Goal: Task Accomplishment & Management: Manage account settings

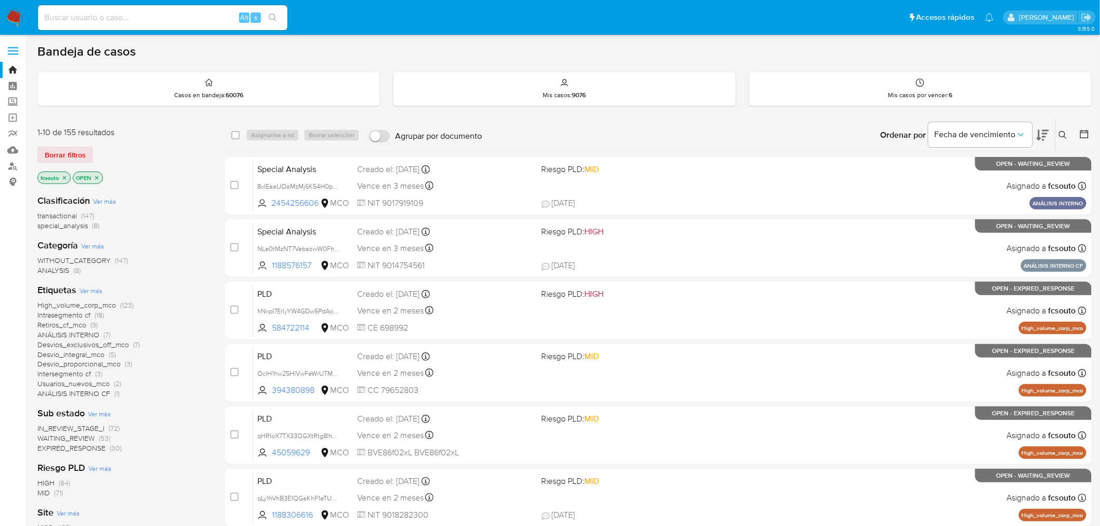
click at [18, 12] on img at bounding box center [14, 18] width 18 height 18
click at [1042, 138] on icon at bounding box center [1043, 135] width 12 height 12
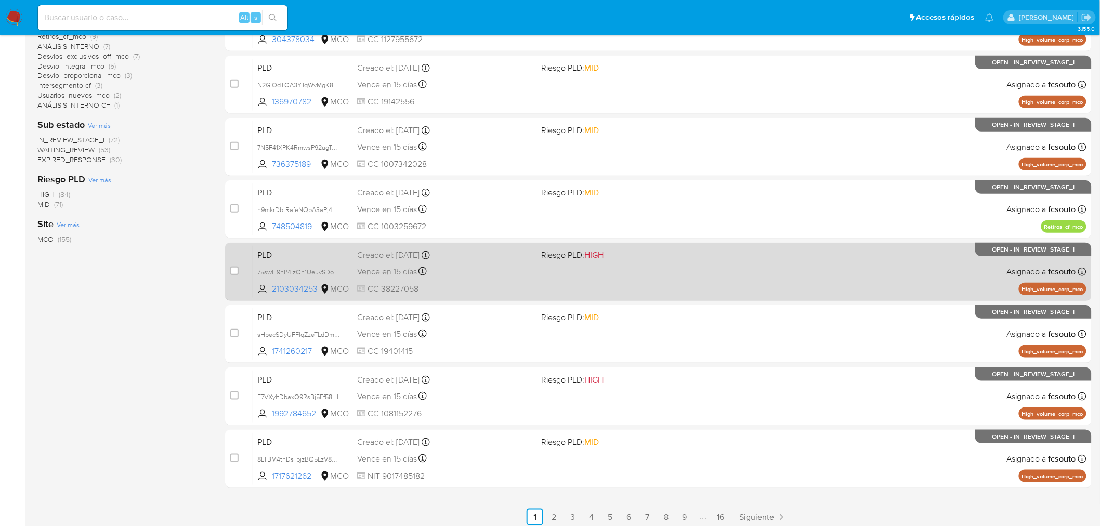
scroll to position [294, 0]
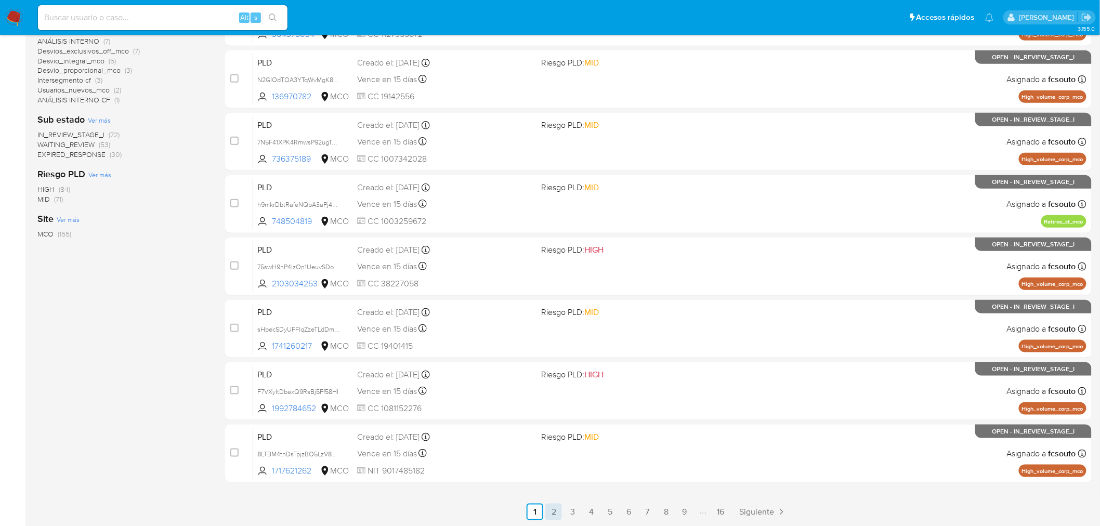
click at [553, 508] on link "2" at bounding box center [553, 512] width 17 height 17
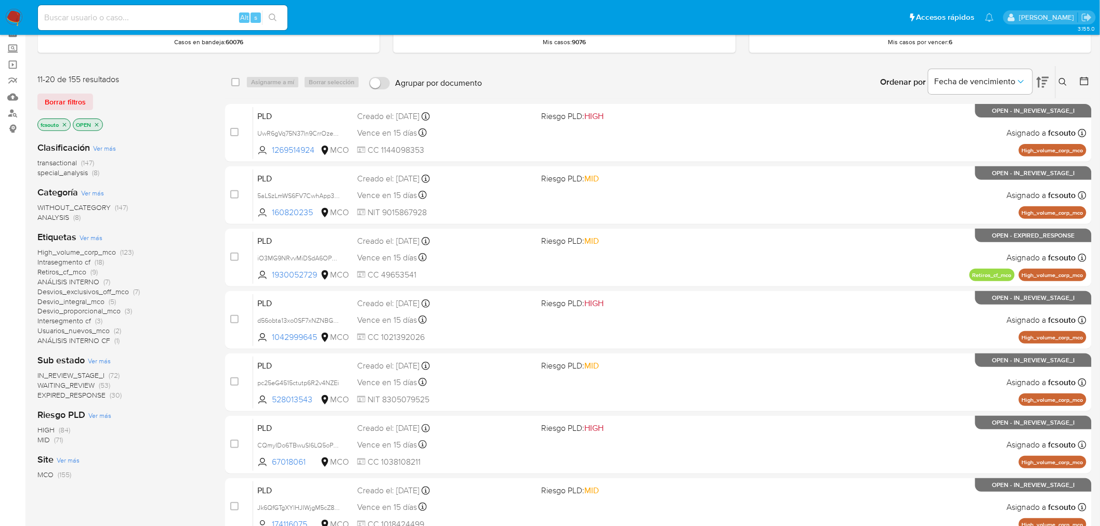
scroll to position [294, 0]
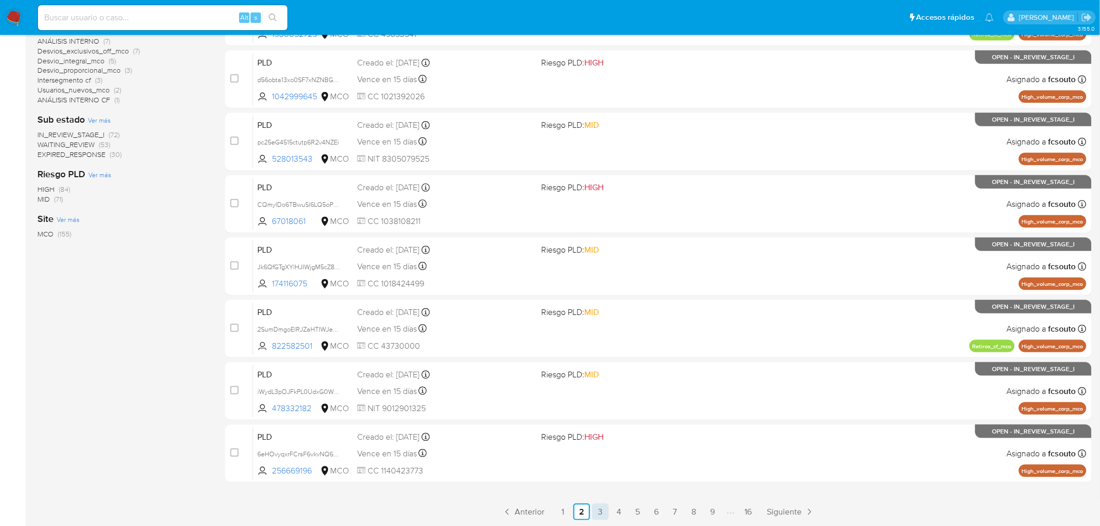
click at [596, 507] on link "3" at bounding box center [600, 512] width 17 height 17
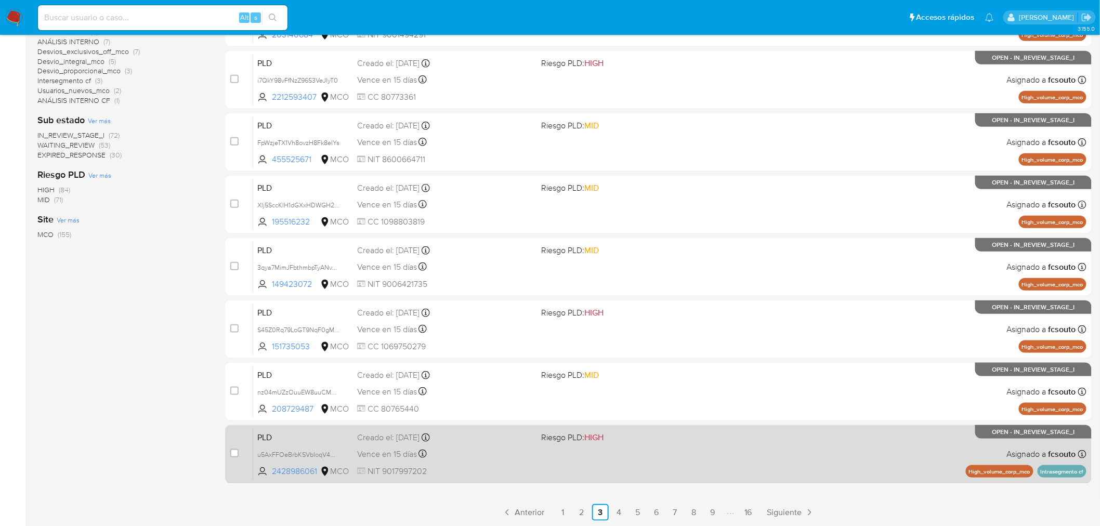
scroll to position [294, 0]
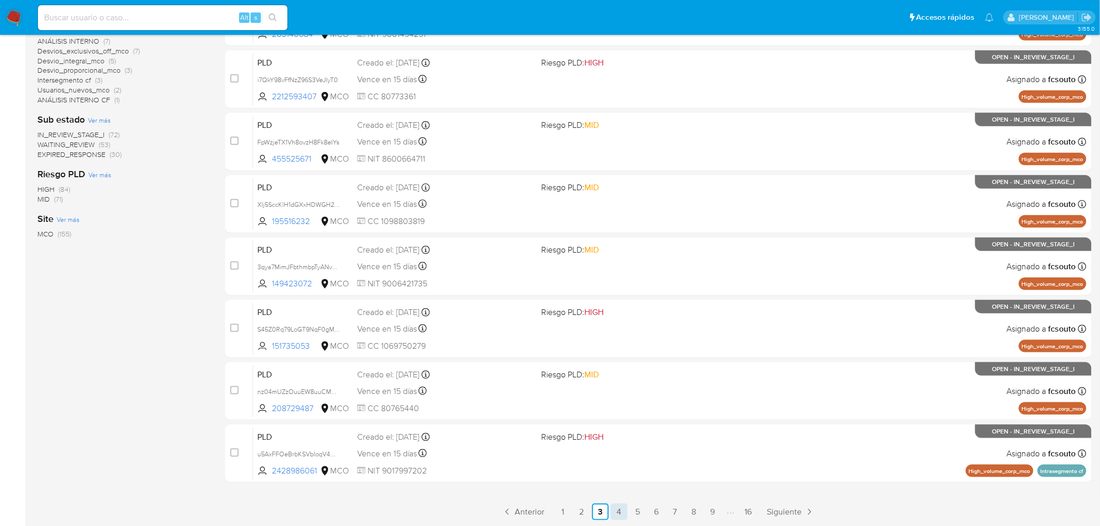
click at [616, 511] on link "4" at bounding box center [619, 512] width 17 height 17
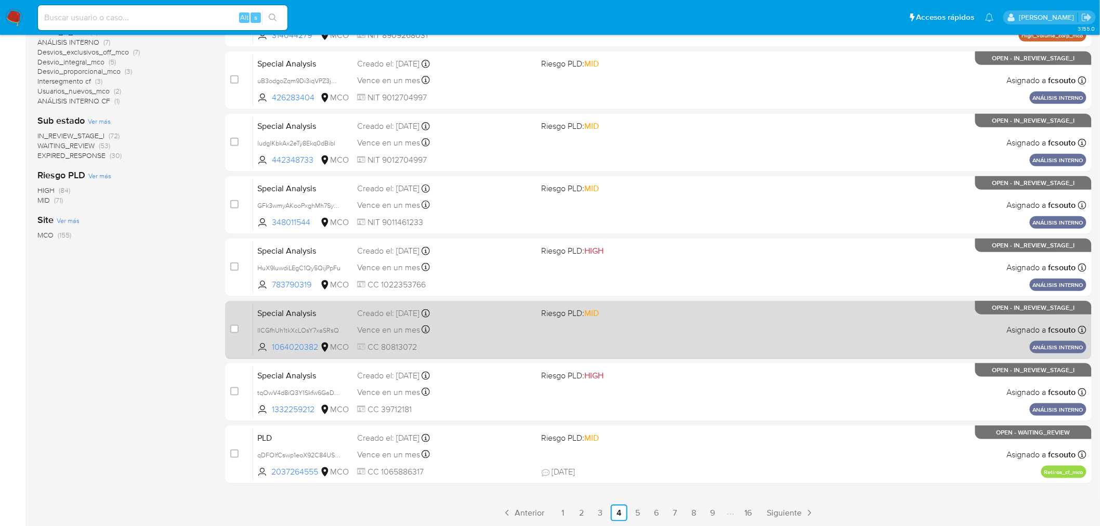
scroll to position [294, 0]
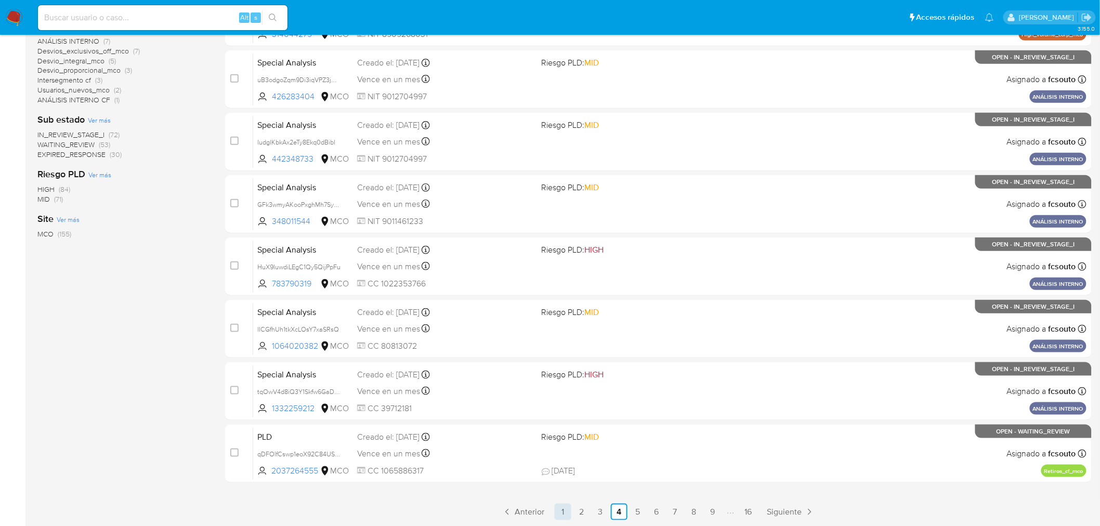
click at [559, 508] on link "1" at bounding box center [563, 512] width 17 height 17
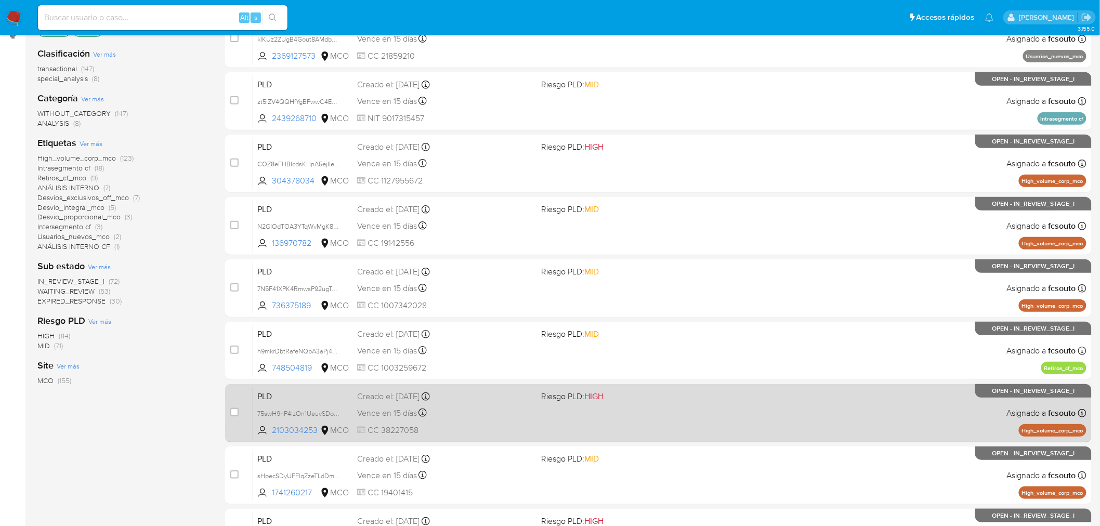
scroll to position [5, 0]
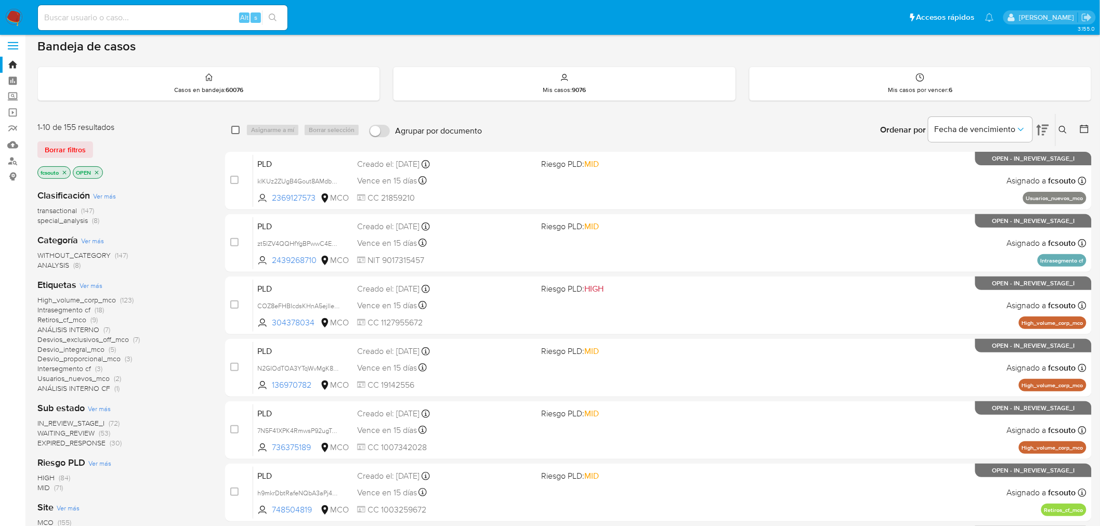
click at [238, 130] on input "checkbox" at bounding box center [235, 130] width 8 height 8
checkbox input "true"
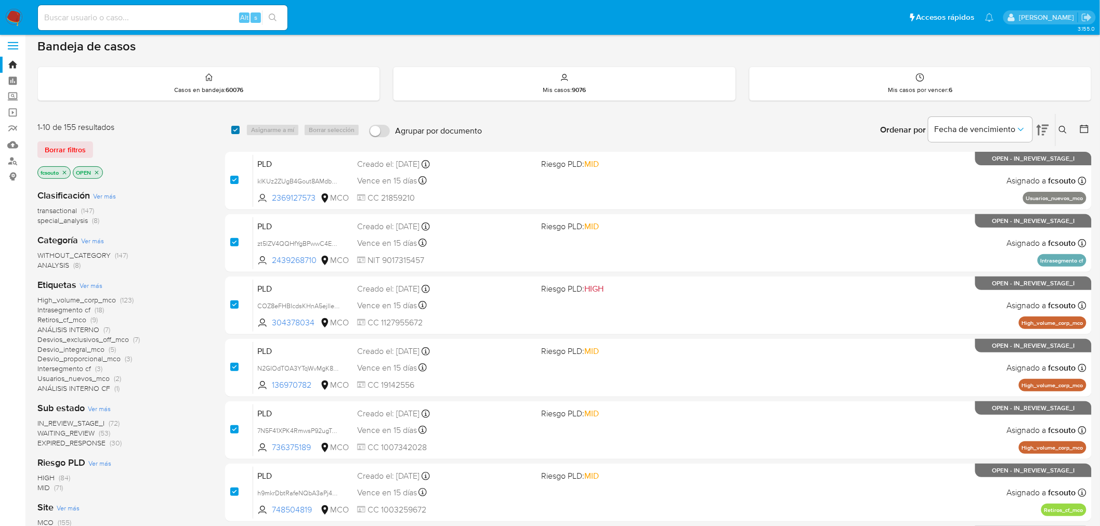
checkbox input "true"
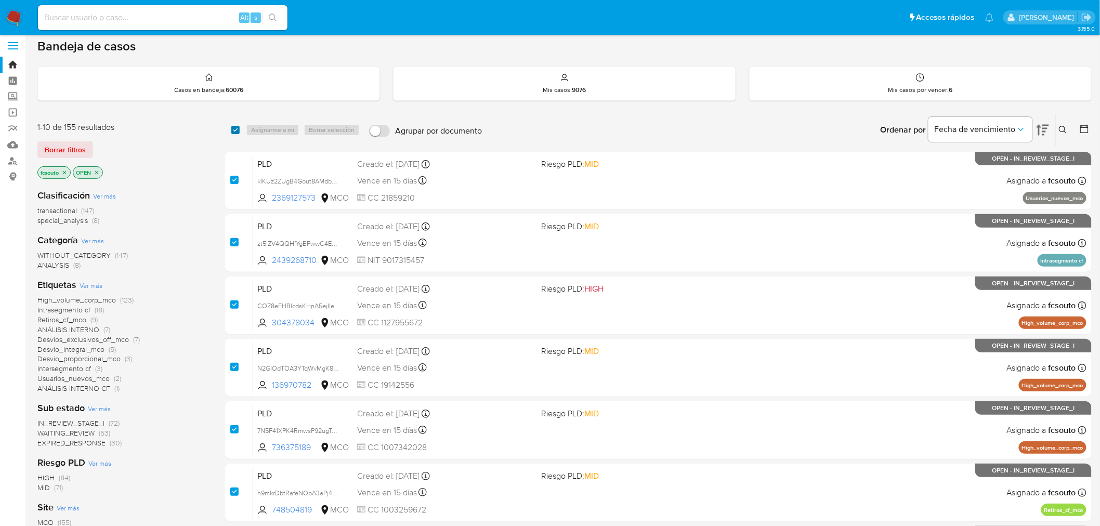
checkbox input "true"
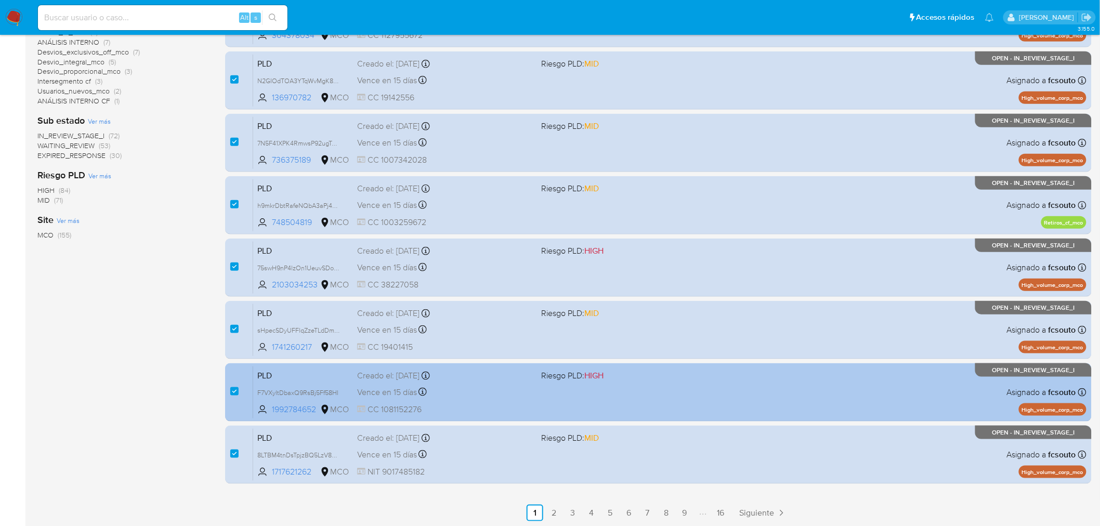
scroll to position [294, 0]
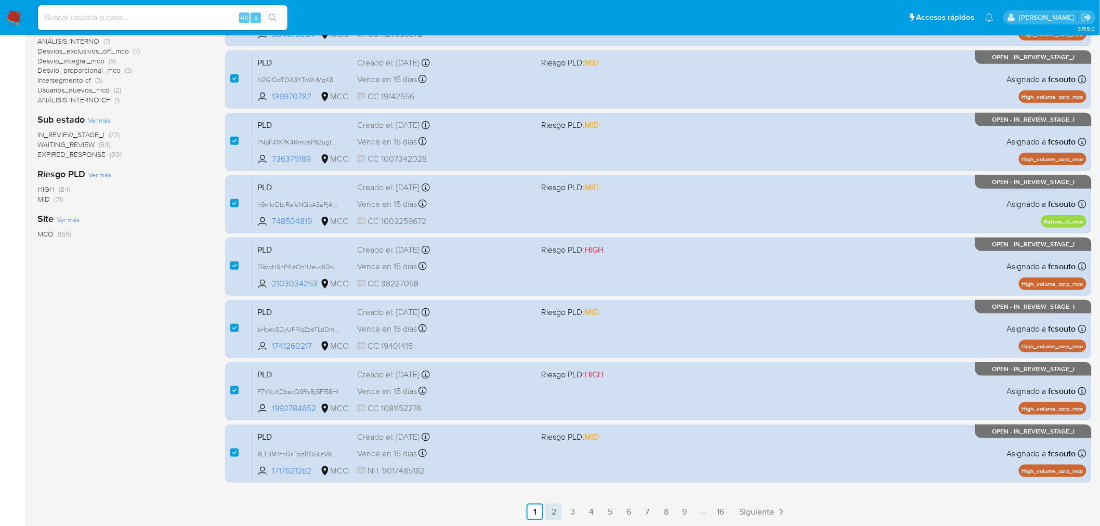
click at [555, 514] on link "2" at bounding box center [553, 512] width 17 height 17
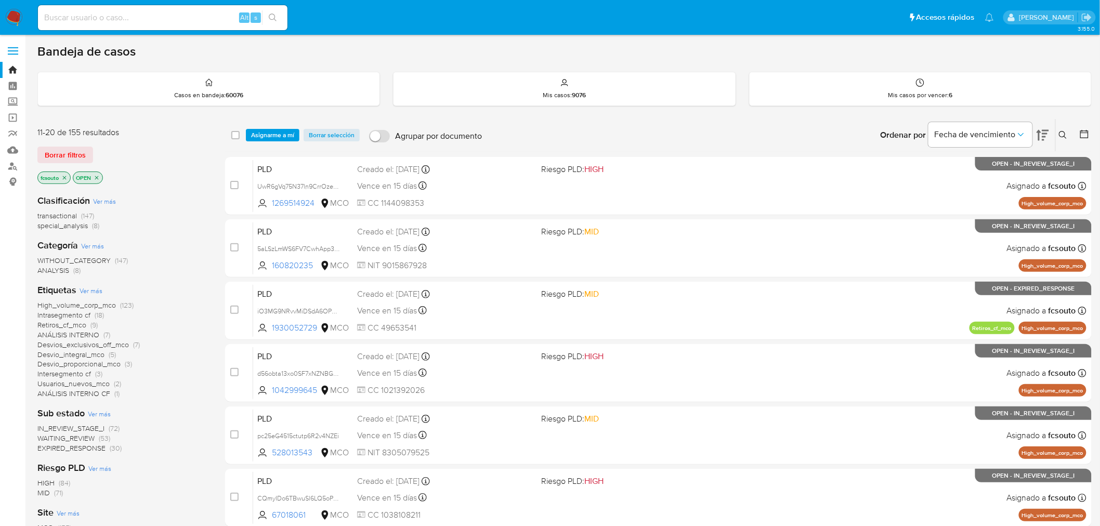
click at [1089, 134] on icon at bounding box center [1084, 134] width 8 height 8
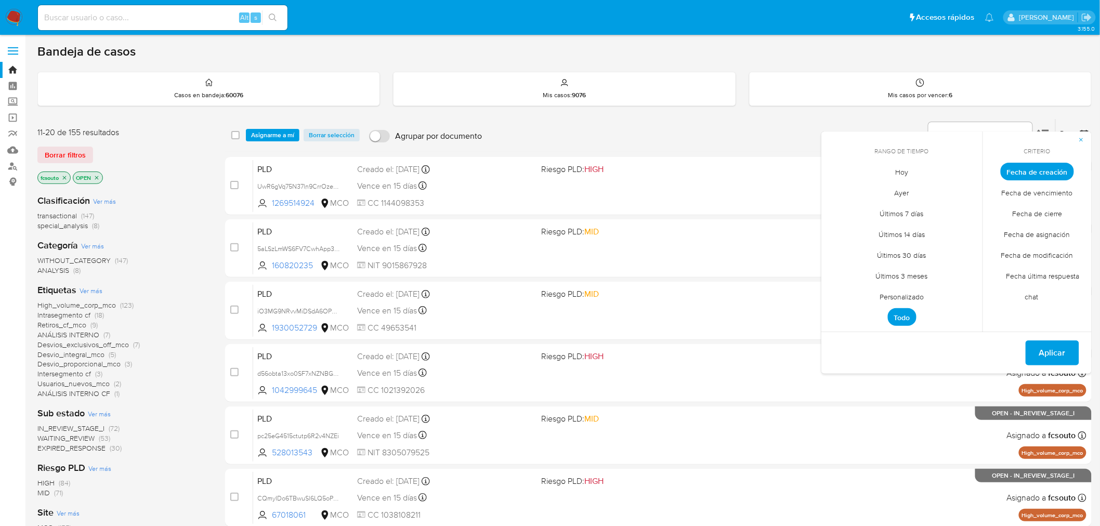
click at [912, 298] on span "Personalizado" at bounding box center [902, 296] width 66 height 21
click at [839, 192] on icon "Mes anterior" at bounding box center [837, 191] width 12 height 12
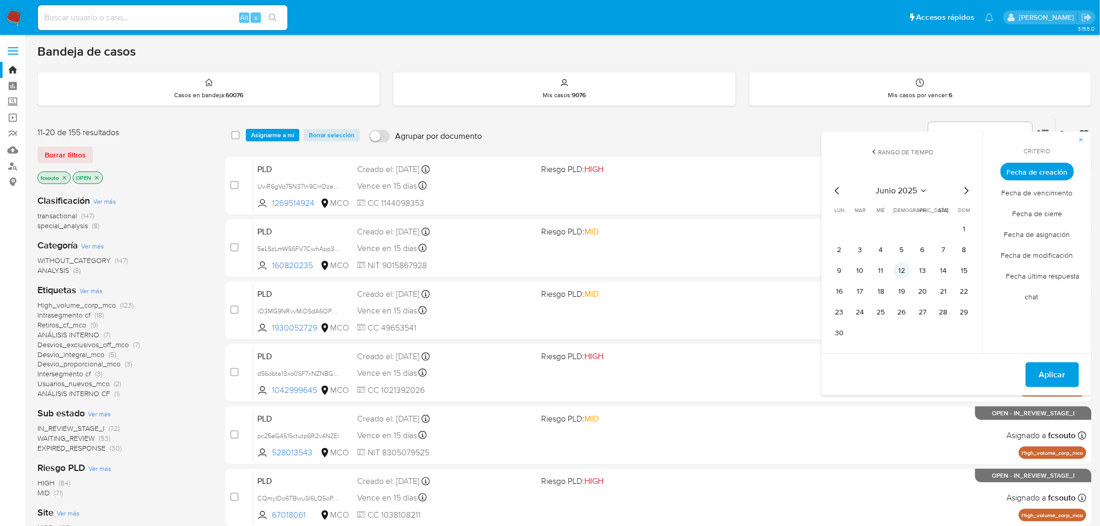
click at [898, 269] on button "12" at bounding box center [902, 271] width 17 height 17
click at [902, 271] on button "12" at bounding box center [902, 271] width 17 height 17
click at [1052, 368] on span "Aplicar" at bounding box center [1052, 374] width 27 height 23
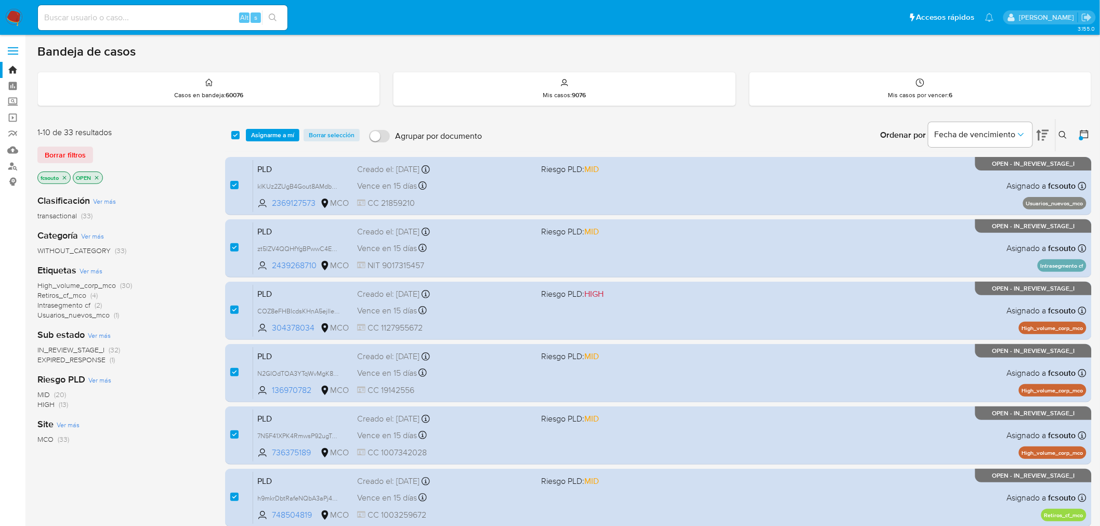
click at [96, 362] on span "EXPIRED_RESPONSE" at bounding box center [71, 360] width 68 height 10
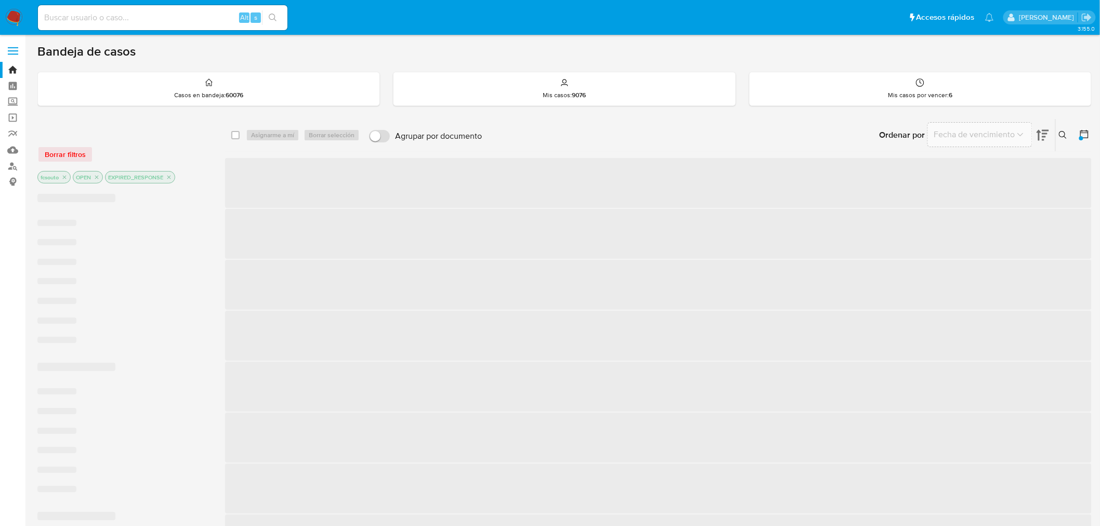
checkbox input "false"
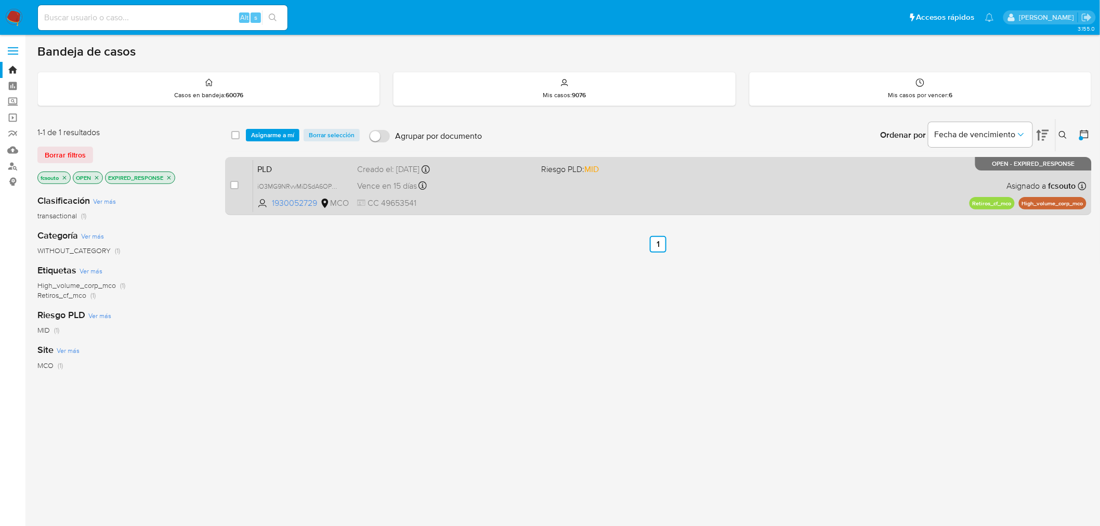
click at [503, 185] on div "Vence en 15 días Vence el 10/09/2025 07:05:25" at bounding box center [445, 186] width 176 height 14
drag, startPoint x: 236, startPoint y: 183, endPoint x: 251, endPoint y: 166, distance: 22.5
click at [236, 184] on input "checkbox" at bounding box center [234, 185] width 8 height 8
checkbox input "true"
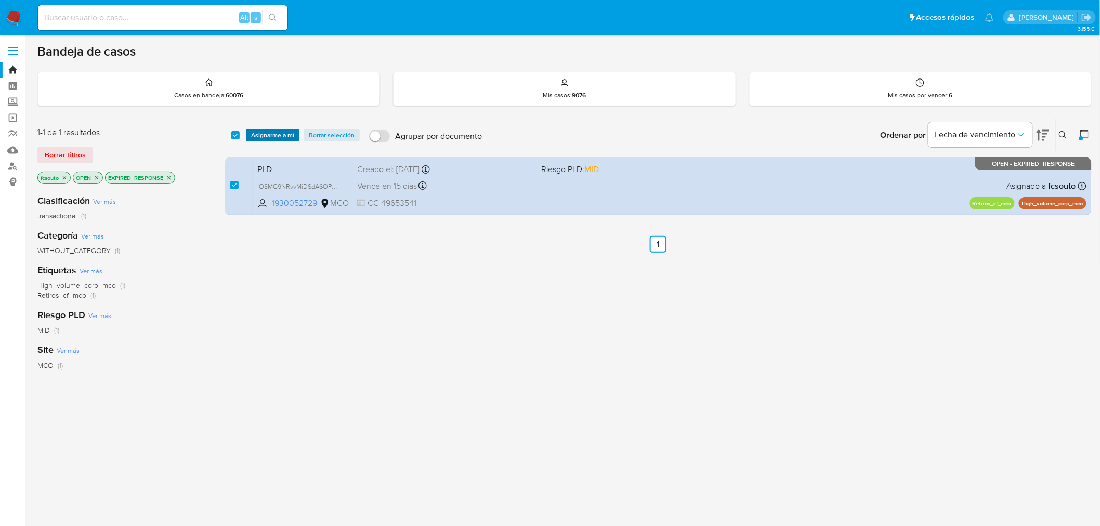
click at [270, 134] on span "Asignarme a mí" at bounding box center [272, 135] width 43 height 10
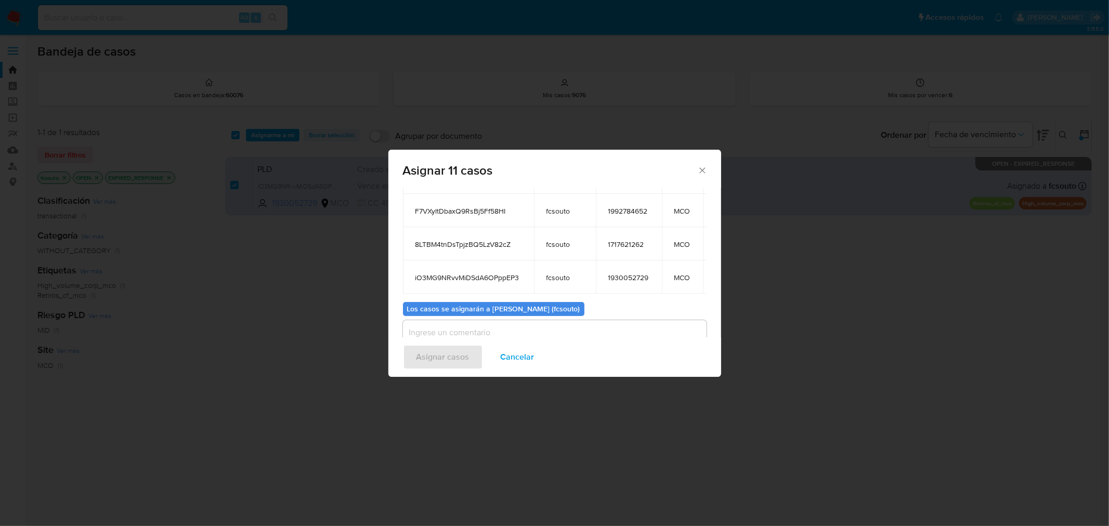
scroll to position [270, 0]
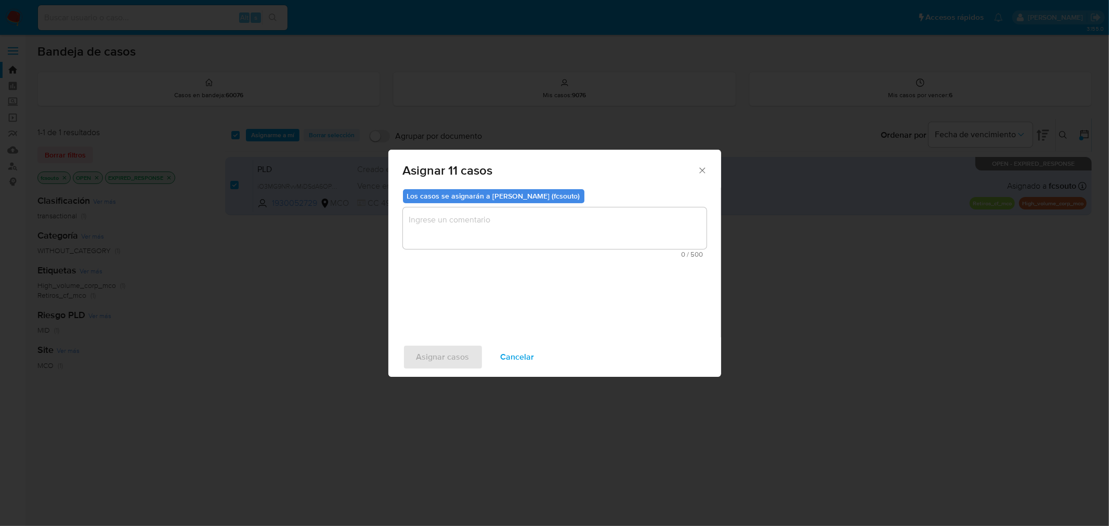
click at [531, 352] on button "Cancelar" at bounding box center [517, 357] width 61 height 25
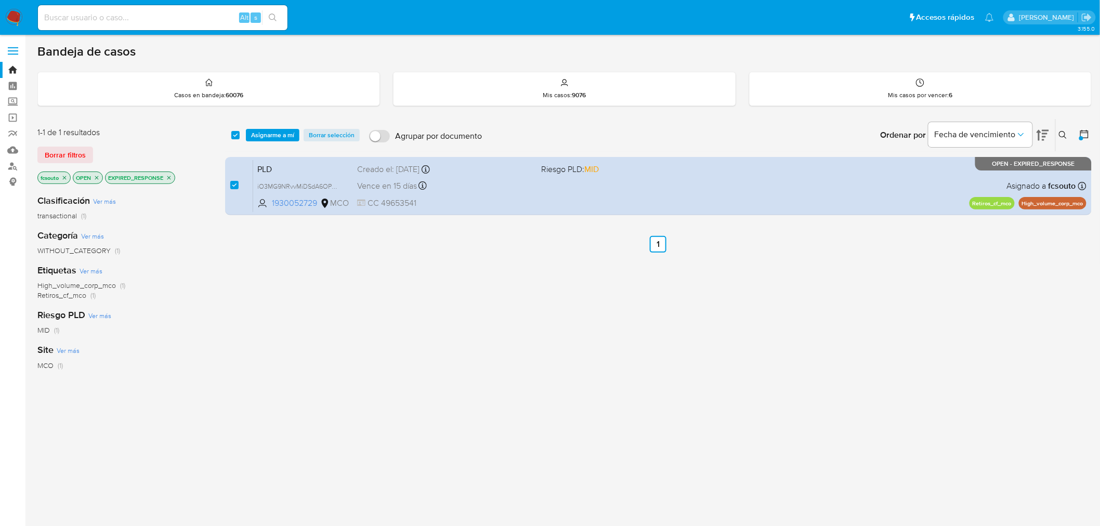
click at [232, 129] on div "select-all-cases-checkbox" at bounding box center [237, 135] width 12 height 12
click at [231, 130] on div "select-all-cases-checkbox" at bounding box center [235, 135] width 8 height 10
click at [234, 133] on input "checkbox" at bounding box center [235, 135] width 8 height 8
checkbox input "false"
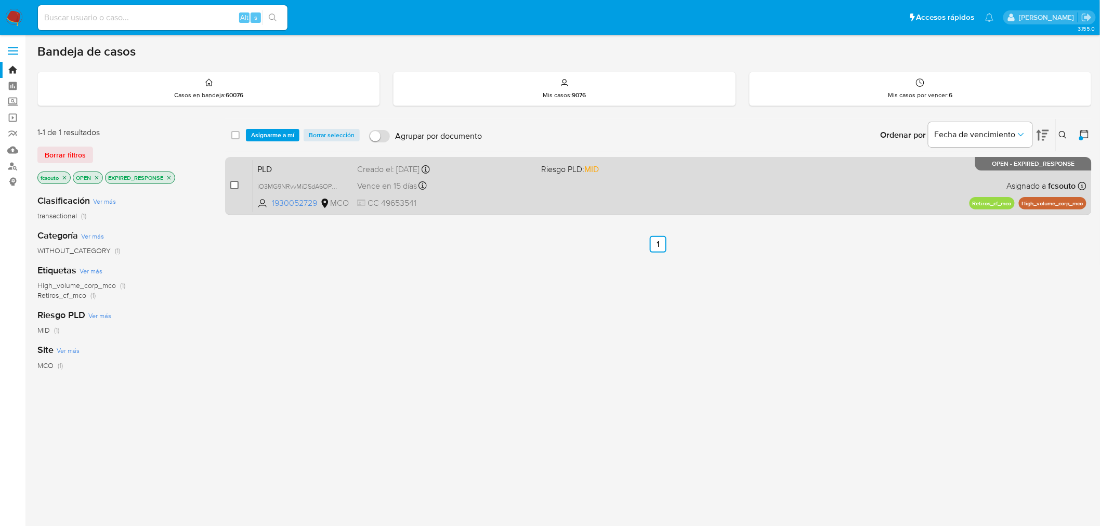
click at [236, 185] on input "checkbox" at bounding box center [234, 185] width 8 height 8
checkbox input "true"
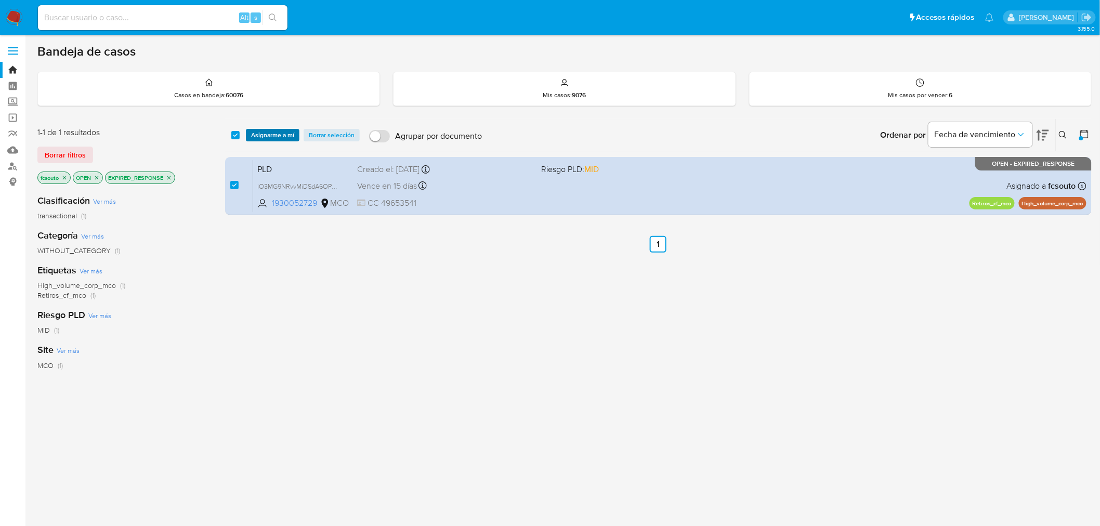
click at [263, 138] on span "Asignarme a mí" at bounding box center [272, 135] width 43 height 10
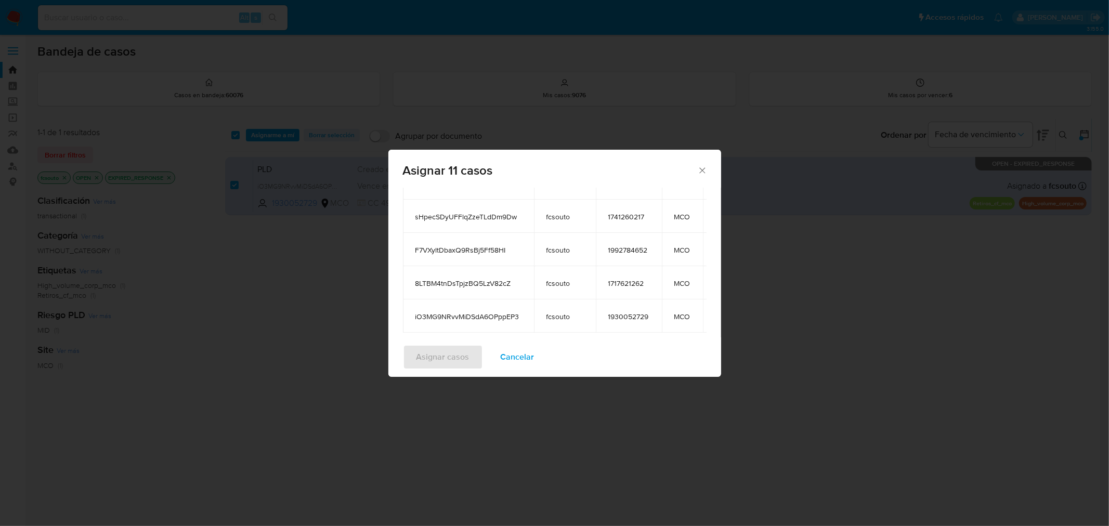
scroll to position [115, 0]
click at [624, 273] on span "1717621262" at bounding box center [628, 277] width 41 height 9
copy span "1717621262"
click at [616, 240] on span "1992784652" at bounding box center [628, 244] width 41 height 9
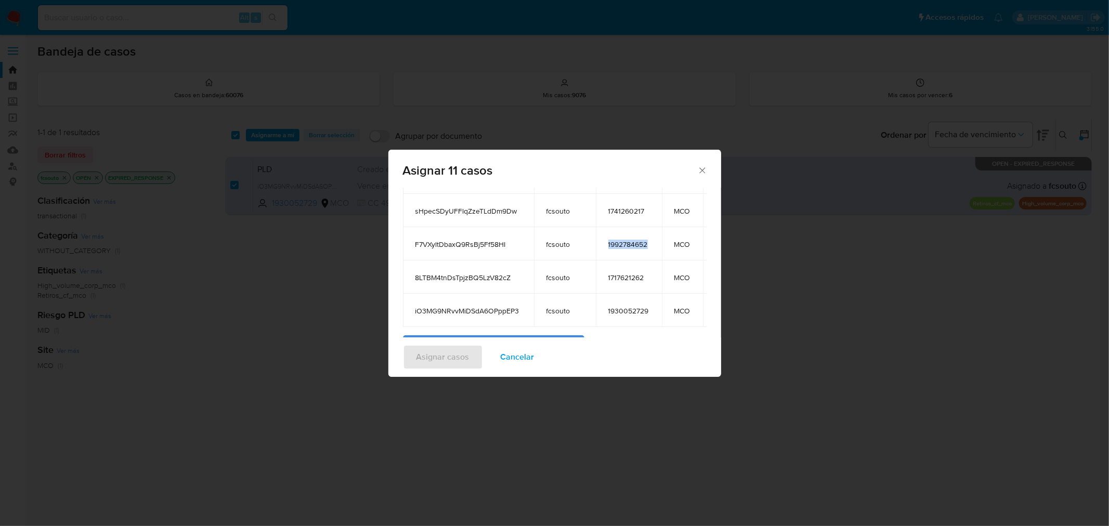
click at [616, 240] on span "1992784652" at bounding box center [628, 244] width 41 height 9
copy span "1992784652"
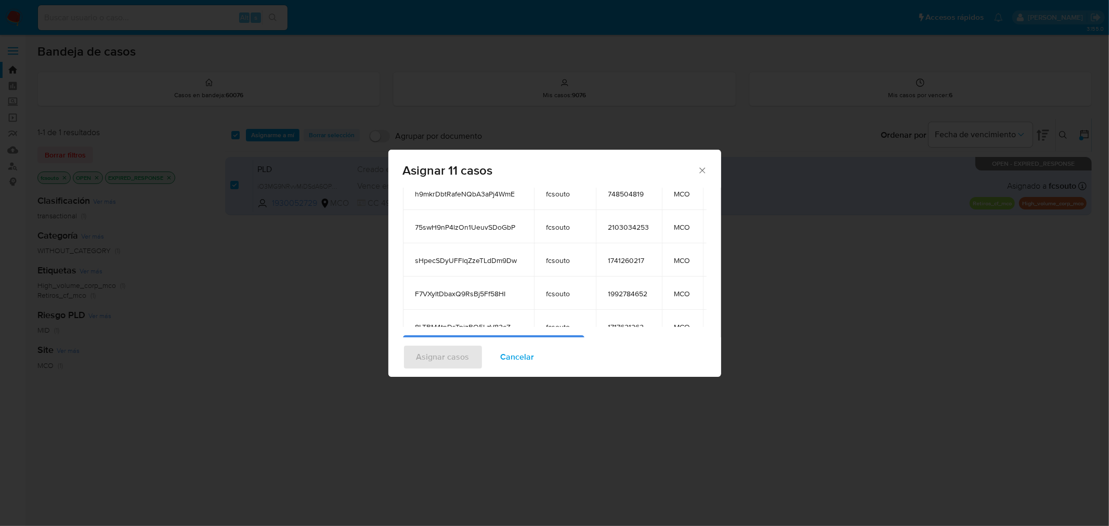
click at [630, 266] on td "1741260217" at bounding box center [629, 259] width 66 height 33
click at [632, 262] on span "1741260217" at bounding box center [628, 260] width 41 height 9
copy span "1741260217"
click at [635, 227] on span "2103034253" at bounding box center [628, 227] width 41 height 9
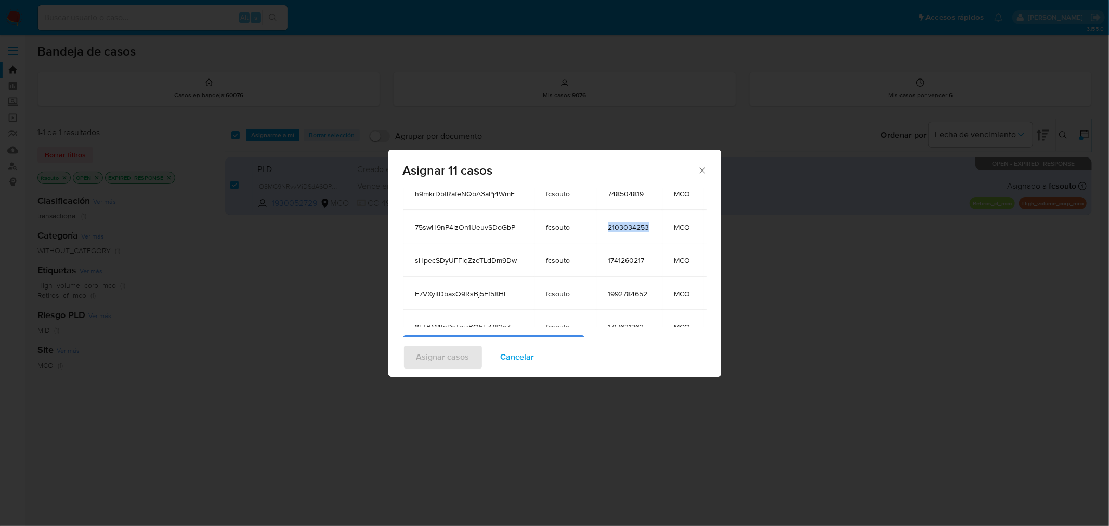
click at [635, 227] on span "2103034253" at bounding box center [628, 227] width 41 height 9
copy span "2103034253"
click at [617, 190] on span "748504819" at bounding box center [628, 193] width 41 height 9
copy span "748504819"
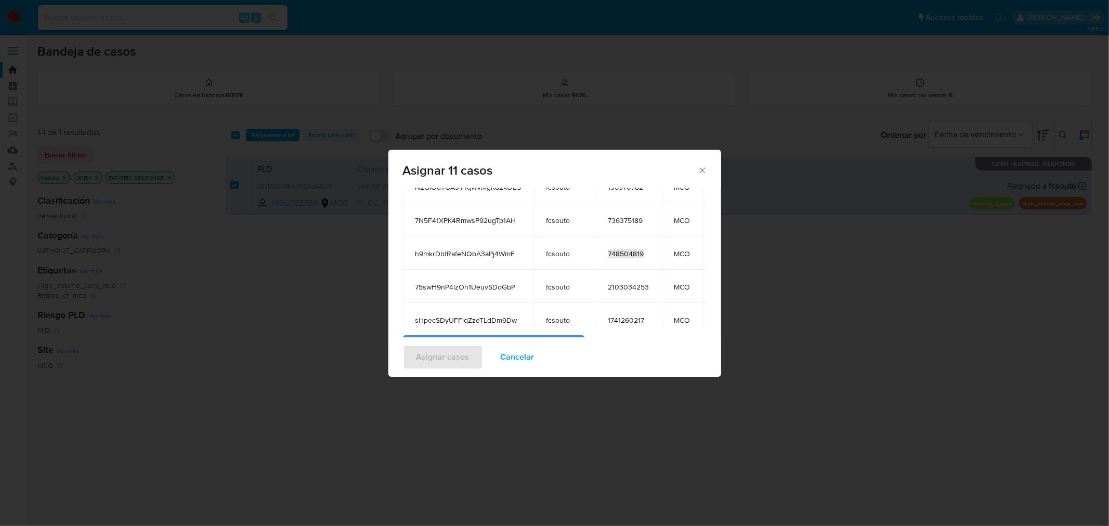
scroll to position [2, 0]
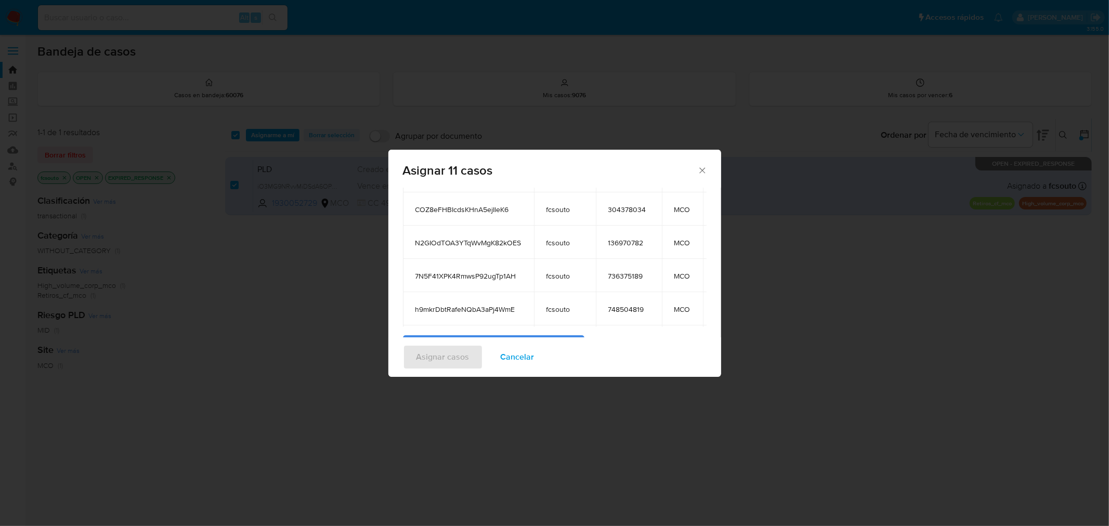
click at [634, 278] on span "736375189" at bounding box center [628, 275] width 41 height 9
copy span "736375189"
click at [637, 242] on span "136970782" at bounding box center [628, 242] width 41 height 9
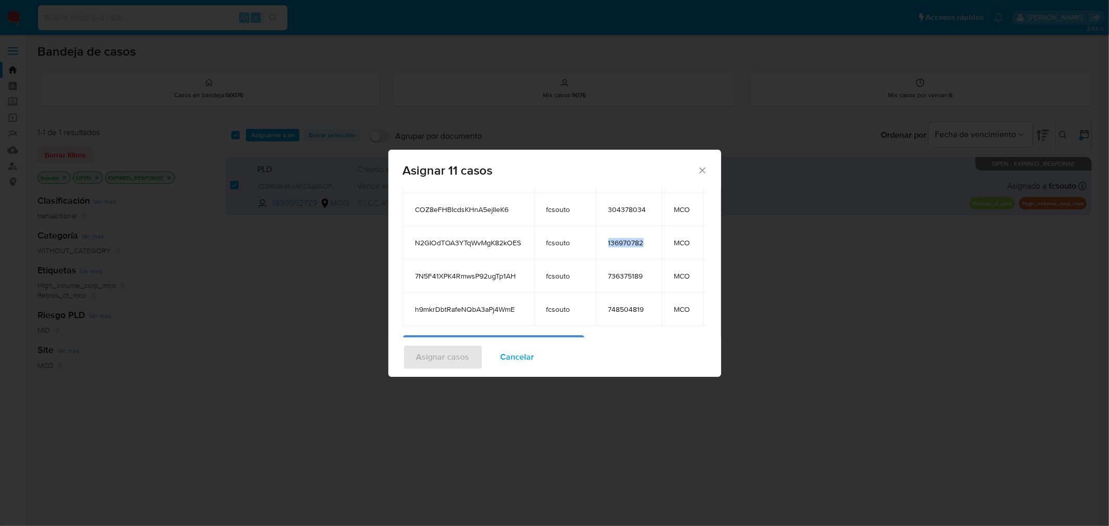
copy span "136970782"
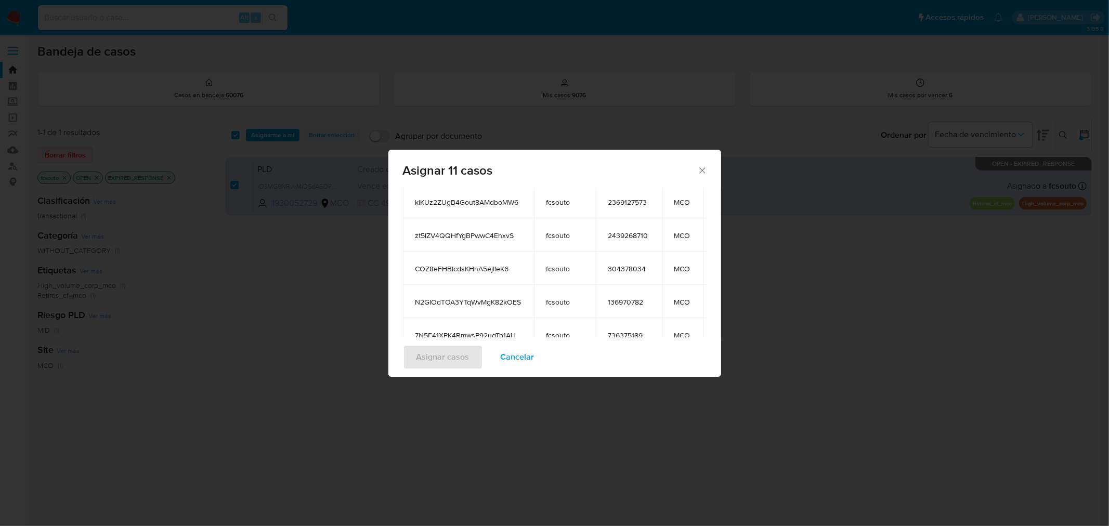
click at [619, 270] on span "304378034" at bounding box center [628, 268] width 41 height 9
copy span "304378034"
click at [624, 236] on span "2439268710" at bounding box center [628, 235] width 41 height 9
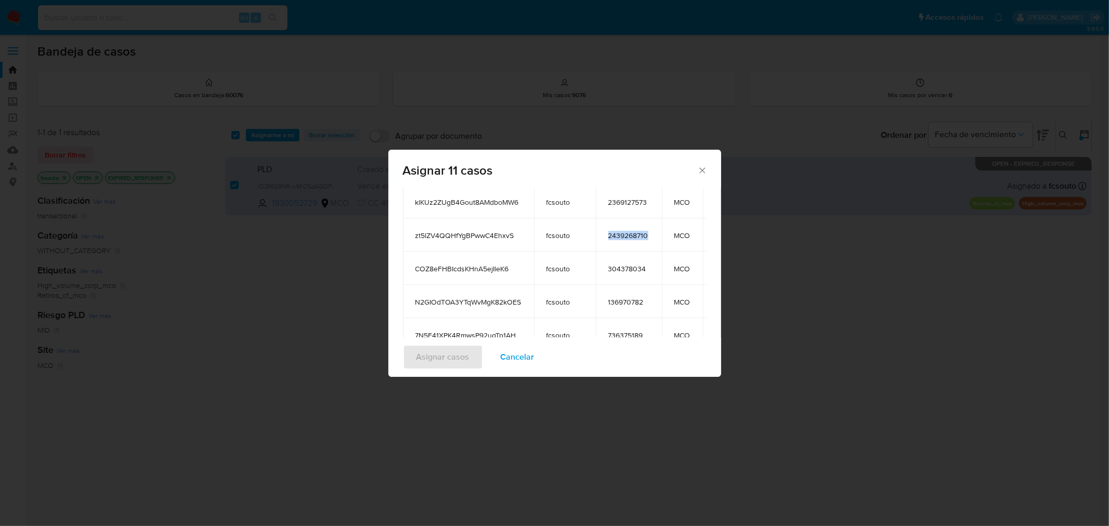
copy span "2439268710"
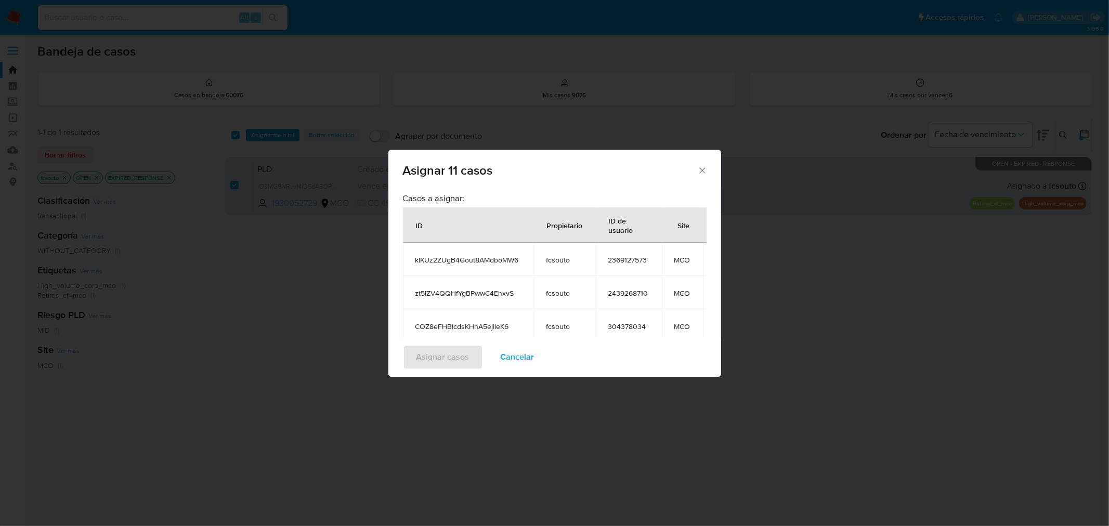
click at [631, 262] on span "2369127573" at bounding box center [628, 259] width 41 height 9
copy span "2369127573"
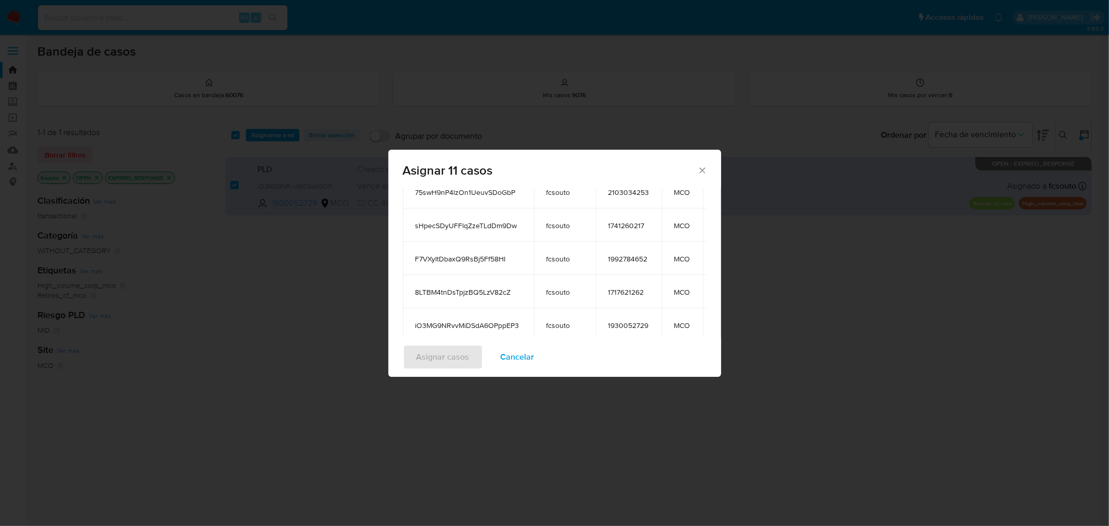
scroll to position [270, 0]
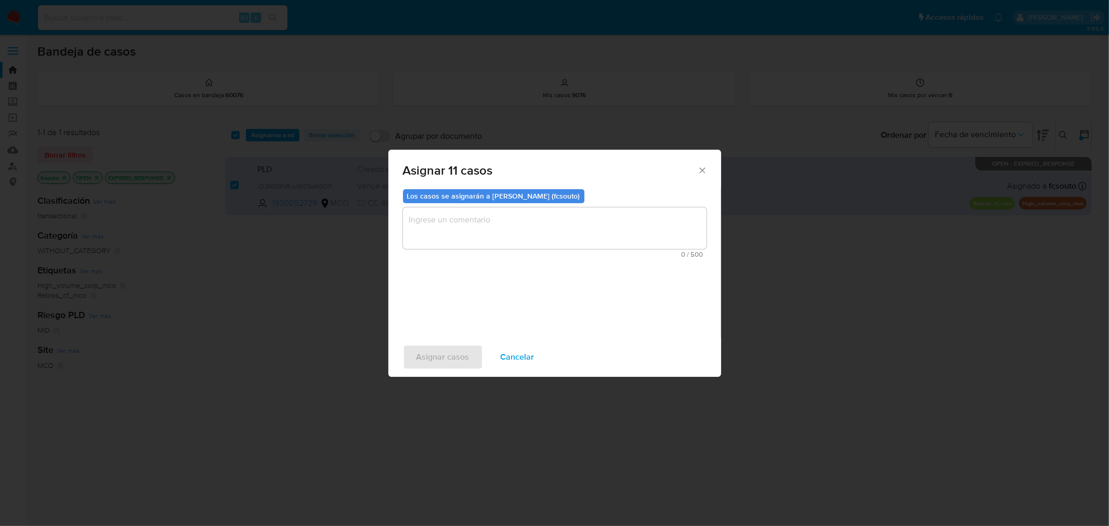
click at [470, 221] on textarea "assign-modal" at bounding box center [555, 228] width 304 height 42
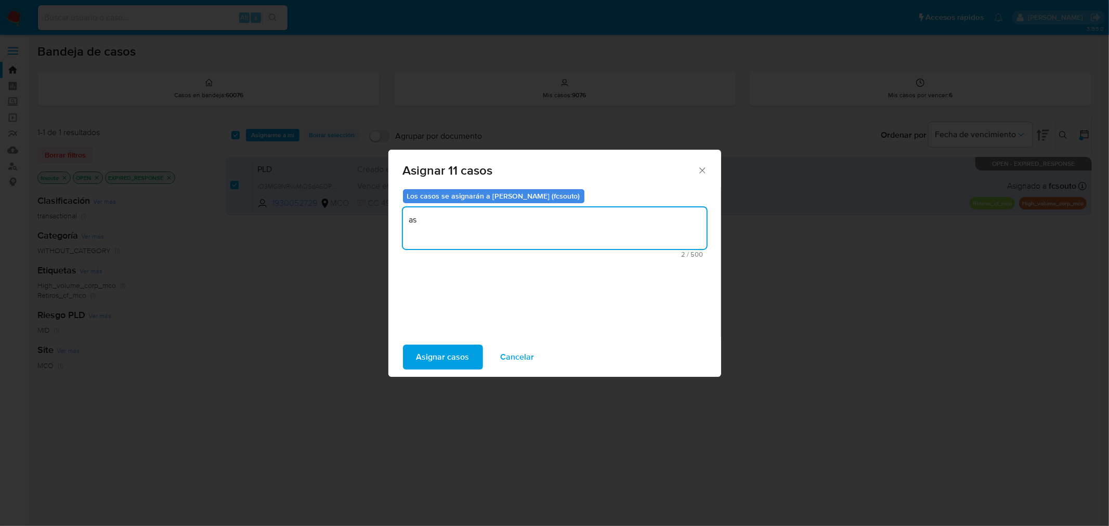
type textarea "a"
type textarea "Asignación manual"
click at [429, 351] on span "Asignar casos" at bounding box center [442, 357] width 53 height 23
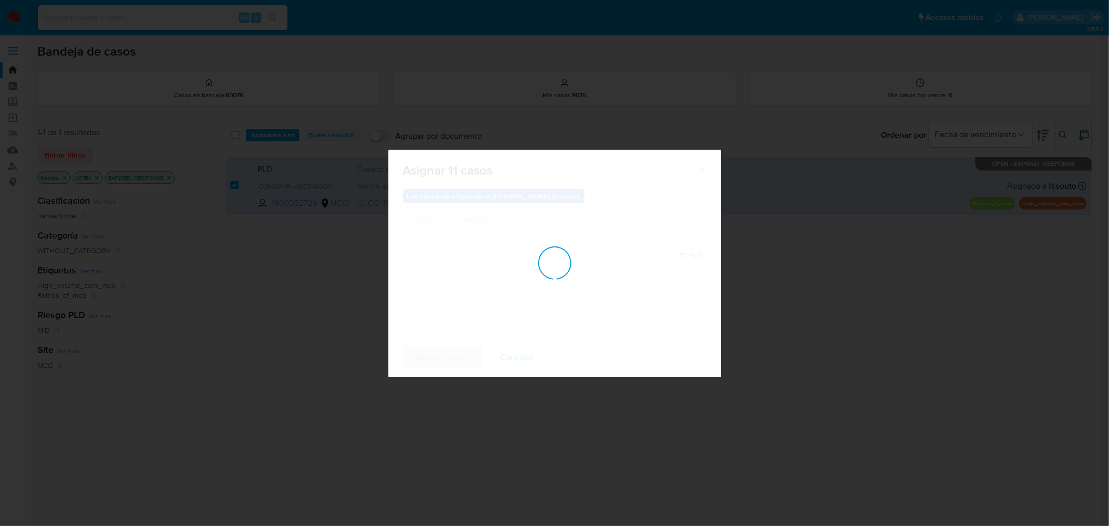
checkbox input "false"
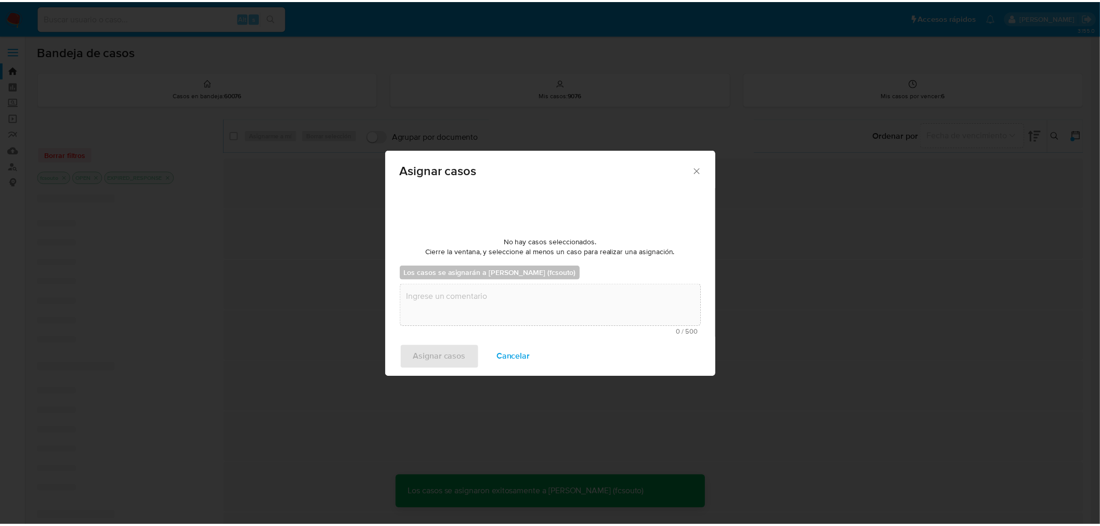
scroll to position [63, 0]
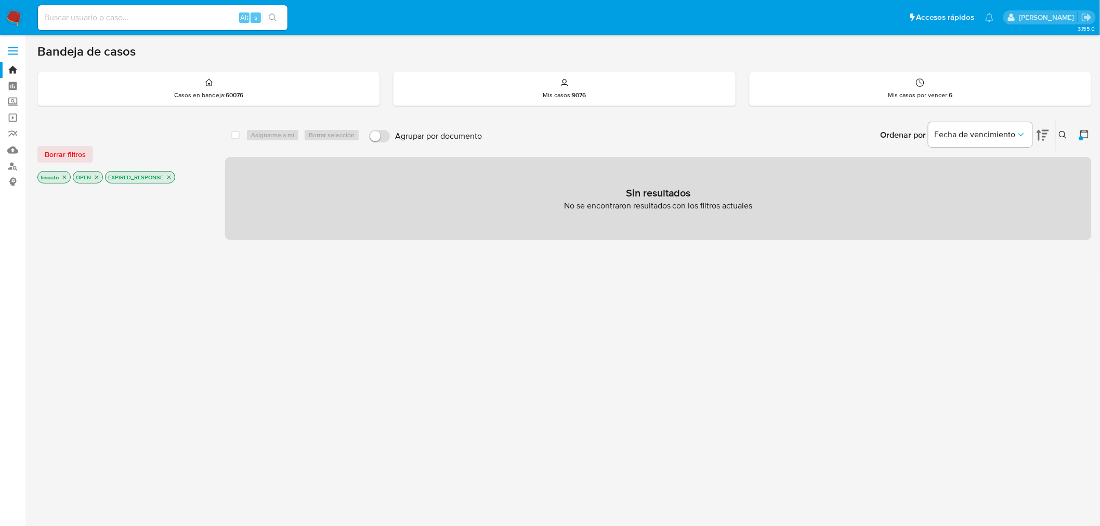
click at [172, 178] on icon "close-filter" at bounding box center [169, 177] width 6 height 6
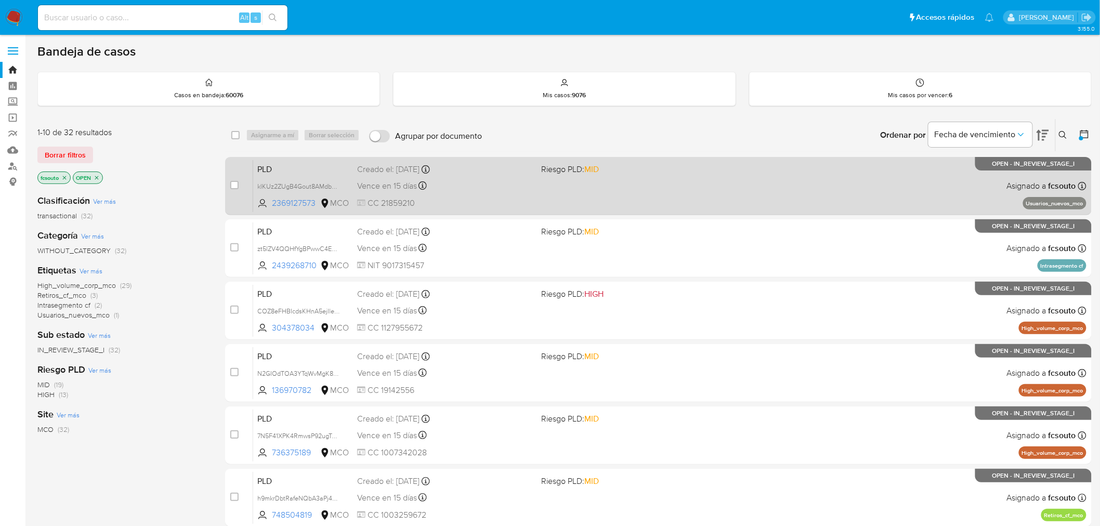
click at [601, 193] on div "PLD klKUz2ZUgB4Gout8AMdboMW6 2369127573 MCO Riesgo PLD: MID Creado el: 12/06/20…" at bounding box center [669, 186] width 833 height 53
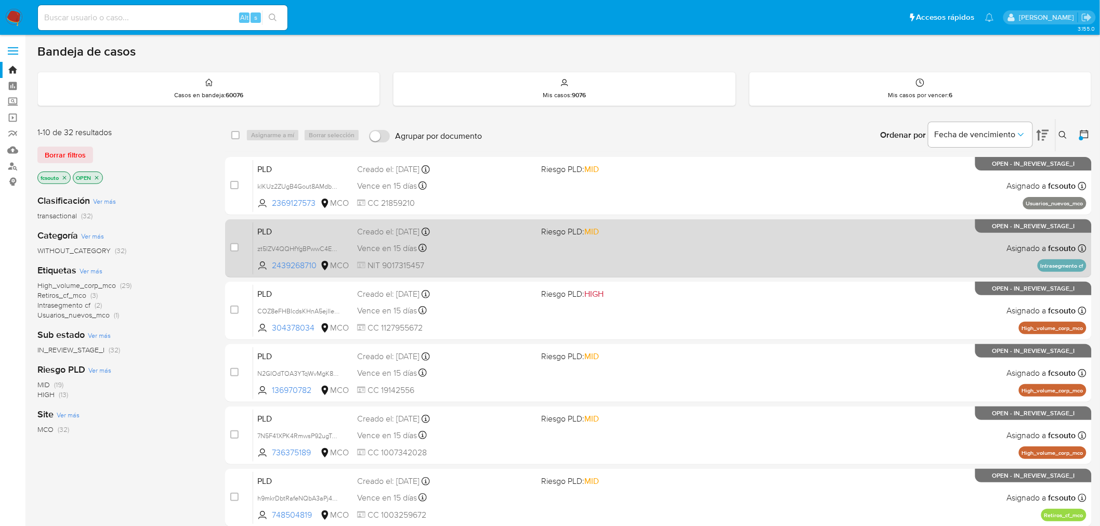
click at [486, 239] on div "PLD zt5lZV4QQHfYgBPwwC4EhxvS 2439268710 MCO Riesgo PLD: MID Creado el: 12/06/20…" at bounding box center [669, 248] width 833 height 53
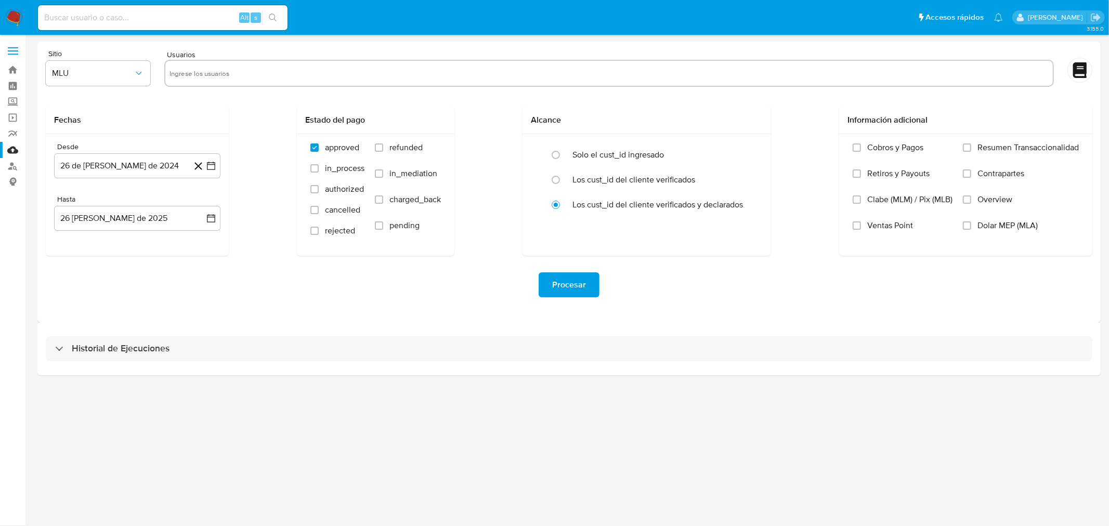
click at [276, 77] on input "text" at bounding box center [608, 73] width 879 height 17
paste input "1717621262"
type input "1717621262"
click at [116, 76] on span "MLU" at bounding box center [93, 73] width 82 height 10
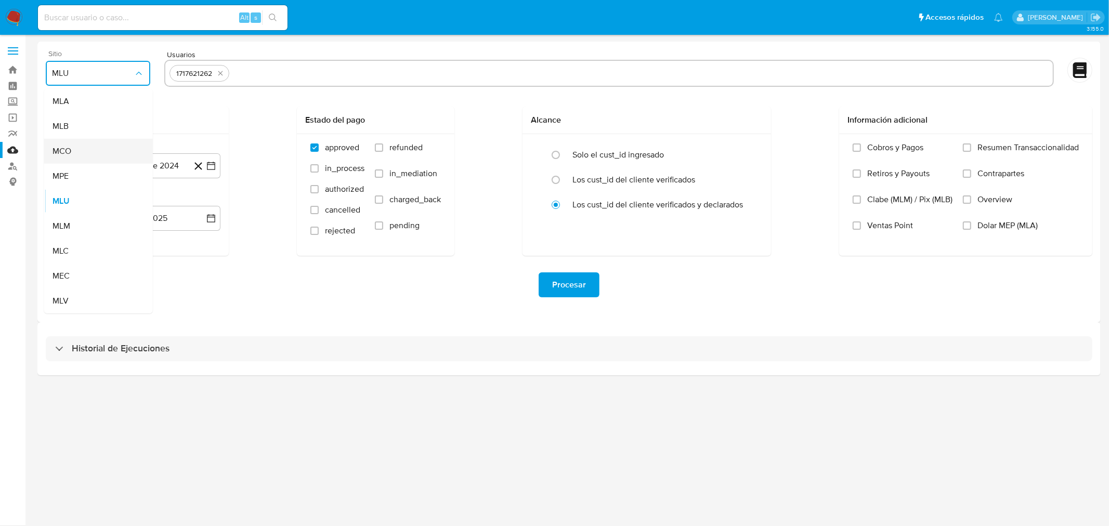
click at [106, 154] on div "MCO" at bounding box center [96, 151] width 86 height 25
click at [370, 80] on input "text" at bounding box center [640, 73] width 815 height 17
type input "1992784652"
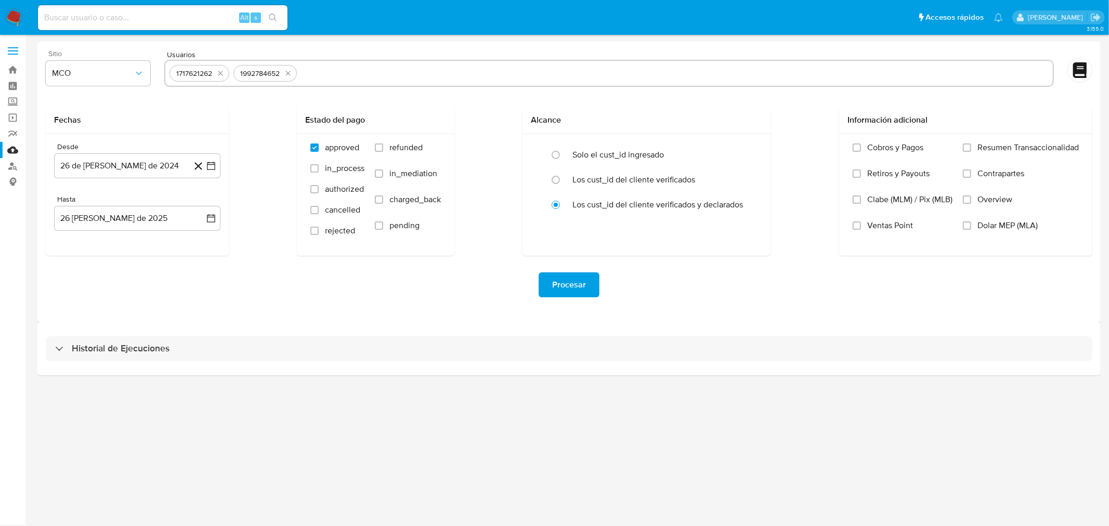
paste input "1741260217"
type input "1741260217"
paste input "2103034253"
type input "2103034253"
paste input "748504819"
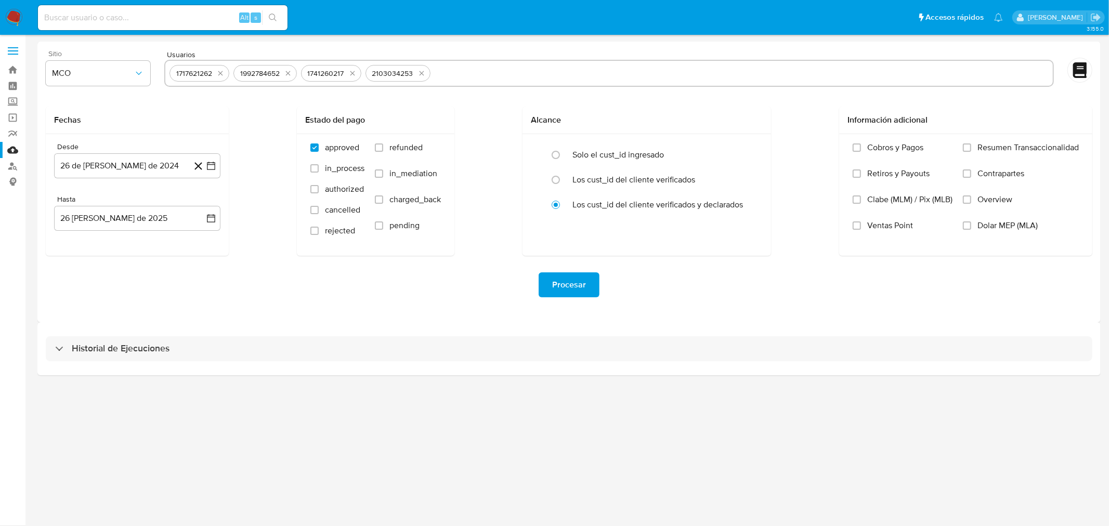
type input "748504819"
paste input "736375189"
type input "736375189"
paste input "136970782"
type input "136970782"
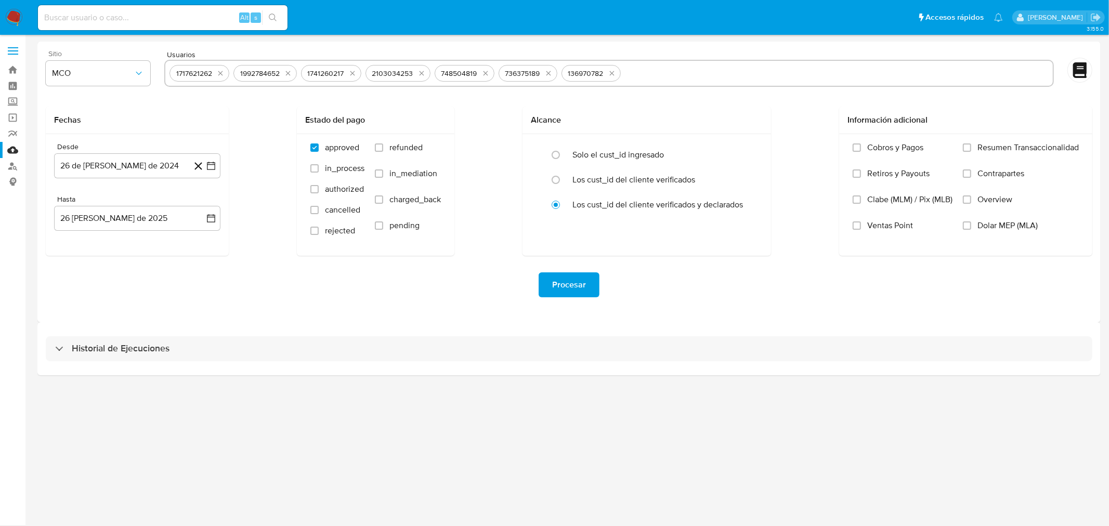
paste input "304378034"
type input "304378034"
paste input "2439268710"
type input "2439268710"
paste input "2369127573"
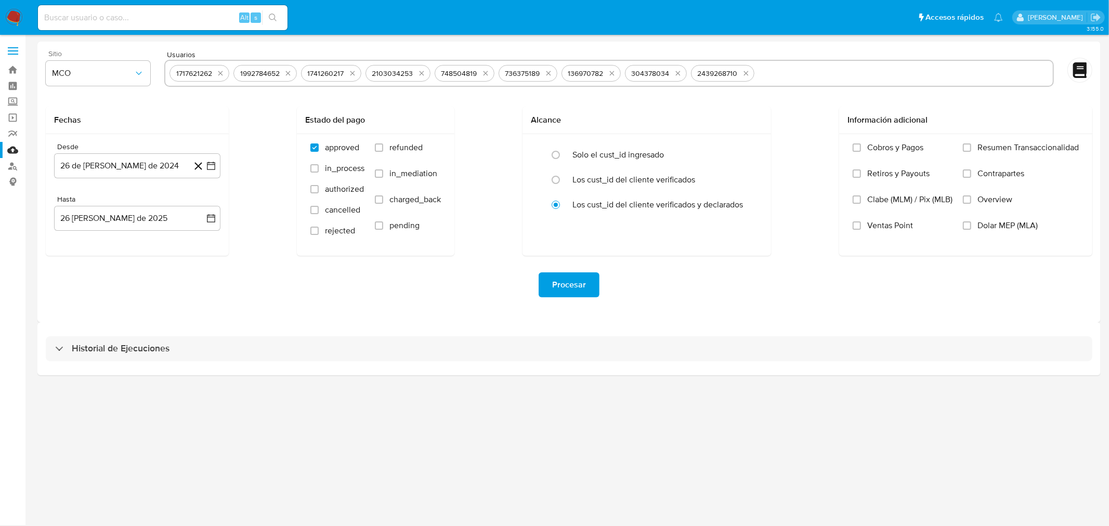
type input "2369127573"
drag, startPoint x: 377, startPoint y: 146, endPoint x: 391, endPoint y: 179, distance: 36.3
click at [377, 146] on input "refunded" at bounding box center [379, 147] width 8 height 8
checkbox input "true"
click at [380, 199] on input "charged_back" at bounding box center [379, 199] width 8 height 8
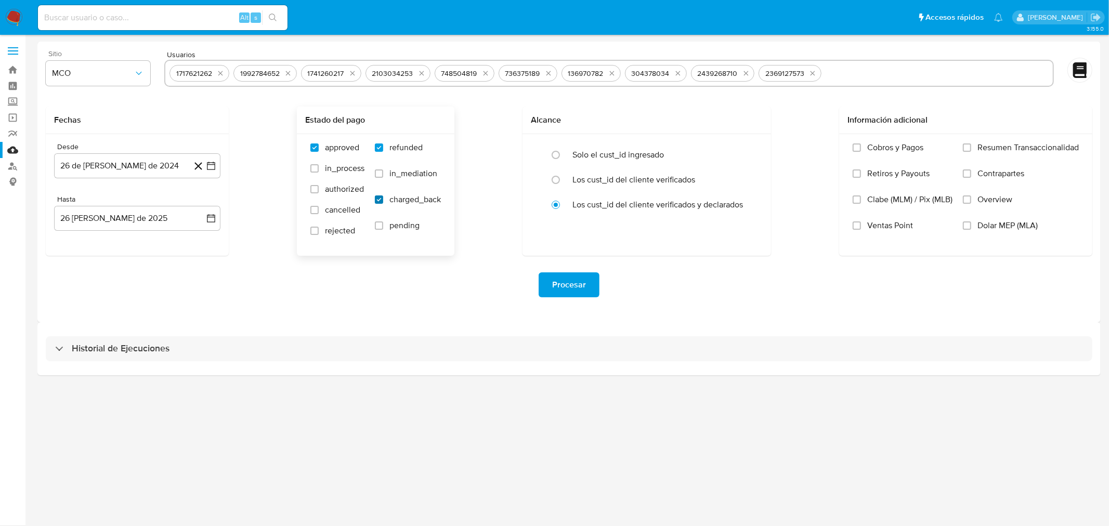
checkbox input "true"
click at [213, 163] on icon "button" at bounding box center [211, 166] width 8 height 8
click at [199, 203] on icon "Mes siguiente" at bounding box center [201, 203] width 12 height 12
click at [76, 321] on button "26" at bounding box center [75, 325] width 17 height 17
click at [584, 278] on span "Procesar" at bounding box center [569, 284] width 34 height 23
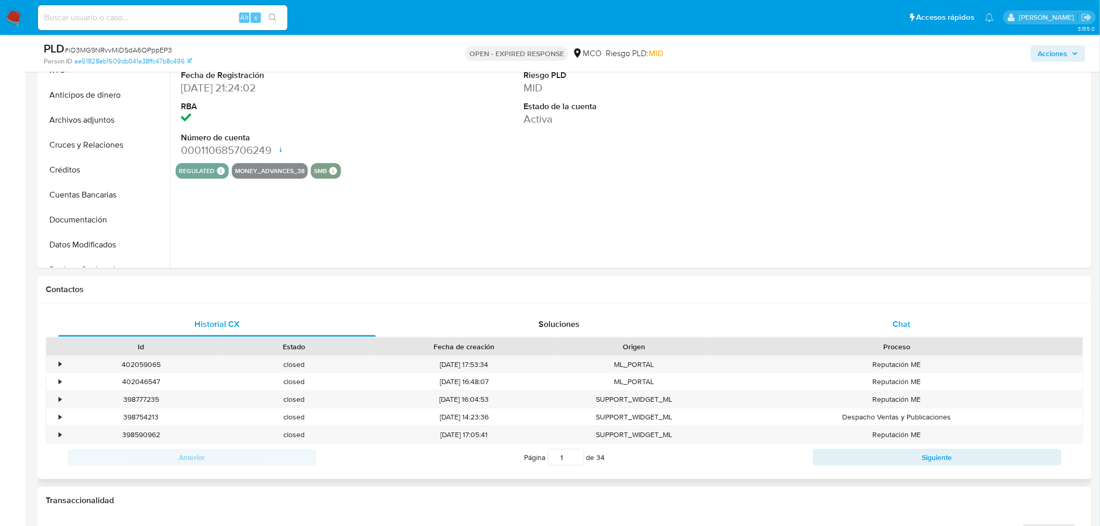
scroll to position [289, 0]
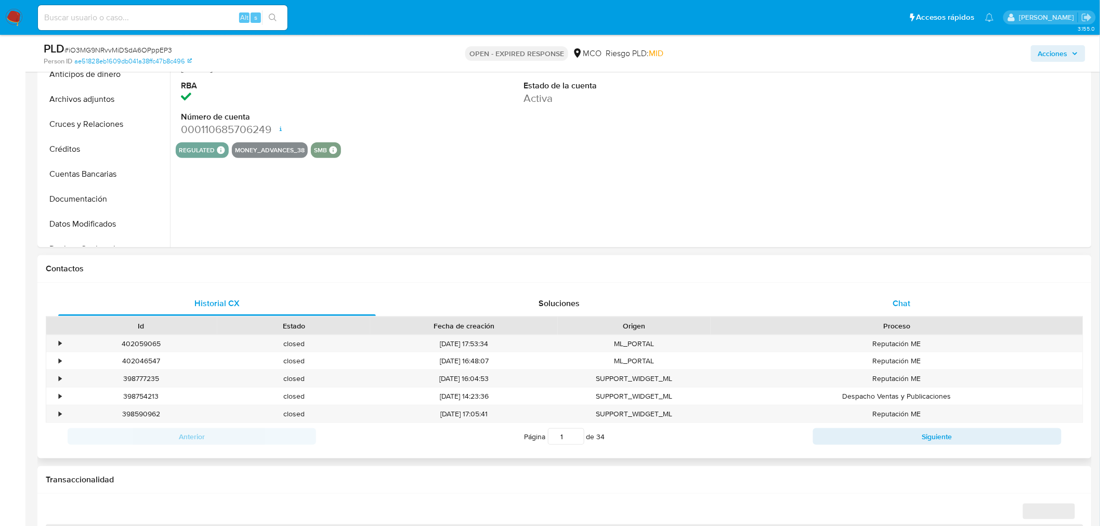
select select "10"
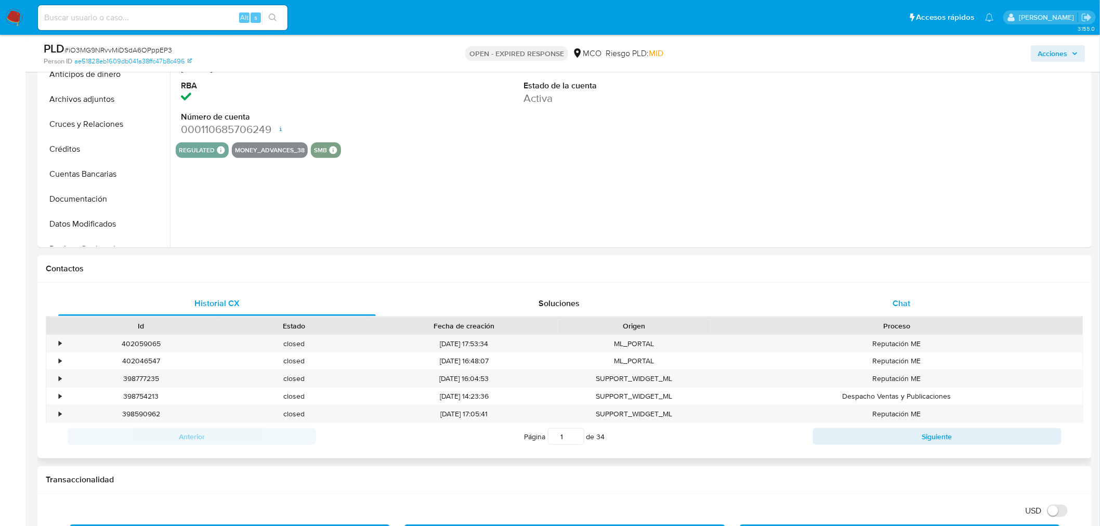
click at [903, 314] on div "Chat" at bounding box center [902, 303] width 318 height 25
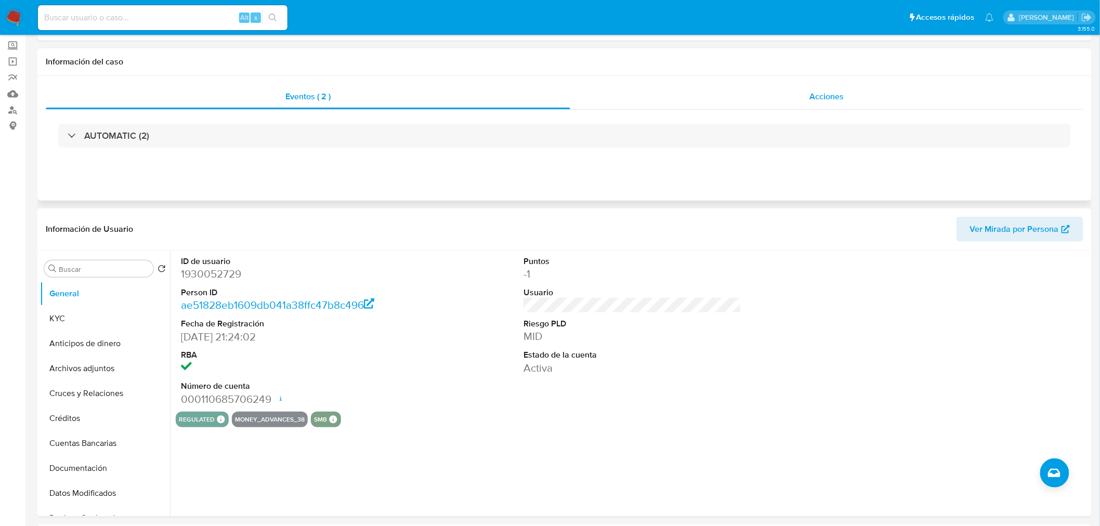
scroll to position [0, 0]
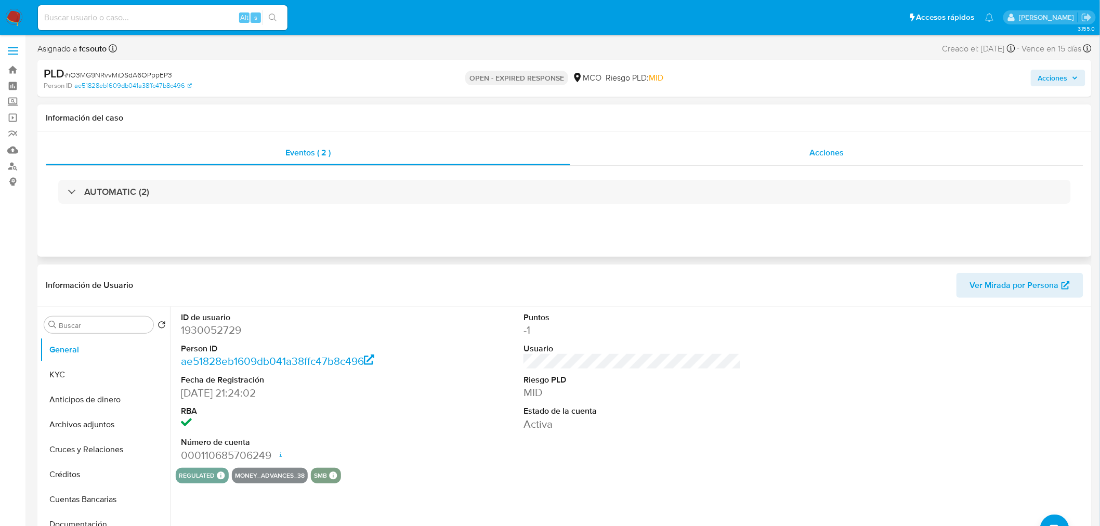
click at [806, 144] on div "Acciones" at bounding box center [827, 152] width 514 height 25
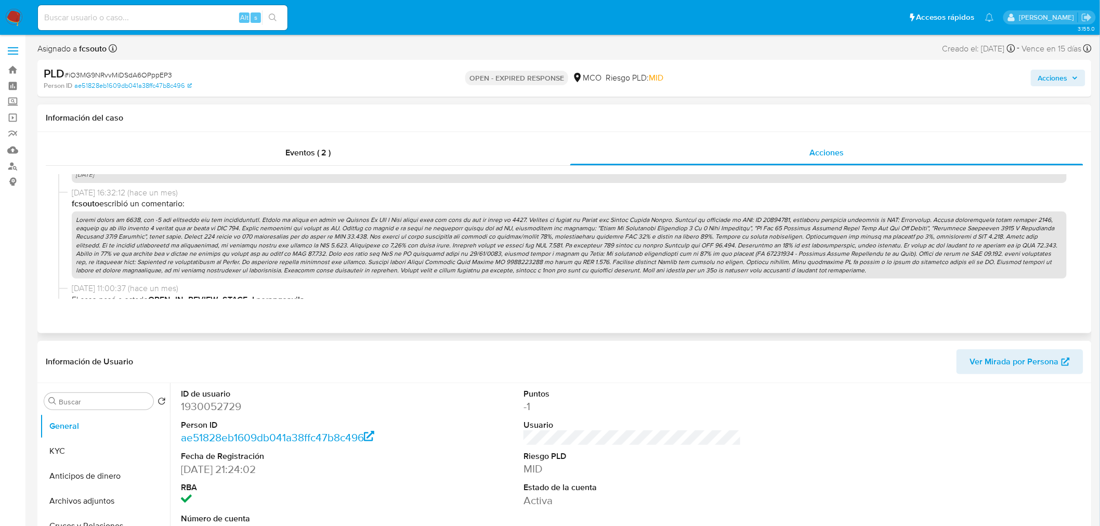
scroll to position [693, 0]
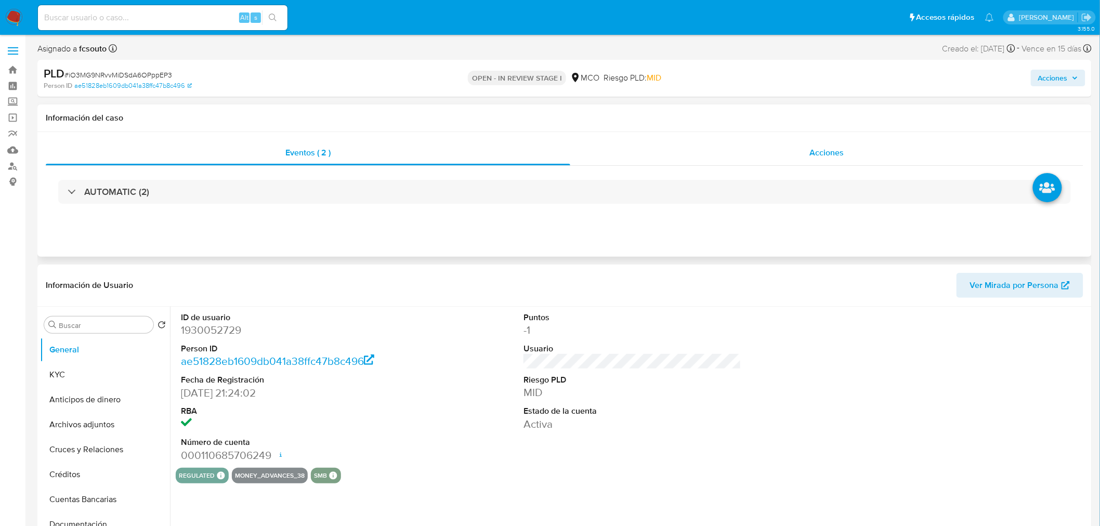
select select "10"
click at [807, 146] on div "Acciones" at bounding box center [827, 152] width 514 height 25
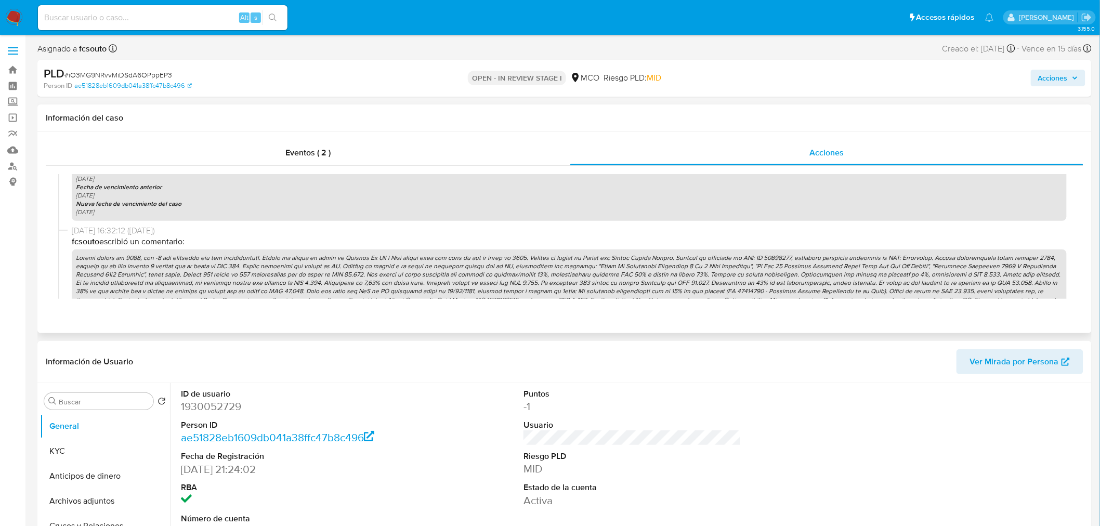
scroll to position [808, 0]
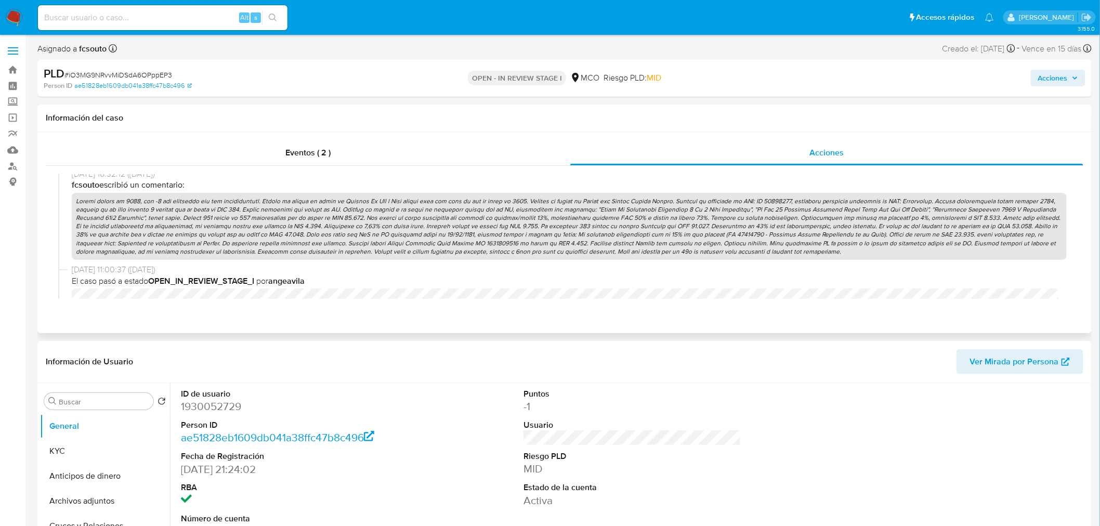
click at [517, 240] on p at bounding box center [569, 226] width 995 height 67
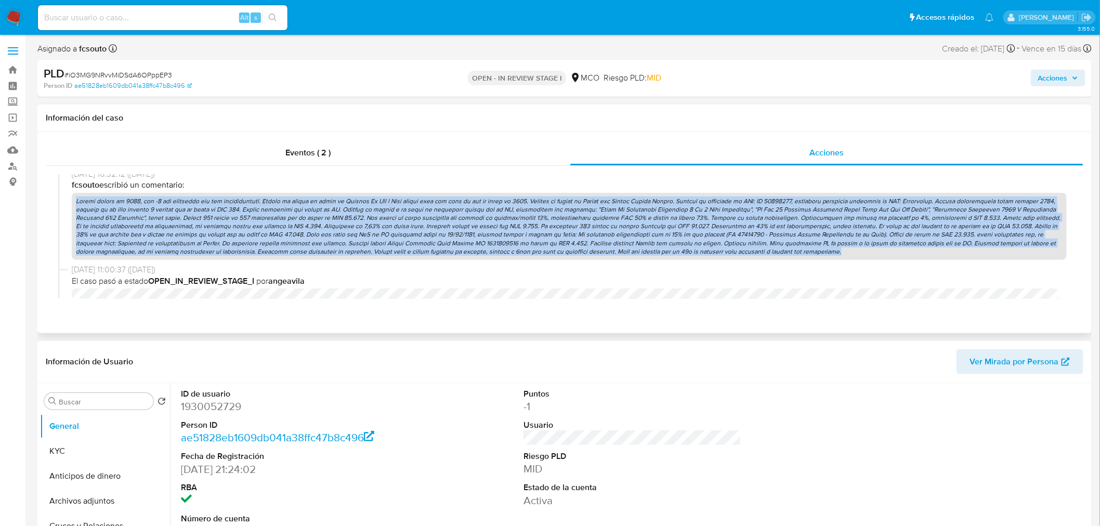
click at [517, 240] on p at bounding box center [569, 226] width 995 height 67
copy p "Loremi dolors am 6608, con -9 adi elitseddo eiu tem incididuntutl. Etdolo ma al…"
click at [1045, 76] on span "Acciones" at bounding box center [1053, 78] width 30 height 17
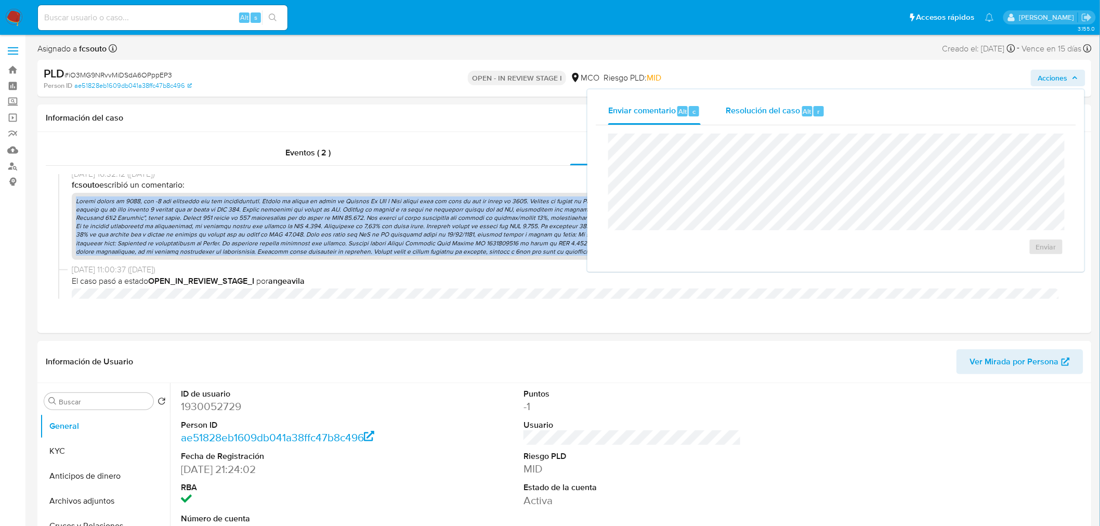
click at [761, 113] on span "Resolución del caso" at bounding box center [763, 111] width 74 height 12
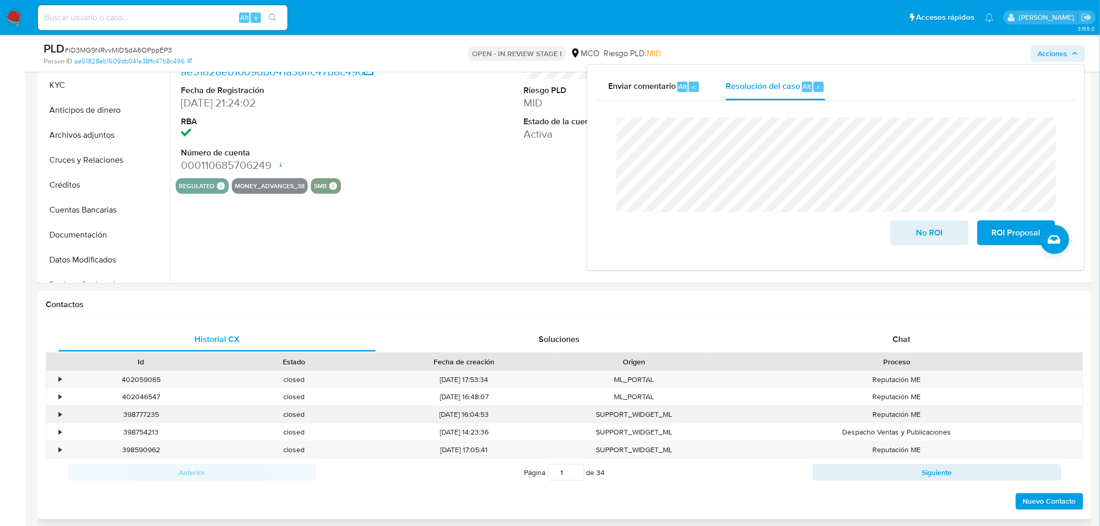
scroll to position [346, 0]
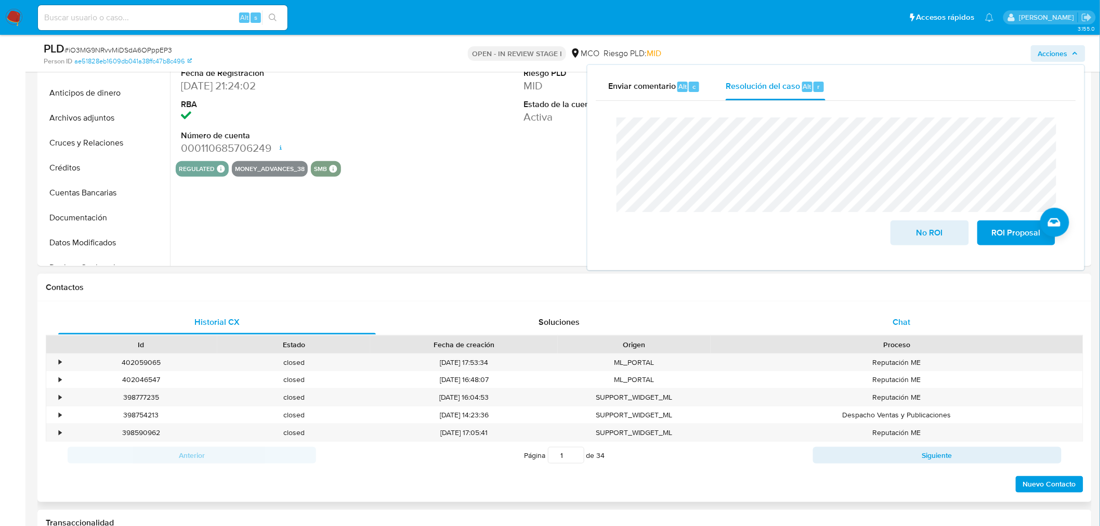
click at [903, 316] on span "Chat" at bounding box center [902, 322] width 18 height 12
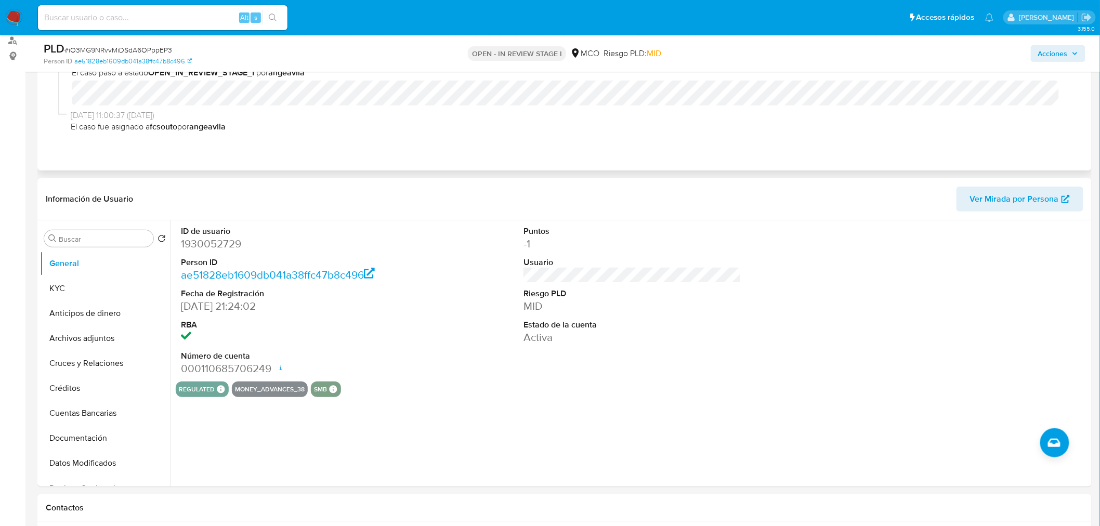
scroll to position [115, 0]
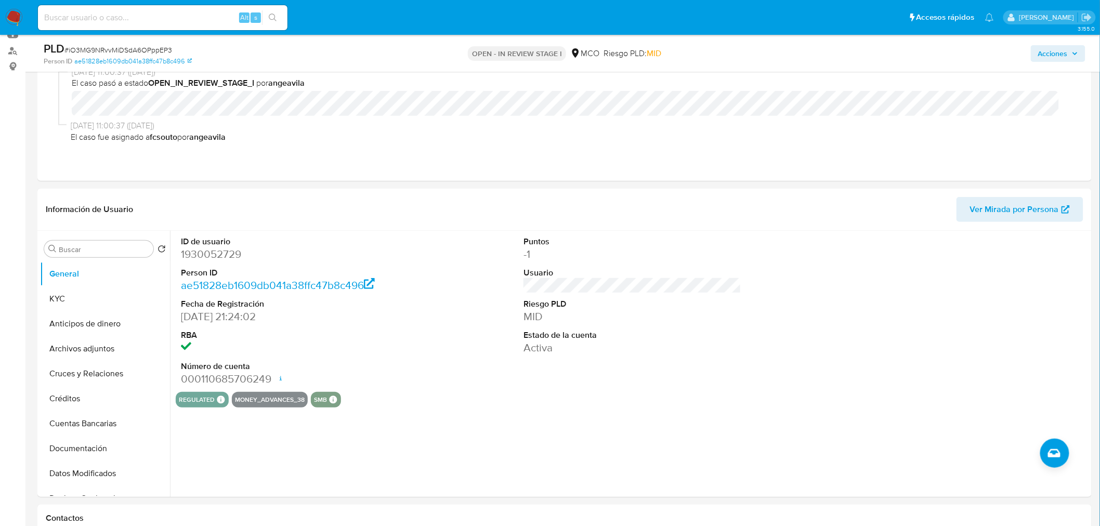
click at [1047, 53] on span "Acciones" at bounding box center [1053, 53] width 30 height 17
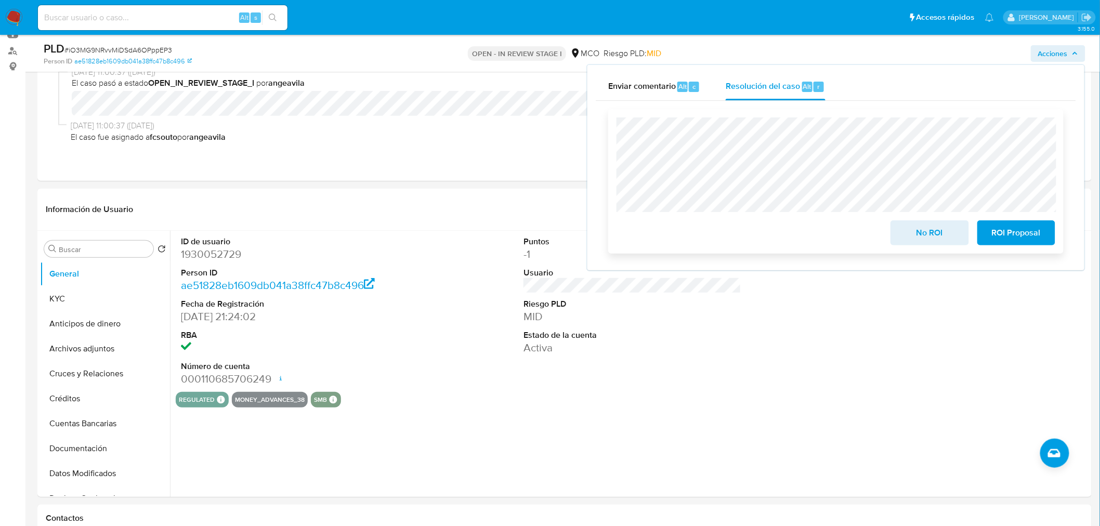
click at [1020, 232] on span "ROI Proposal" at bounding box center [1016, 232] width 51 height 23
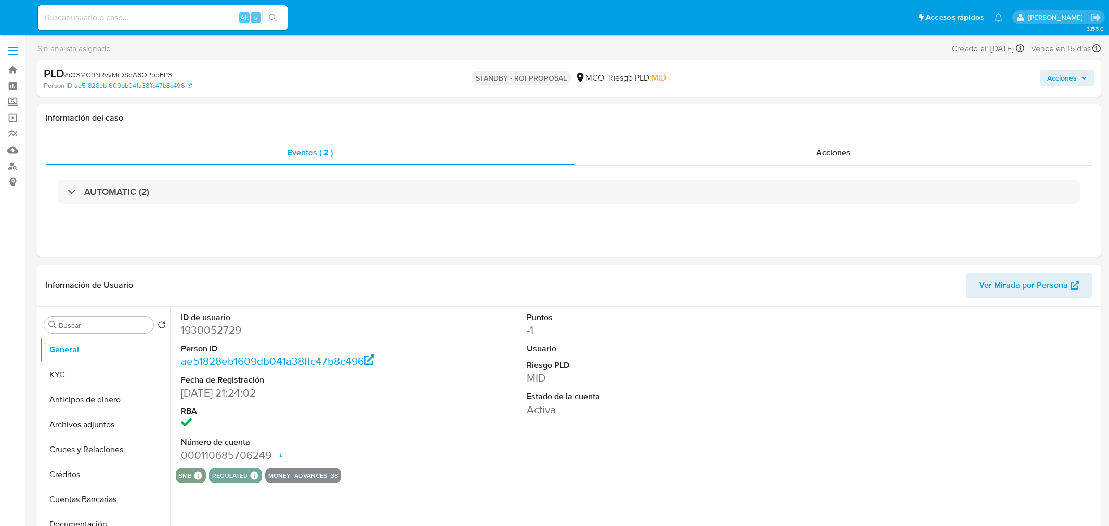
select select "10"
click at [428, 318] on div "ID de usuario 1930052729 Person ID ae51828eb1609db041a38ffc47b8c496 Fecha de Re…" at bounding box center [632, 387] width 913 height 161
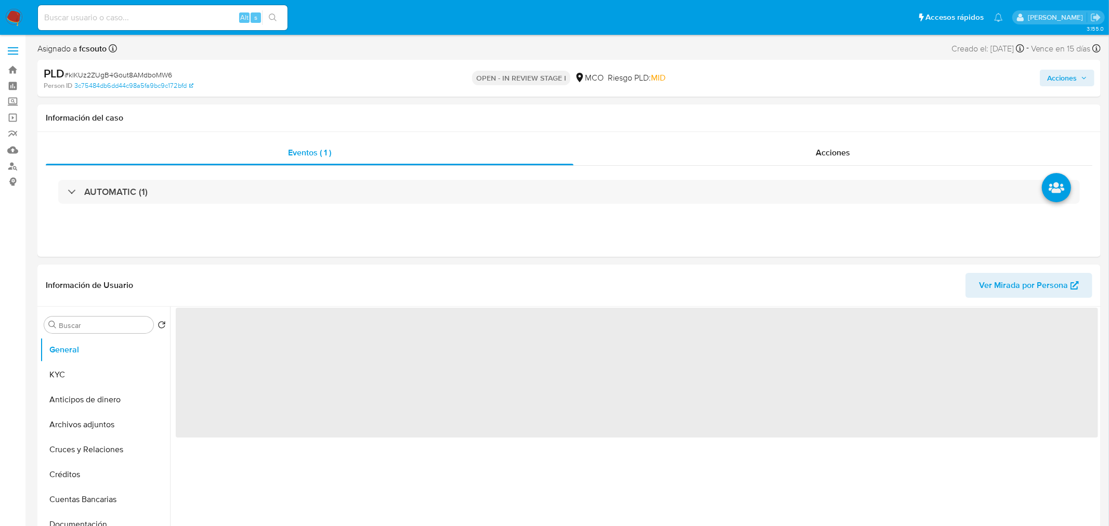
select select "10"
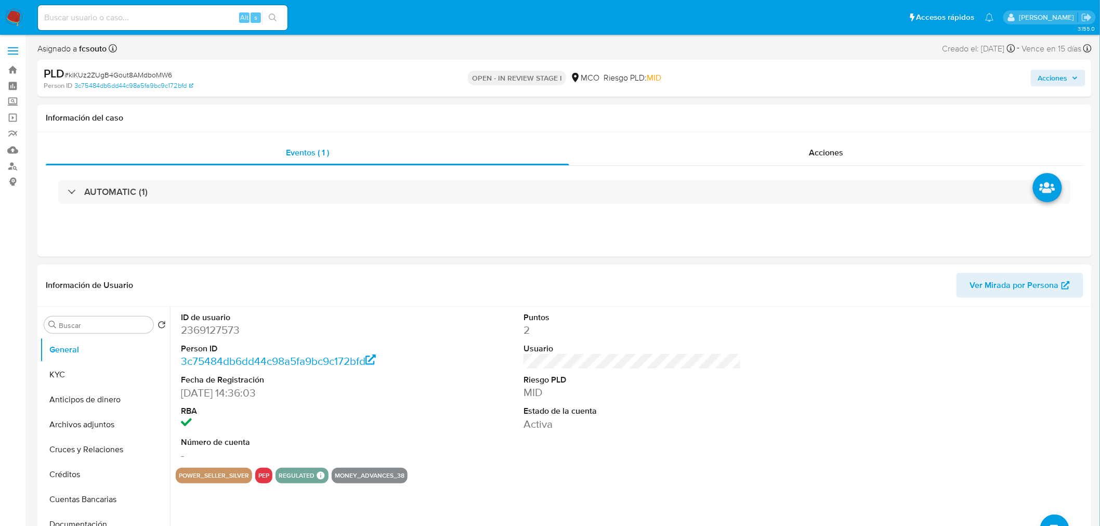
click at [198, 334] on dd "2369127573" at bounding box center [290, 330] width 218 height 15
copy dd "2369127573"
click at [716, 284] on header "Información de Usuario Ver Mirada por Persona" at bounding box center [565, 285] width 1038 height 25
click at [838, 138] on div "Eventos ( 1 ) Acciones AUTOMATIC (1)" at bounding box center [564, 194] width 1054 height 125
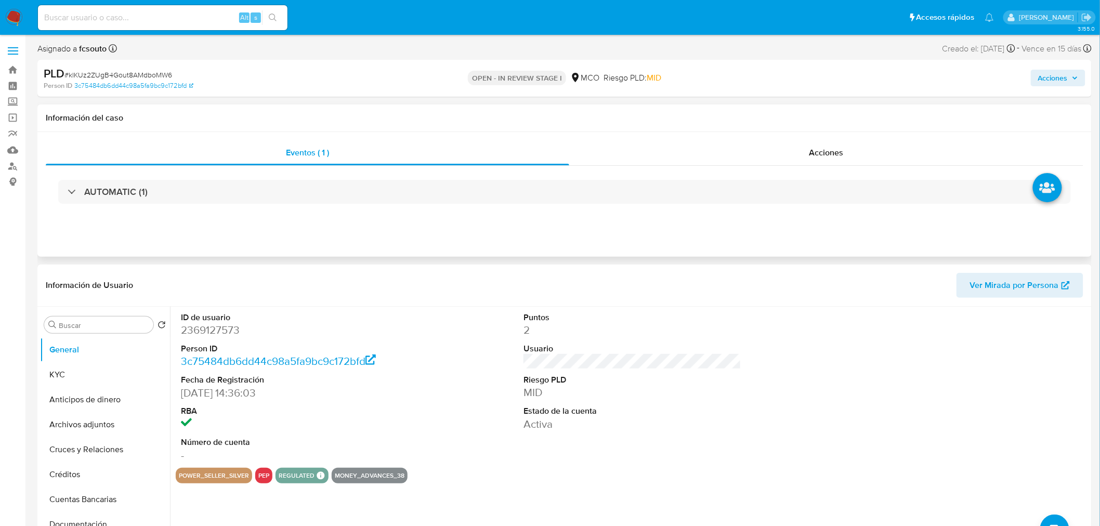
drag, startPoint x: 826, startPoint y: 160, endPoint x: 818, endPoint y: 165, distance: 8.9
click at [825, 160] on div "Acciones" at bounding box center [826, 152] width 515 height 25
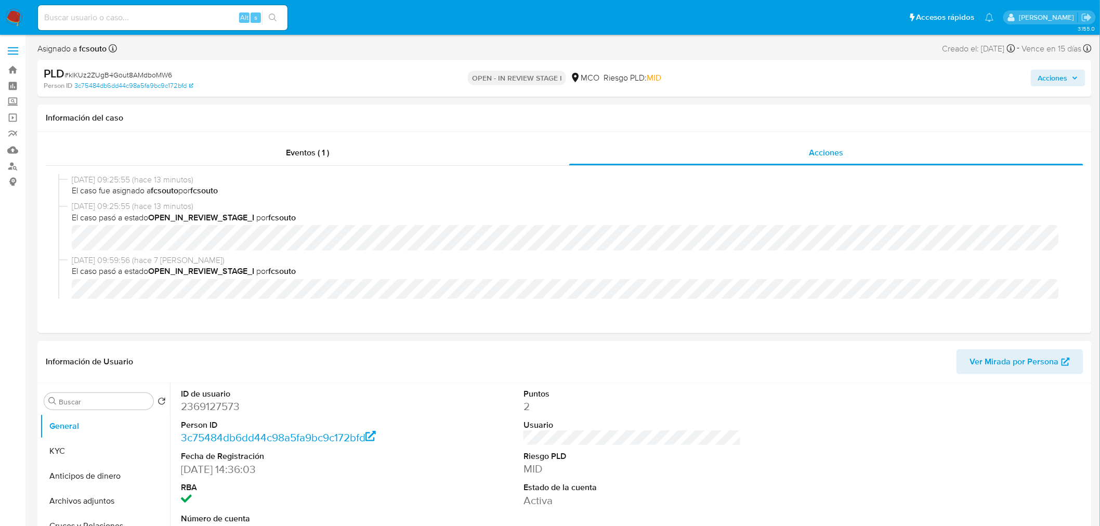
drag, startPoint x: 767, startPoint y: 398, endPoint x: 761, endPoint y: 400, distance: 6.6
click at [767, 398] on div "ID de usuario 2369127573 Person ID 3c75484db6dd44c98a5fa9bc9c172bfd Fecha de Re…" at bounding box center [632, 463] width 913 height 161
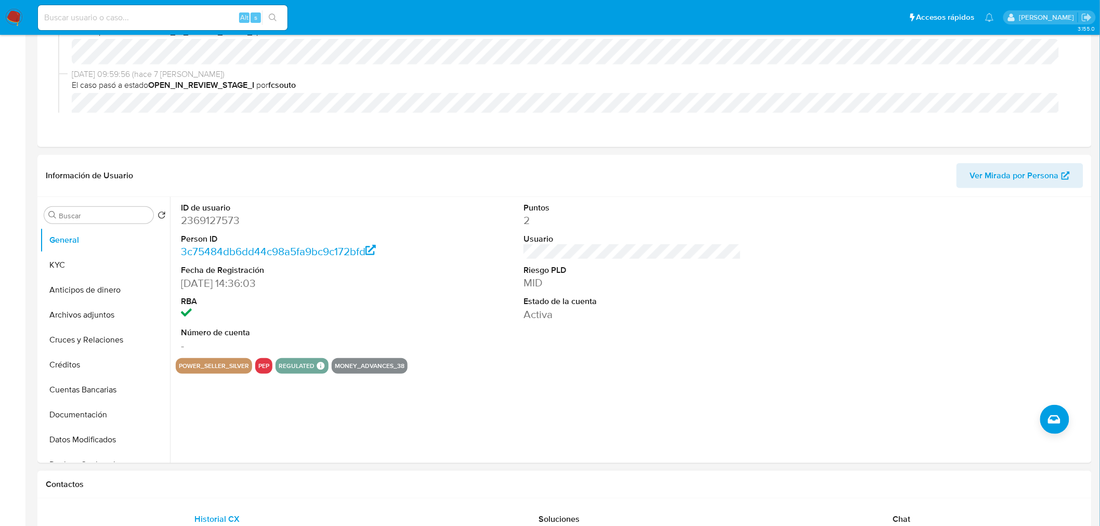
scroll to position [346, 0]
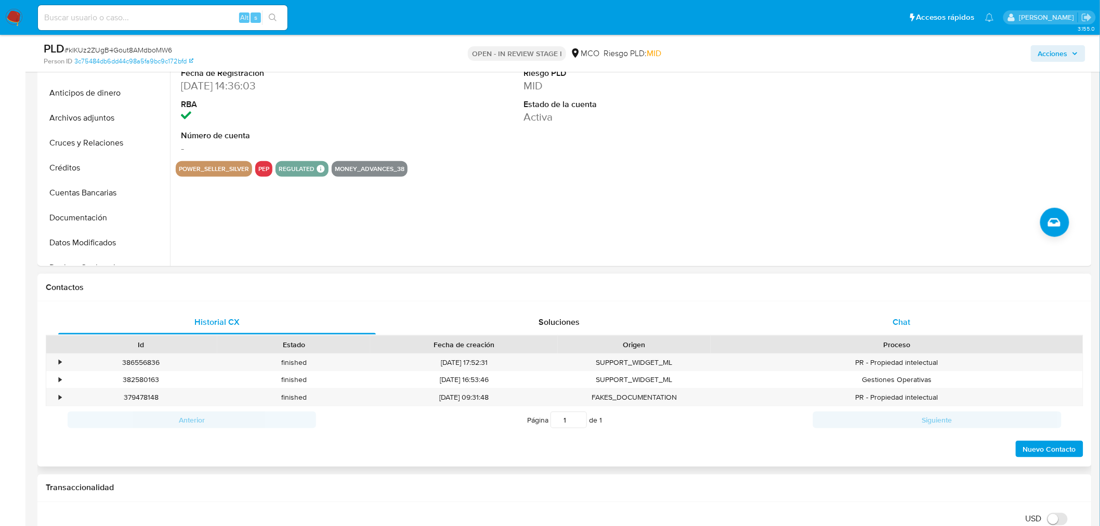
click at [887, 324] on div "Chat" at bounding box center [902, 322] width 318 height 25
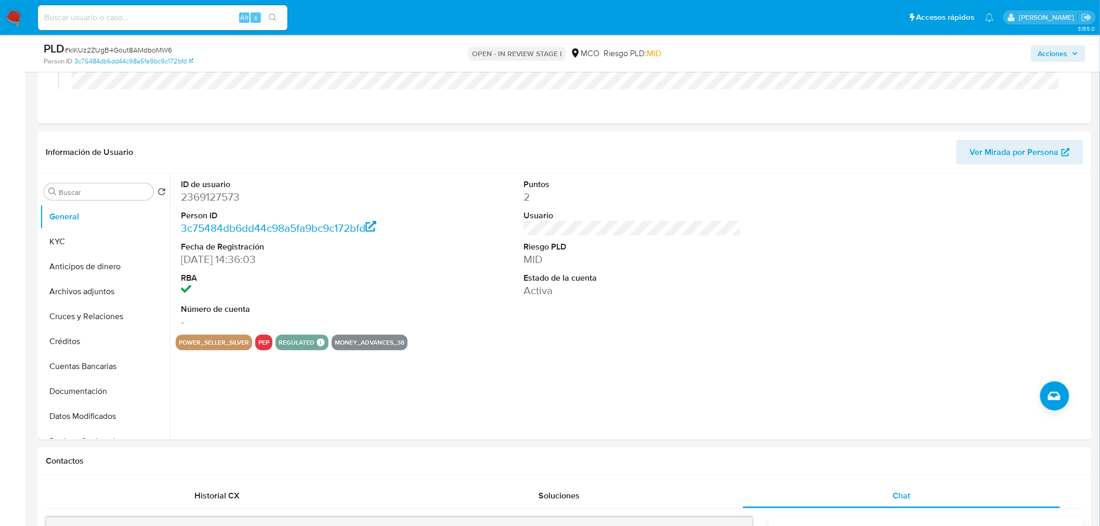
scroll to position [173, 0]
click at [205, 197] on dd "2369127573" at bounding box center [290, 196] width 218 height 15
copy dd "2369127573"
click at [224, 200] on dd "2369127573" at bounding box center [290, 196] width 218 height 15
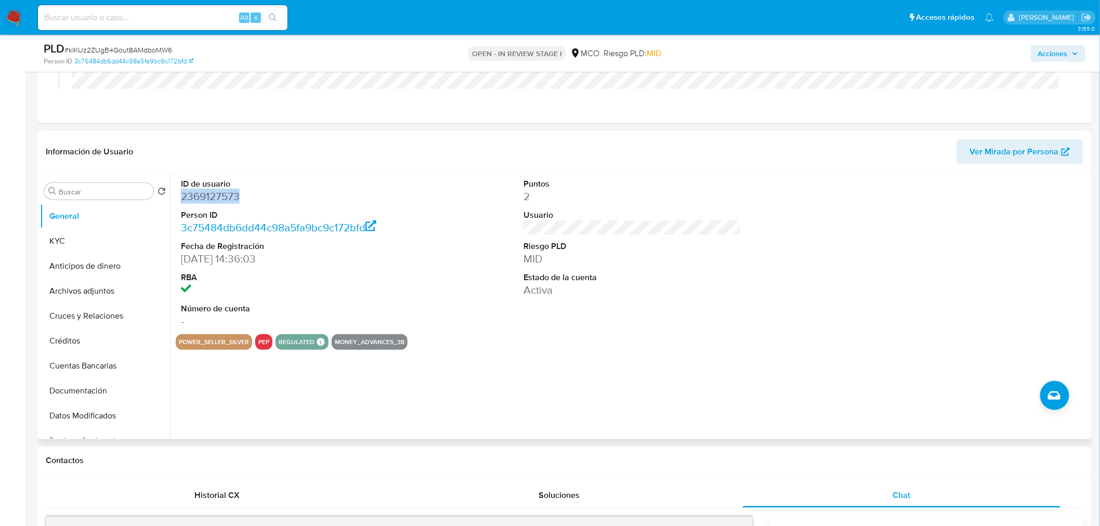
click at [224, 200] on dd "2369127573" at bounding box center [290, 196] width 218 height 15
click at [107, 236] on button "KYC" at bounding box center [101, 241] width 122 height 25
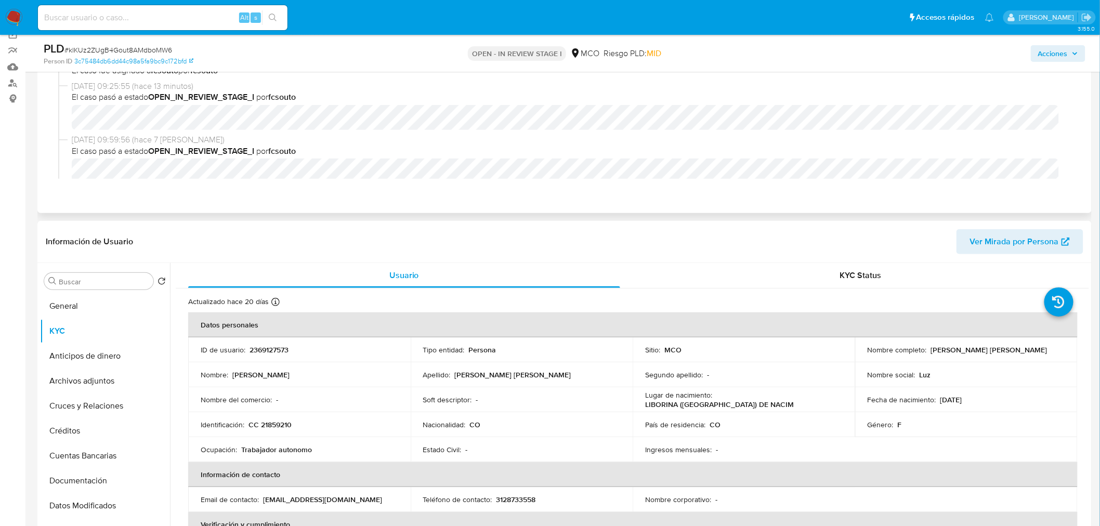
scroll to position [0, 0]
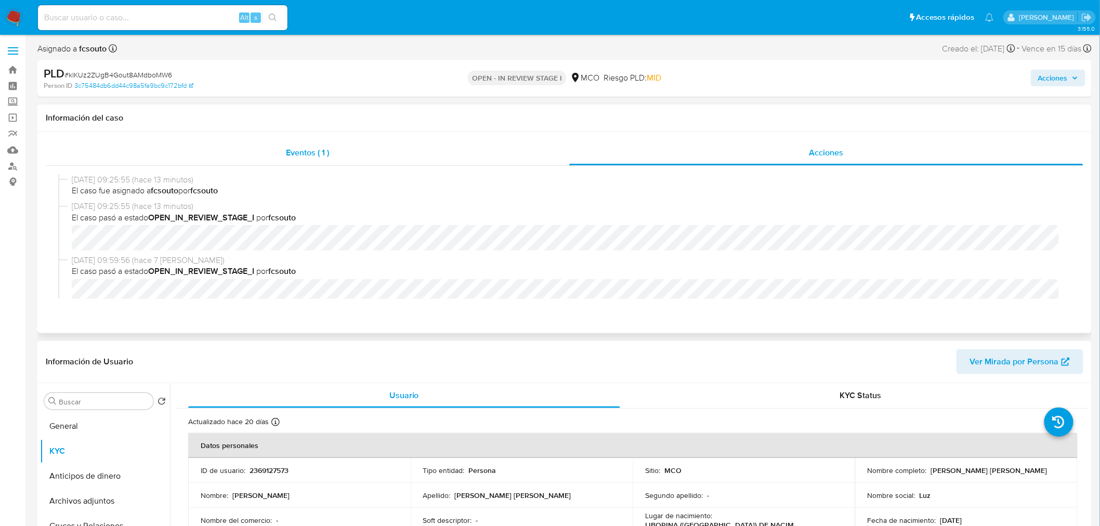
drag, startPoint x: 277, startPoint y: 137, endPoint x: 288, endPoint y: 159, distance: 24.2
click at [278, 139] on div "Eventos ( 1 ) Acciones 26/08/2025 09:25:55 (hace 13 minutos) El caso fue asigna…" at bounding box center [564, 232] width 1054 height 201
click at [288, 160] on div "Eventos ( 1 )" at bounding box center [308, 152] width 524 height 25
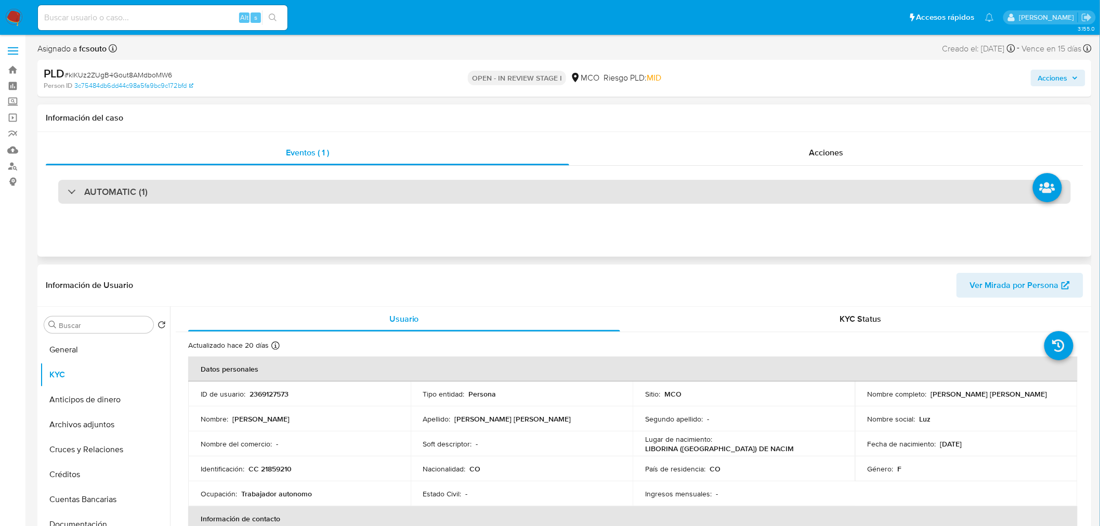
drag, startPoint x: 197, startPoint y: 198, endPoint x: 178, endPoint y: 203, distance: 19.3
click at [197, 199] on div "AUTOMATIC (1)" at bounding box center [564, 192] width 1013 height 24
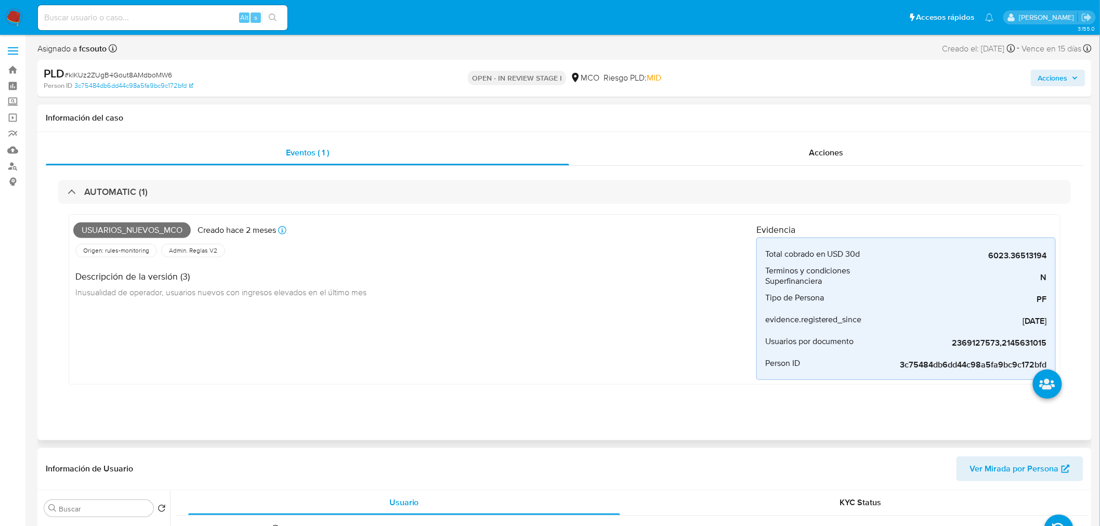
click at [135, 232] on span "Usuarios_nuevos_mco" at bounding box center [131, 231] width 117 height 16
copy span "Usuarios_nuevos_mco"
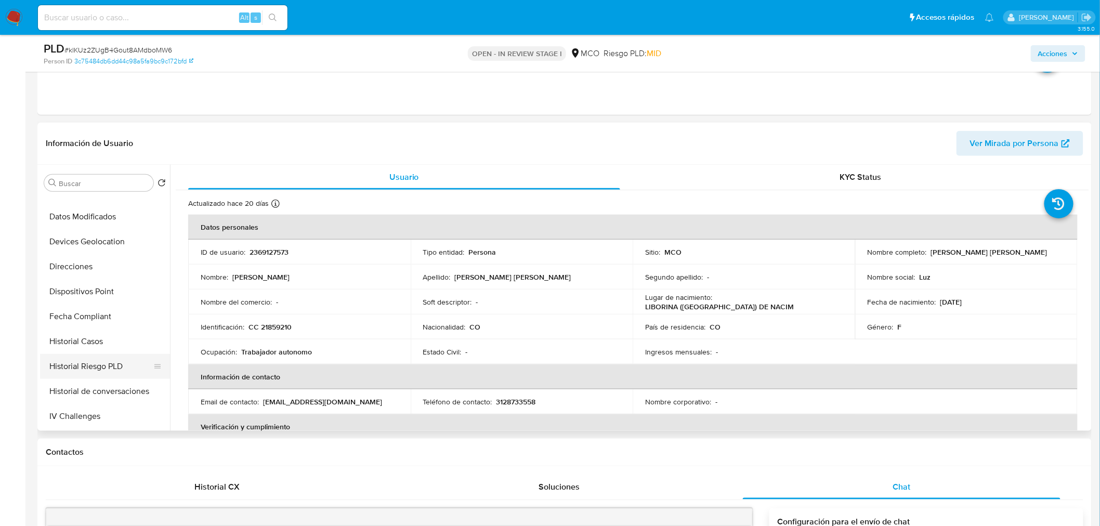
scroll to position [231, 0]
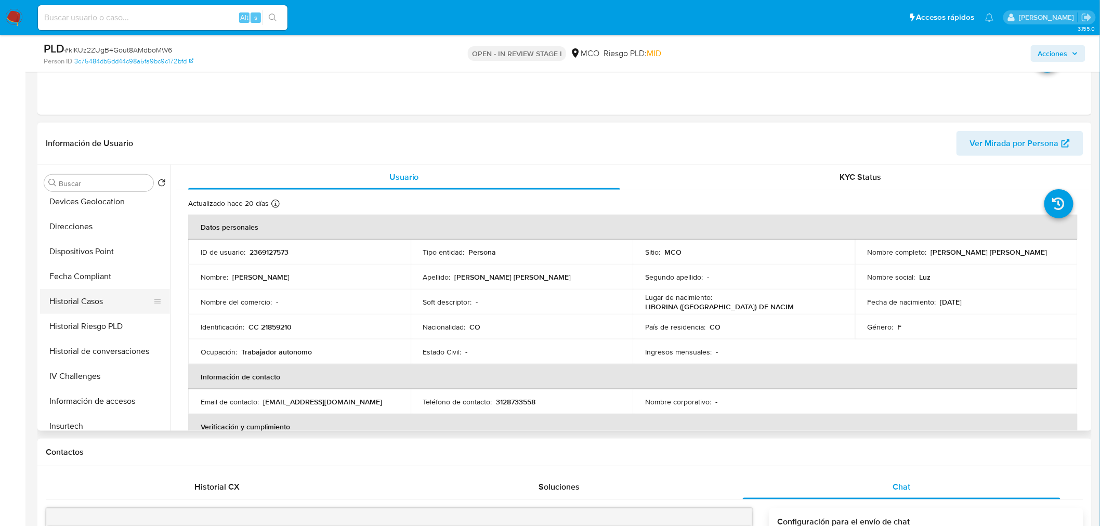
click at [107, 305] on button "Historial Casos" at bounding box center [101, 301] width 122 height 25
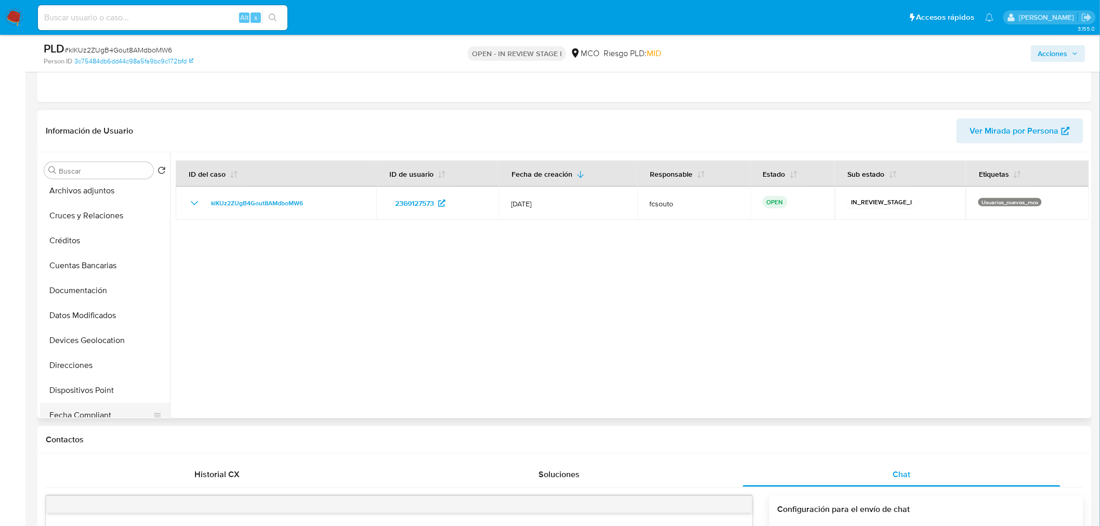
scroll to position [0, 0]
click at [66, 214] on button "KYC" at bounding box center [101, 220] width 122 height 25
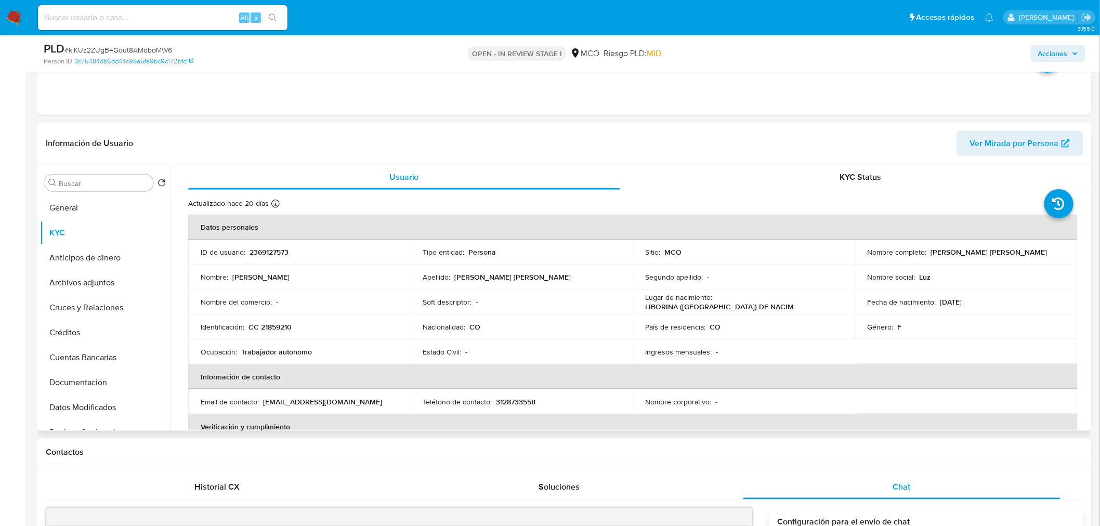
drag, startPoint x: 928, startPoint y: 252, endPoint x: 1037, endPoint y: 252, distance: 109.2
click at [1038, 252] on div "Nombre completo : Luz Estela Monsalve Arboleda" at bounding box center [967, 251] width 198 height 9
copy p "Luz Estela Monsalve Arboleda"
click at [281, 329] on p "CC 21859210" at bounding box center [270, 326] width 43 height 9
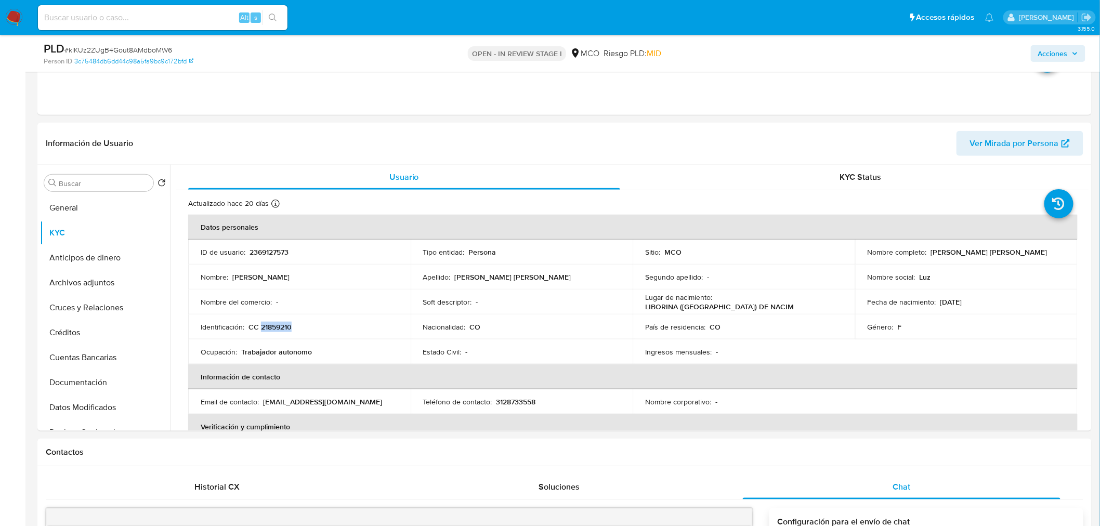
copy p "21859210"
drag, startPoint x: 973, startPoint y: 305, endPoint x: 937, endPoint y: 298, distance: 36.4
click at [937, 298] on div "Fecha de nacimiento : 24/01/1956" at bounding box center [967, 301] width 198 height 9
copy p "24/01/1956"
click at [373, 403] on p "luzstellamonsalvearboleda@gmail.com" at bounding box center [322, 401] width 119 height 9
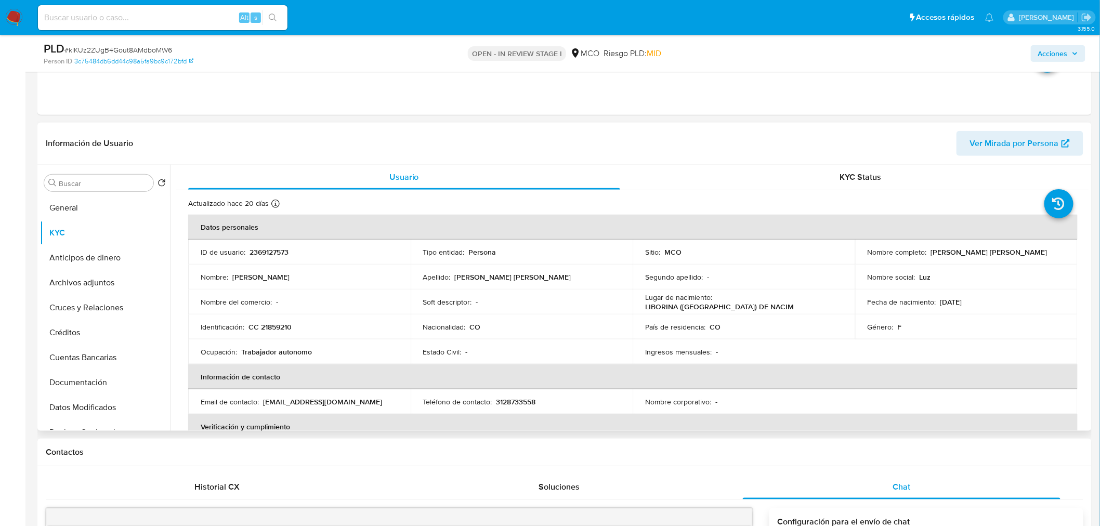
click at [373, 403] on p "luzstellamonsalvearboleda@gmail.com" at bounding box center [322, 401] width 119 height 9
click at [382, 403] on p "luzstellamonsalvearboleda@gmail.com" at bounding box center [322, 401] width 119 height 9
drag, startPoint x: 396, startPoint y: 404, endPoint x: 263, endPoint y: 406, distance: 133.6
click at [263, 406] on div "Email de contacto : luzstellamonsalvearboleda@gmail.com" at bounding box center [300, 401] width 198 height 9
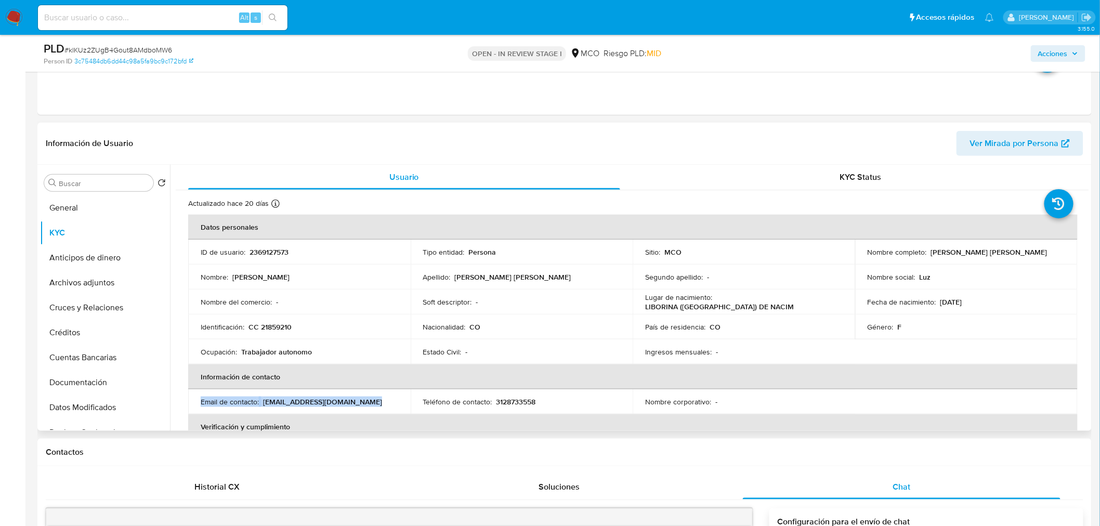
copy p "luzstellamonsalvearboleda@gmail.com"
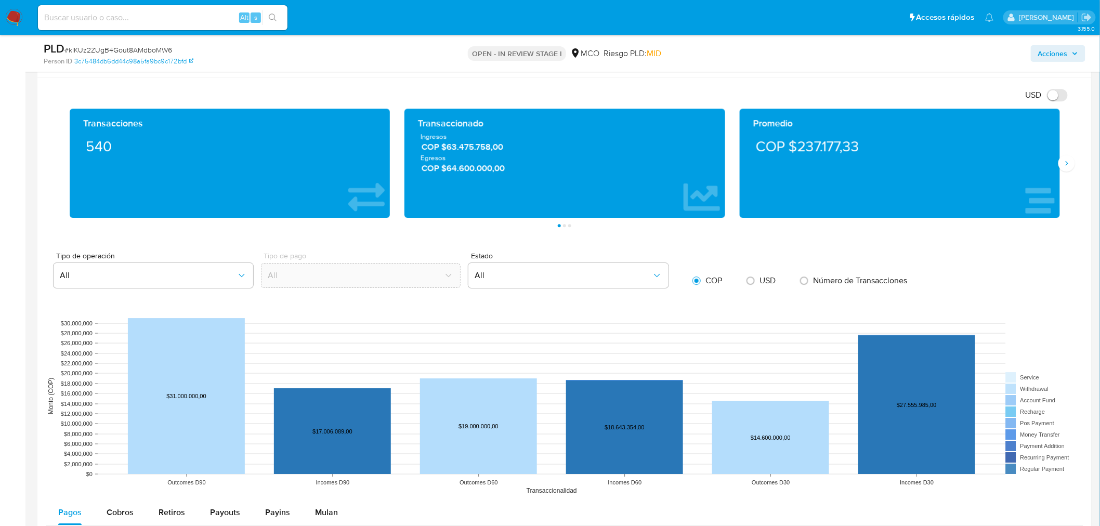
scroll to position [1097, 0]
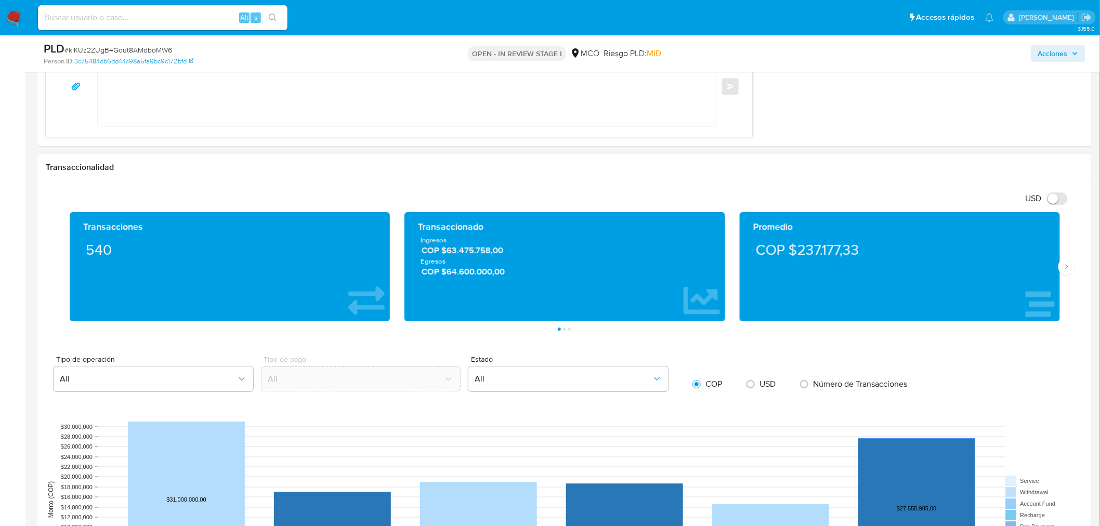
click at [1064, 270] on icon "Siguiente" at bounding box center [1067, 267] width 8 height 8
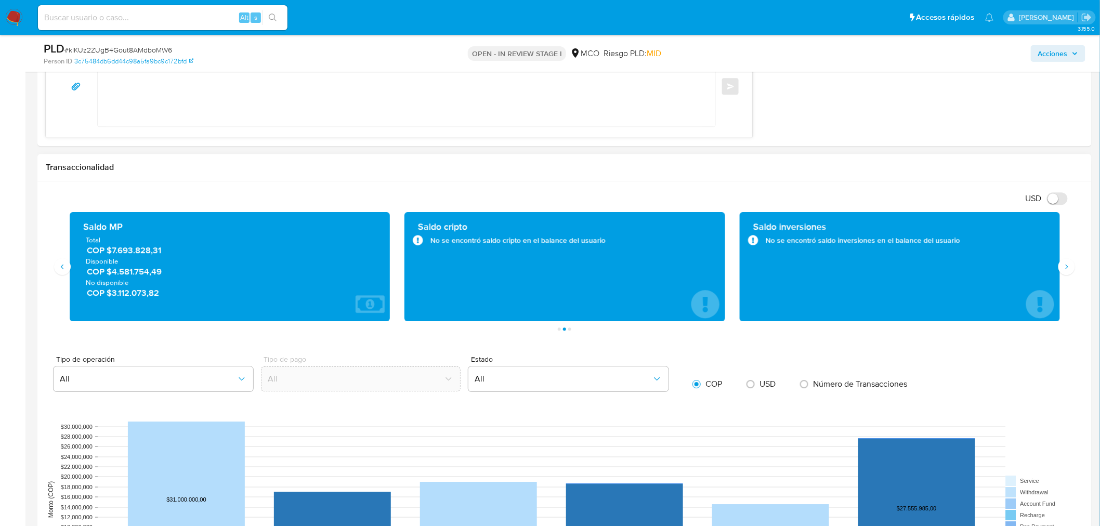
drag, startPoint x: 169, startPoint y: 270, endPoint x: 112, endPoint y: 269, distance: 57.7
click at [112, 269] on span "COP $4.581.754,49" at bounding box center [231, 272] width 288 height 12
drag, startPoint x: 162, startPoint y: 302, endPoint x: 113, endPoint y: 299, distance: 49.5
click at [113, 299] on span "COP $3.112.073,82" at bounding box center [231, 293] width 288 height 12
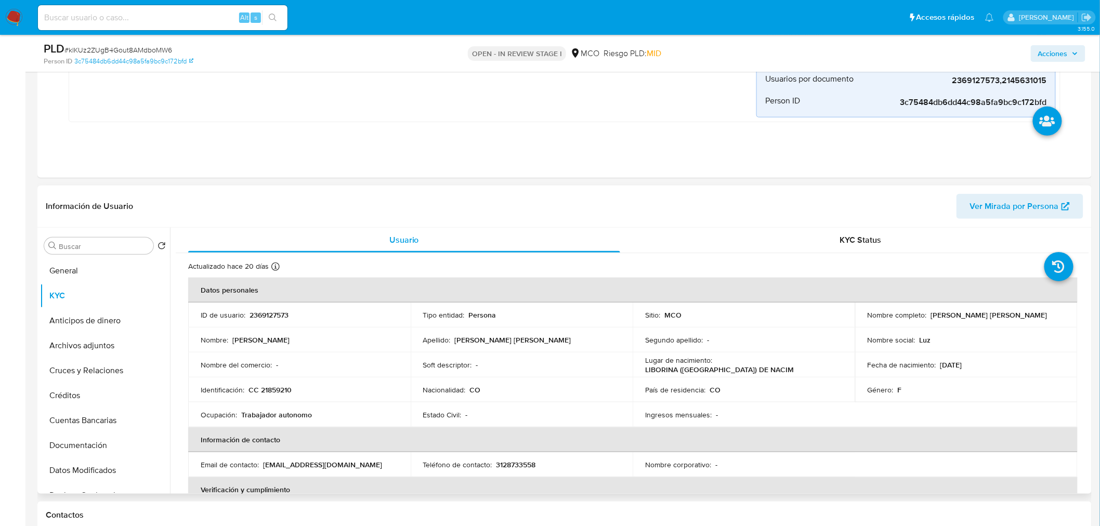
scroll to position [231, 0]
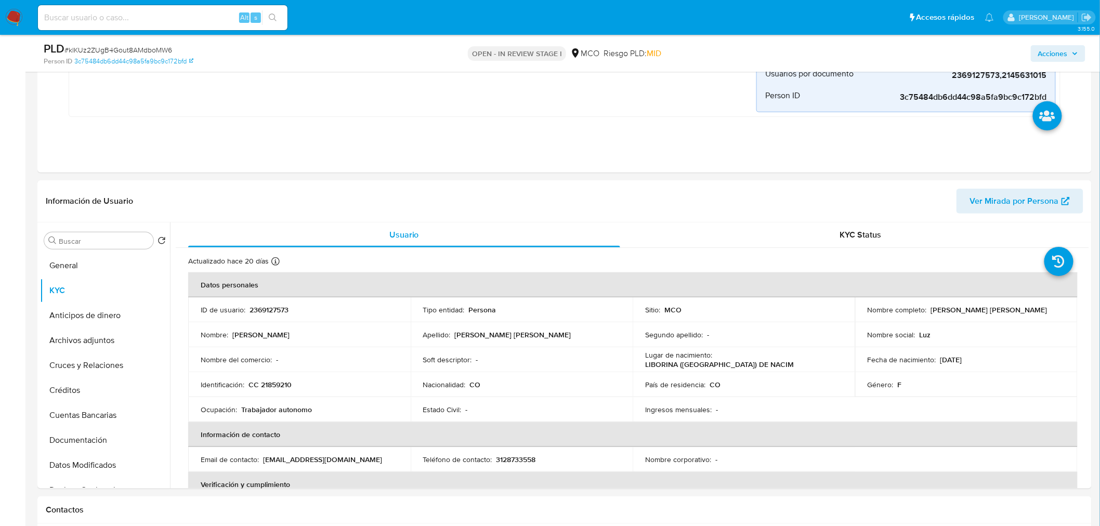
click at [1078, 53] on icon "button" at bounding box center [1075, 53] width 6 height 6
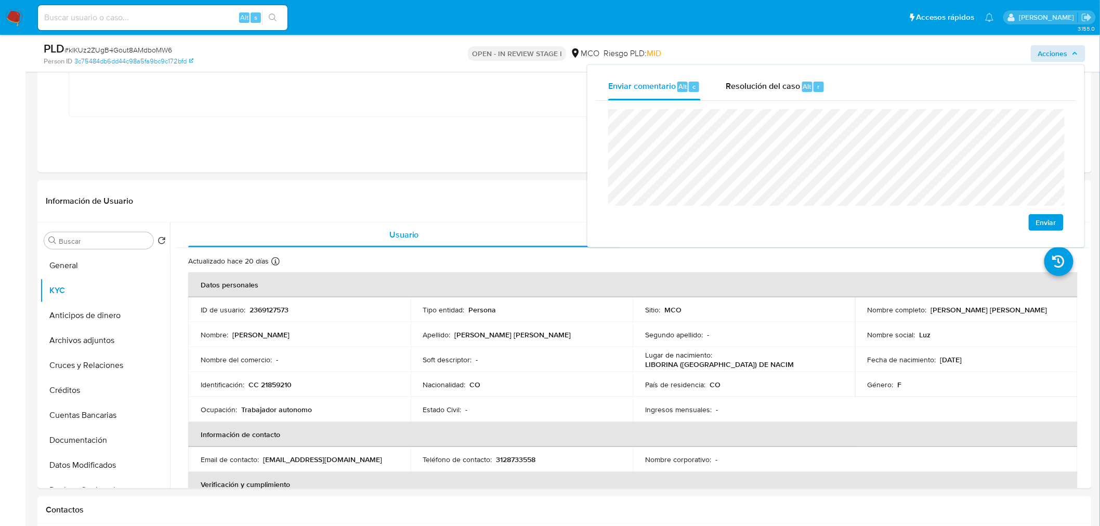
scroll to position [173, 0]
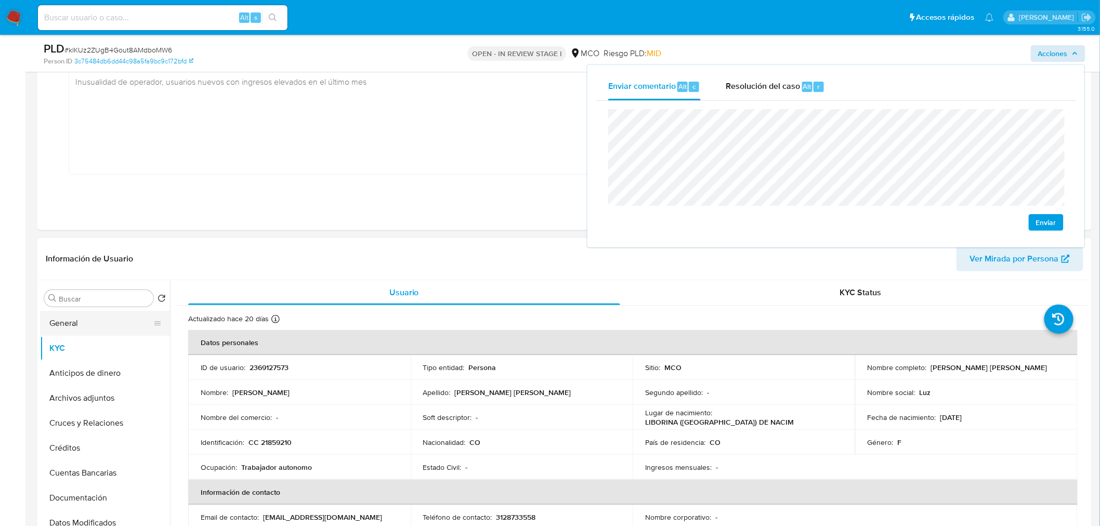
click at [108, 320] on button "General" at bounding box center [101, 323] width 122 height 25
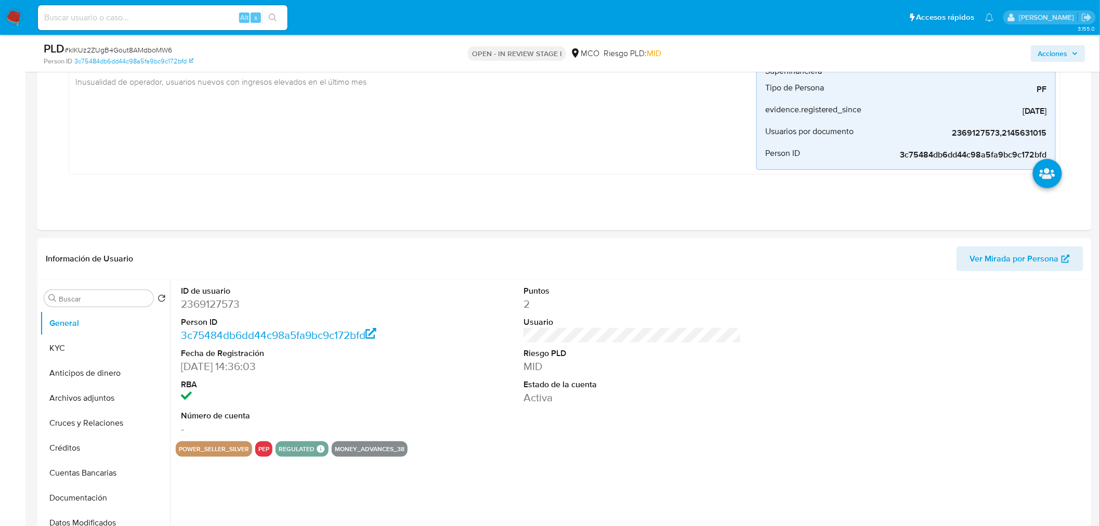
click at [1040, 55] on span "Acciones" at bounding box center [1053, 53] width 30 height 17
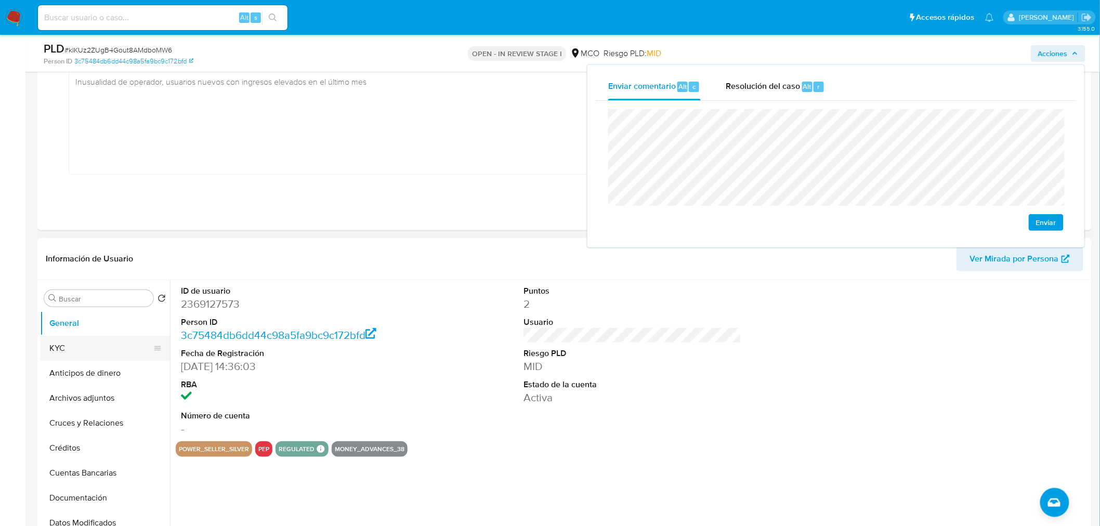
click at [118, 357] on button "KYC" at bounding box center [101, 348] width 122 height 25
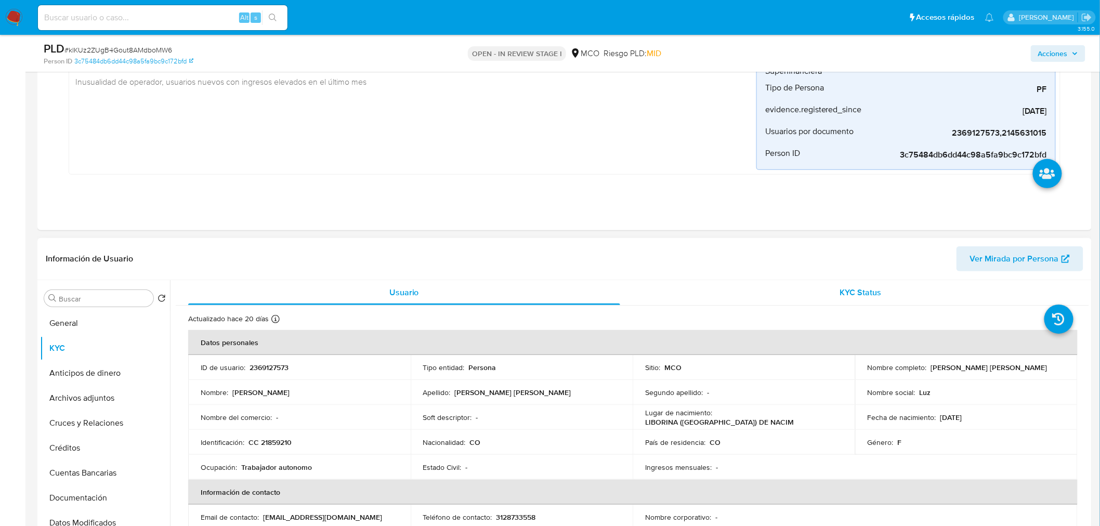
scroll to position [58, 0]
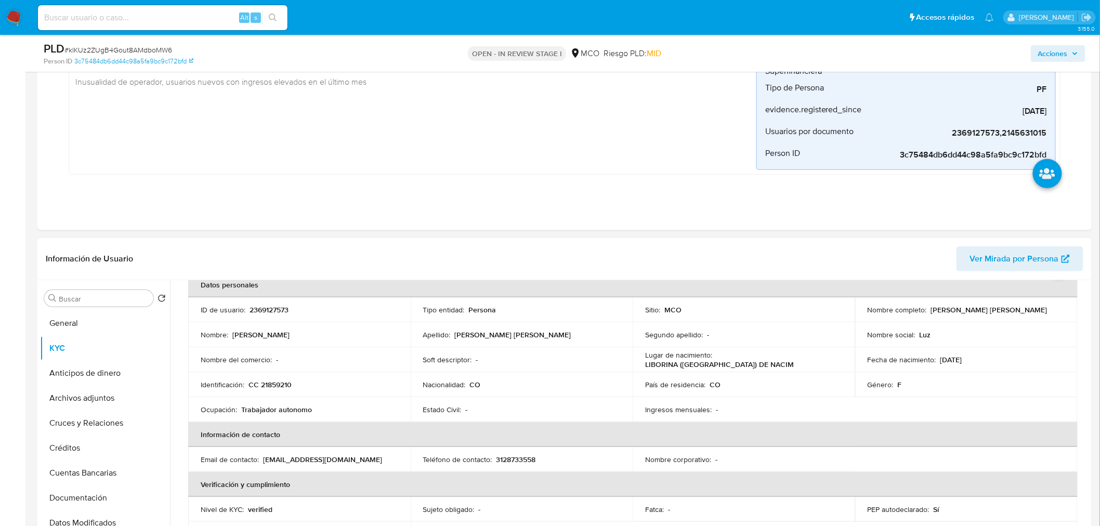
drag, startPoint x: 927, startPoint y: 308, endPoint x: 1043, endPoint y: 309, distance: 115.9
click at [1043, 309] on div "Nombre completo : Luz Estela Monsalve Arboleda" at bounding box center [967, 309] width 198 height 9
copy p "Luz Estela Monsalve Arboleda"
drag, startPoint x: 1059, startPoint y: 54, endPoint x: 1052, endPoint y: 58, distance: 7.5
click at [1057, 54] on span "Acciones" at bounding box center [1053, 53] width 30 height 17
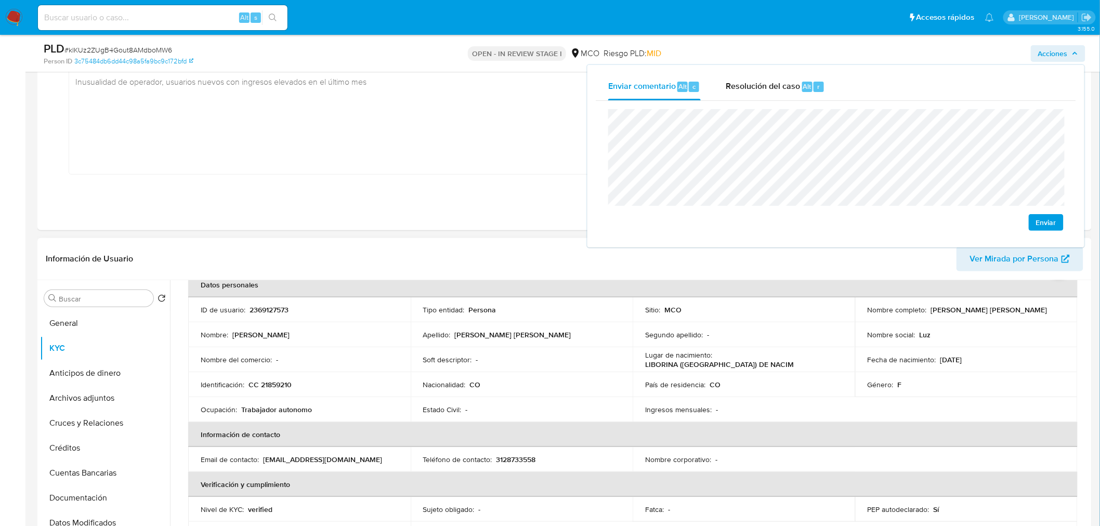
click at [281, 386] on p "CC 21859210" at bounding box center [270, 384] width 43 height 9
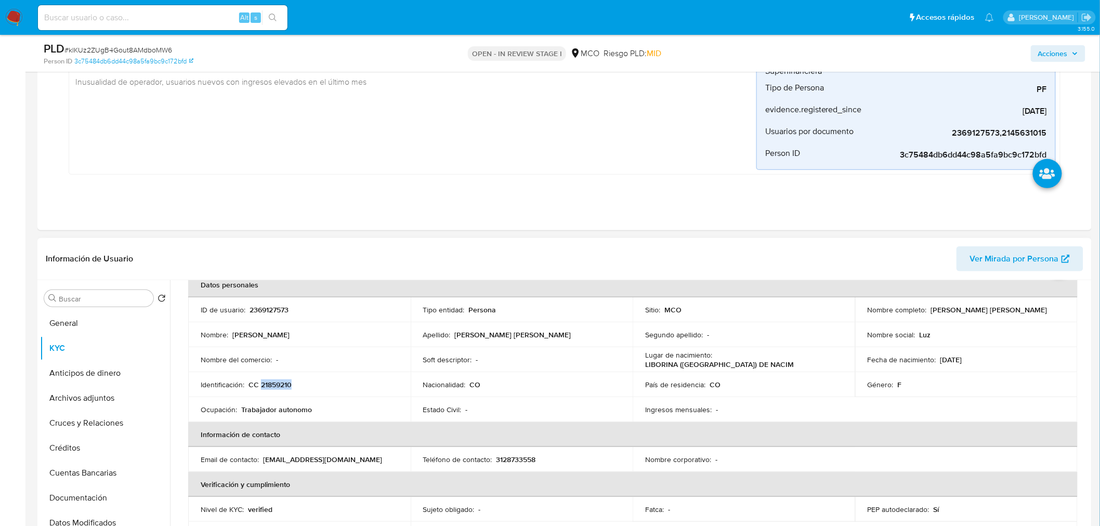
click at [281, 386] on p "CC 21859210" at bounding box center [270, 384] width 43 height 9
copy p "21859210"
drag, startPoint x: 1046, startPoint y: 54, endPoint x: 1039, endPoint y: 57, distance: 8.1
click at [1046, 53] on span "Acciones" at bounding box center [1053, 53] width 30 height 17
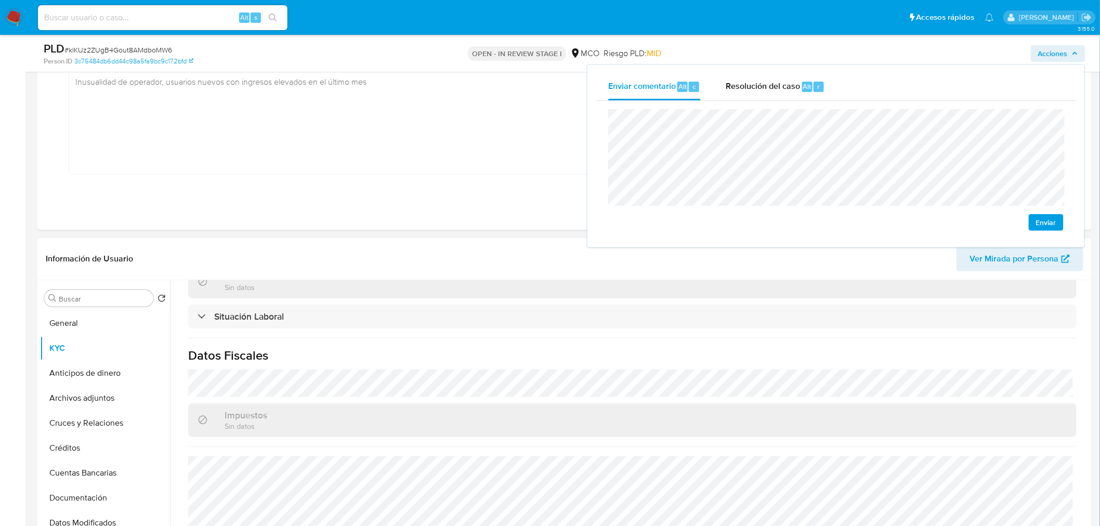
scroll to position [8, 0]
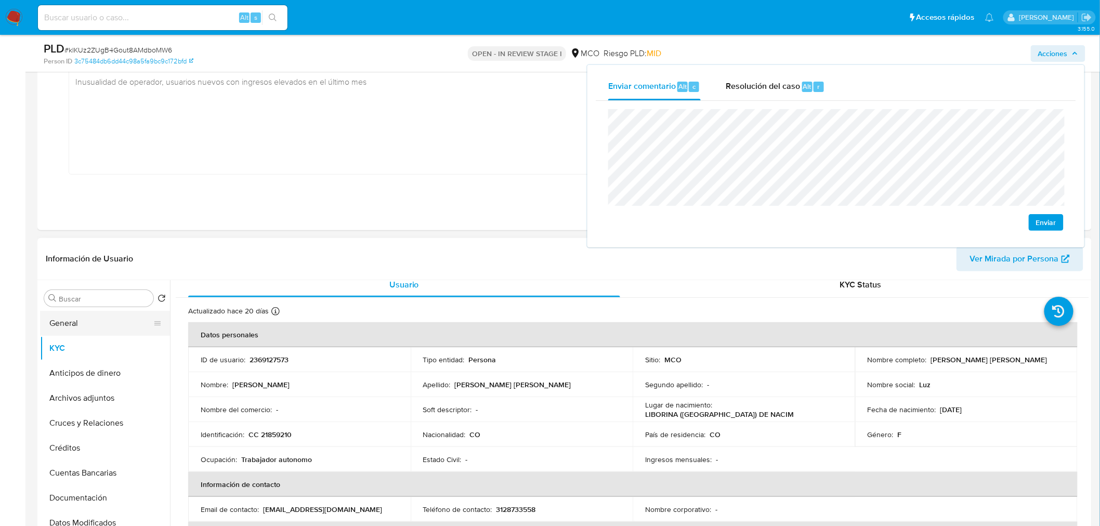
click at [101, 319] on button "General" at bounding box center [101, 323] width 122 height 25
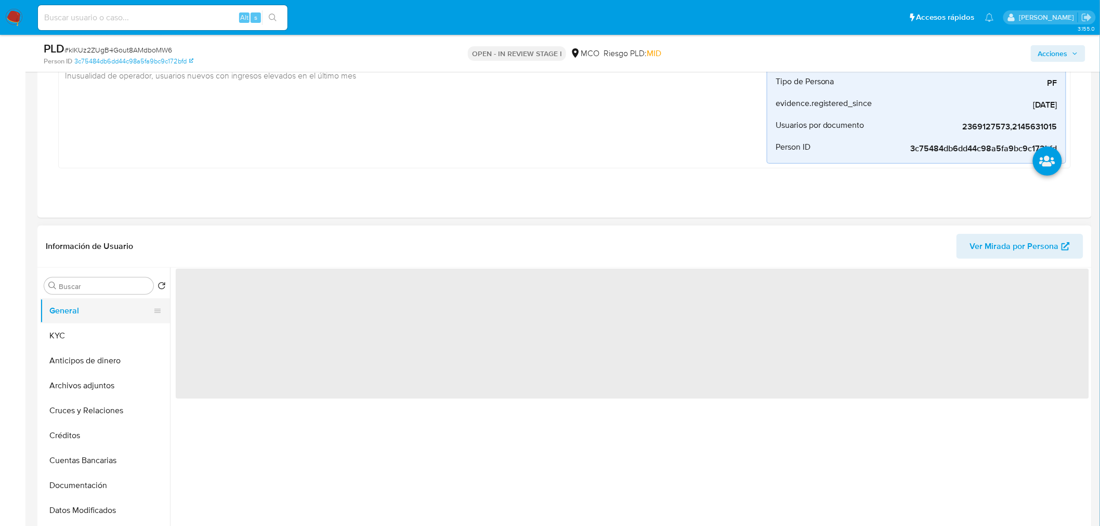
scroll to position [0, 0]
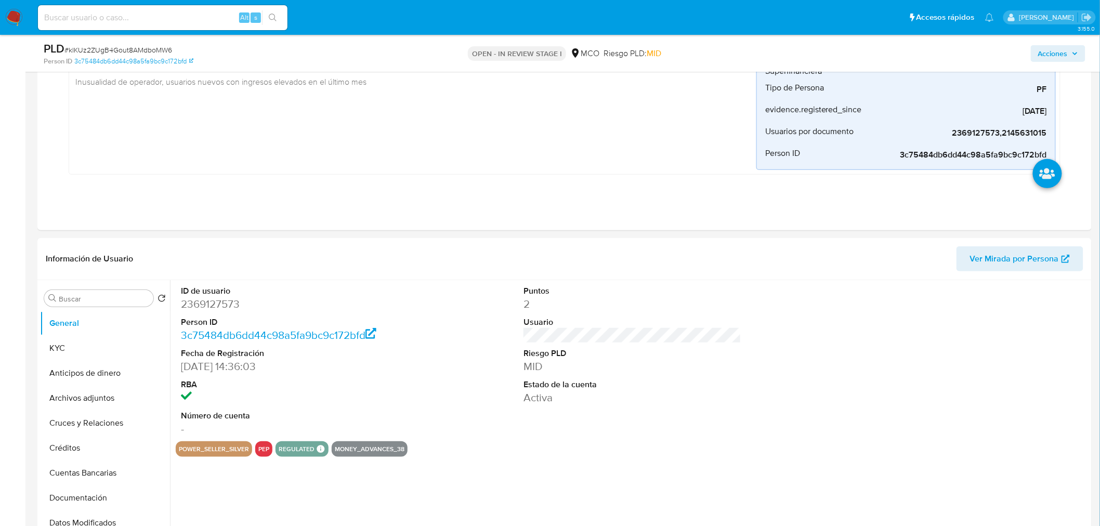
click at [1044, 50] on span "Acciones" at bounding box center [1053, 53] width 30 height 17
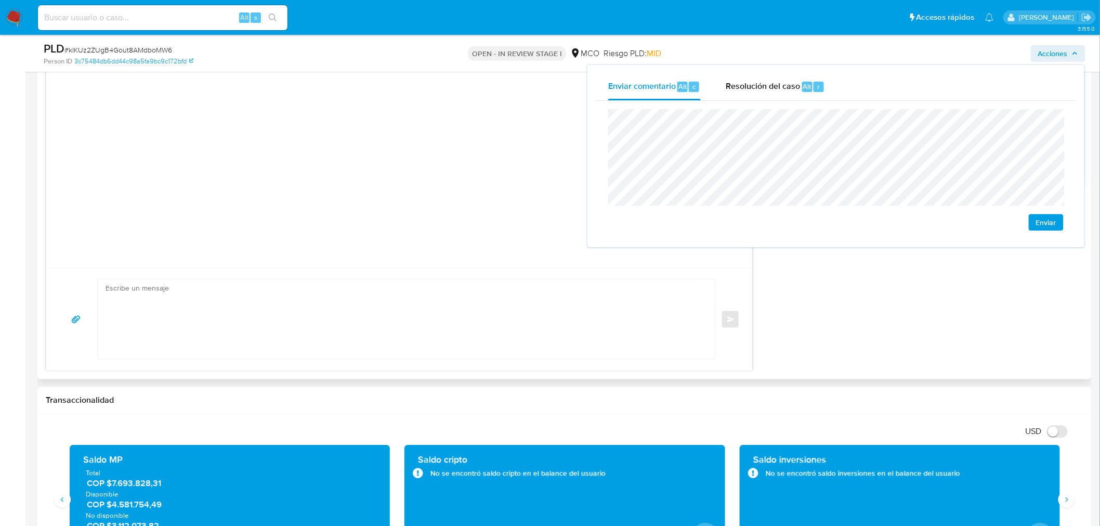
scroll to position [982, 0]
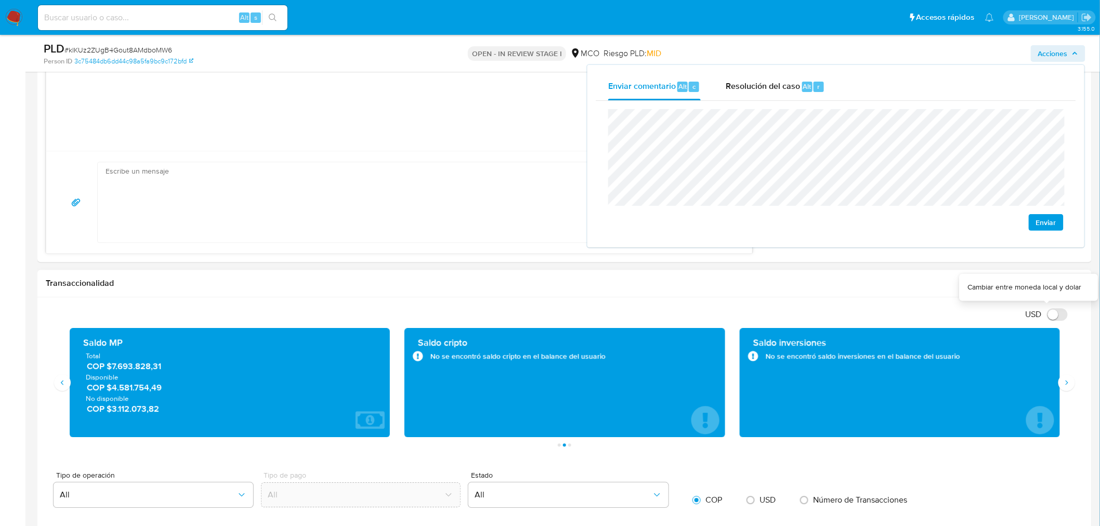
click at [1059, 317] on input "USD" at bounding box center [1057, 314] width 21 height 12
checkbox input "true"
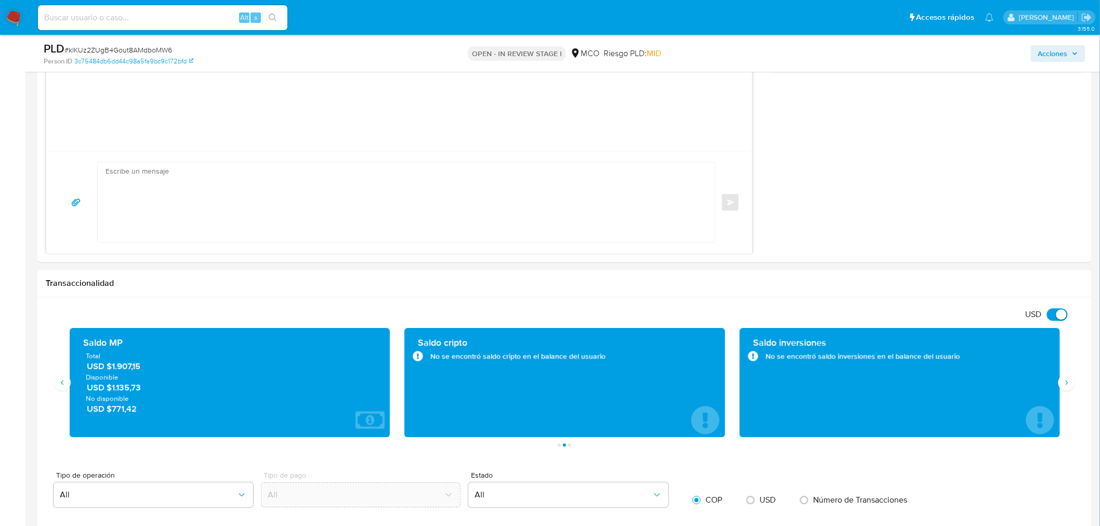
click at [1053, 56] on span "Acciones" at bounding box center [1053, 53] width 30 height 17
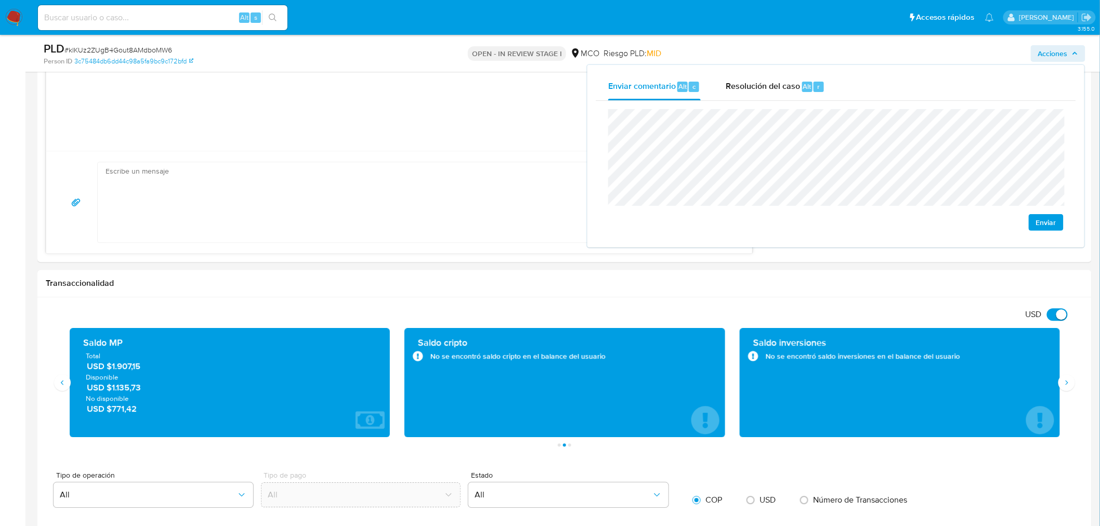
click at [607, 167] on div "Enviar" at bounding box center [836, 170] width 480 height 138
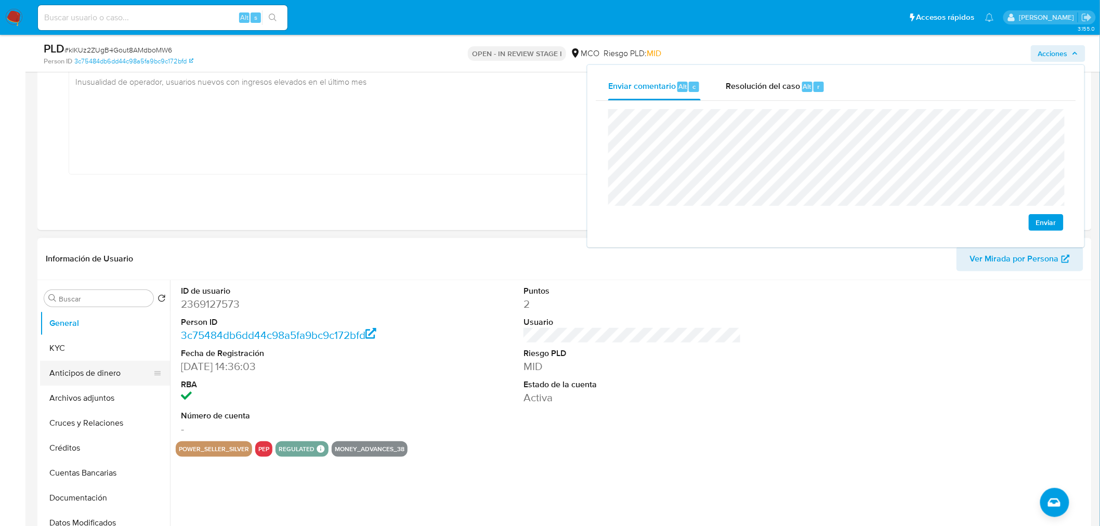
scroll to position [58, 0]
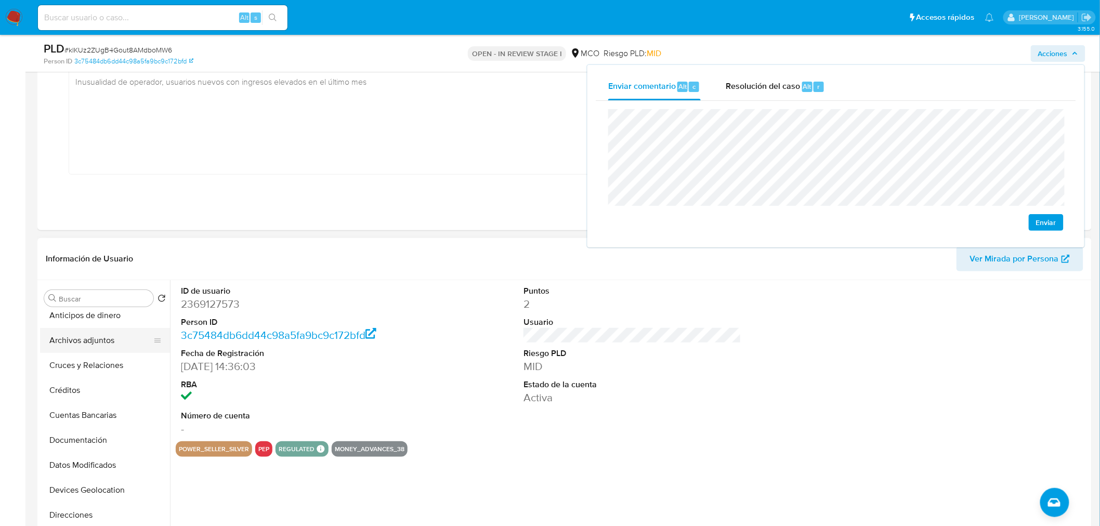
click at [94, 347] on button "Archivos adjuntos" at bounding box center [101, 340] width 122 height 25
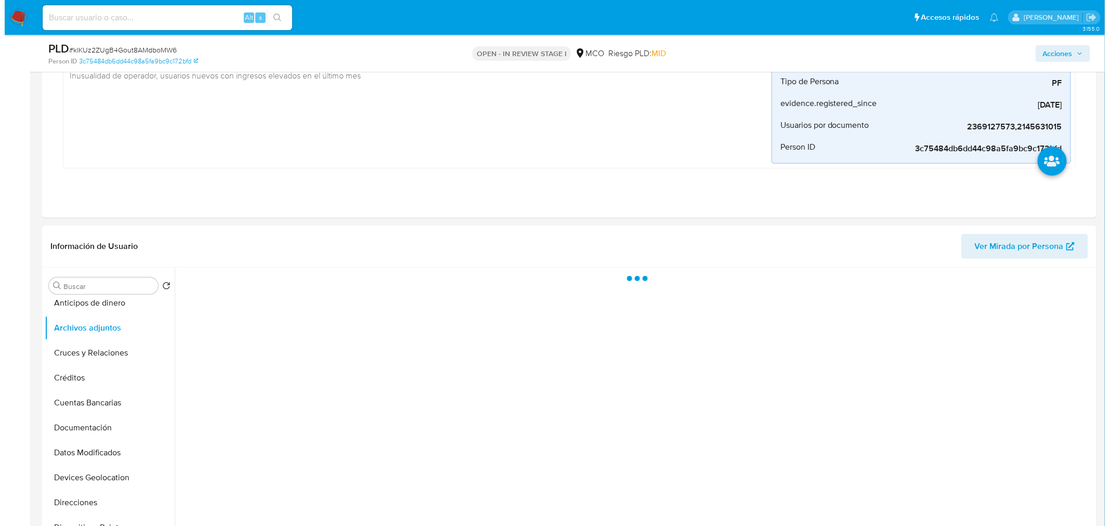
scroll to position [231, 0]
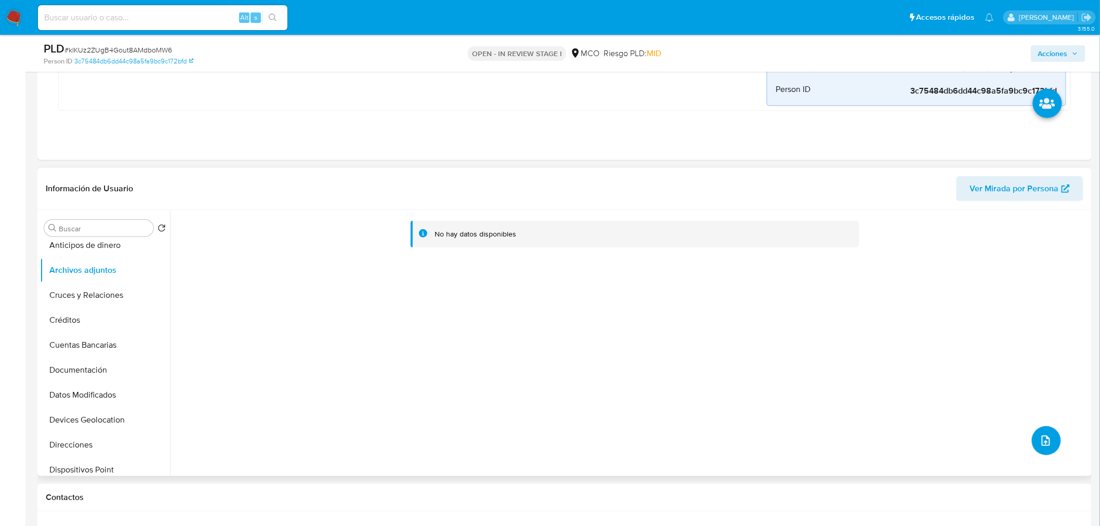
click at [1047, 438] on icon "upload-file" at bounding box center [1046, 441] width 12 height 12
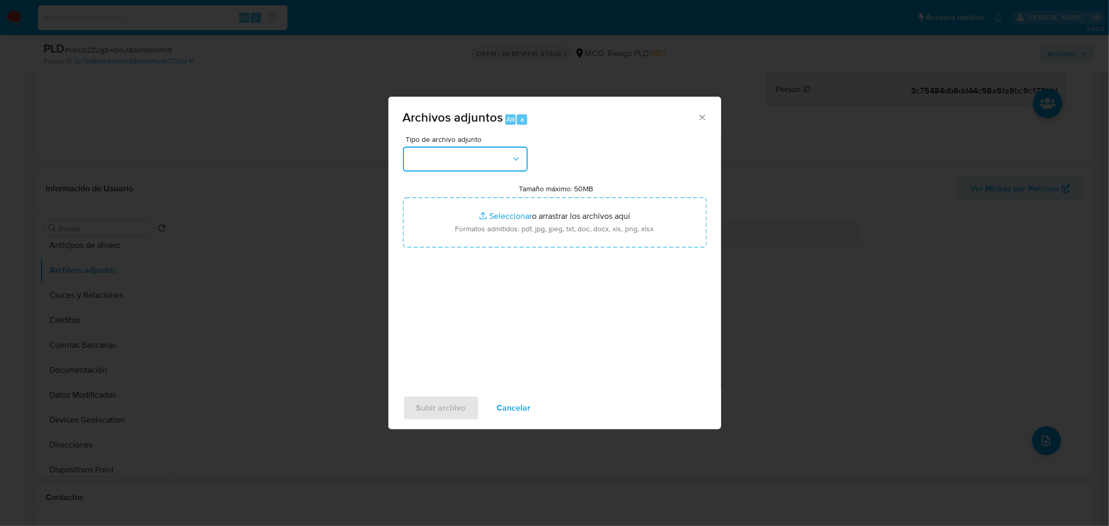
drag, startPoint x: 497, startPoint y: 152, endPoint x: 499, endPoint y: 164, distance: 11.6
click at [497, 153] on button "button" at bounding box center [465, 159] width 125 height 25
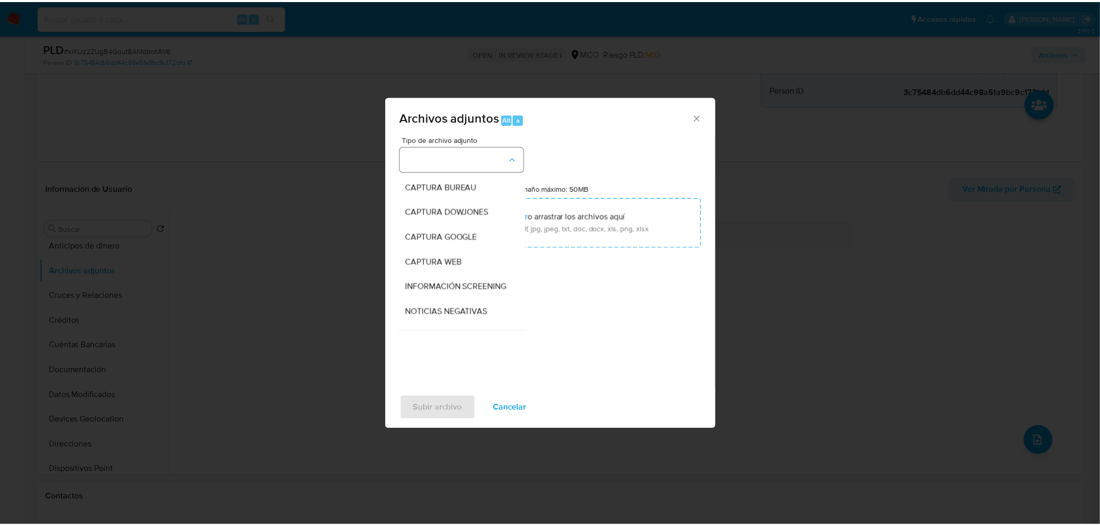
scroll to position [58, 0]
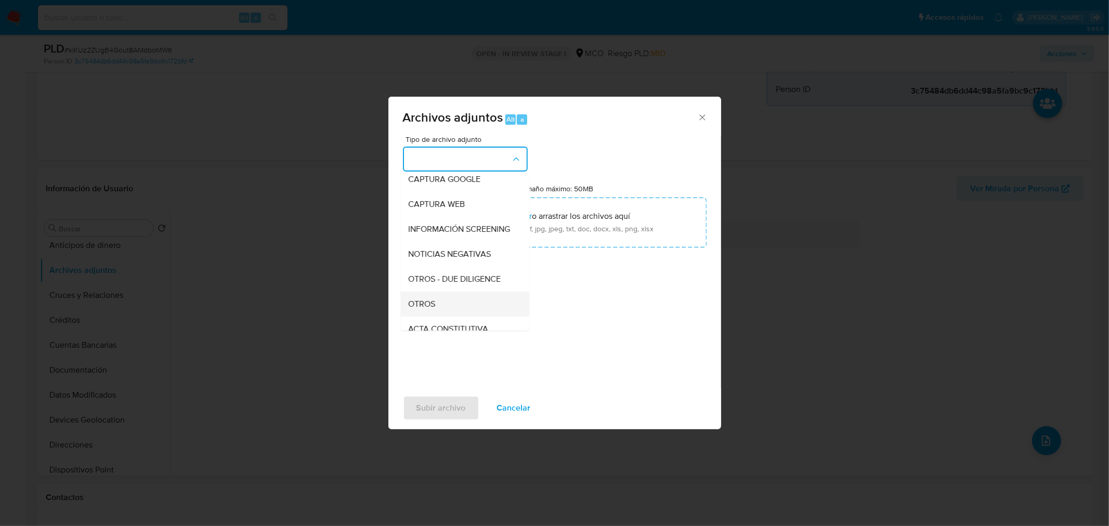
click at [460, 316] on div "OTROS" at bounding box center [462, 303] width 106 height 25
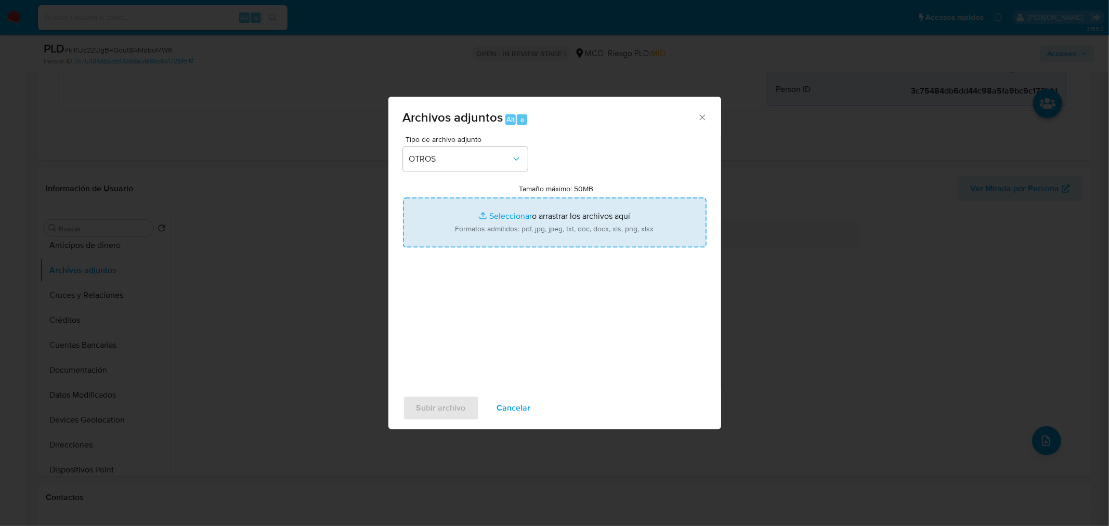
click at [539, 234] on input "Tamaño máximo: 50MB Seleccionar archivos" at bounding box center [555, 223] width 304 height 50
type input "C:\fakepath\2369127573 - 26_8_2025.pdf"
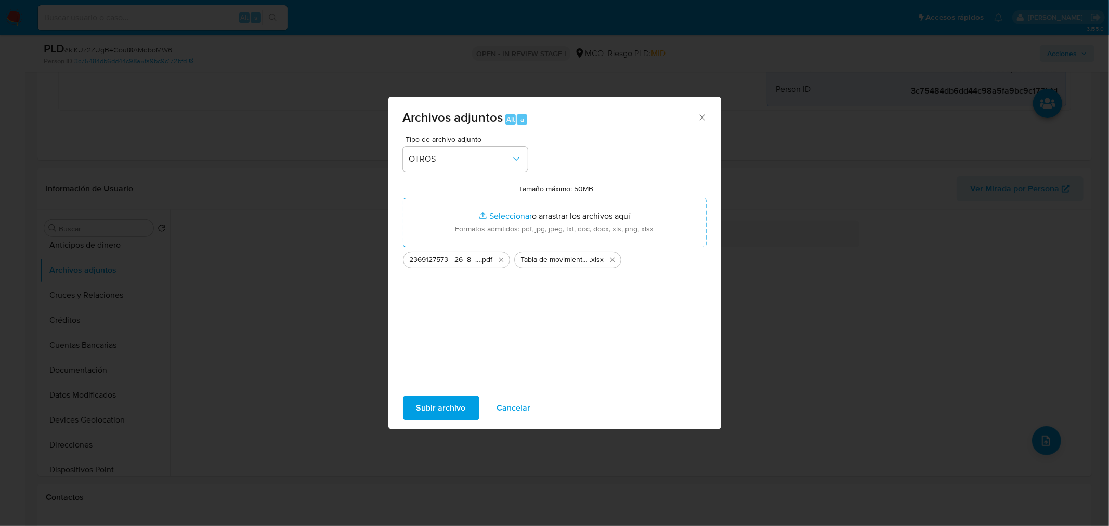
click at [468, 408] on button "Subir archivo" at bounding box center [441, 408] width 76 height 25
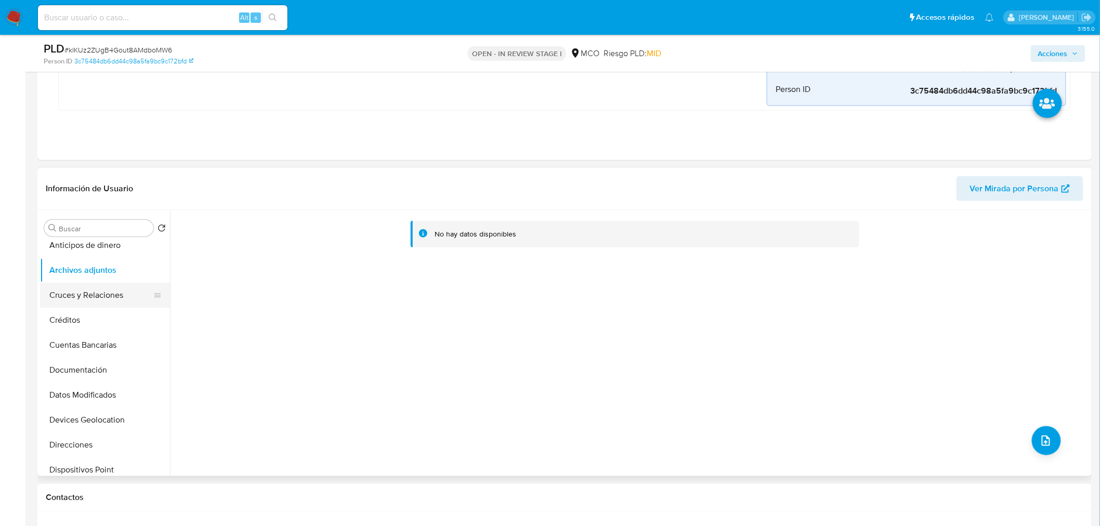
click at [76, 294] on button "Cruces y Relaciones" at bounding box center [101, 295] width 122 height 25
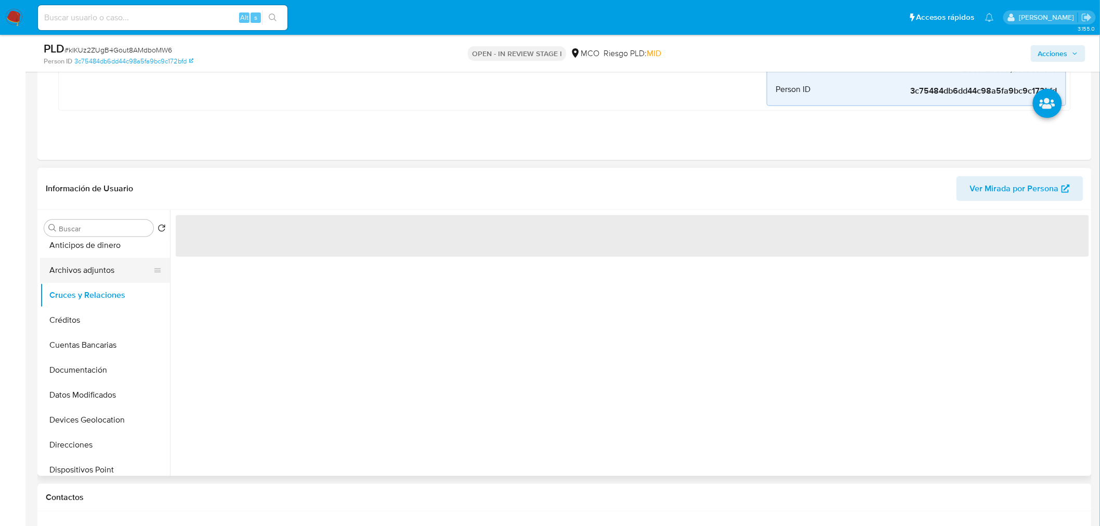
click at [71, 265] on button "Archivos adjuntos" at bounding box center [101, 270] width 122 height 25
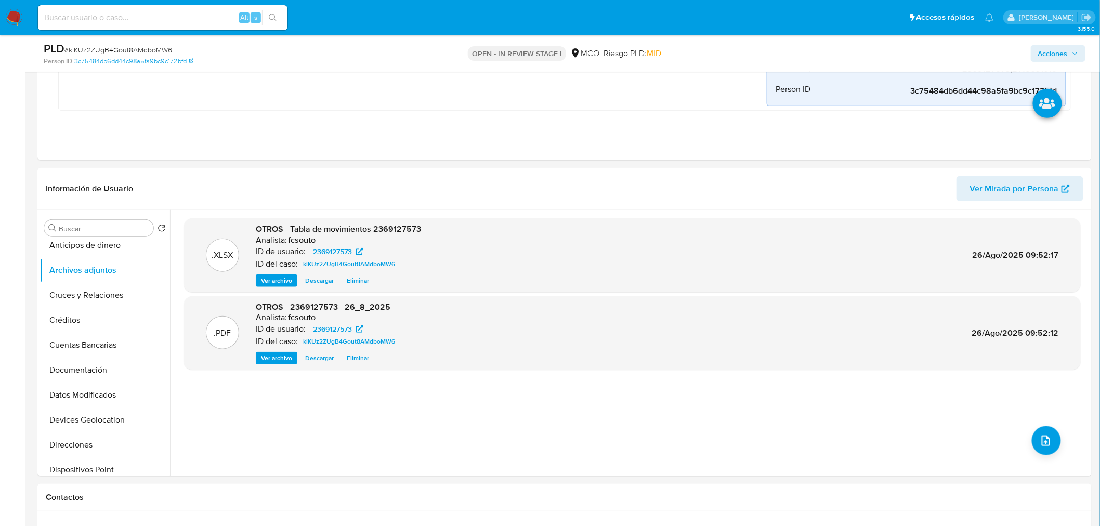
click at [1058, 53] on span "Acciones" at bounding box center [1053, 53] width 30 height 17
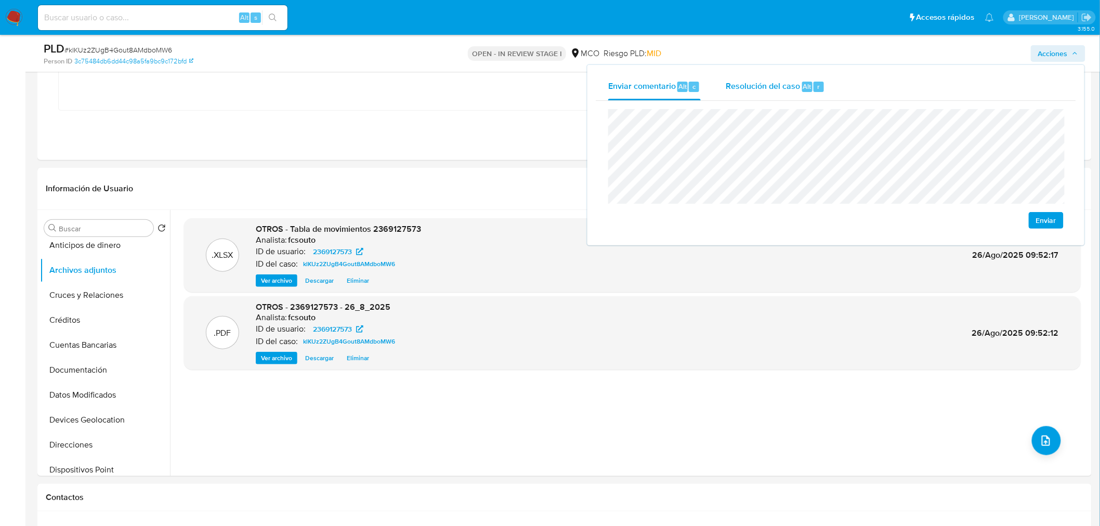
click at [733, 94] on div "Resolución del caso Alt r" at bounding box center [775, 86] width 99 height 27
click at [602, 104] on div "Enviar" at bounding box center [836, 169] width 480 height 136
click at [749, 83] on span "Resolución del caso" at bounding box center [763, 86] width 74 height 12
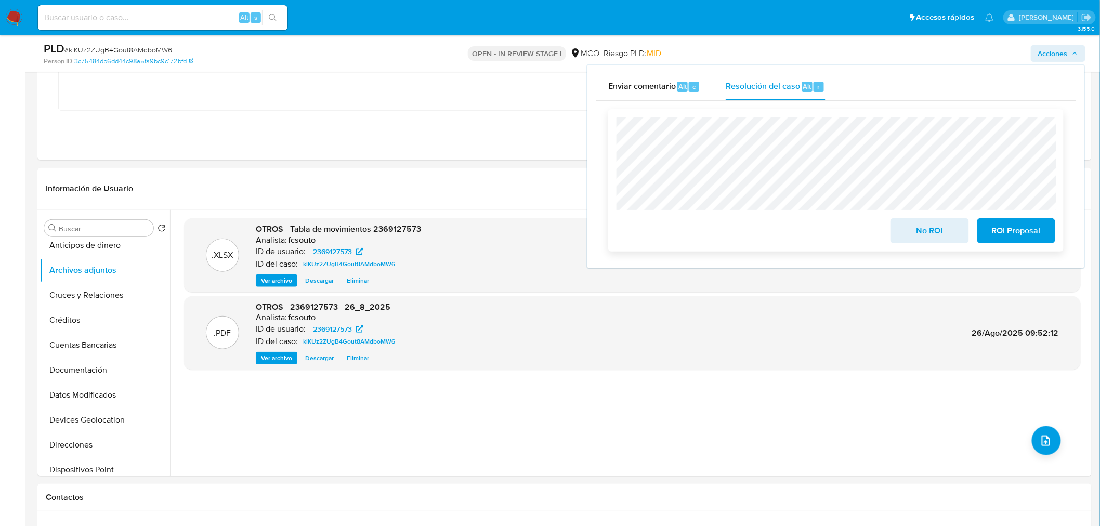
click at [910, 229] on span "No ROI" at bounding box center [929, 230] width 51 height 23
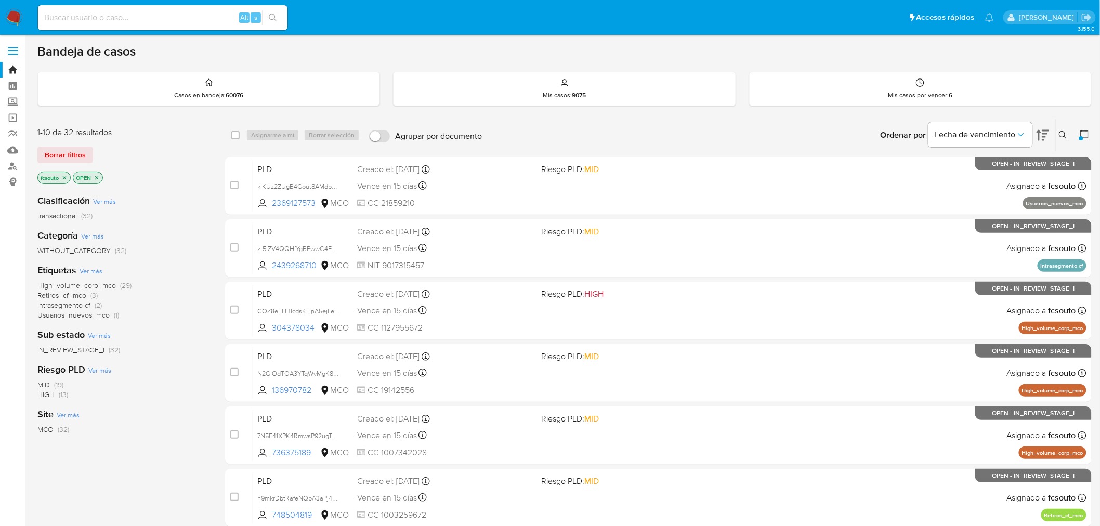
click at [76, 318] on span "Usuarios_nuevos_mco" at bounding box center [73, 315] width 72 height 10
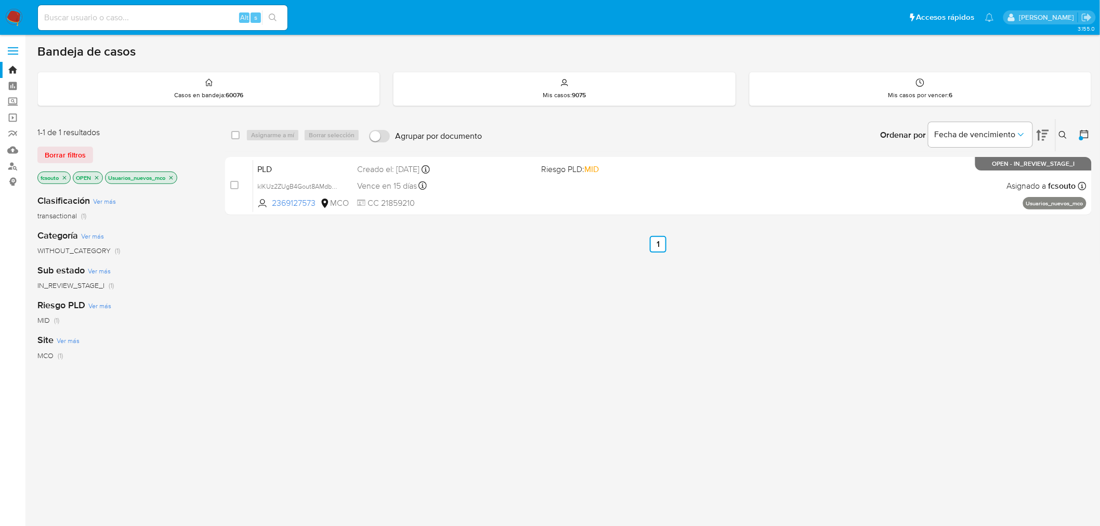
click at [100, 177] on icon "close-filter" at bounding box center [97, 178] width 6 height 6
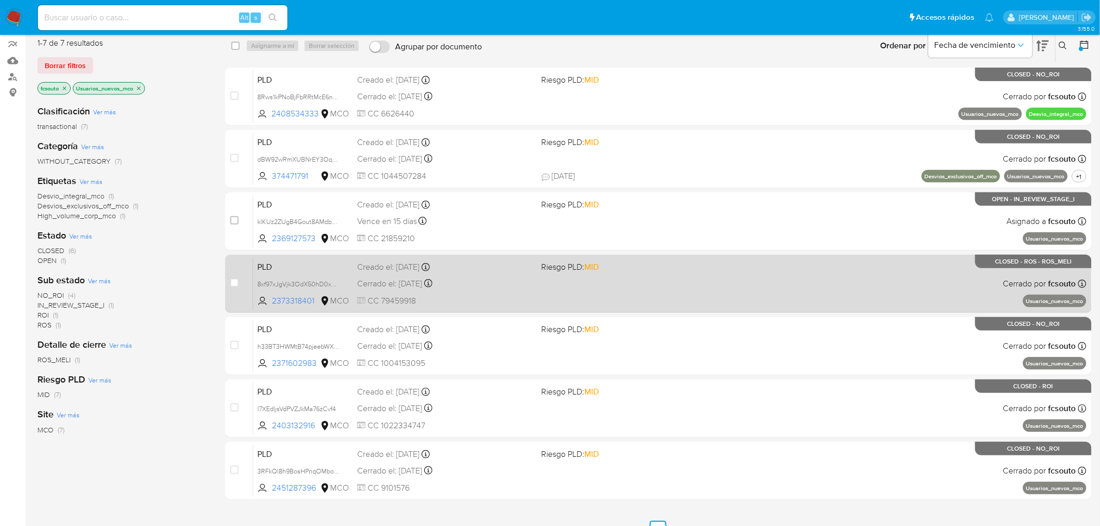
scroll to position [107, 0]
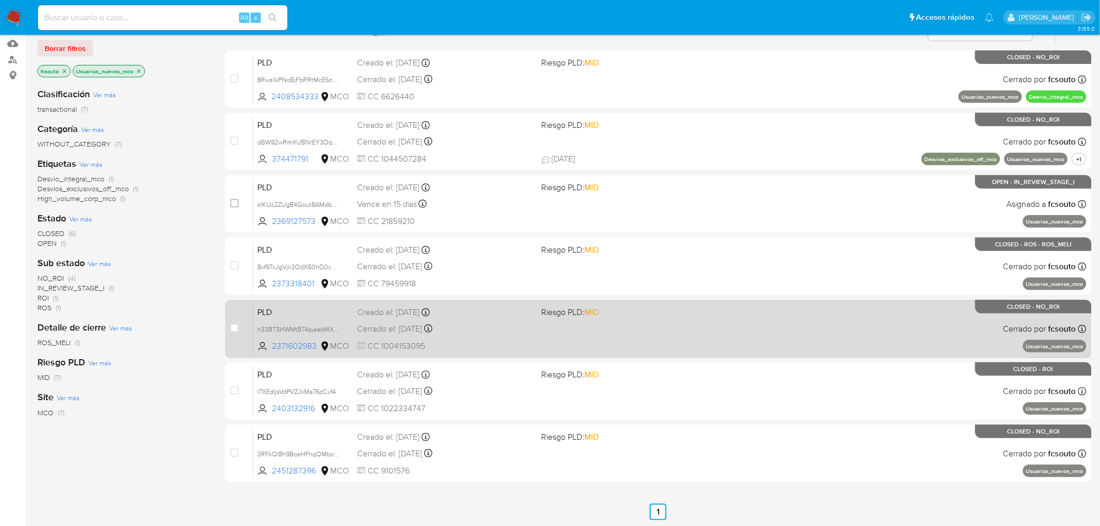
click at [732, 338] on div "PLD h33BT3HWMtB74pjeebWXY2Jp 2371602983 MCO Riesgo PLD: MID Creado el: [DATE] C…" at bounding box center [669, 329] width 833 height 53
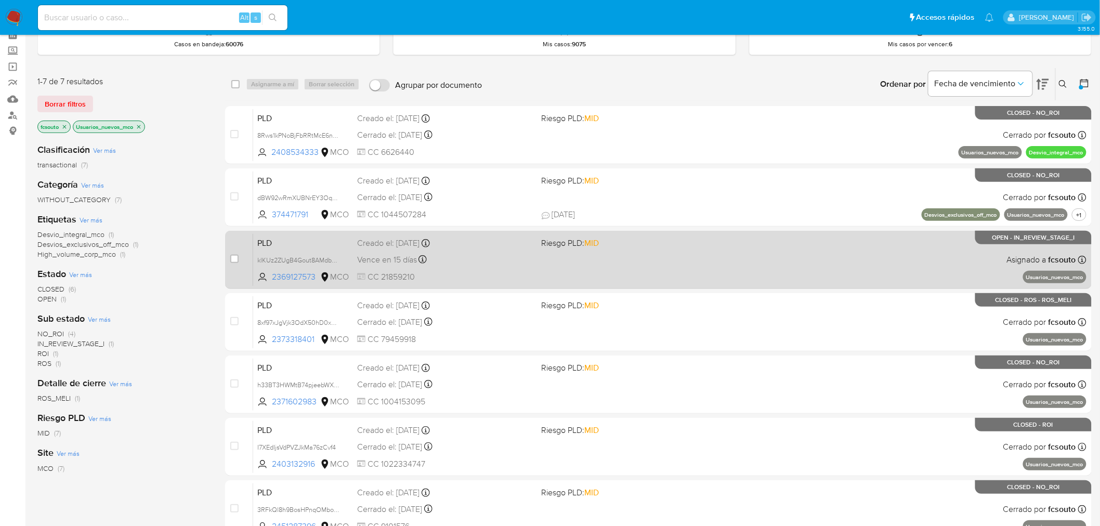
scroll to position [0, 0]
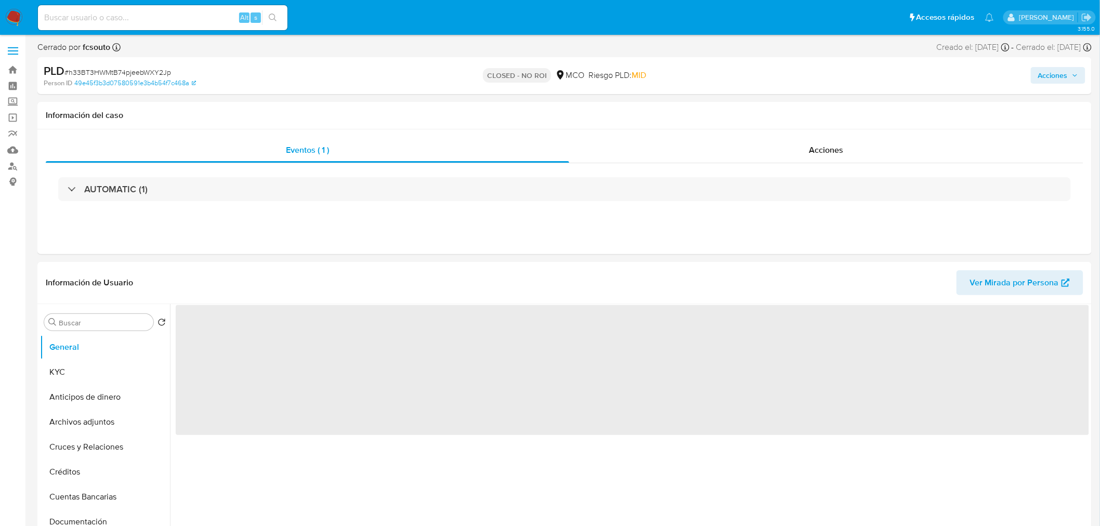
click at [1045, 74] on span "Acciones" at bounding box center [1053, 75] width 30 height 17
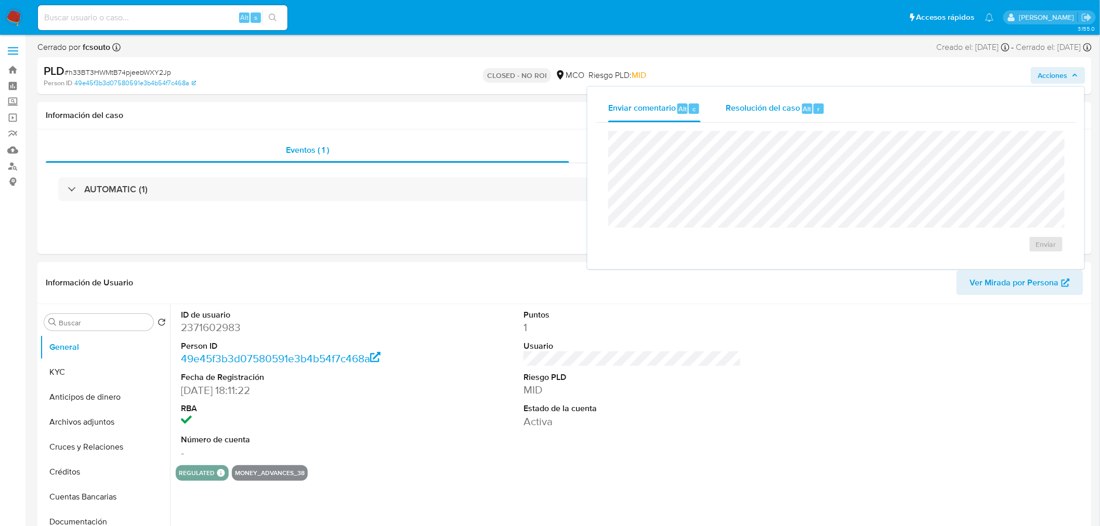
click at [749, 112] on span "Resolución del caso" at bounding box center [763, 108] width 74 height 12
select select "10"
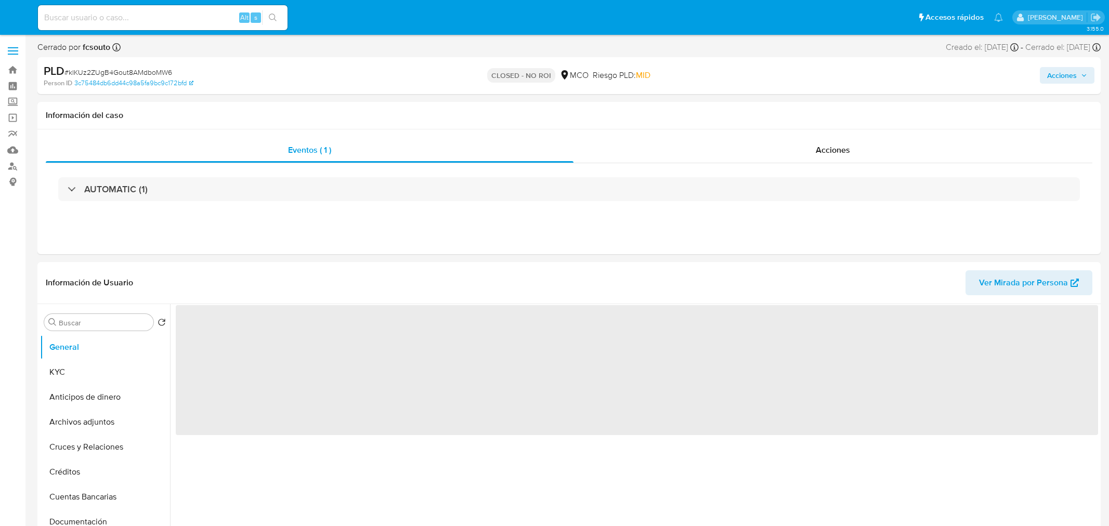
select select "10"
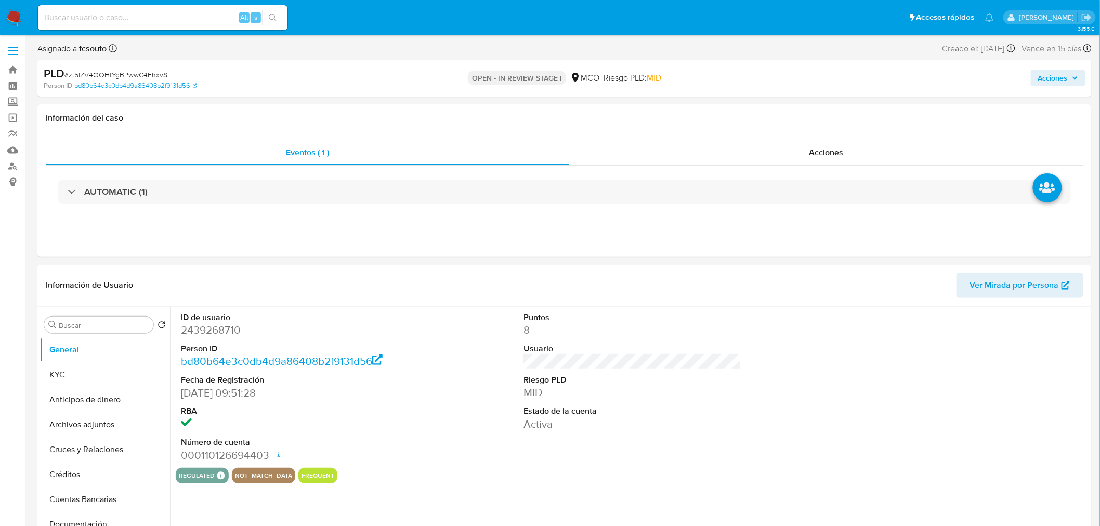
select select "10"
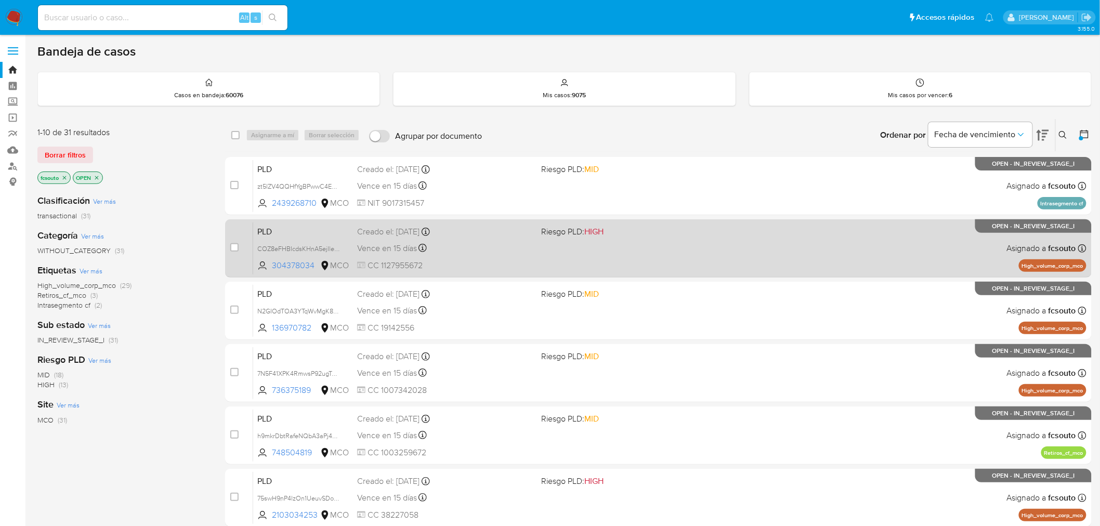
click at [639, 240] on div "PLD COZ8eFHBIcdsKHnA5ejIleK6 304378034 MCO Riesgo PLD: HIGH Creado el: 12/06/20…" at bounding box center [669, 248] width 833 height 53
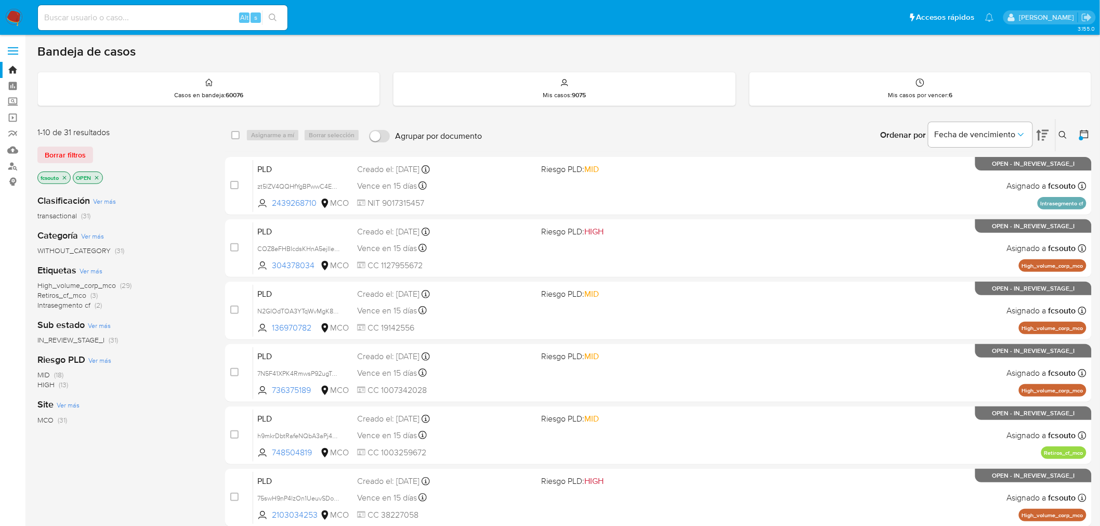
click at [124, 21] on input at bounding box center [163, 18] width 250 height 14
paste input "1188576157"
type input "1188576157"
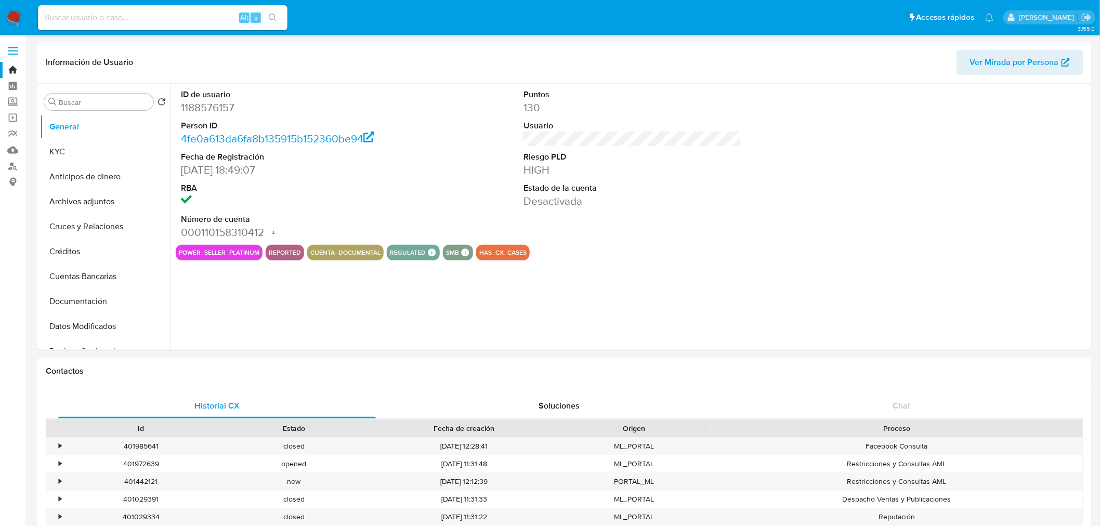
select select "10"
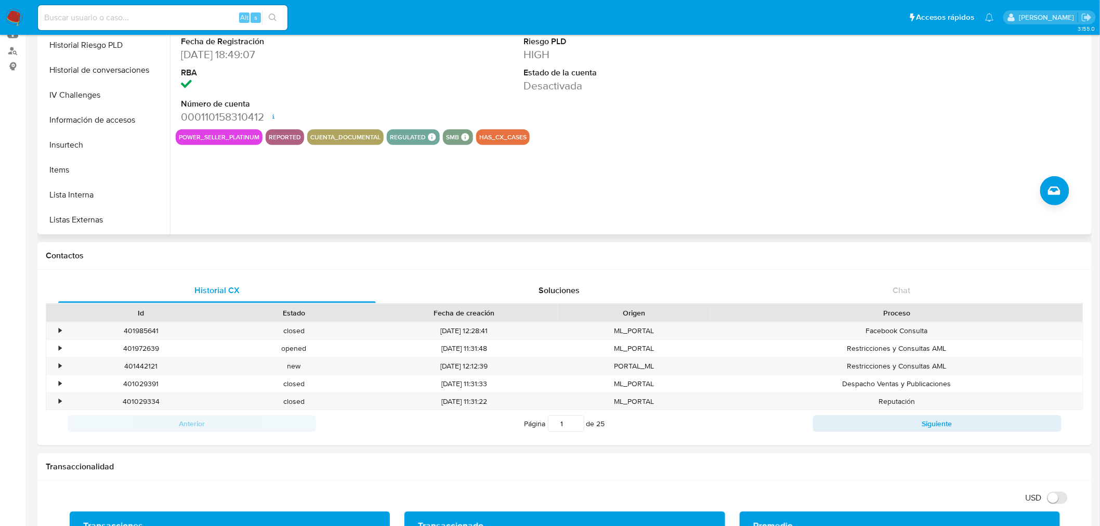
scroll to position [403, 0]
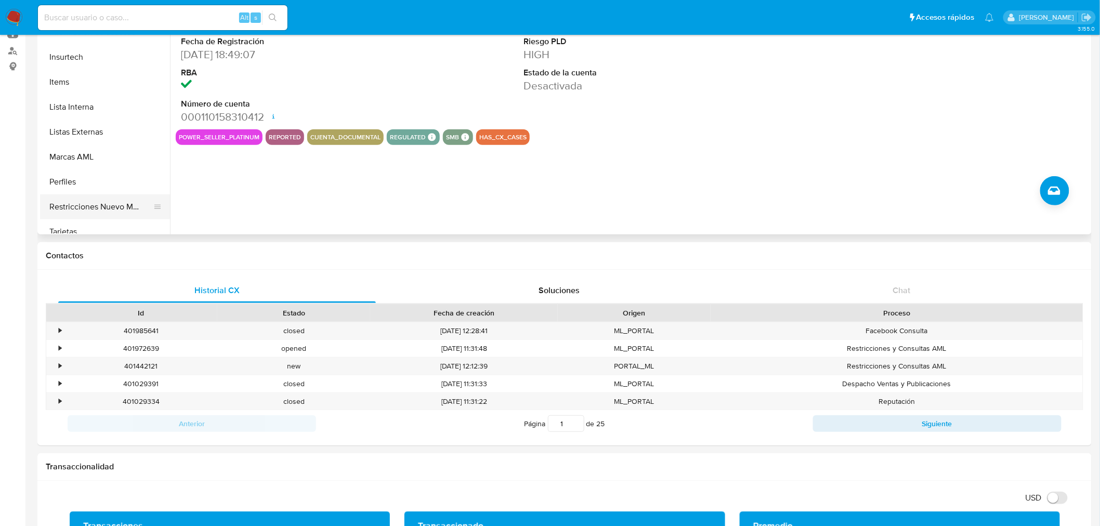
click at [113, 204] on button "Restricciones Nuevo Mundo" at bounding box center [101, 206] width 122 height 25
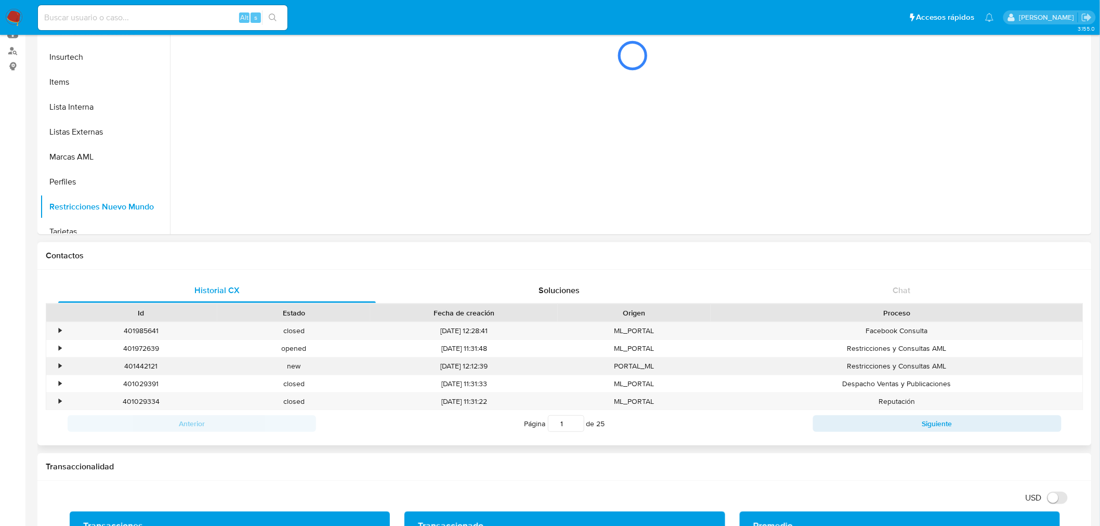
click at [56, 370] on div "•" at bounding box center [55, 366] width 18 height 17
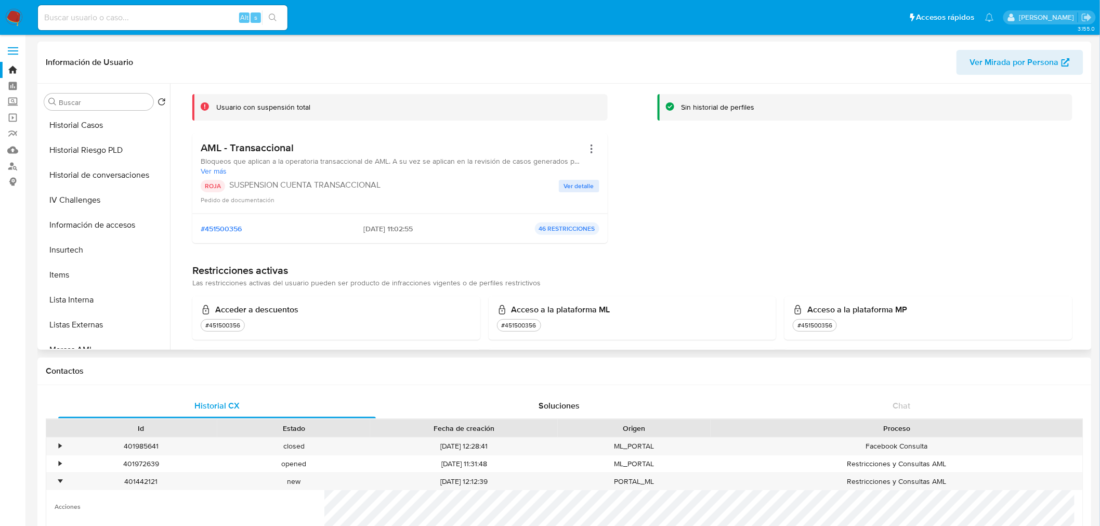
scroll to position [324, 0]
click at [109, 175] on button "Historial de conversaciones" at bounding box center [101, 177] width 122 height 25
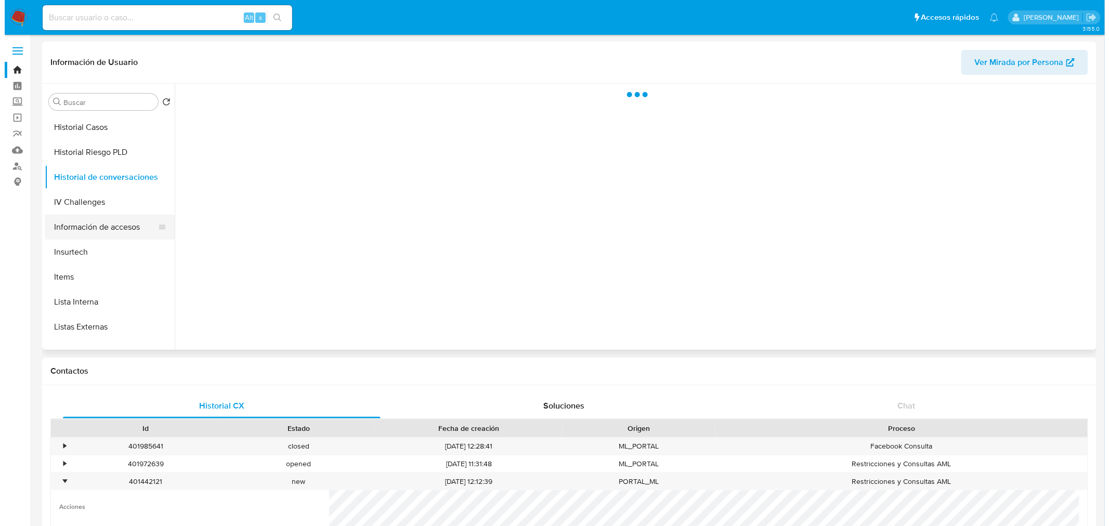
scroll to position [266, 0]
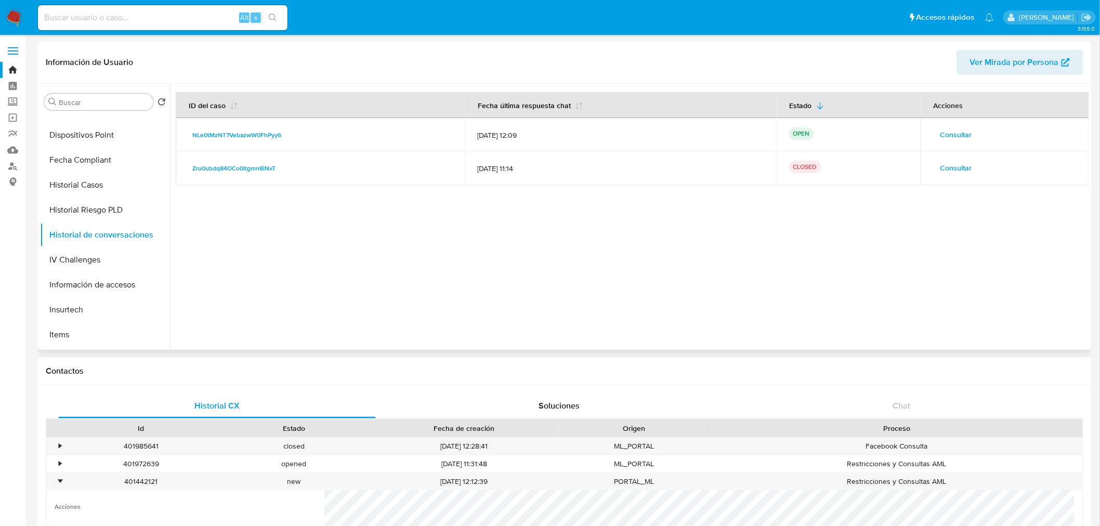
click at [952, 133] on span "Consultar" at bounding box center [956, 134] width 32 height 15
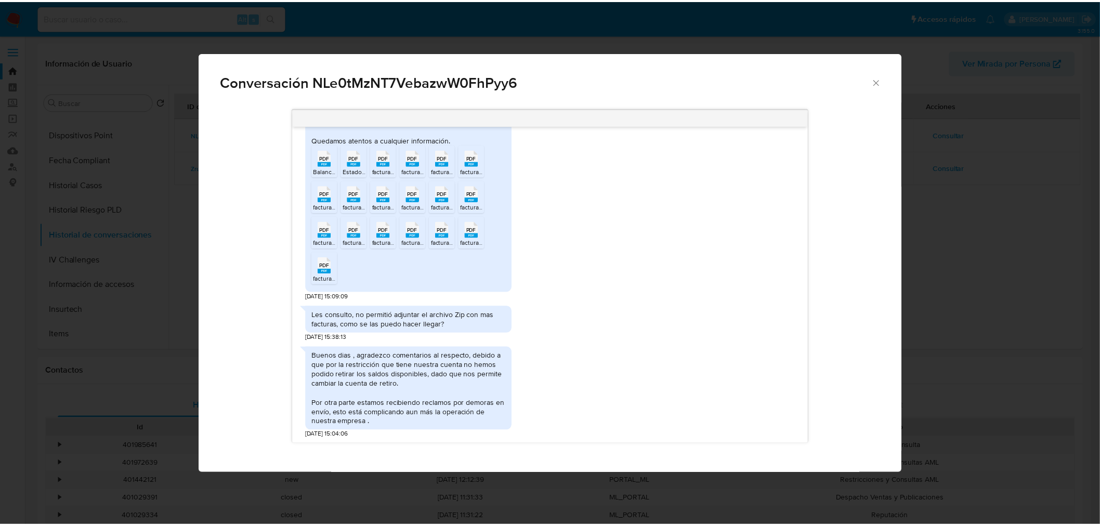
scroll to position [309, 0]
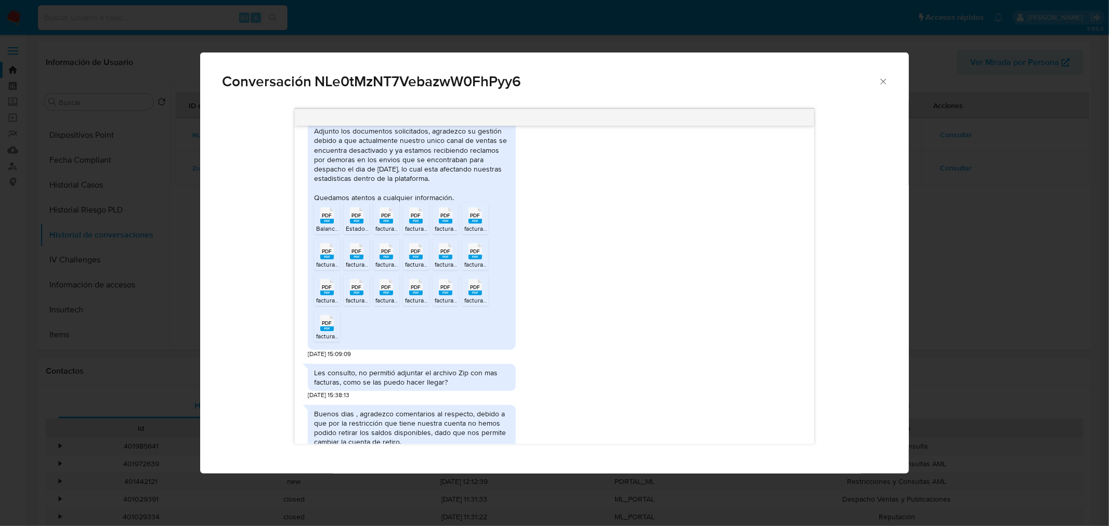
click at [357, 221] on rect "Comunicación" at bounding box center [357, 221] width 14 height 5
click at [323, 219] on rect "Comunicación" at bounding box center [327, 221] width 14 height 5
drag, startPoint x: 883, startPoint y: 79, endPoint x: 433, endPoint y: 203, distance: 467.2
click at [883, 79] on icon "Cerrar" at bounding box center [883, 81] width 10 height 10
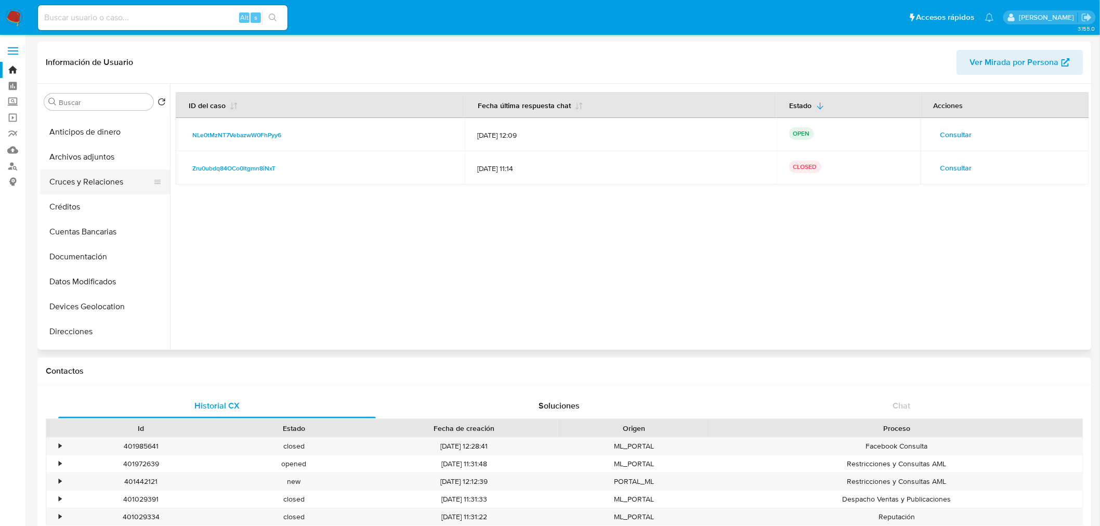
scroll to position [0, 0]
click at [92, 196] on button "Archivos adjuntos" at bounding box center [101, 201] width 122 height 25
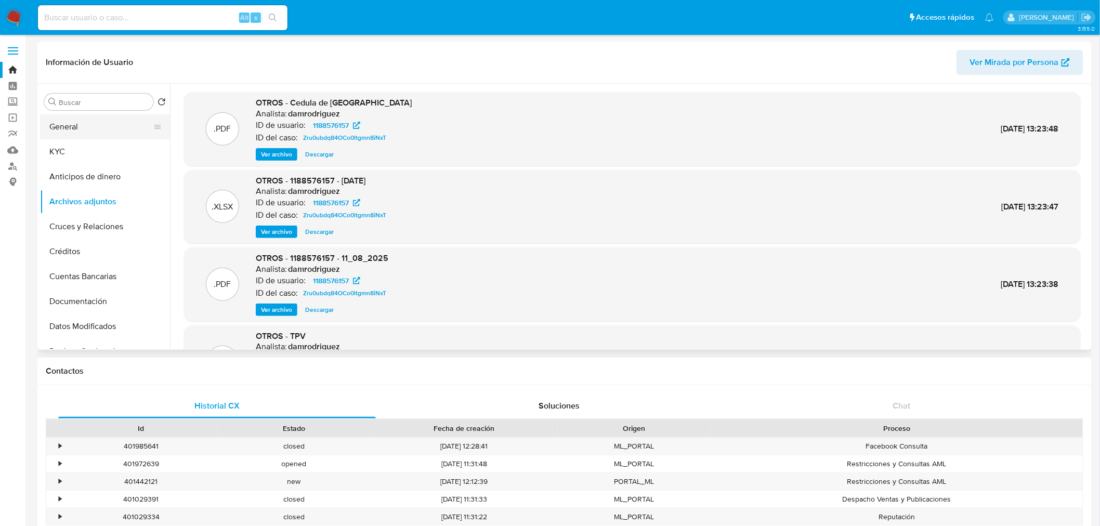
click at [78, 131] on button "General" at bounding box center [101, 126] width 122 height 25
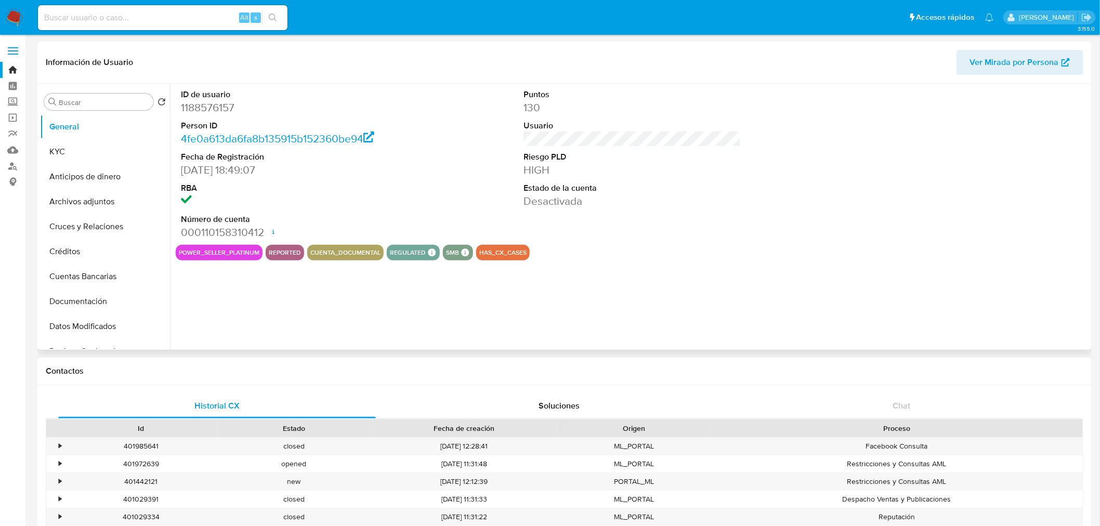
click at [214, 110] on dd "1188576157" at bounding box center [290, 107] width 218 height 15
copy dd "1188576157"
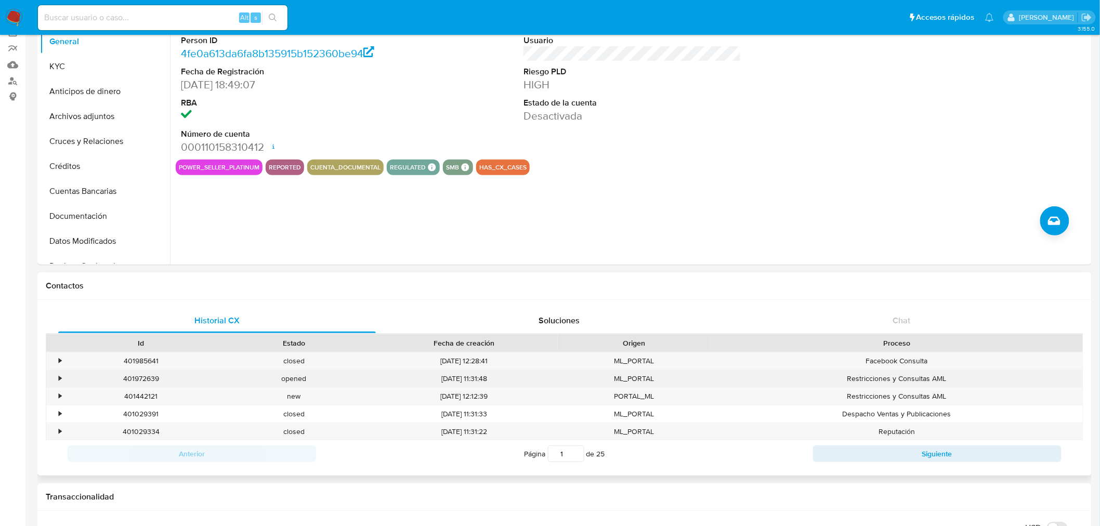
scroll to position [115, 0]
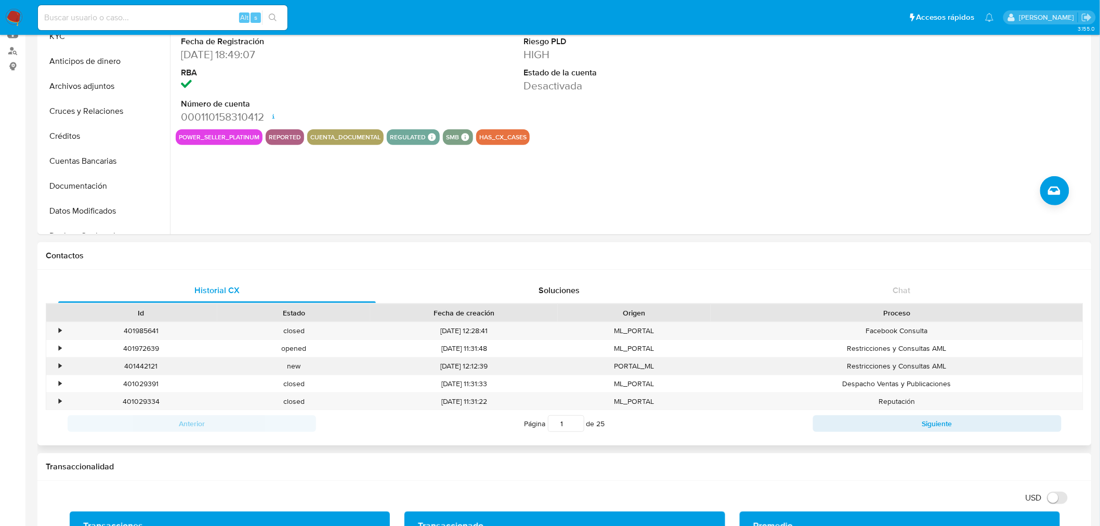
click at [52, 369] on div "•" at bounding box center [55, 366] width 18 height 17
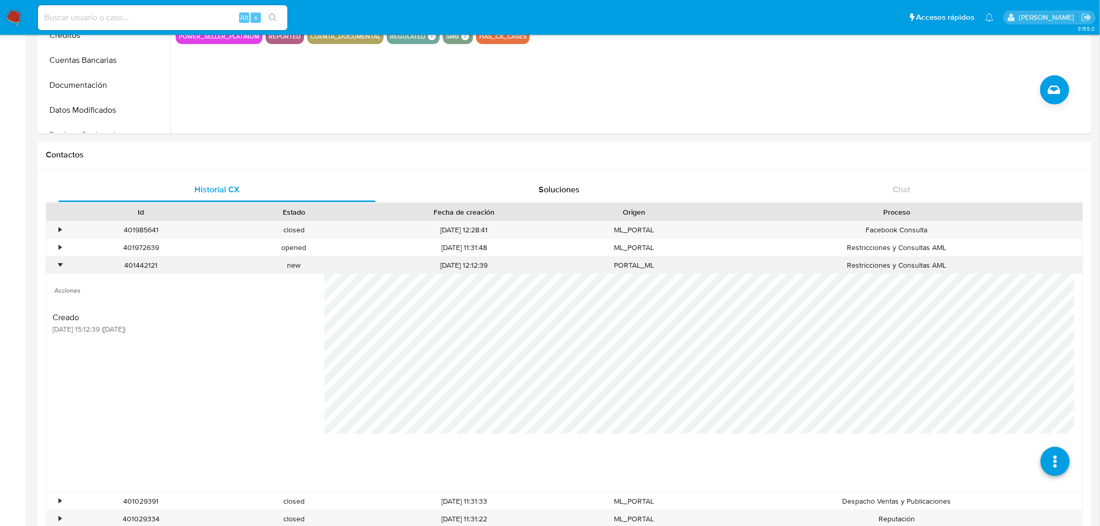
scroll to position [289, 0]
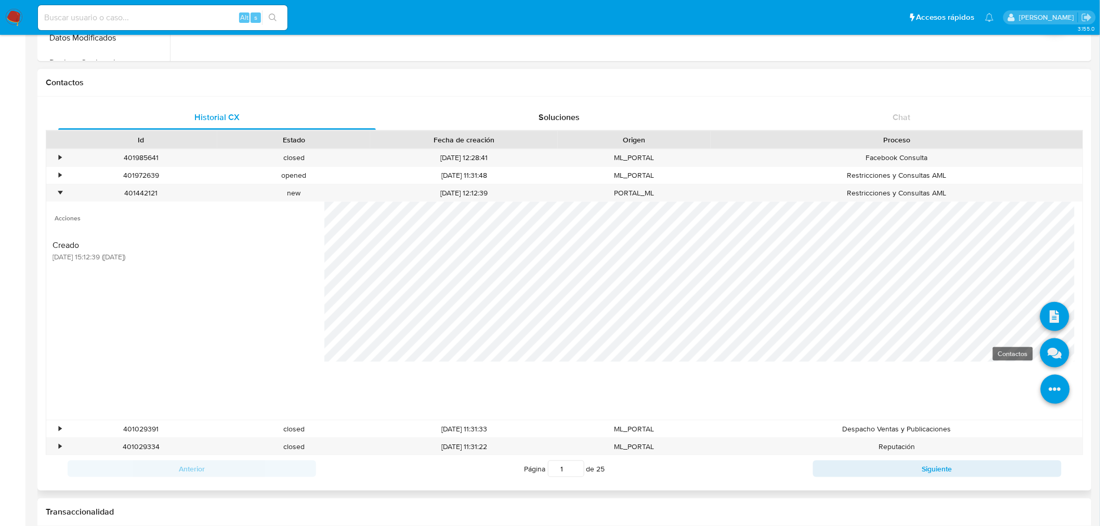
click at [1047, 364] on icon at bounding box center [1054, 352] width 29 height 29
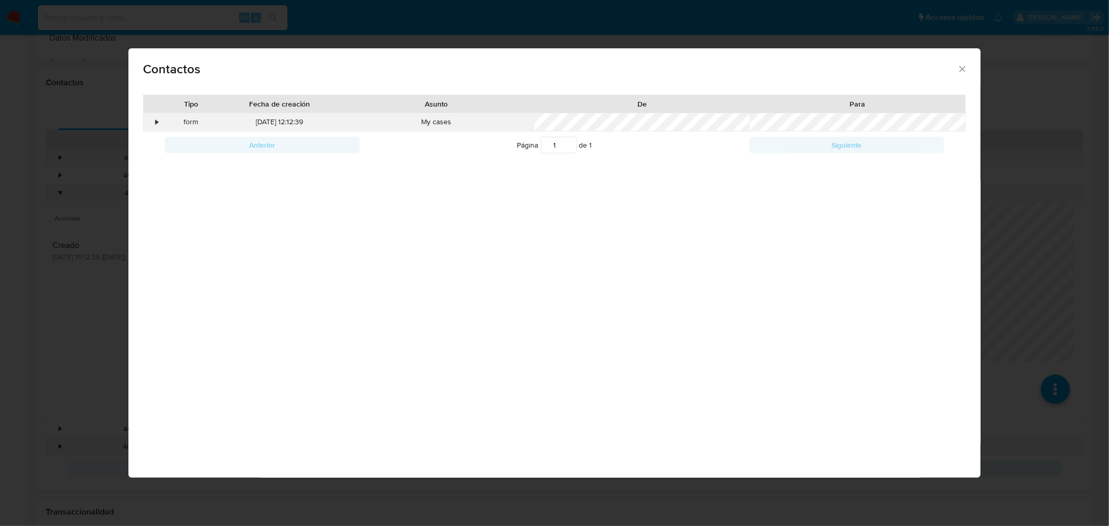
click at [159, 120] on div "•" at bounding box center [152, 122] width 18 height 18
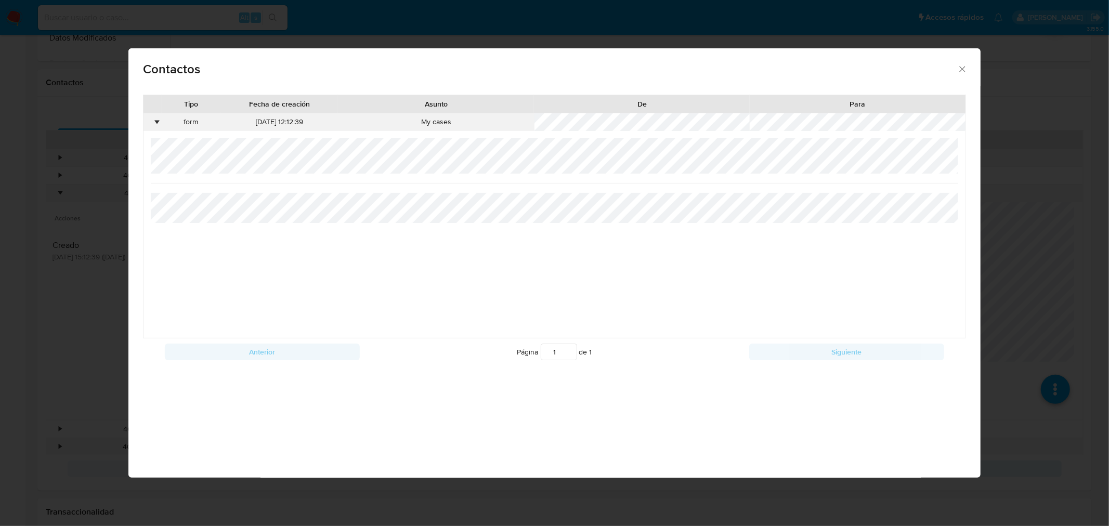
click at [154, 124] on div "•" at bounding box center [152, 122] width 18 height 18
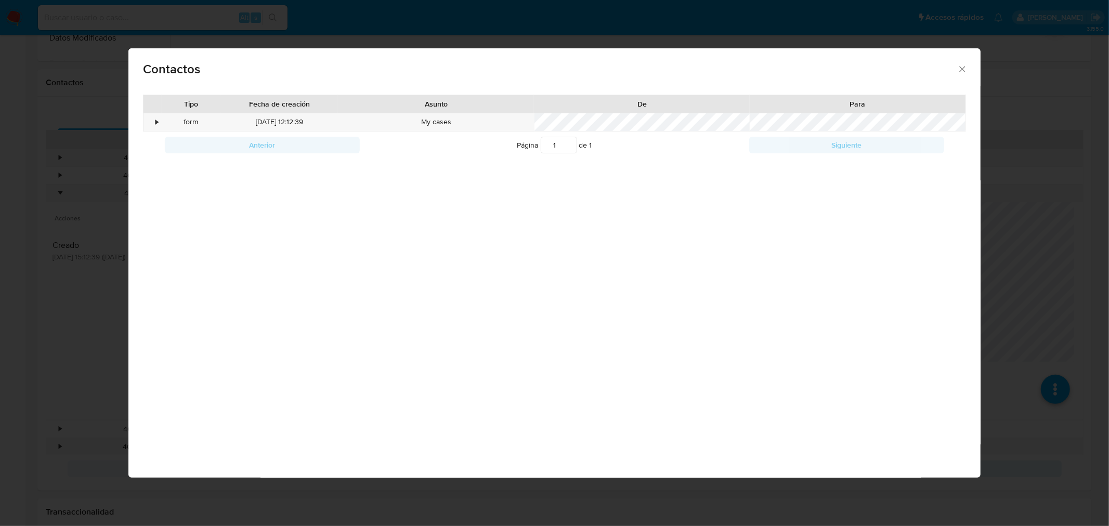
click at [971, 67] on div "Contactos" at bounding box center [554, 67] width 852 height 38
click at [965, 69] on icon "close" at bounding box center [962, 69] width 10 height 10
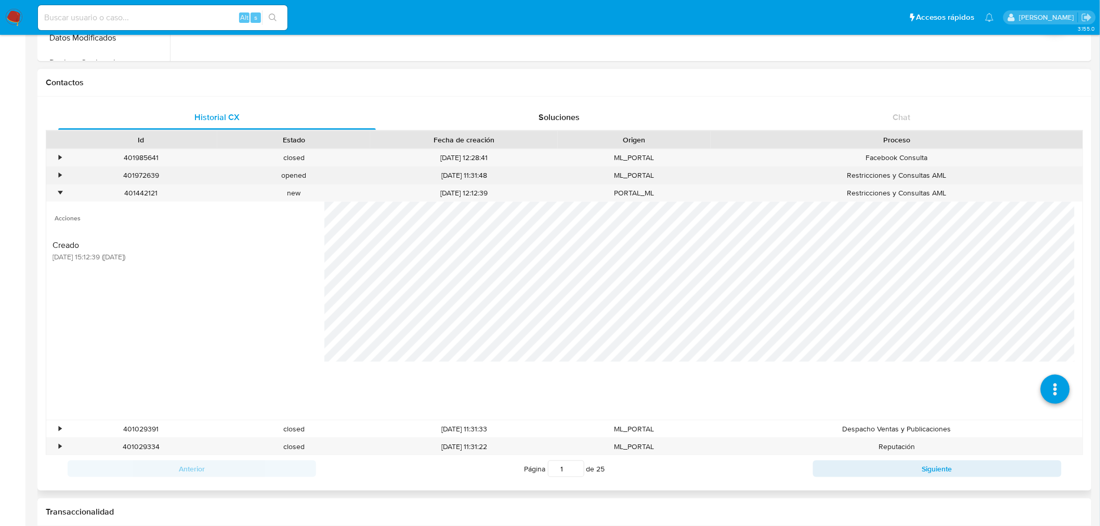
click at [59, 173] on div "•" at bounding box center [60, 176] width 3 height 10
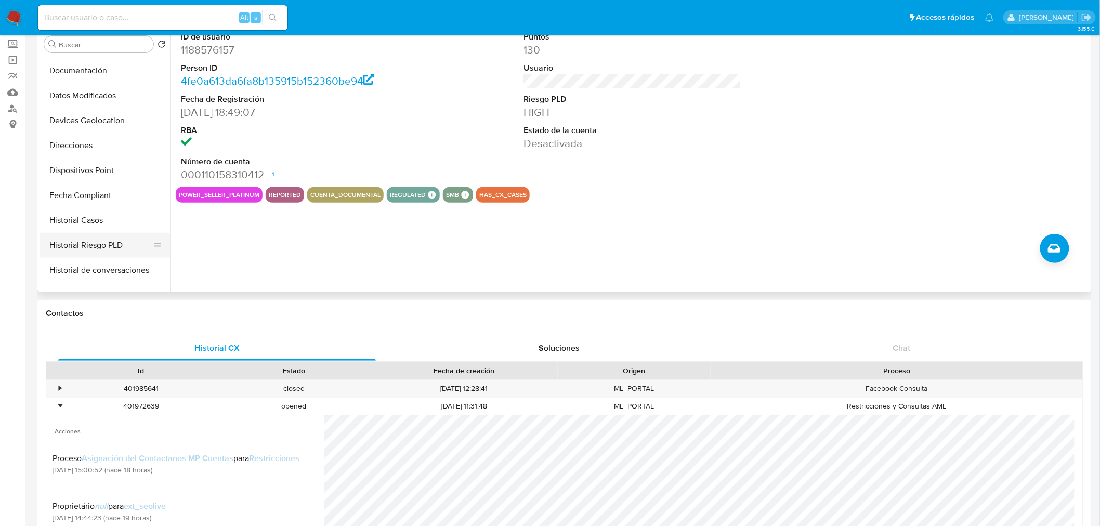
scroll to position [231, 0]
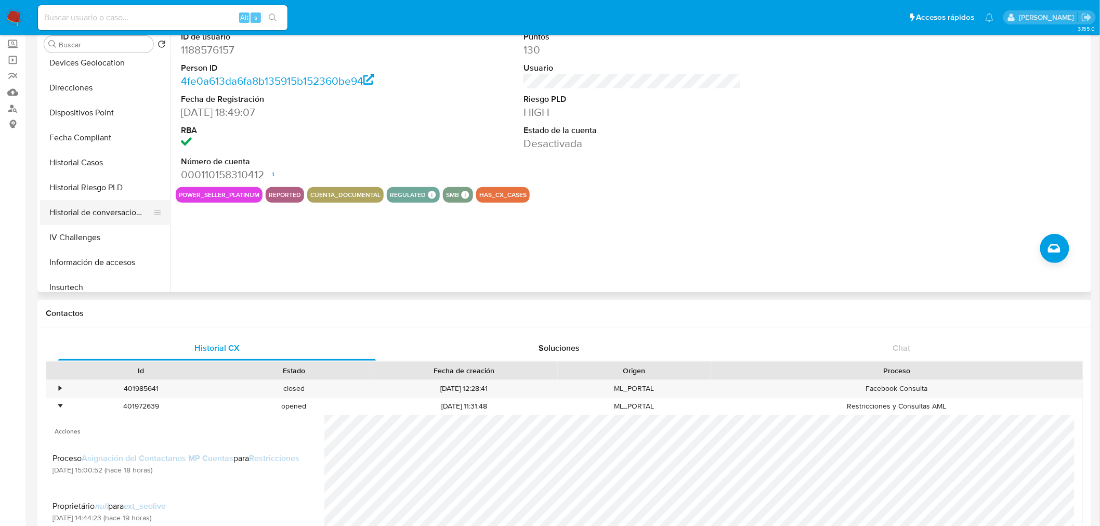
click at [102, 212] on button "Historial de conversaciones" at bounding box center [101, 212] width 122 height 25
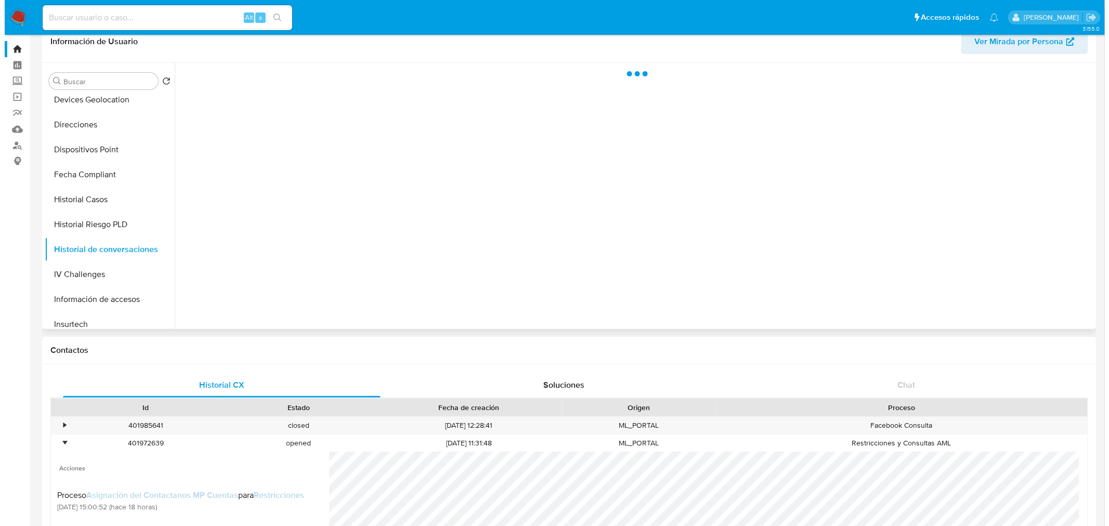
scroll to position [0, 0]
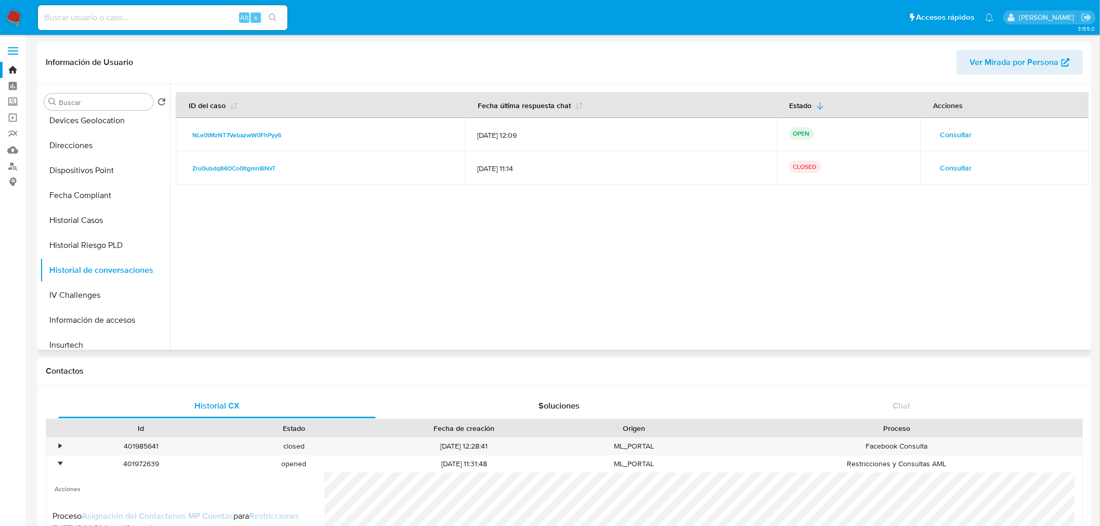
click at [960, 138] on span "Consultar" at bounding box center [956, 134] width 32 height 15
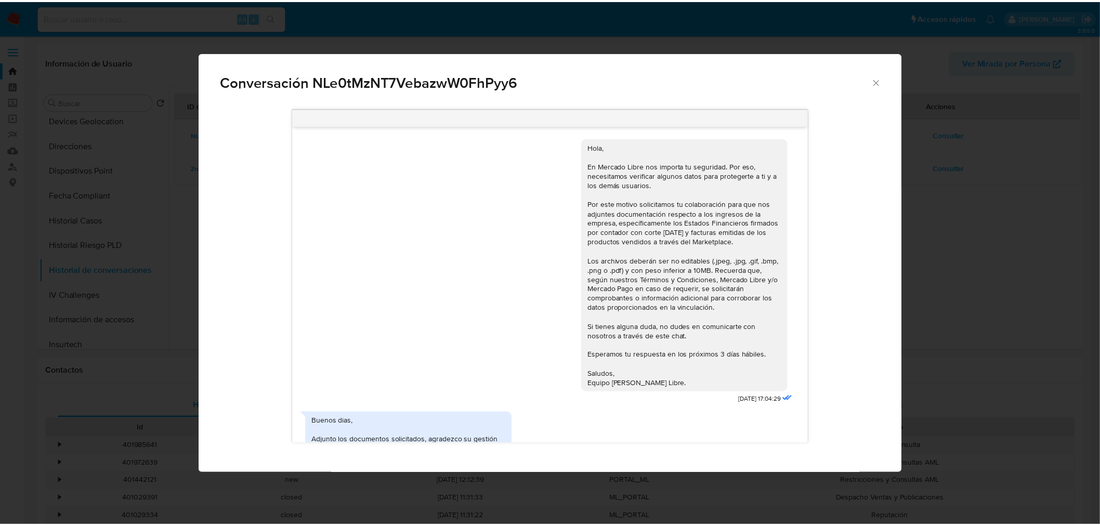
scroll to position [367, 0]
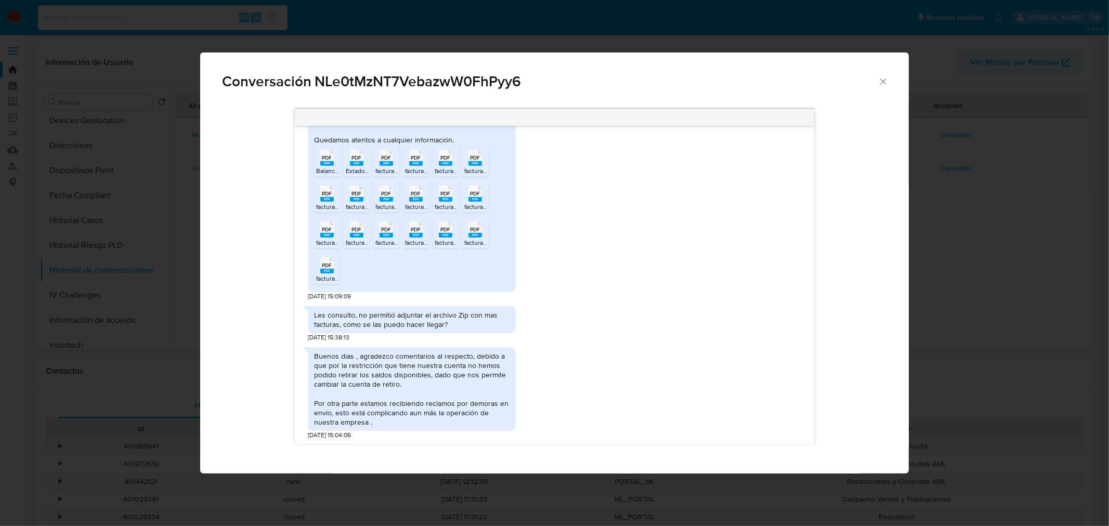
click at [388, 159] on span "PDF" at bounding box center [386, 157] width 10 height 7
click at [417, 162] on rect "Comunicación" at bounding box center [416, 163] width 14 height 5
click at [450, 163] on rect "Comunicación" at bounding box center [446, 163] width 14 height 5
click at [478, 160] on span "PDF" at bounding box center [475, 157] width 10 height 7
click at [328, 197] on rect "Comunicación" at bounding box center [327, 199] width 14 height 5
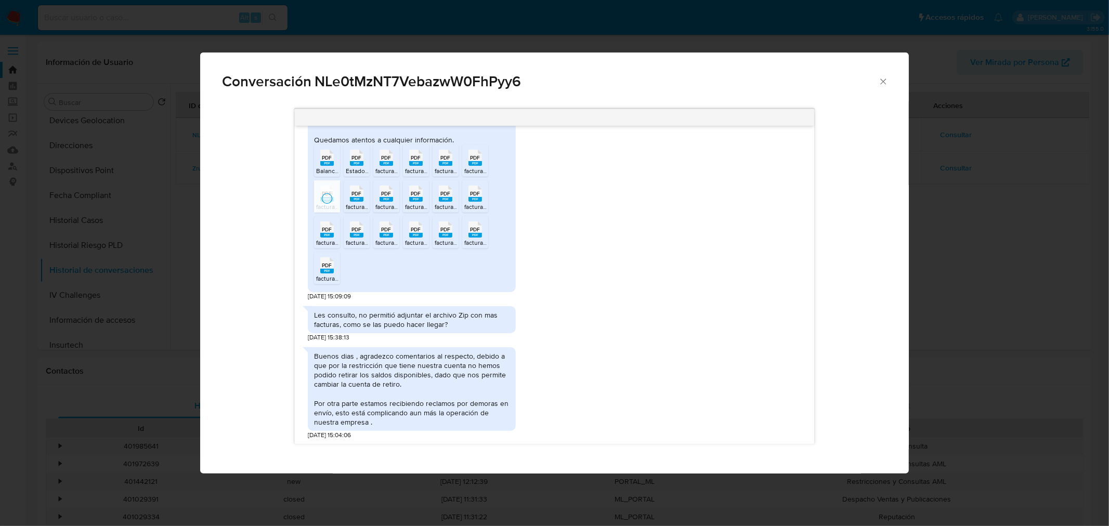
click at [354, 194] on span "PDF" at bounding box center [356, 193] width 10 height 7
click at [390, 193] on span "PDF" at bounding box center [386, 193] width 10 height 7
click at [414, 196] on span "PDF" at bounding box center [416, 193] width 10 height 7
drag, startPoint x: 445, startPoint y: 189, endPoint x: 468, endPoint y: 193, distance: 23.8
click at [445, 190] on span "PDF" at bounding box center [445, 193] width 10 height 7
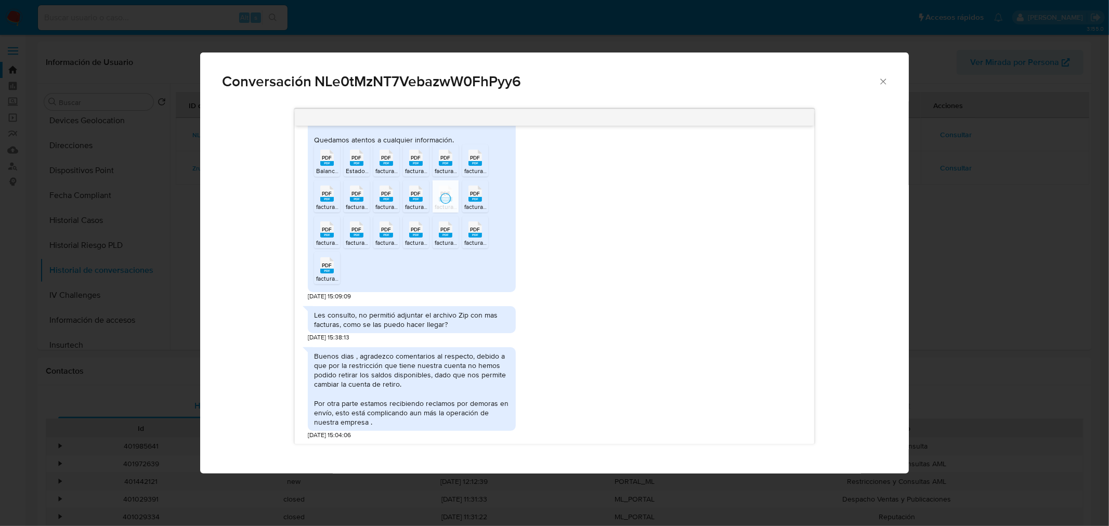
click at [475, 190] on span "PDF" at bounding box center [475, 193] width 10 height 7
drag, startPoint x: 328, startPoint y: 227, endPoint x: 345, endPoint y: 232, distance: 18.1
click at [328, 227] on span "PDF" at bounding box center [327, 229] width 10 height 7
click at [355, 228] on span "PDF" at bounding box center [356, 229] width 10 height 7
click at [387, 227] on span "PDF" at bounding box center [386, 229] width 10 height 7
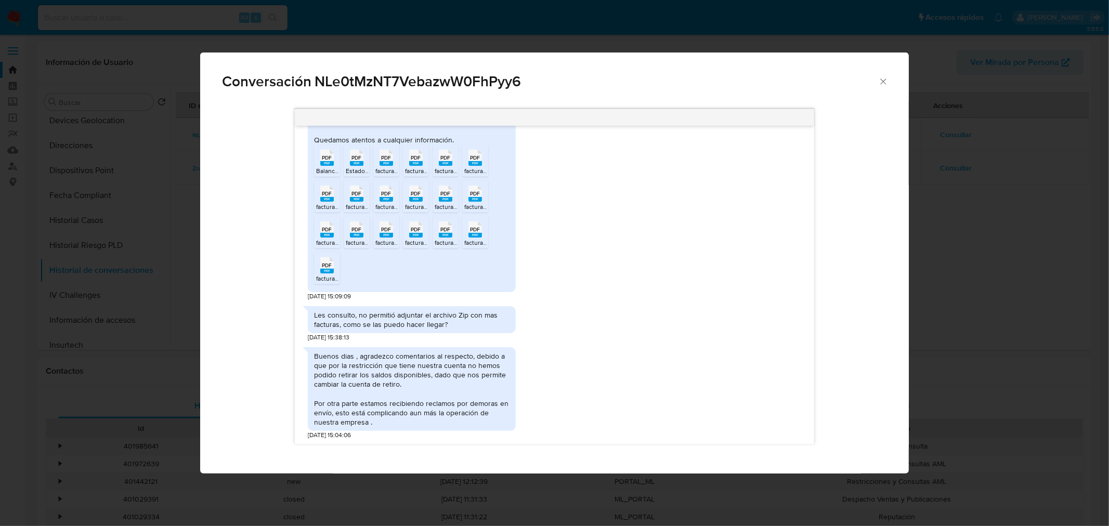
click at [418, 226] on span "PDF" at bounding box center [416, 229] width 10 height 7
click at [445, 228] on span "PDF" at bounding box center [445, 229] width 10 height 7
click at [480, 230] on span "PDF" at bounding box center [475, 229] width 10 height 7
click at [330, 269] on rect "Comunicación" at bounding box center [327, 271] width 14 height 5
click at [133, 199] on div "Conversación NLe0tMzNT7VebazwW0FhPyy6 Hola, En Mercado Libre nos importa tu seg…" at bounding box center [554, 263] width 1109 height 526
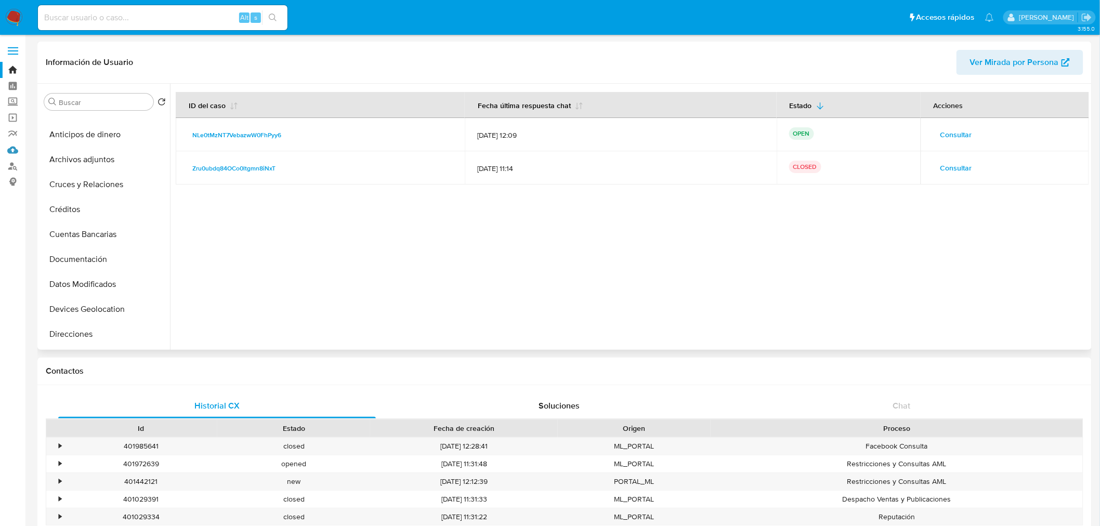
scroll to position [0, 0]
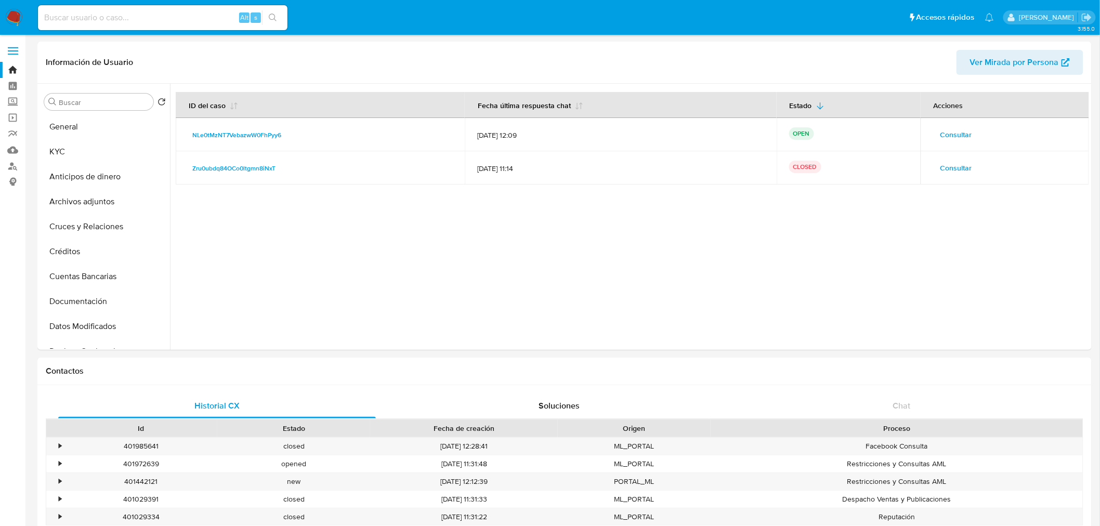
click at [14, 22] on img at bounding box center [14, 18] width 18 height 18
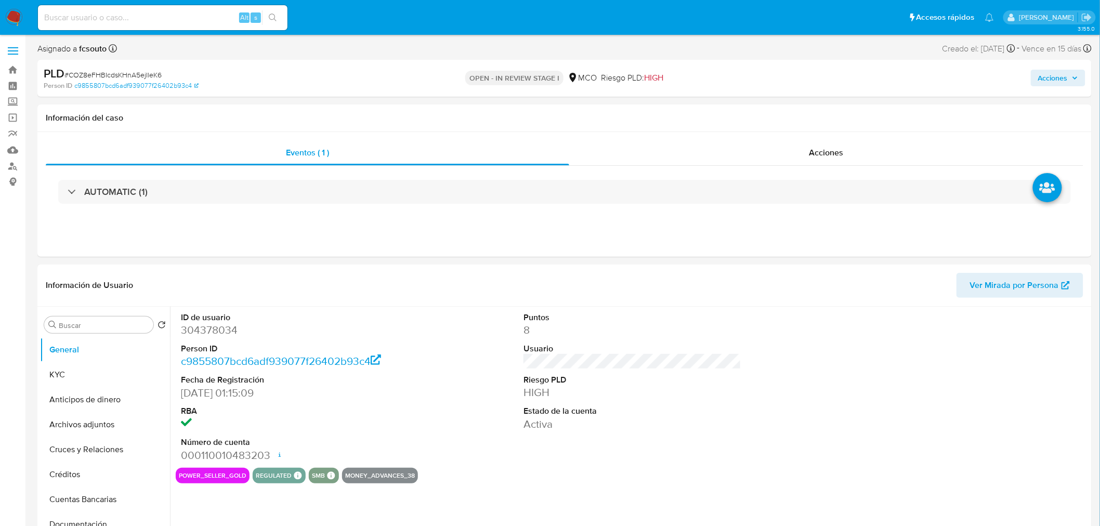
select select "10"
click at [213, 323] on dd "304378034" at bounding box center [290, 330] width 218 height 15
copy dd "304378034"
click at [214, 334] on dd "304378034" at bounding box center [290, 330] width 218 height 15
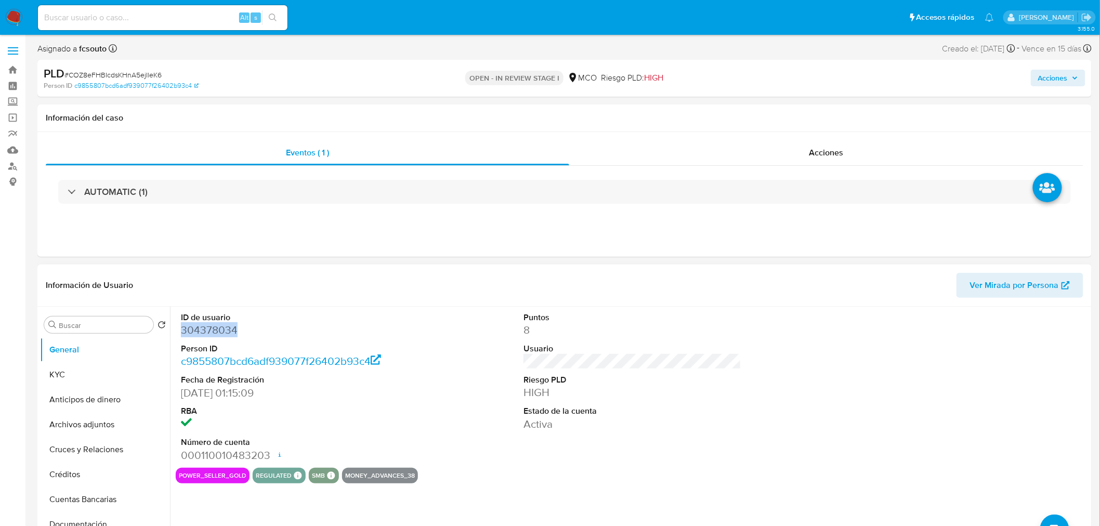
click at [214, 333] on dd "304378034" at bounding box center [290, 330] width 218 height 15
copy dd "304378034"
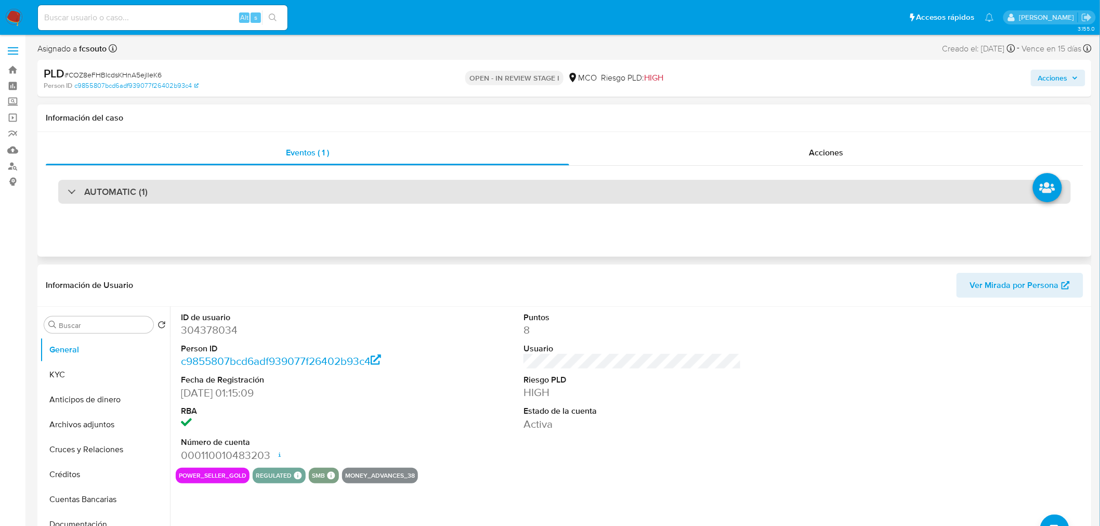
drag, startPoint x: 246, startPoint y: 197, endPoint x: 232, endPoint y: 203, distance: 14.9
click at [245, 197] on div "AUTOMATIC (1)" at bounding box center [564, 192] width 1013 height 24
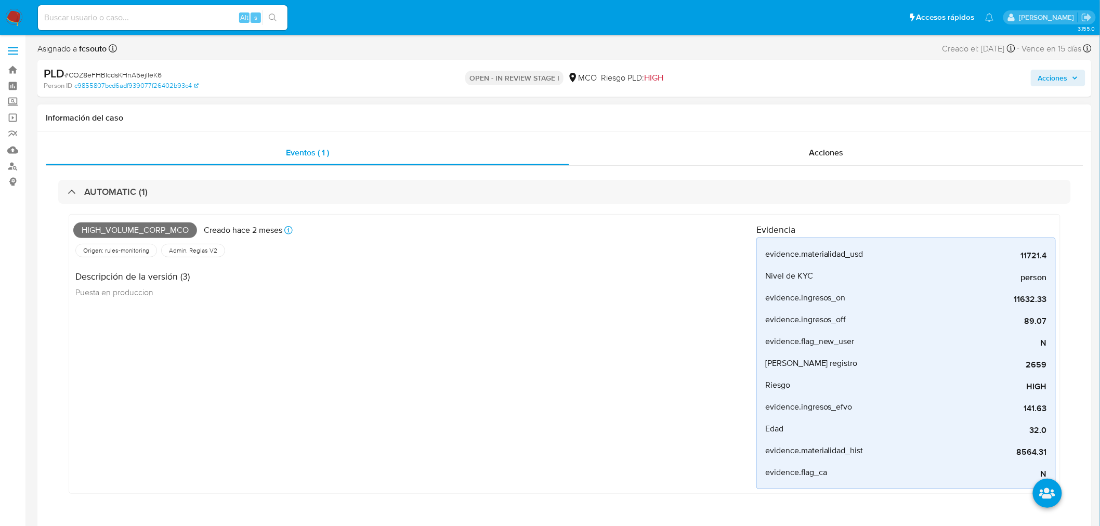
click at [153, 232] on span "High_volume_corp_mco" at bounding box center [135, 231] width 124 height 16
copy span "High_volume_corp_mco"
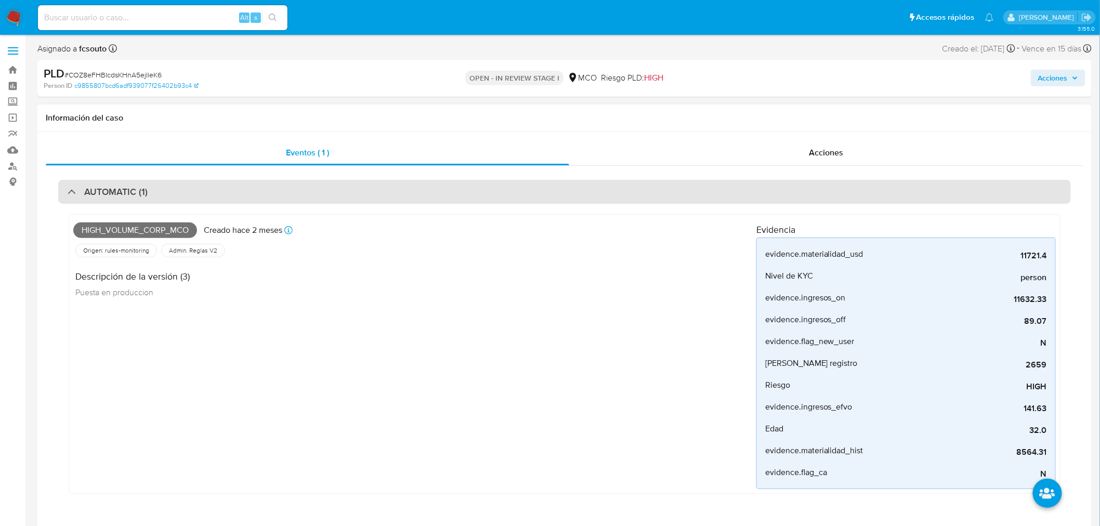
click at [198, 196] on div "AUTOMATIC (1)" at bounding box center [564, 192] width 1013 height 24
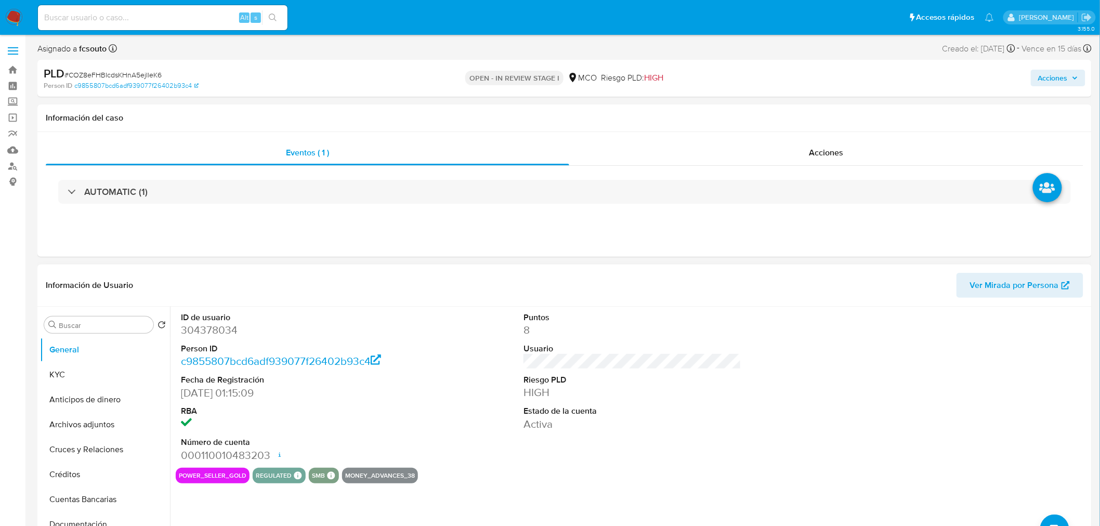
click at [203, 328] on dd "304378034" at bounding box center [290, 330] width 218 height 15
copy dd "304378034"
click at [217, 335] on dd "304378034" at bounding box center [290, 330] width 218 height 15
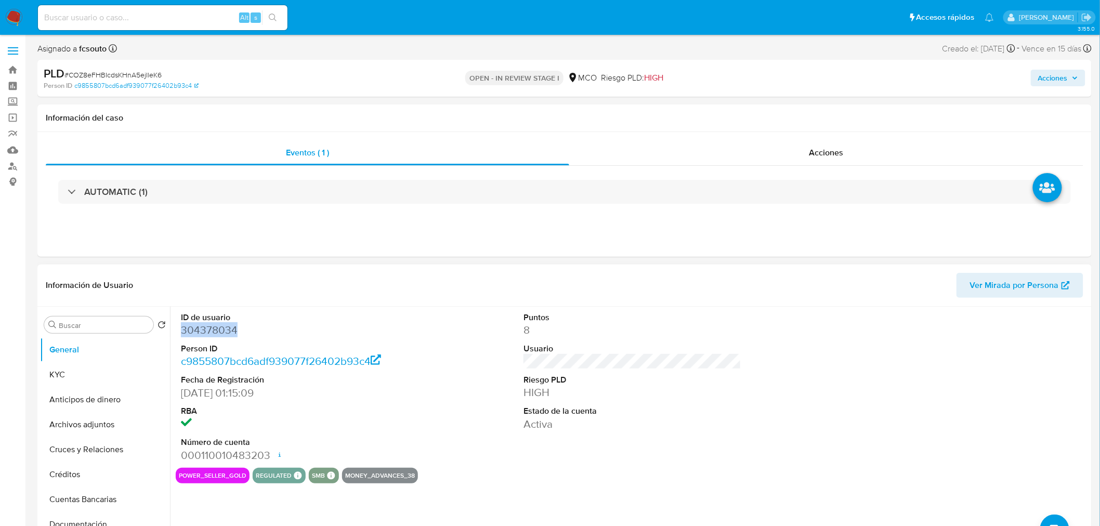
click at [222, 332] on dd "304378034" at bounding box center [290, 330] width 218 height 15
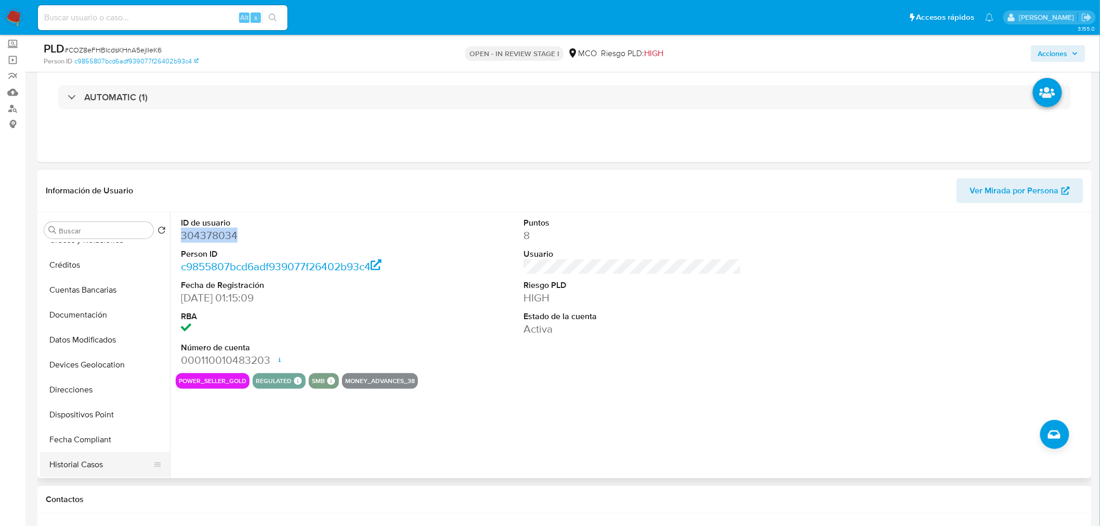
click at [80, 460] on button "Historial Casos" at bounding box center [101, 464] width 122 height 25
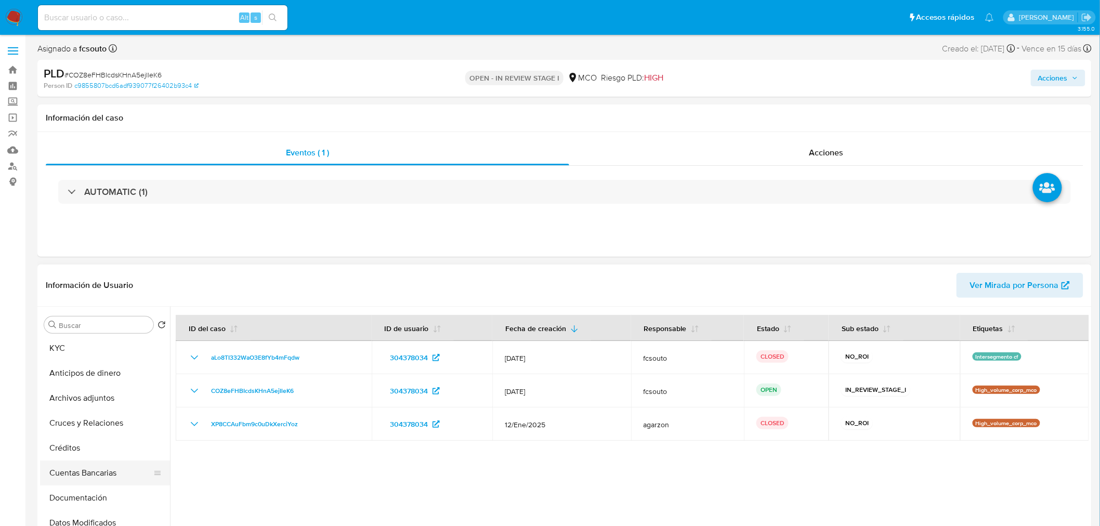
scroll to position [0, 0]
click at [73, 380] on button "KYC" at bounding box center [101, 374] width 122 height 25
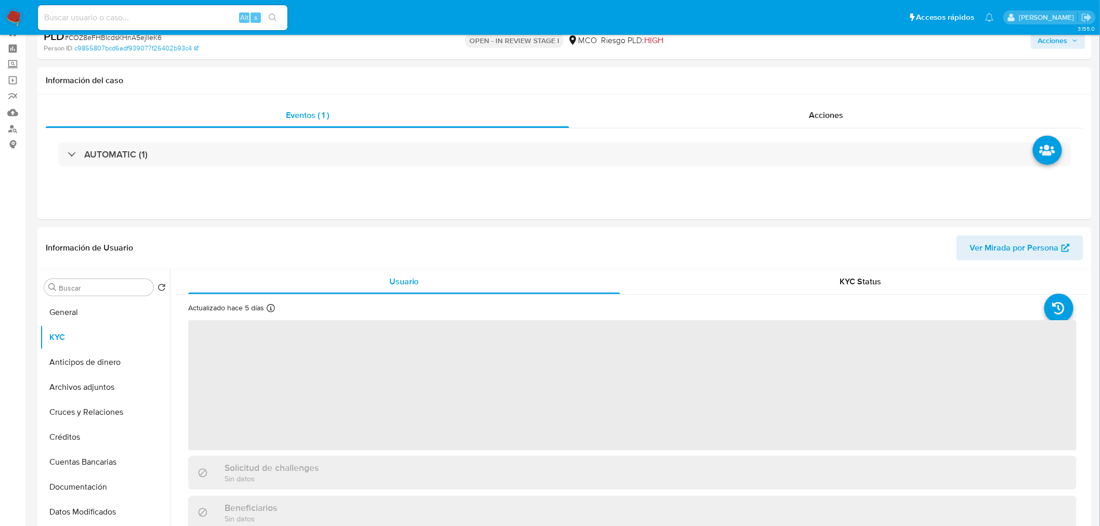
scroll to position [58, 0]
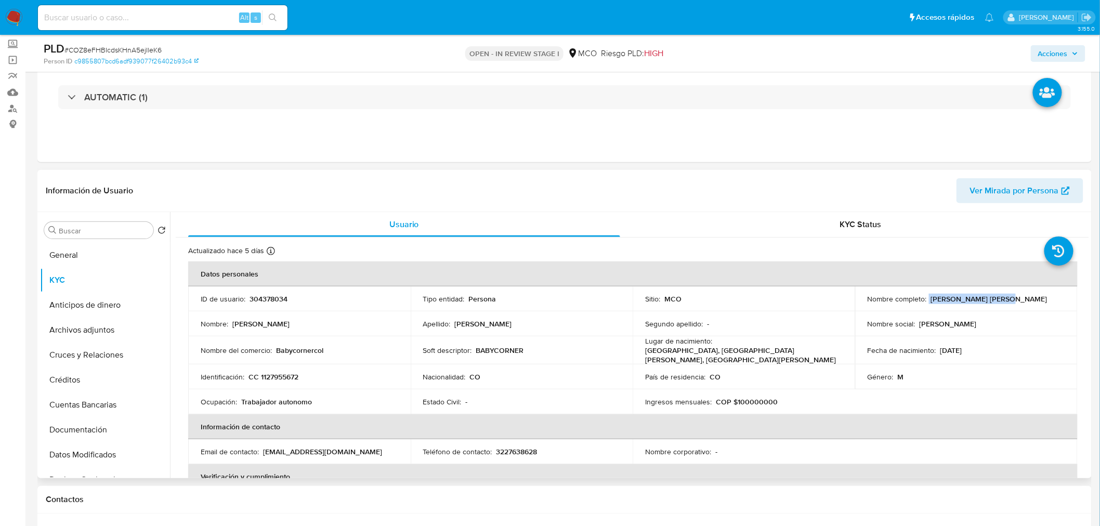
drag, startPoint x: 926, startPoint y: 297, endPoint x: 1007, endPoint y: 298, distance: 80.6
click at [1007, 298] on div "Nombre completo : Ibrahim Issa Mohamad" at bounding box center [967, 298] width 198 height 9
copy div "Ibrahim Issa Mohamad"
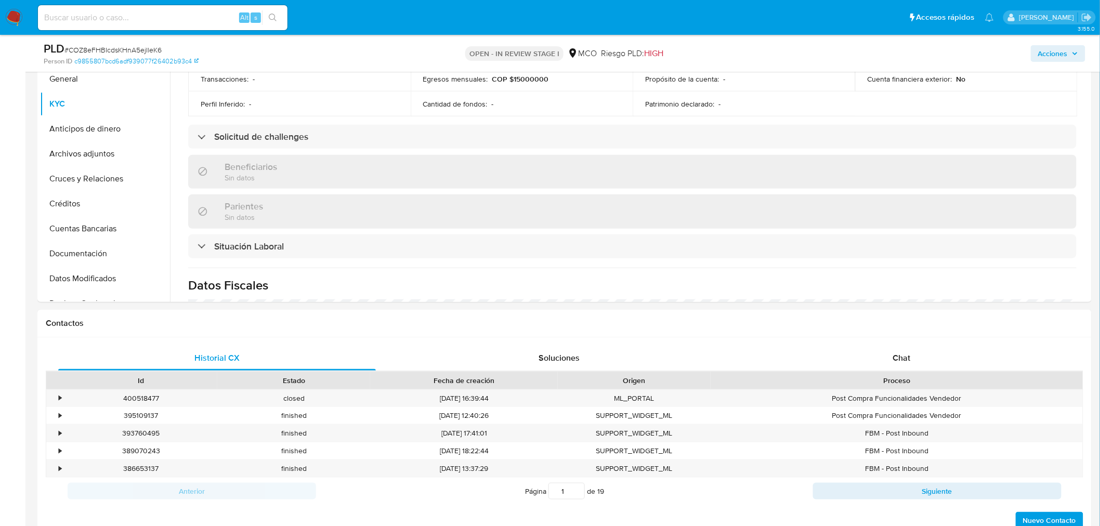
scroll to position [404, 0]
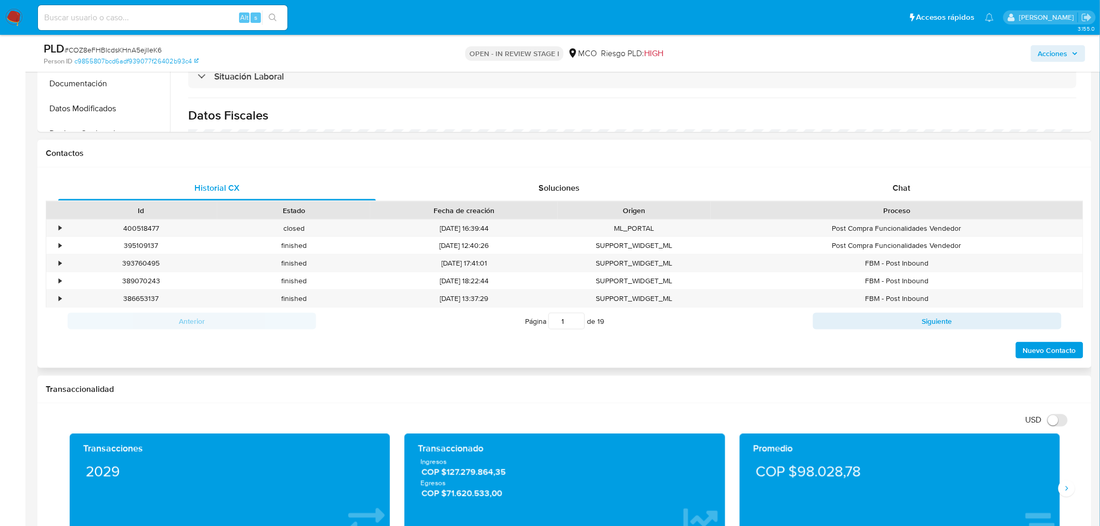
click at [902, 202] on div "Proceso" at bounding box center [897, 211] width 372 height 18
click at [903, 194] on div "Chat" at bounding box center [902, 188] width 318 height 25
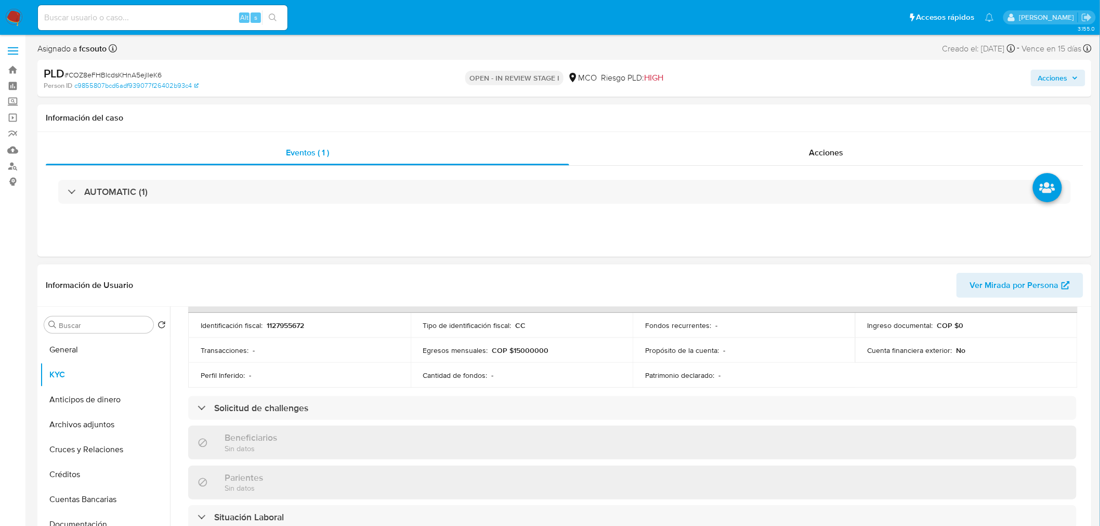
scroll to position [0, 0]
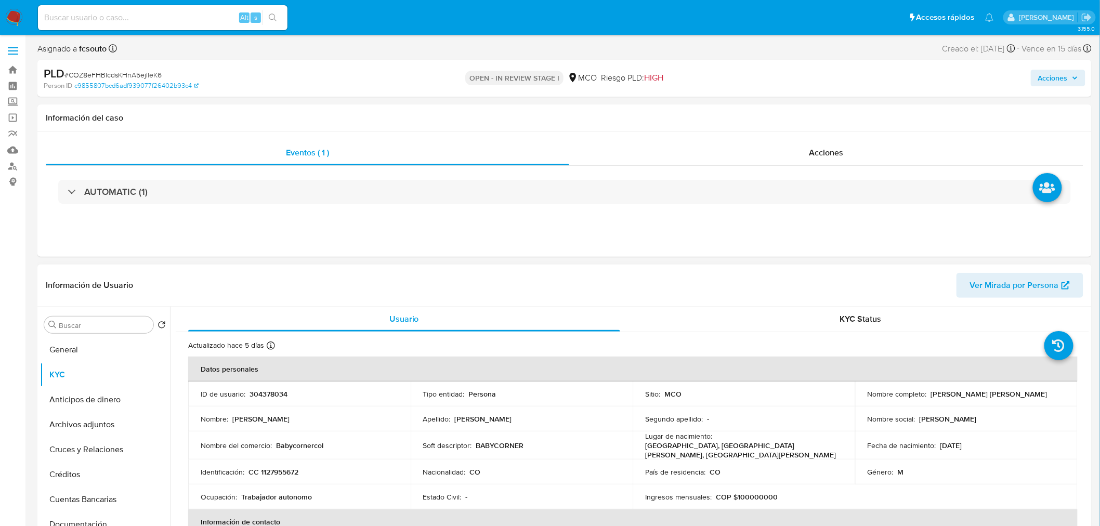
click at [290, 467] on p "CC 1127955672" at bounding box center [274, 471] width 50 height 9
copy p "1127955672"
drag, startPoint x: 975, startPoint y: 447, endPoint x: 937, endPoint y: 440, distance: 38.5
click at [937, 441] on div "Fecha de nacimiento : 14/05/1993" at bounding box center [967, 445] width 198 height 9
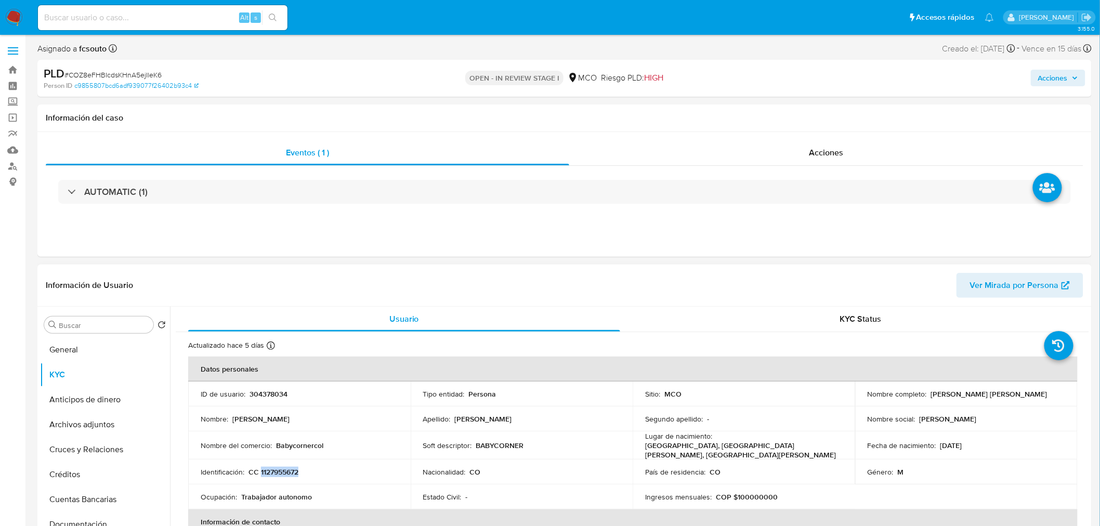
copy p "[DATE]"
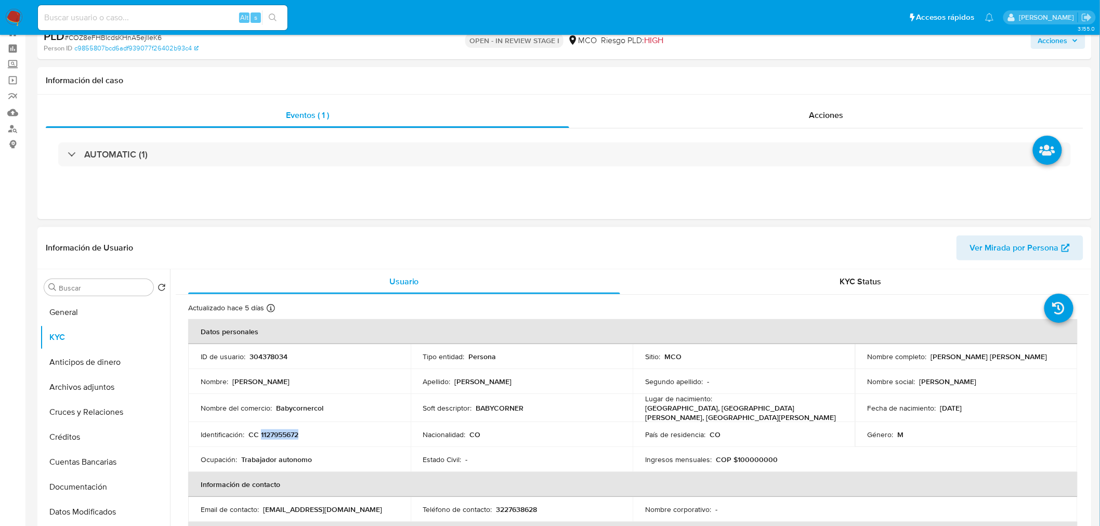
scroll to position [58, 0]
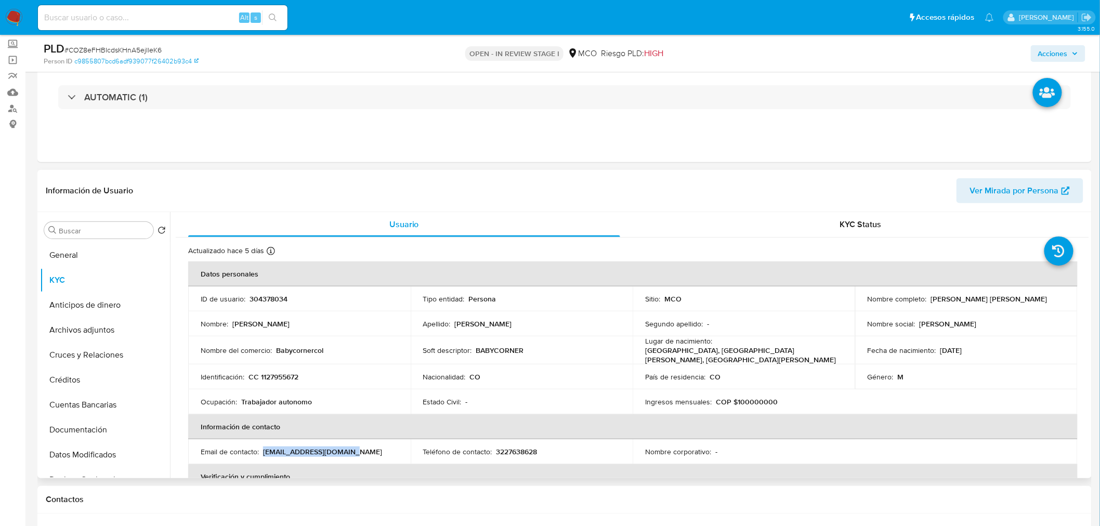
drag, startPoint x: 352, startPoint y: 449, endPoint x: 262, endPoint y: 446, distance: 90.5
click at [262, 447] on div "Email de contacto : ibrahimhansho@gmail.com" at bounding box center [300, 451] width 198 height 9
copy p "ibrahimhansho@gmail.com"
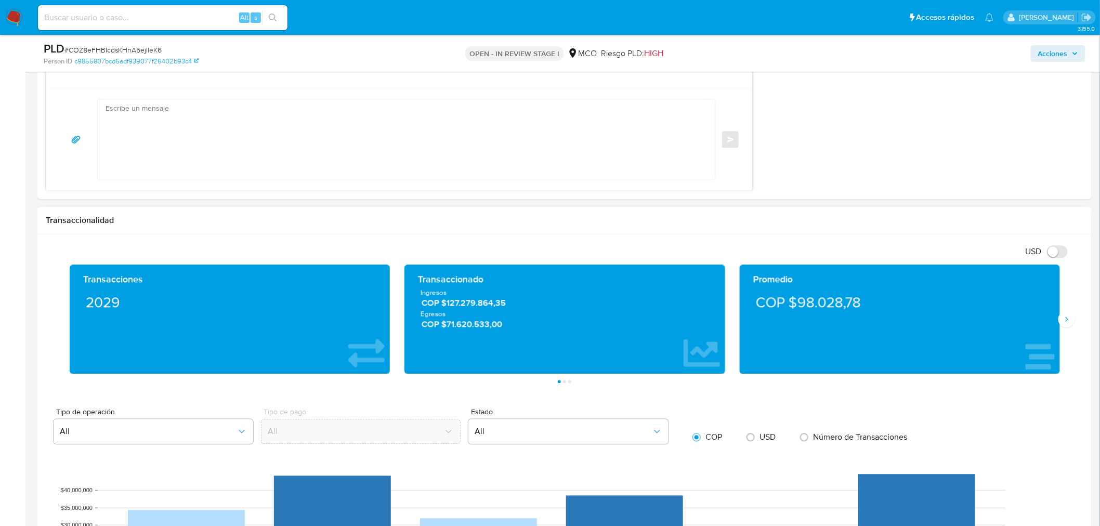
scroll to position [866, 0]
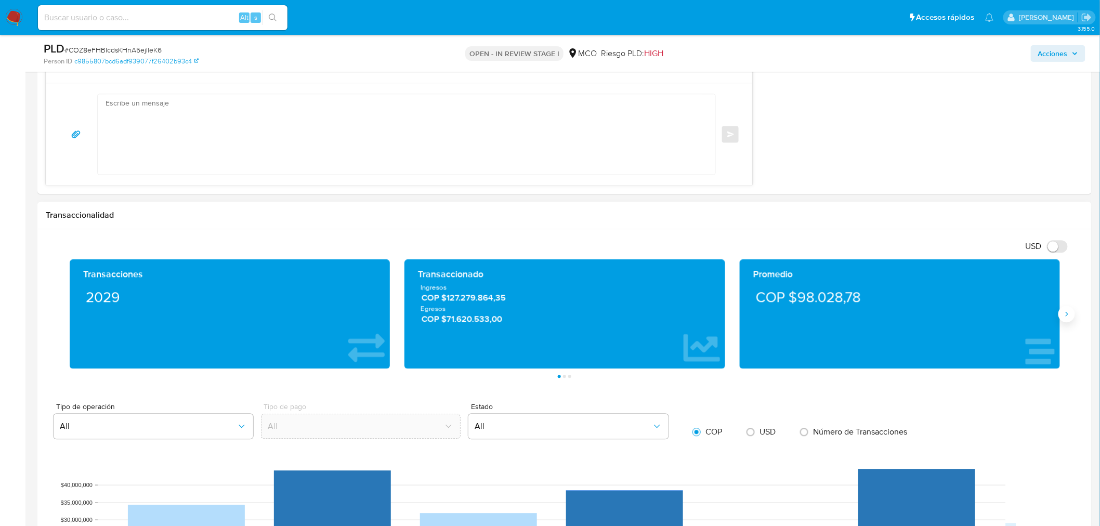
click at [1067, 320] on button "Siguiente" at bounding box center [1067, 314] width 17 height 17
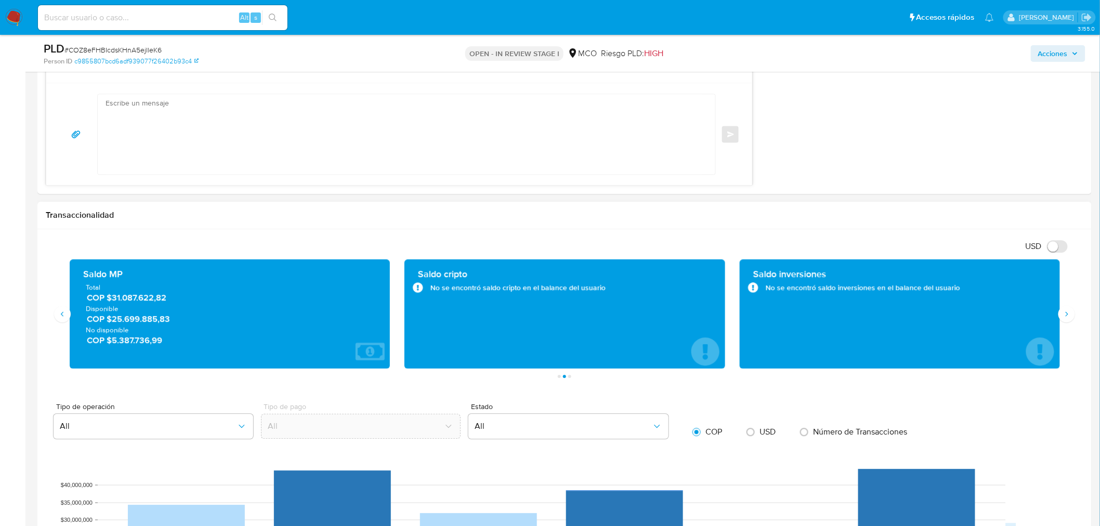
drag, startPoint x: 176, startPoint y: 320, endPoint x: 110, endPoint y: 318, distance: 65.5
click at [110, 318] on span "COP $25.699.885,83" at bounding box center [231, 319] width 288 height 12
drag, startPoint x: 168, startPoint y: 341, endPoint x: 110, endPoint y: 348, distance: 58.7
click at [110, 348] on div "Saldo MP Total COP $31.087.622,82 Disponible COP $25.699.885,83 No disponible C…" at bounding box center [230, 314] width 304 height 93
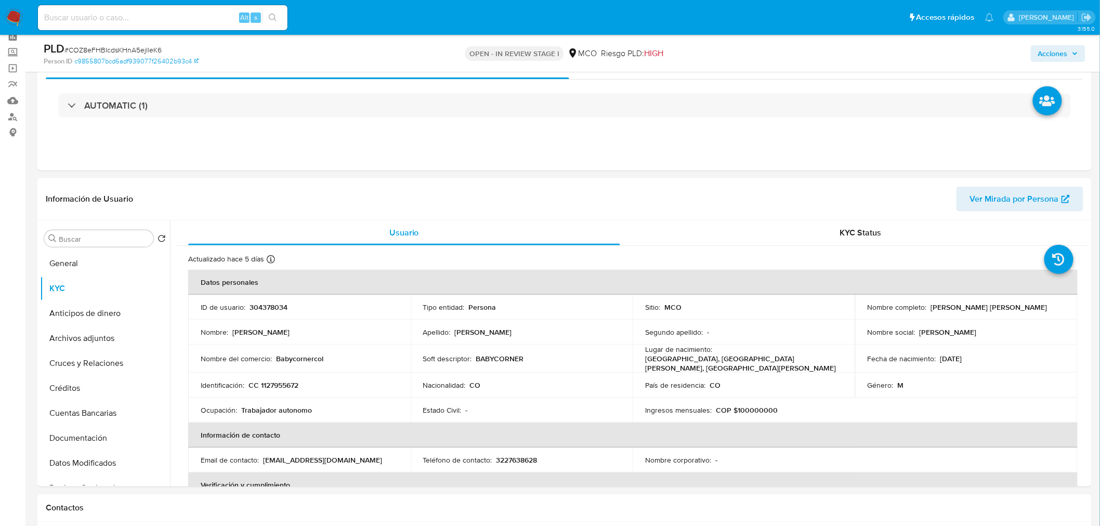
scroll to position [0, 0]
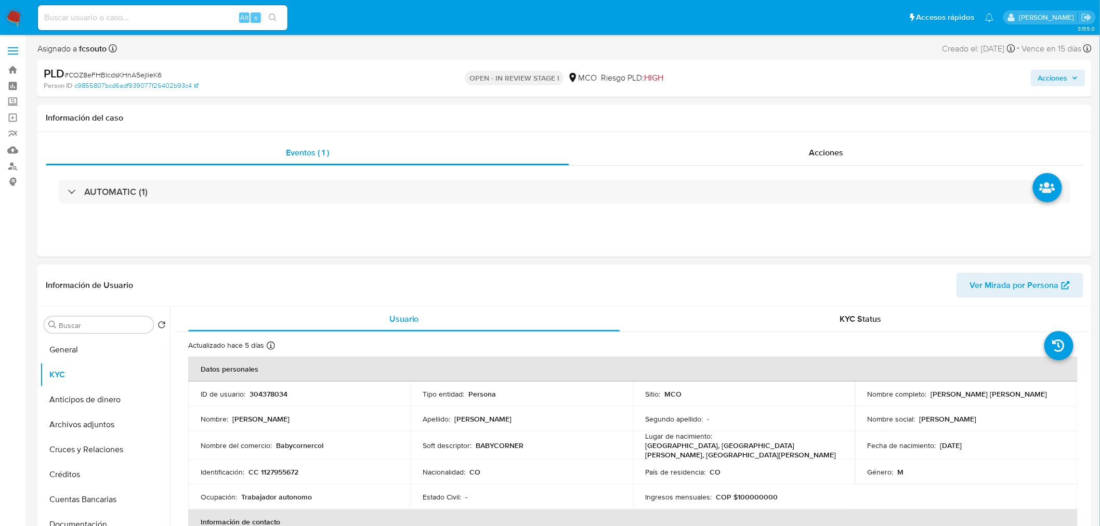
click at [303, 446] on p "Babycornercol" at bounding box center [299, 445] width 47 height 9
copy p "Babycornercol"
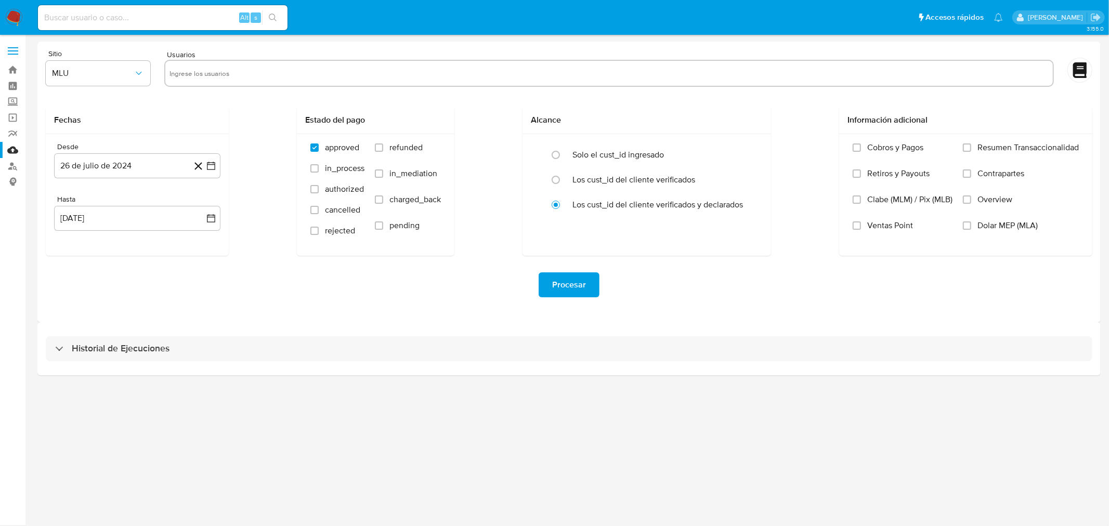
click at [231, 75] on input "text" at bounding box center [608, 73] width 879 height 17
paste input "1188576157"
type input "1188576157"
click at [134, 76] on icon "button" at bounding box center [139, 73] width 10 height 10
click at [106, 151] on div "MCO" at bounding box center [96, 151] width 86 height 25
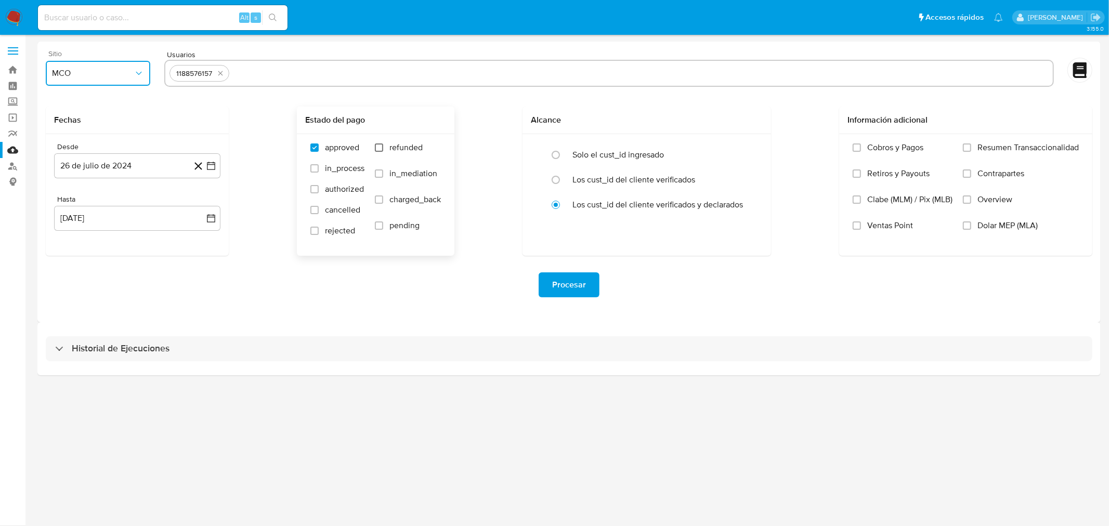
click at [382, 147] on input "refunded" at bounding box center [379, 147] width 8 height 8
checkbox input "true"
click at [376, 198] on input "charged_back" at bounding box center [379, 199] width 8 height 8
checkbox input "true"
click at [208, 165] on icon "button" at bounding box center [211, 166] width 10 height 10
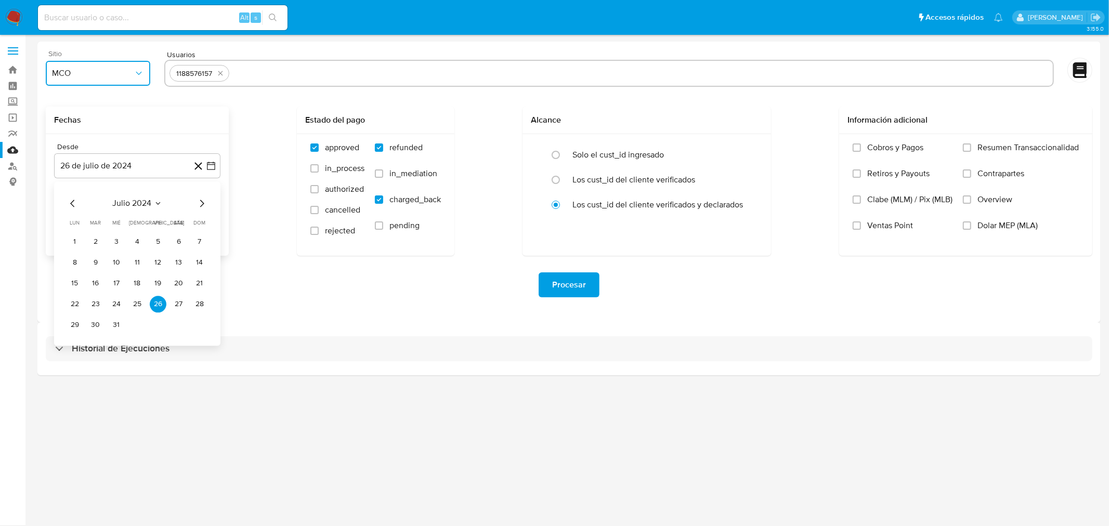
click at [201, 205] on icon "Mes siguiente" at bounding box center [202, 203] width 4 height 7
click at [201, 206] on icon "Mes siguiente" at bounding box center [201, 203] width 12 height 12
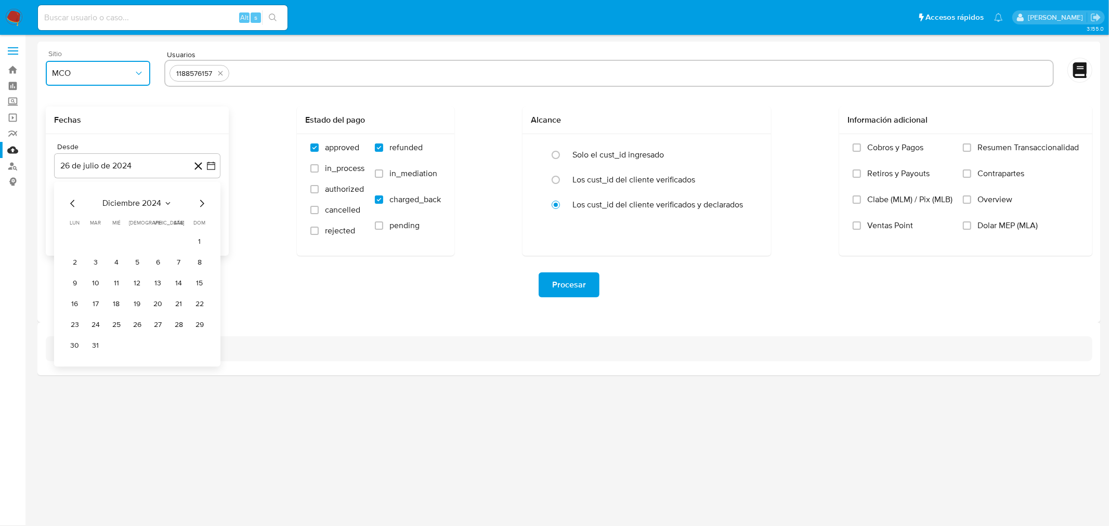
click at [201, 206] on icon "Mes siguiente" at bounding box center [201, 203] width 12 height 12
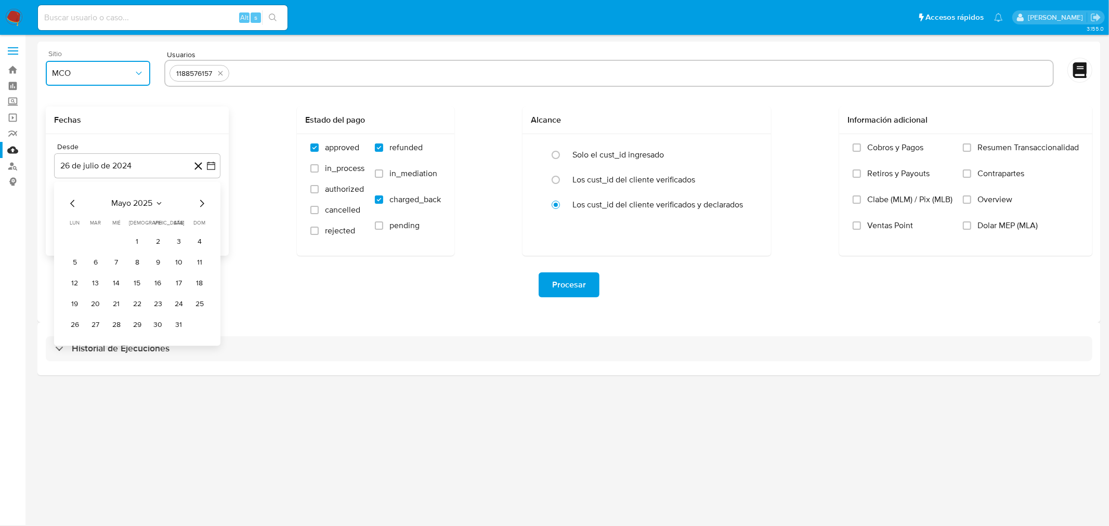
click at [201, 206] on icon "Mes siguiente" at bounding box center [201, 203] width 12 height 12
click at [198, 262] on button "10" at bounding box center [199, 262] width 17 height 17
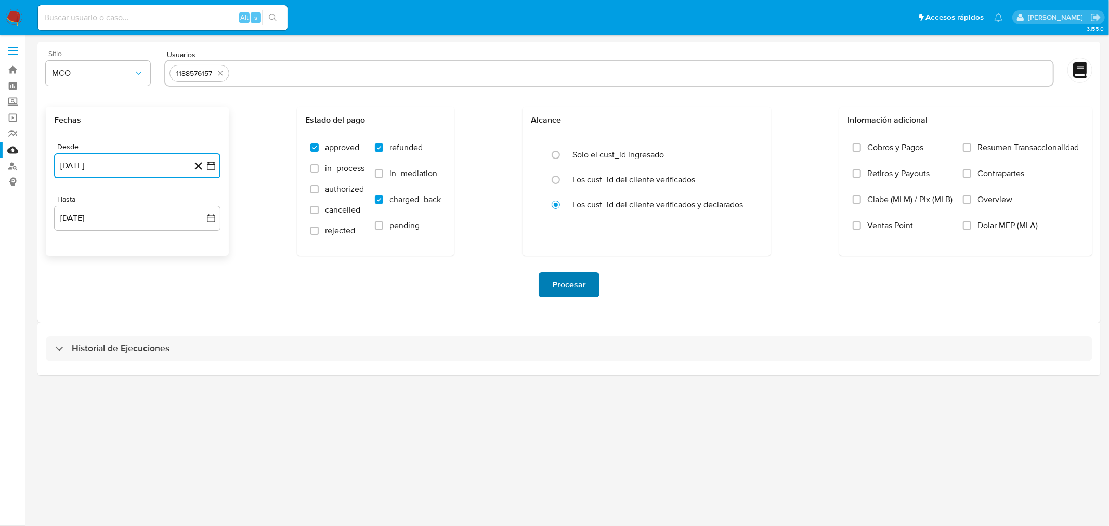
click at [567, 283] on span "Procesar" at bounding box center [569, 284] width 34 height 23
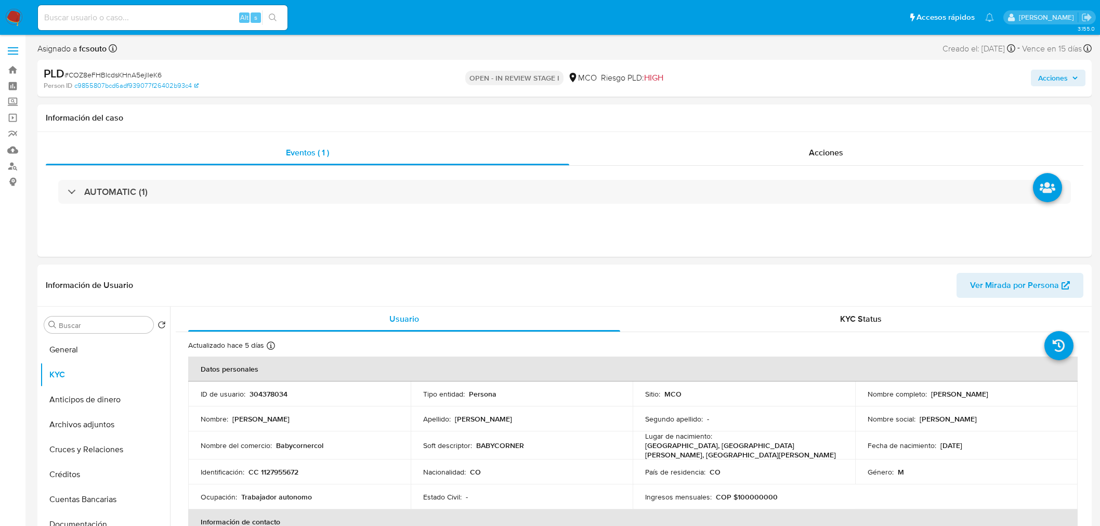
select select "10"
click at [257, 391] on p "304378034" at bounding box center [269, 393] width 38 height 9
copy p "304378034"
click at [847, 147] on div "Acciones" at bounding box center [826, 152] width 515 height 25
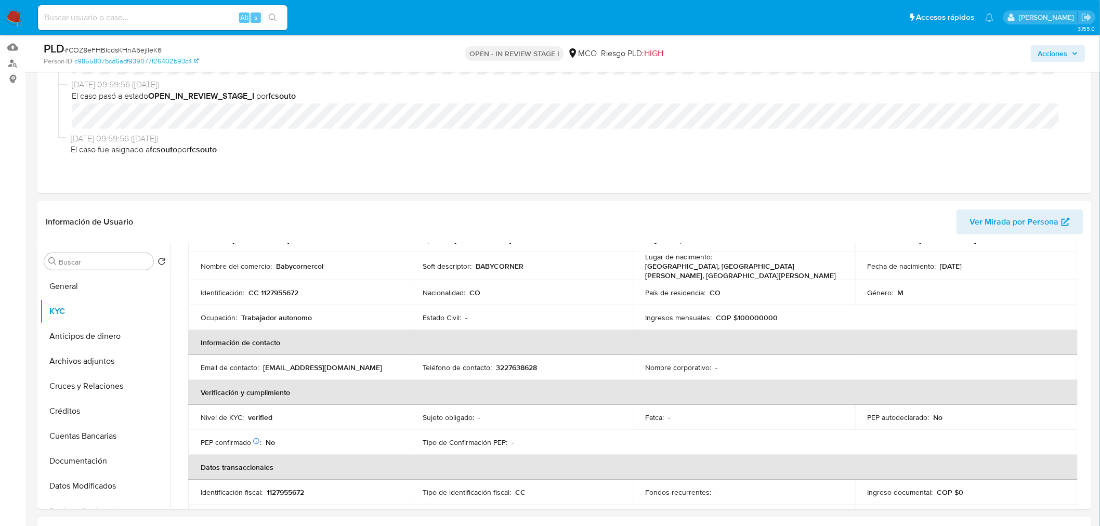
scroll to position [115, 0]
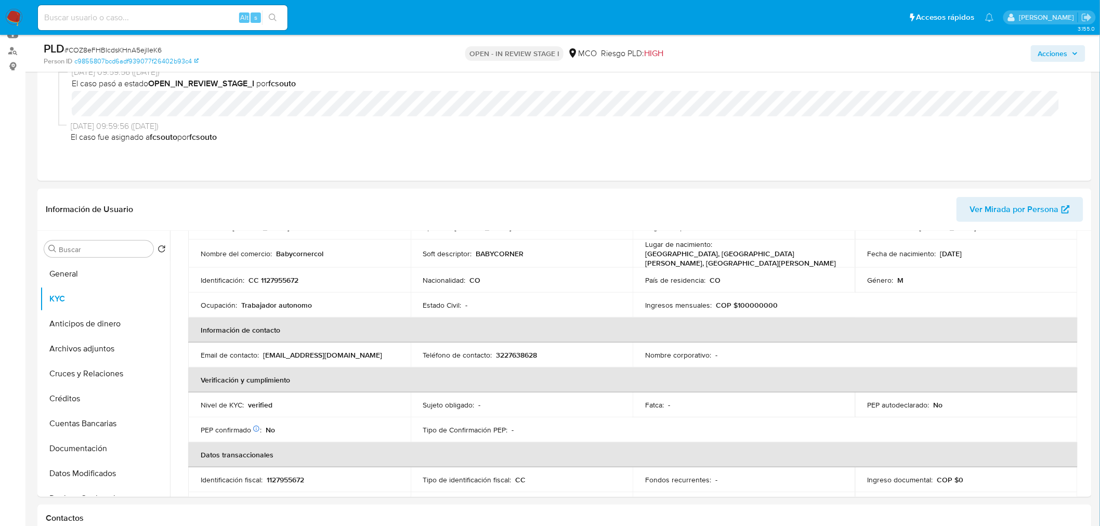
click at [1048, 55] on span "Acciones" at bounding box center [1053, 53] width 30 height 17
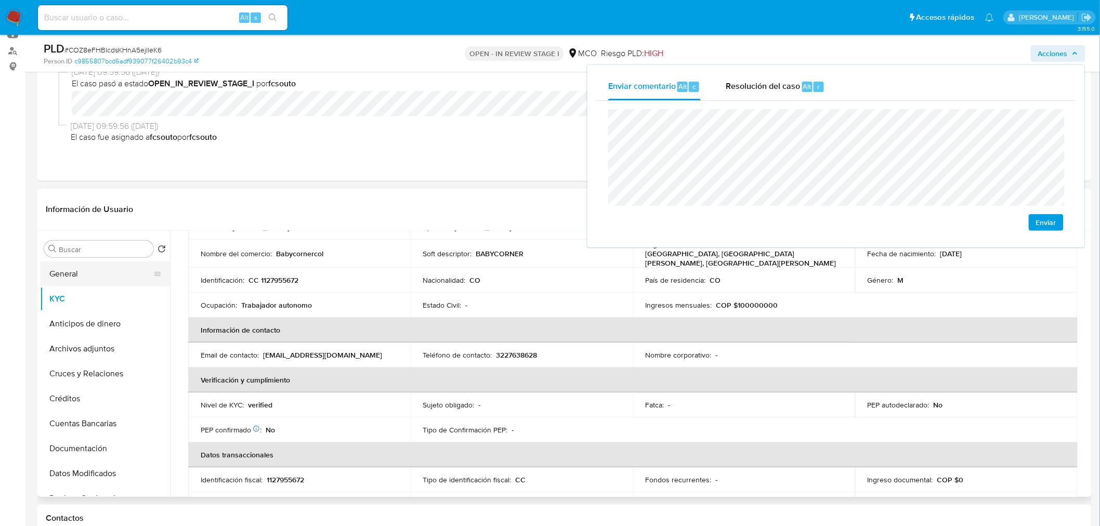
click at [94, 278] on button "General" at bounding box center [101, 274] width 122 height 25
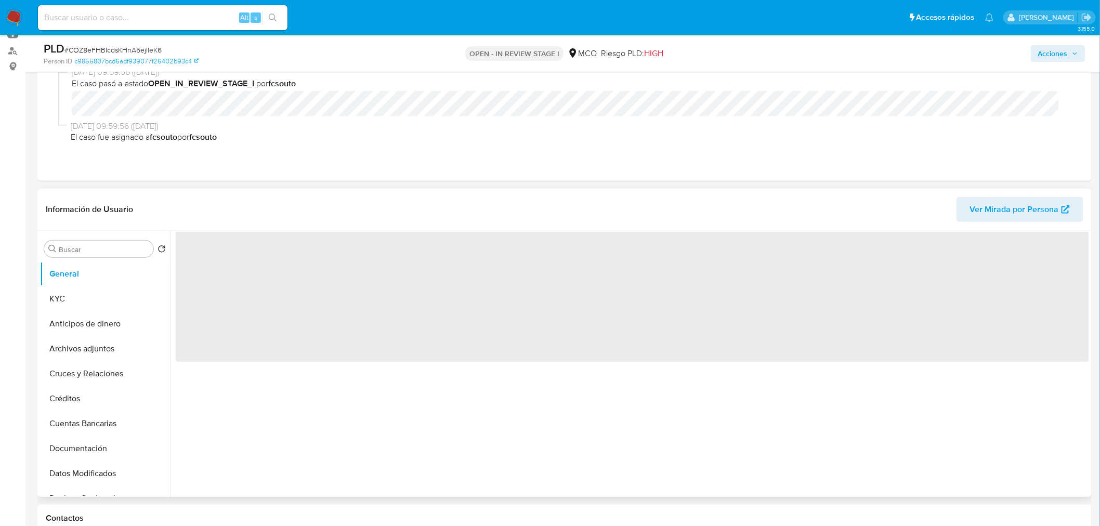
scroll to position [0, 0]
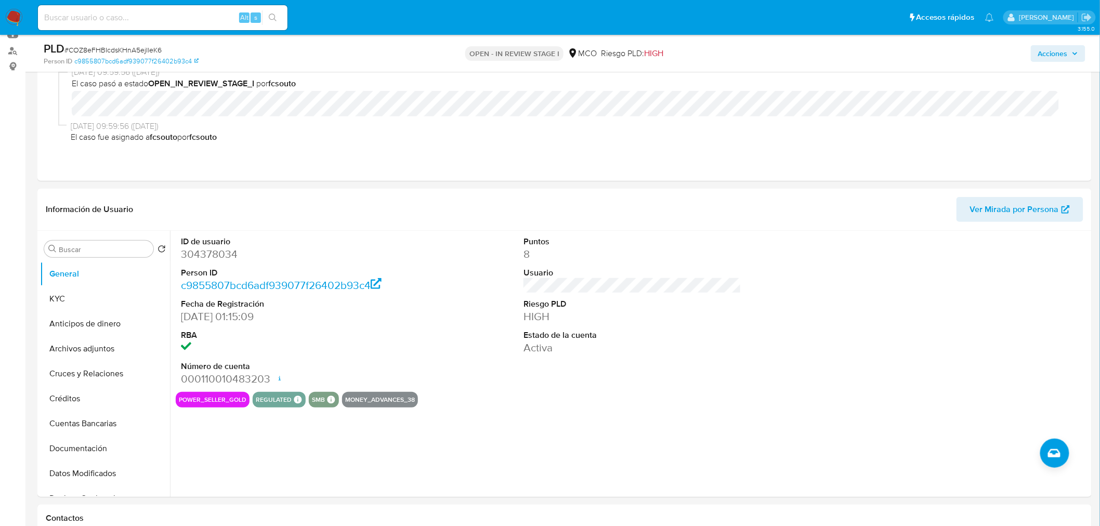
click at [1059, 56] on span "Acciones" at bounding box center [1053, 53] width 30 height 17
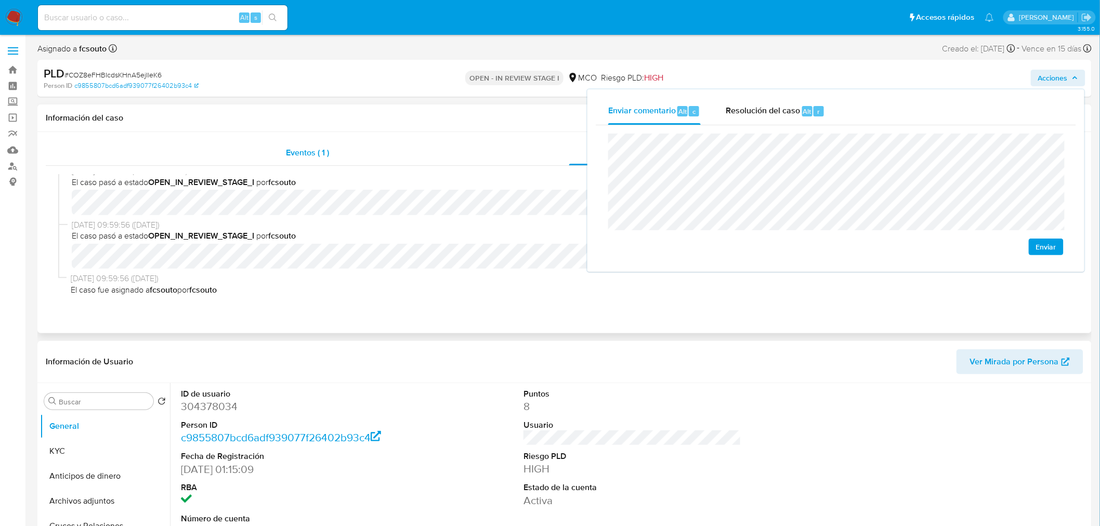
click at [302, 152] on span "Eventos ( 1 )" at bounding box center [307, 153] width 43 height 12
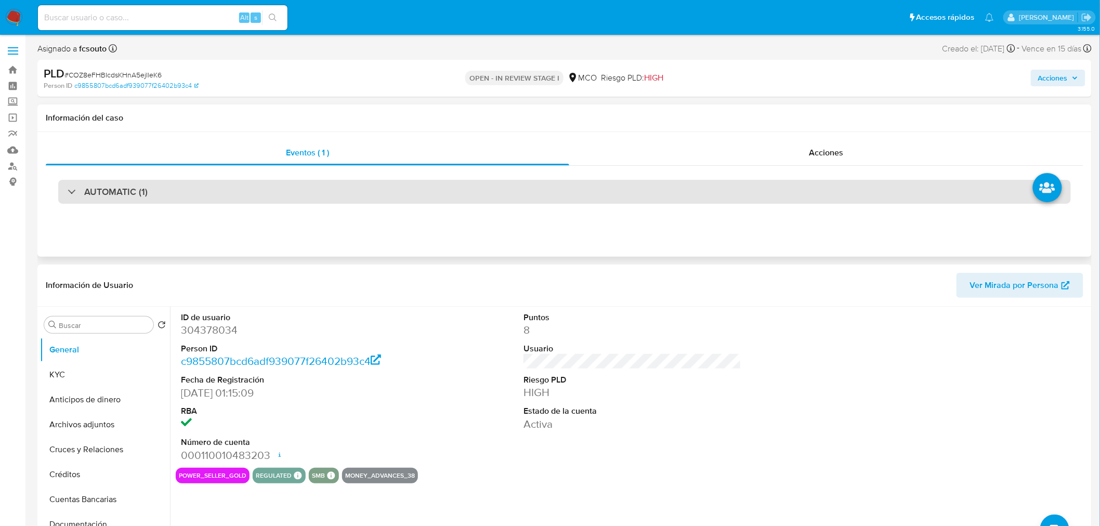
click at [246, 194] on div "AUTOMATIC (1)" at bounding box center [564, 192] width 1013 height 24
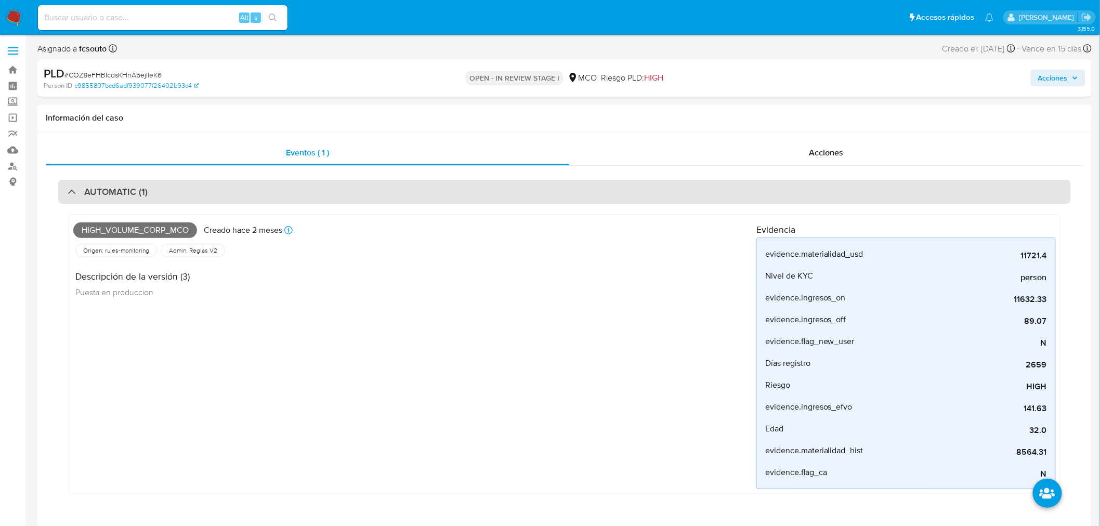
click at [246, 193] on div "AUTOMATIC (1)" at bounding box center [564, 192] width 1013 height 24
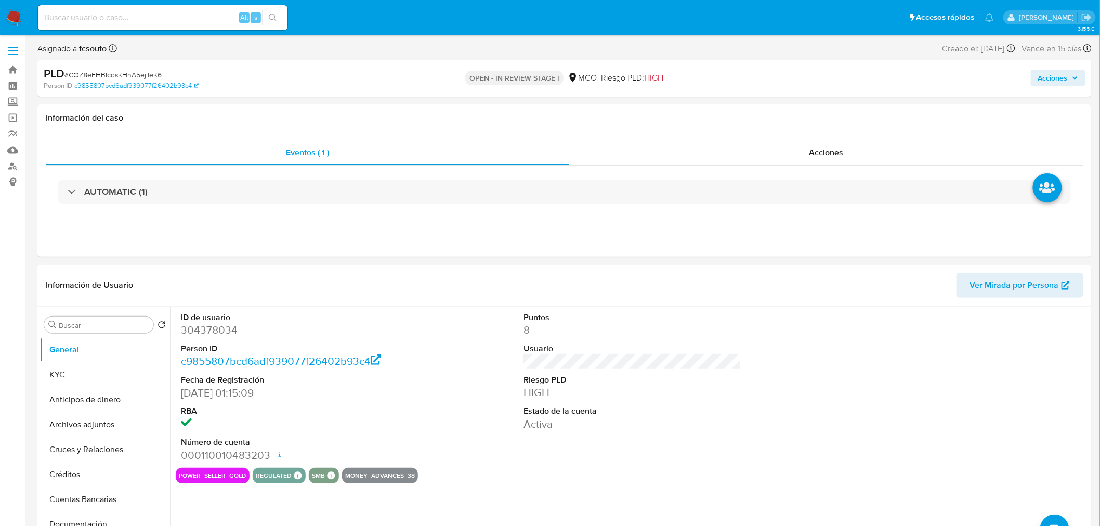
click at [1061, 85] on span "Acciones" at bounding box center [1053, 78] width 30 height 17
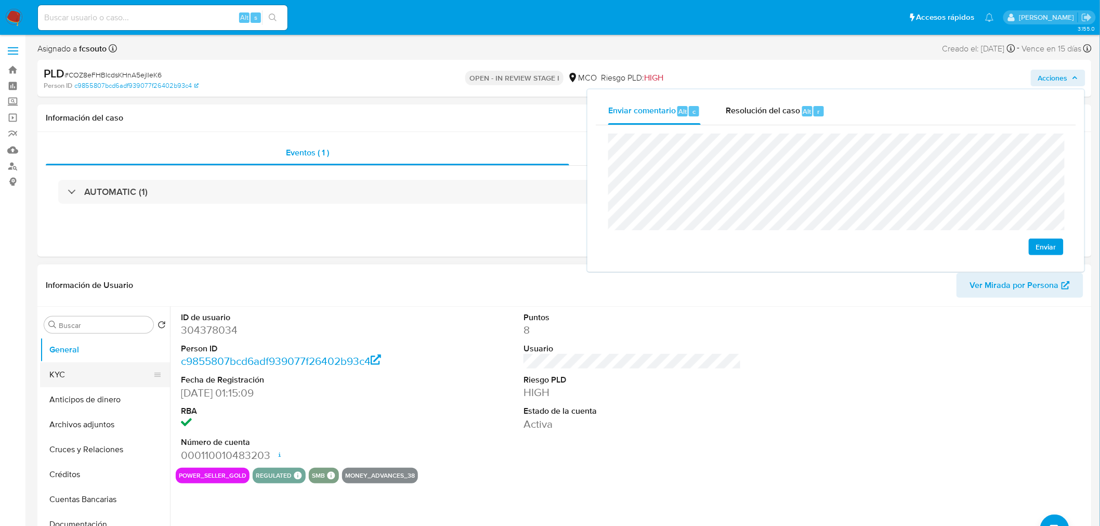
click at [111, 380] on button "KYC" at bounding box center [101, 374] width 122 height 25
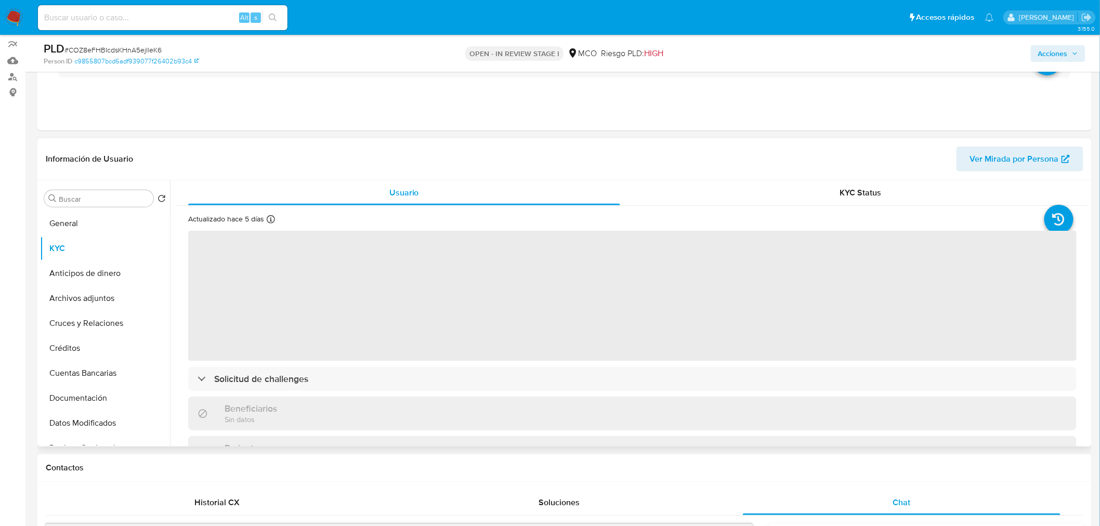
scroll to position [115, 0]
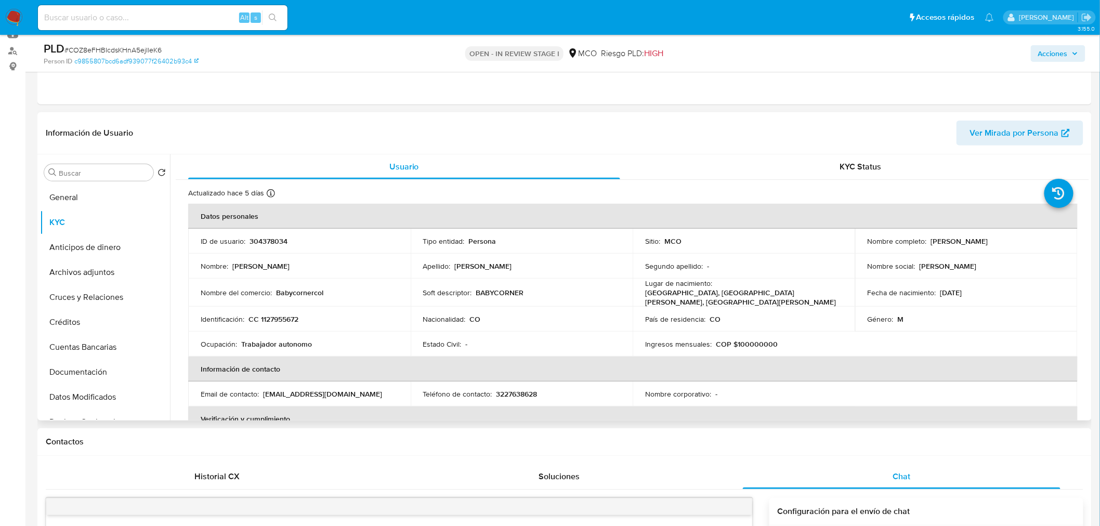
drag, startPoint x: 927, startPoint y: 240, endPoint x: 1007, endPoint y: 241, distance: 79.6
click at [1007, 241] on div "Nombre completo : Ibrahim Issa Mohamad" at bounding box center [967, 241] width 198 height 9
copy p "Ibrahim Issa Mohamad"
click at [1068, 46] on span "Acciones" at bounding box center [1053, 53] width 30 height 17
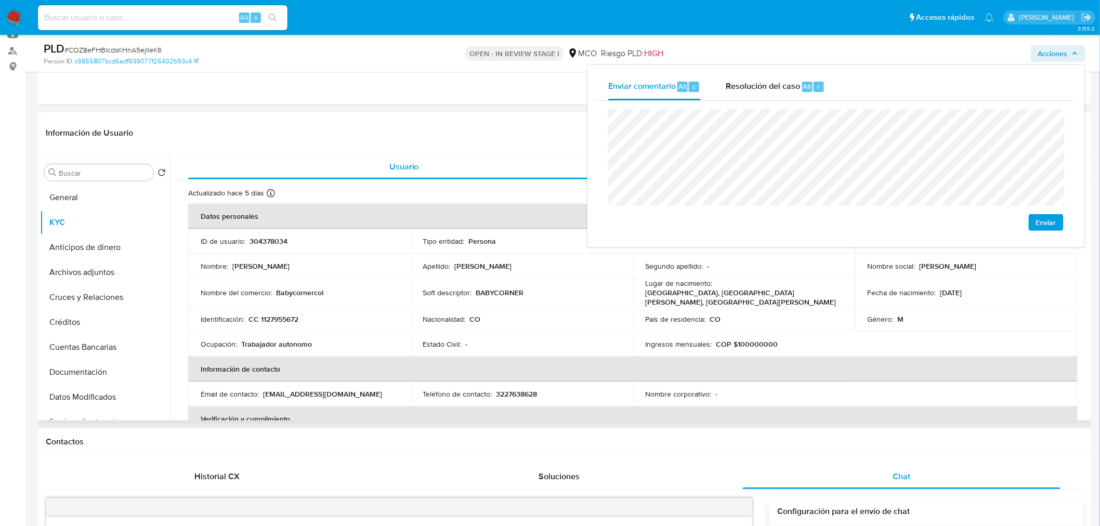
click at [282, 308] on td "Identificación : CC 1127955672" at bounding box center [299, 319] width 223 height 25
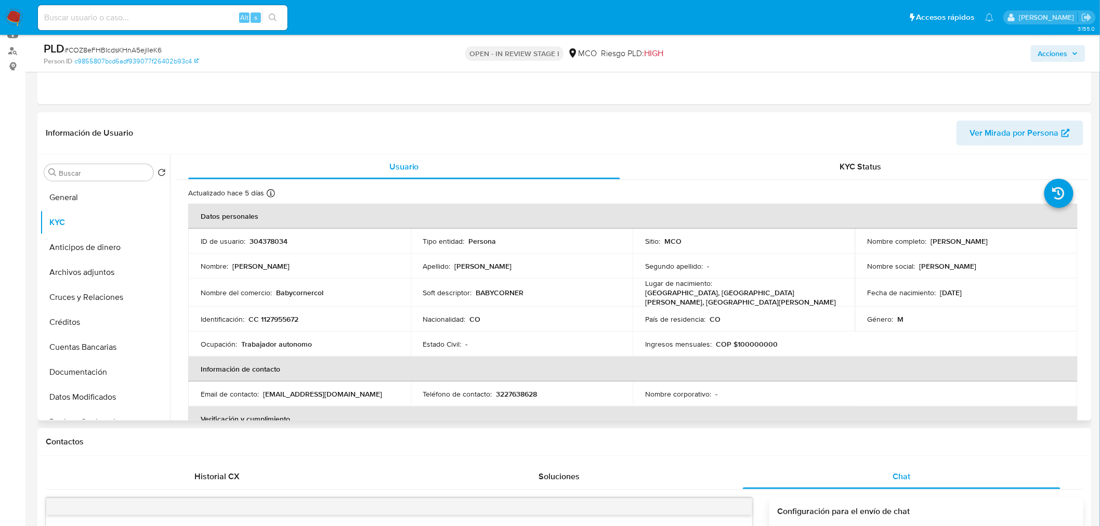
click at [285, 315] on p "CC 1127955672" at bounding box center [274, 319] width 50 height 9
drag, startPoint x: 304, startPoint y: 315, endPoint x: 250, endPoint y: 319, distance: 53.7
click at [250, 319] on div "Identificación : CC 1127955672" at bounding box center [300, 319] width 198 height 9
copy p "CC 1127955672"
click at [1043, 56] on span "Acciones" at bounding box center [1053, 53] width 30 height 17
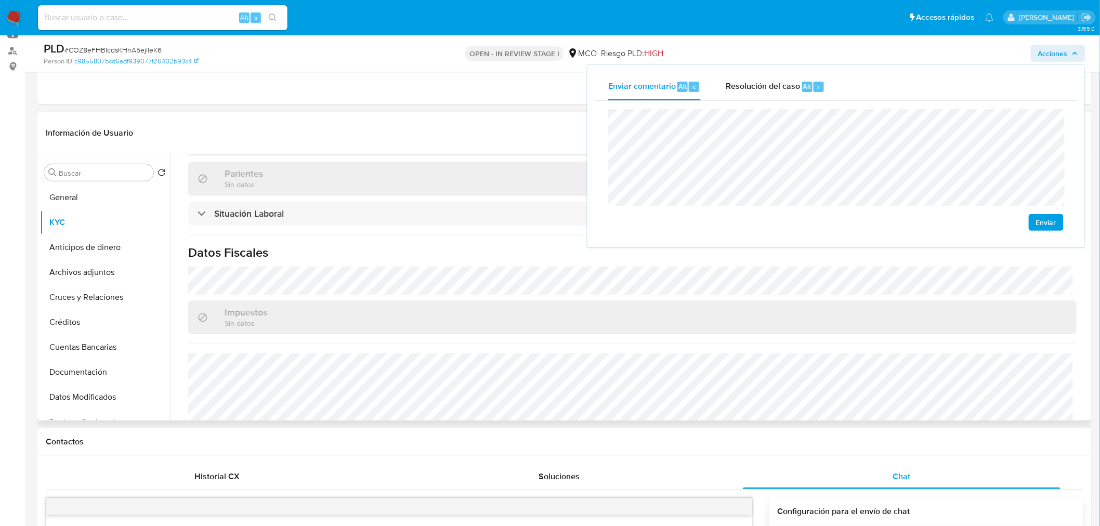
scroll to position [517, 0]
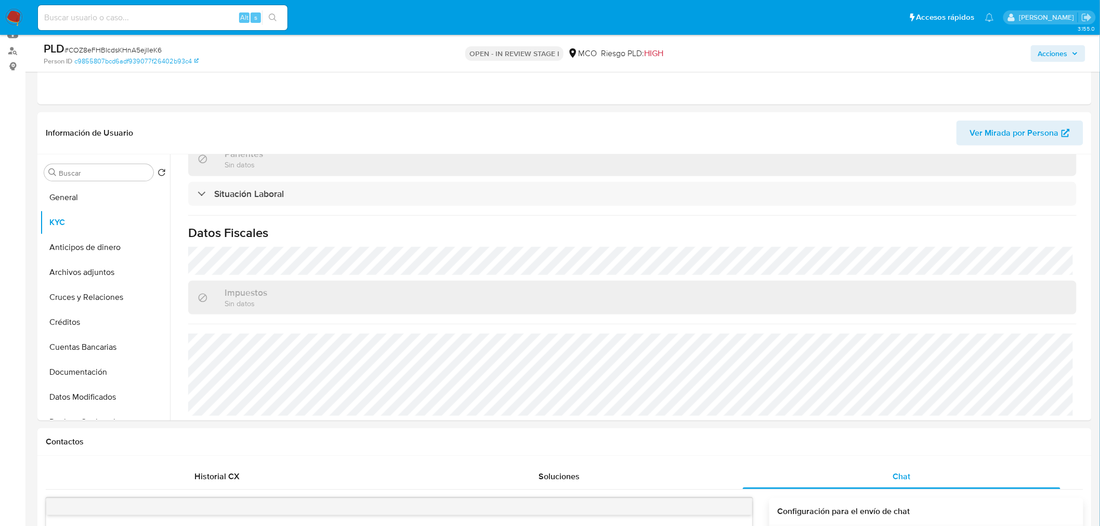
click at [1067, 55] on span "Acciones" at bounding box center [1053, 53] width 30 height 17
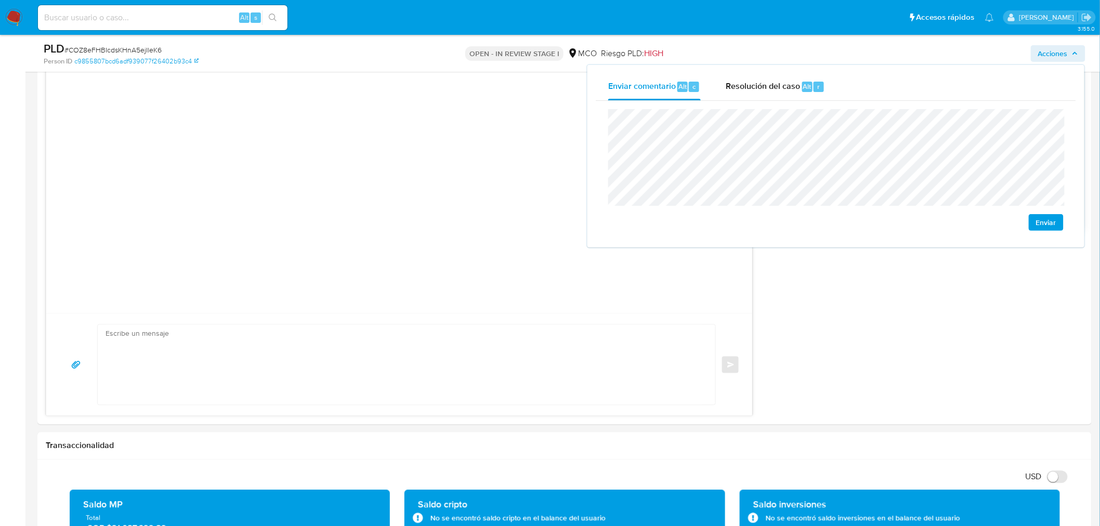
scroll to position [866, 0]
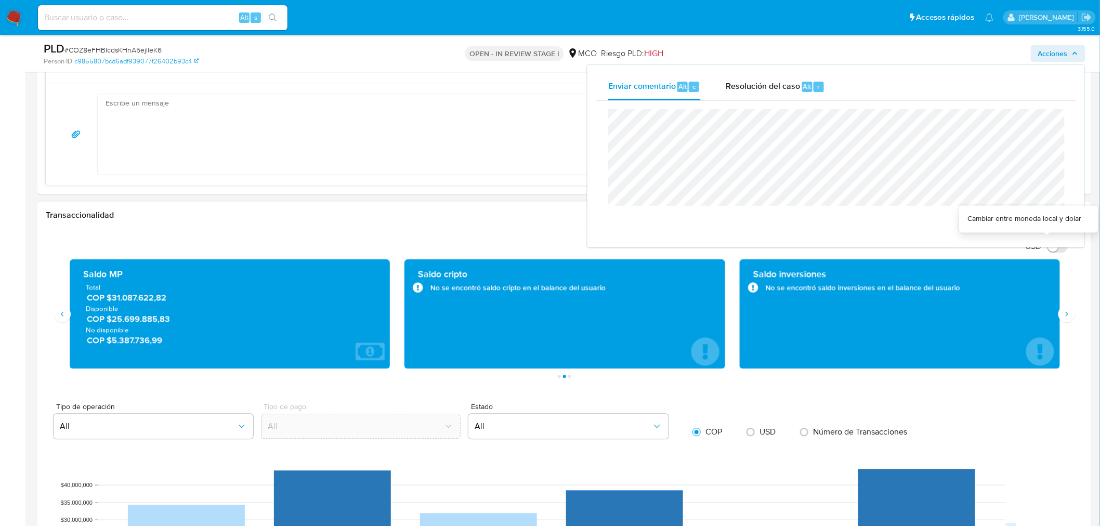
click at [1053, 247] on input "USD" at bounding box center [1057, 246] width 21 height 12
checkbox input "true"
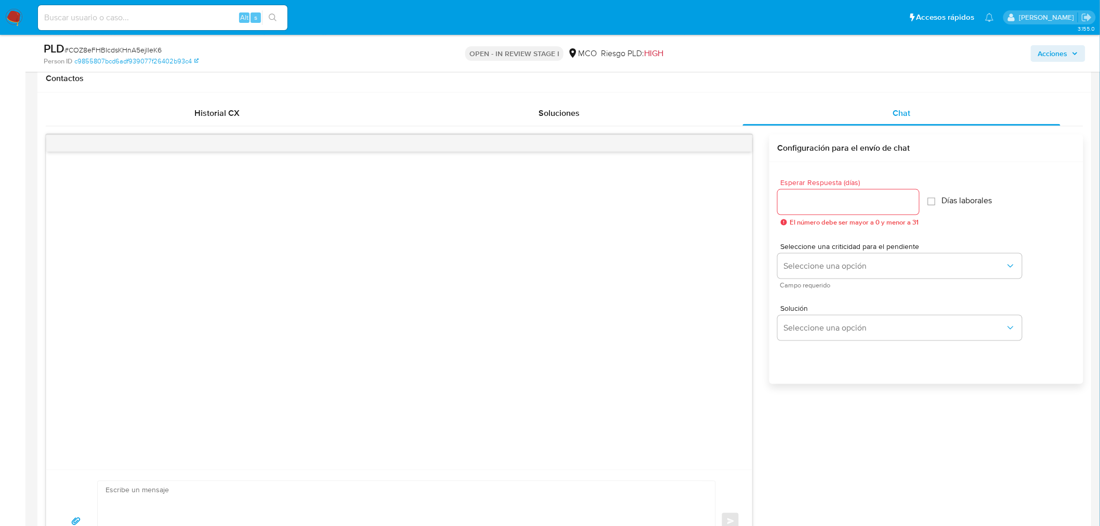
scroll to position [404, 0]
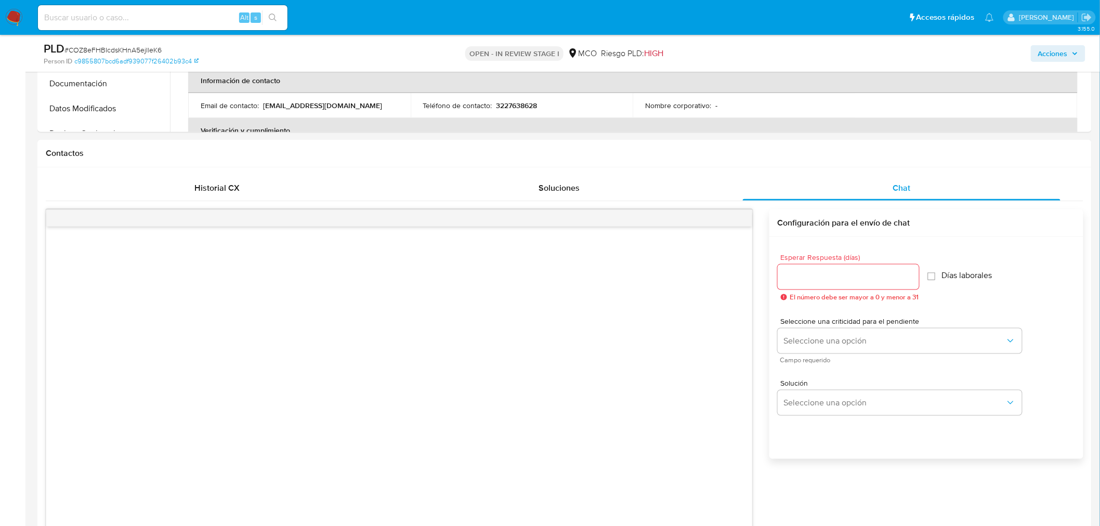
click at [1066, 56] on span "Acciones" at bounding box center [1053, 53] width 30 height 17
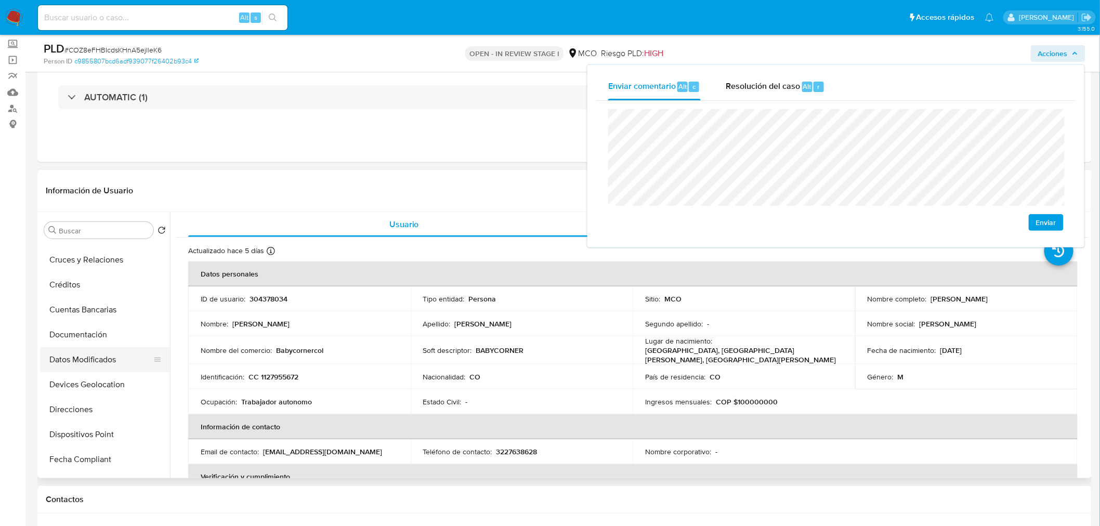
scroll to position [115, 0]
click at [86, 308] on button "Documentación" at bounding box center [101, 314] width 122 height 25
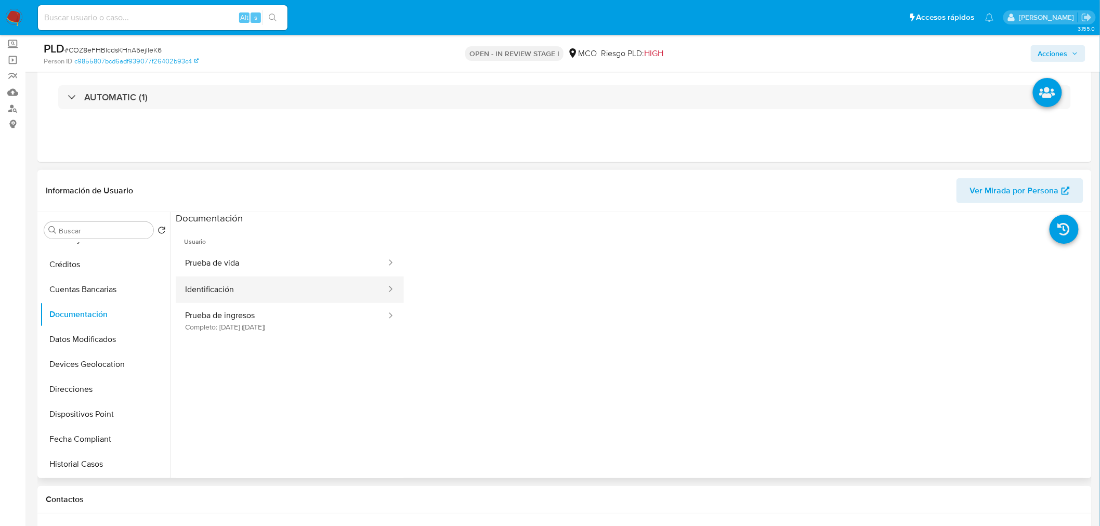
click at [315, 289] on button "Identificación" at bounding box center [282, 290] width 212 height 27
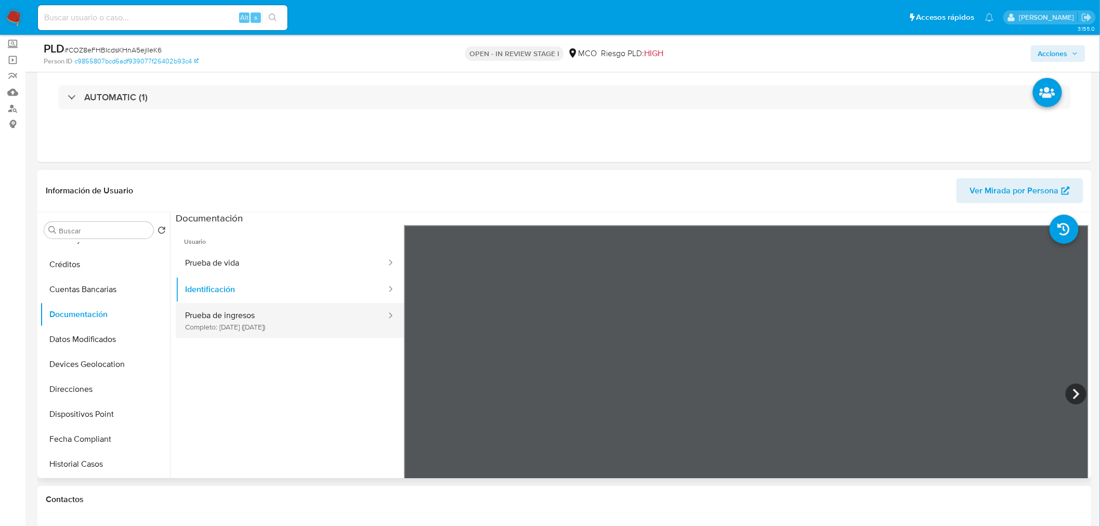
click at [330, 315] on button "Prueba de ingresos Completo: 14/03/2025 (hace 5 meses)" at bounding box center [282, 320] width 212 height 35
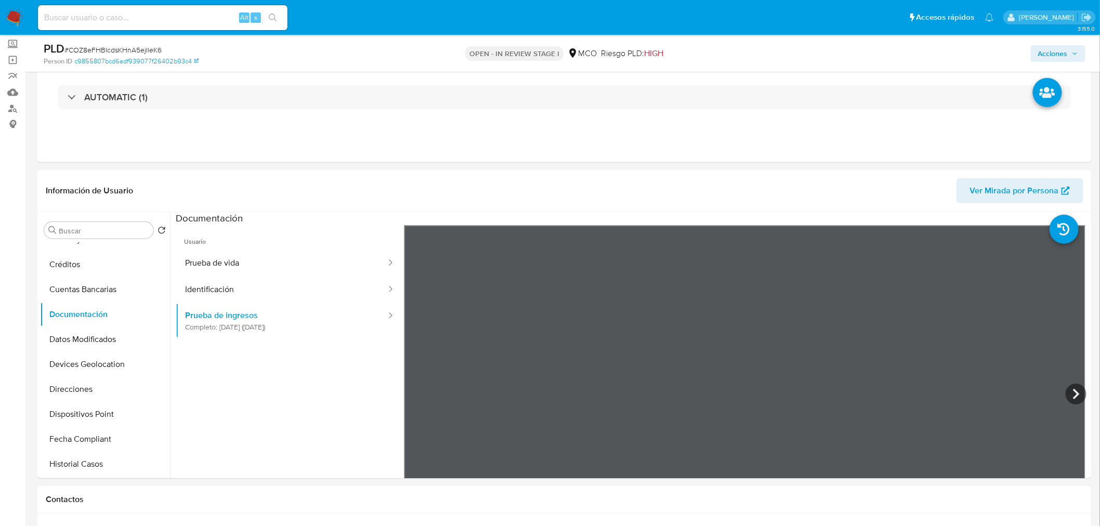
click at [1041, 53] on span "Acciones" at bounding box center [1053, 53] width 30 height 17
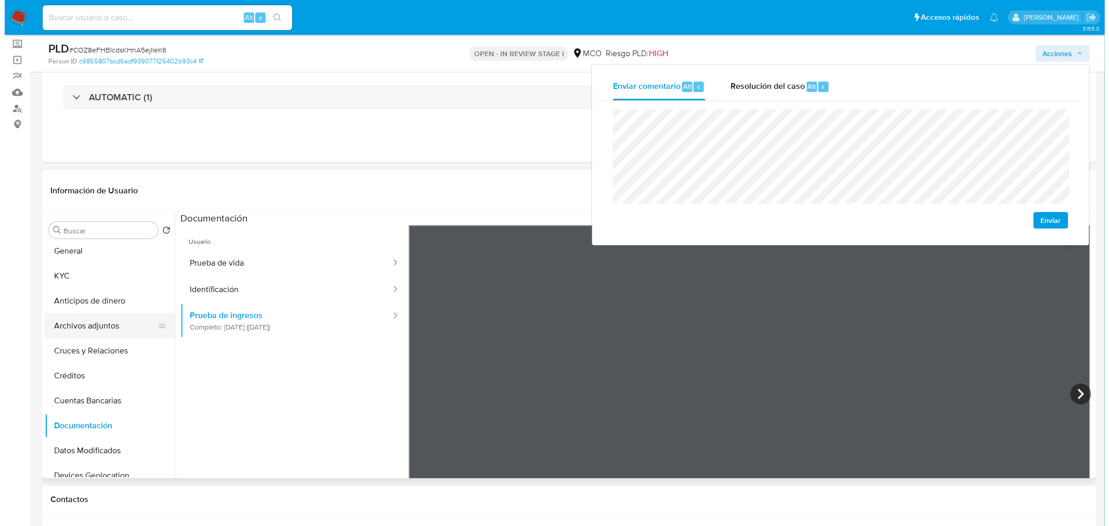
scroll to position [0, 0]
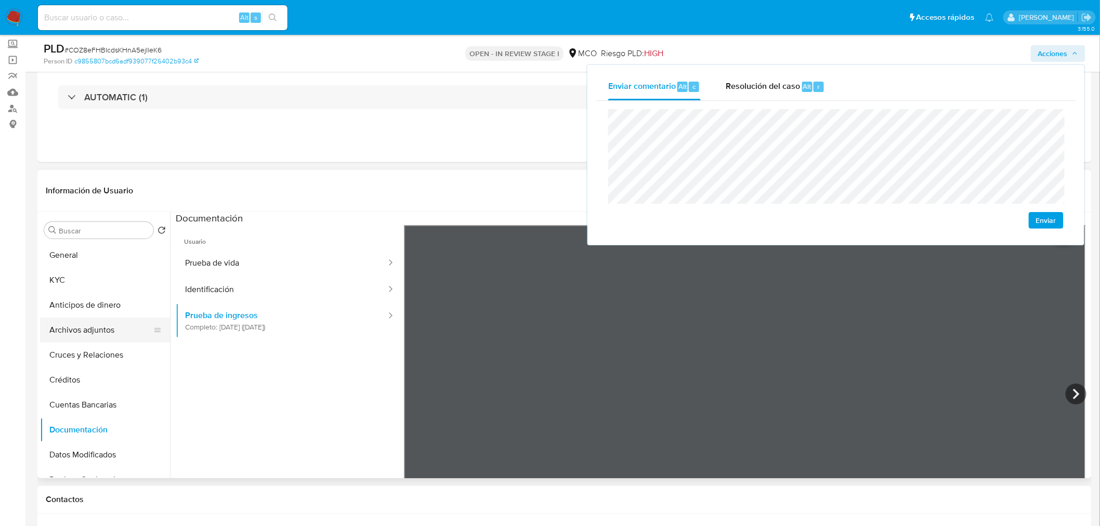
click at [93, 333] on button "Archivos adjuntos" at bounding box center [101, 330] width 122 height 25
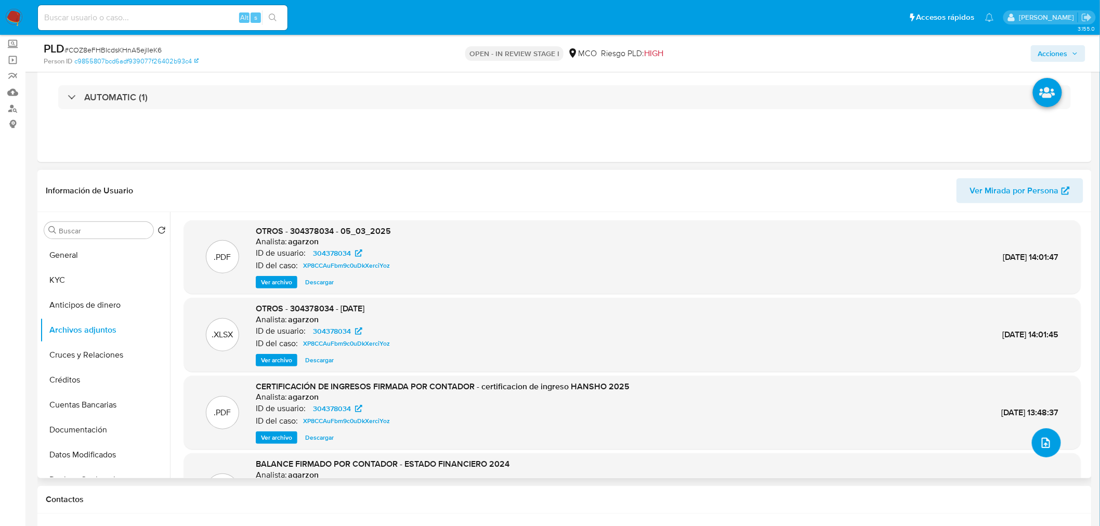
click at [1040, 443] on icon "upload-file" at bounding box center [1046, 443] width 12 height 12
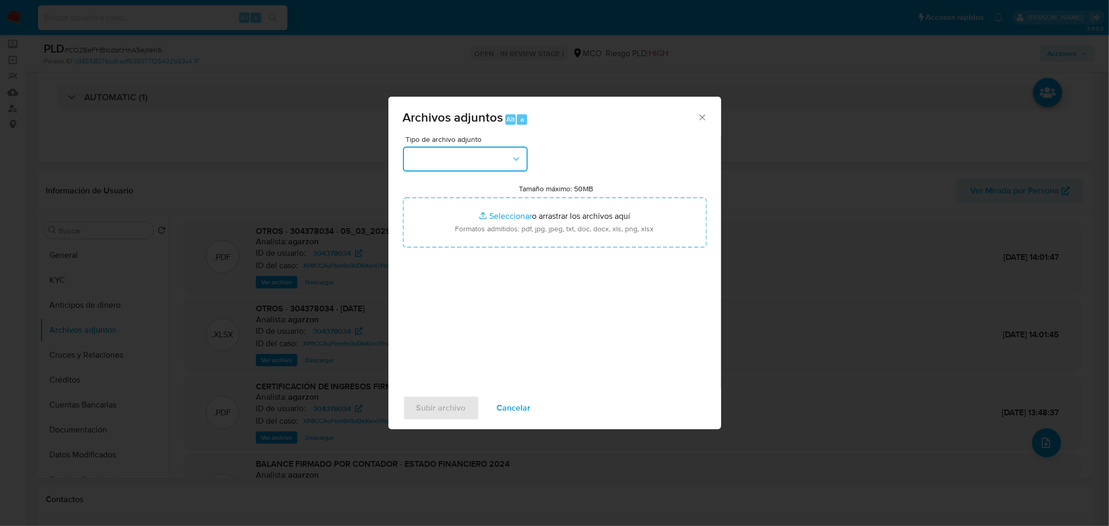
click at [474, 160] on button "button" at bounding box center [465, 159] width 125 height 25
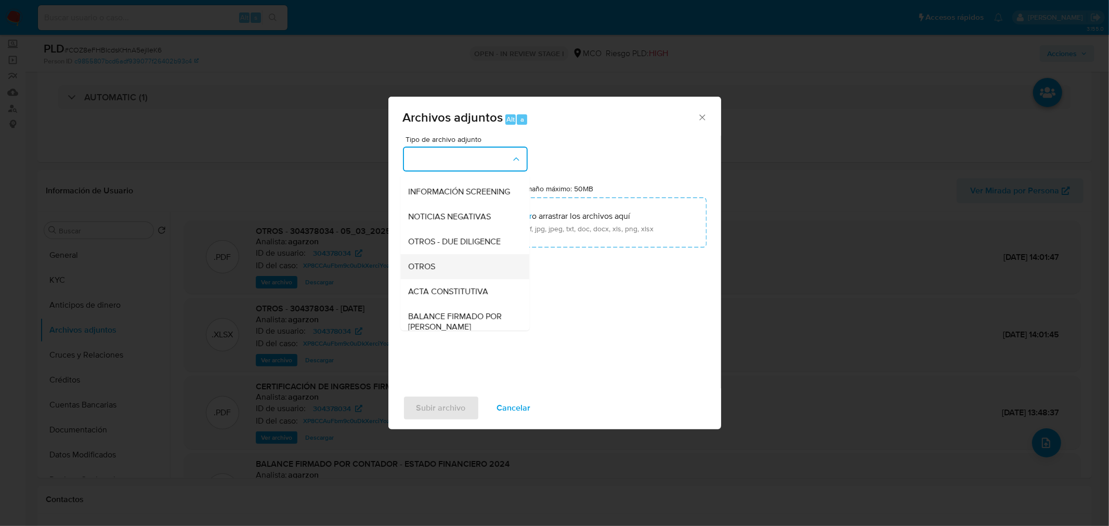
scroll to position [115, 0]
click at [469, 258] on div "OTROS" at bounding box center [462, 245] width 106 height 25
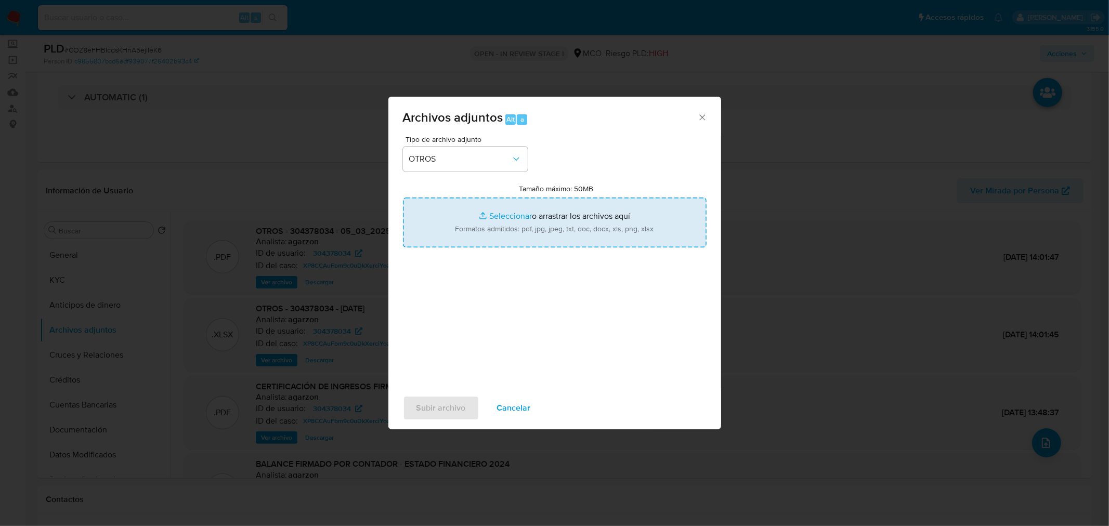
click at [543, 232] on input "Tamaño máximo: 50MB Seleccionar archivos" at bounding box center [555, 223] width 304 height 50
type input "C:\fakepath\Referencia web.pdf"
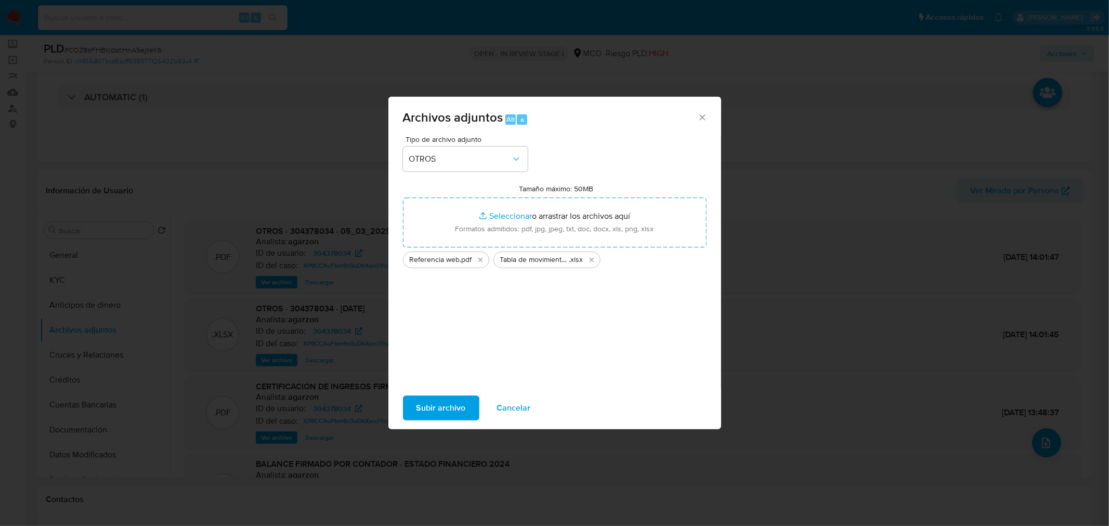
click at [446, 404] on span "Subir archivo" at bounding box center [440, 408] width 49 height 23
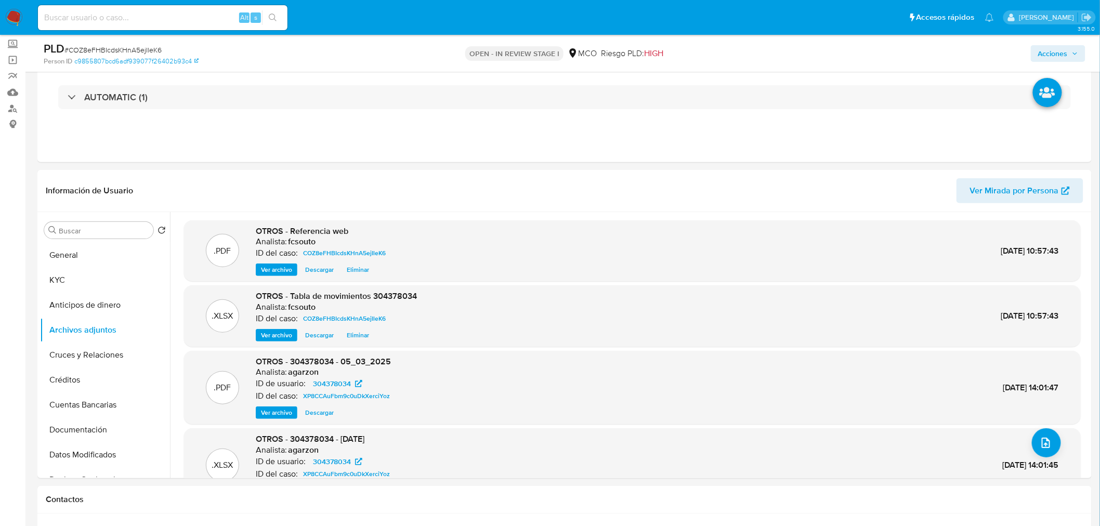
click at [1043, 54] on span "Acciones" at bounding box center [1053, 53] width 30 height 17
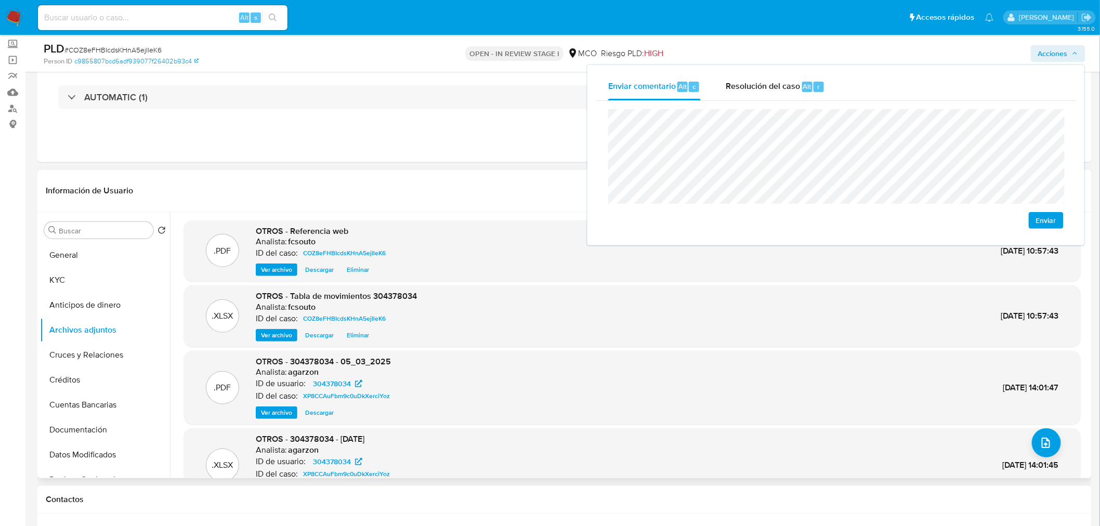
drag, startPoint x: 520, startPoint y: 195, endPoint x: 536, endPoint y: 198, distance: 15.9
click at [522, 196] on header "Información de Usuario Ver Mirada por Persona" at bounding box center [565, 190] width 1038 height 25
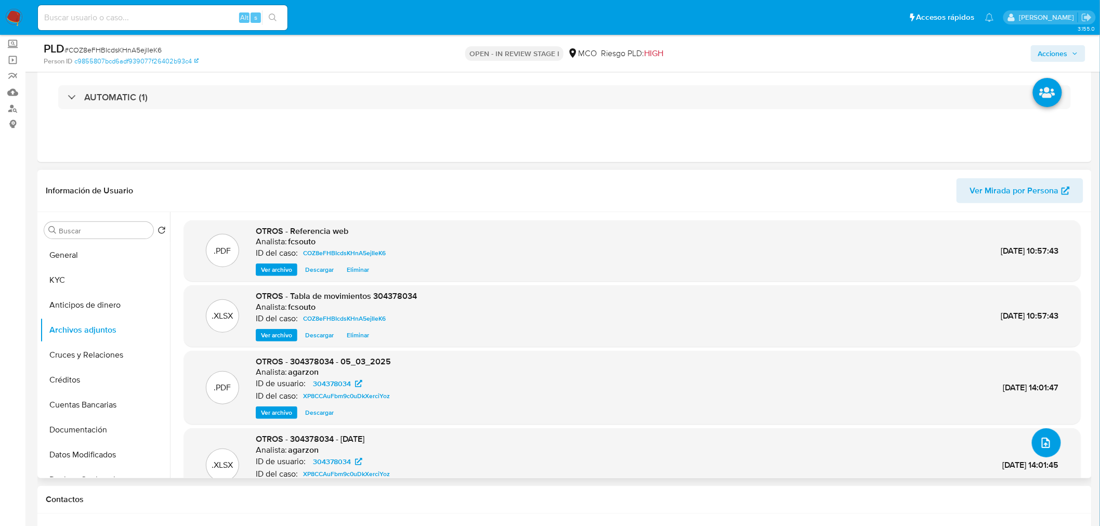
click at [1042, 445] on icon "upload-file" at bounding box center [1046, 443] width 8 height 10
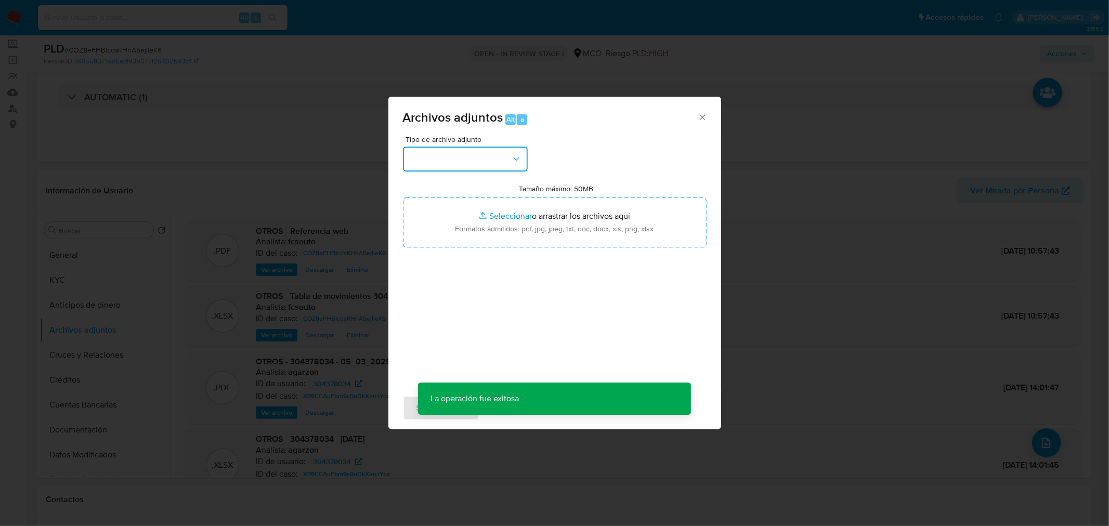
click at [466, 167] on button "button" at bounding box center [465, 159] width 125 height 25
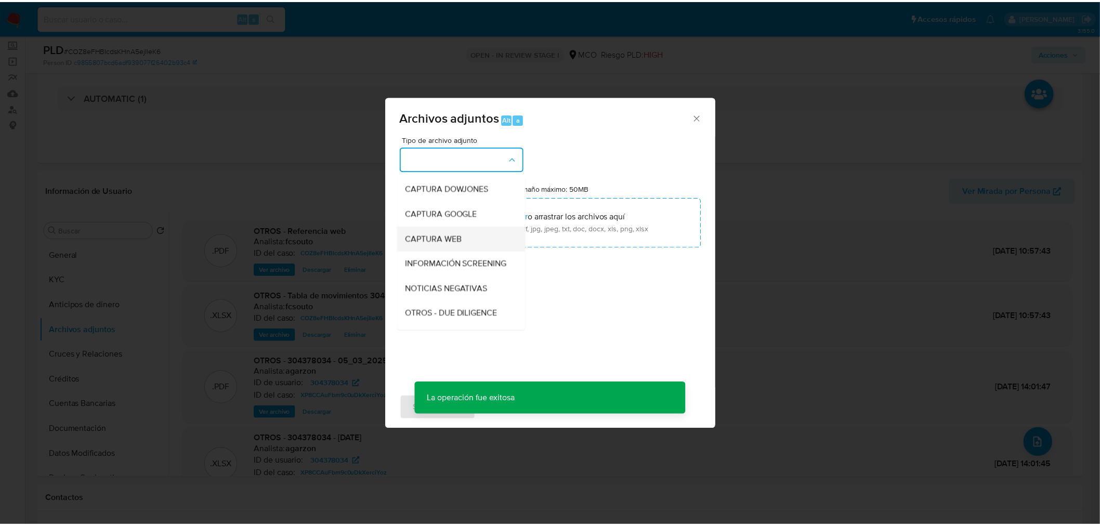
scroll to position [58, 0]
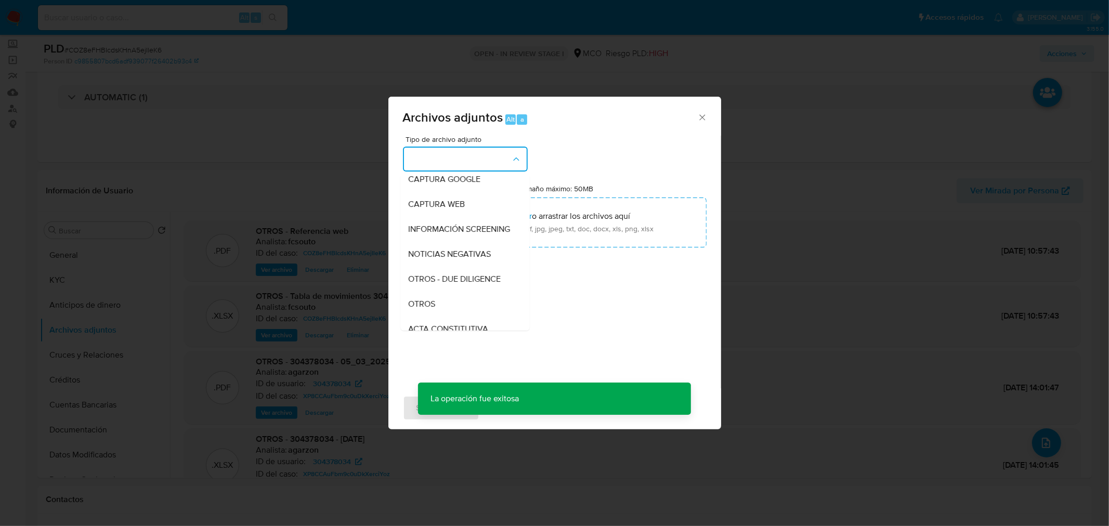
click at [461, 304] on div "OTROS" at bounding box center [462, 303] width 106 height 25
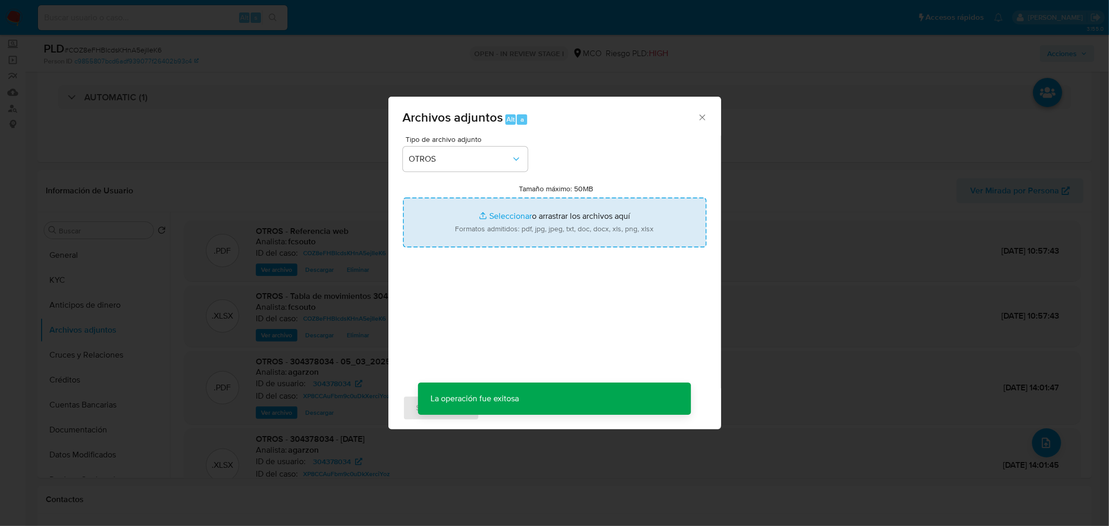
click at [536, 231] on input "Tamaño máximo: 50MB Seleccionar archivos" at bounding box center [555, 223] width 304 height 50
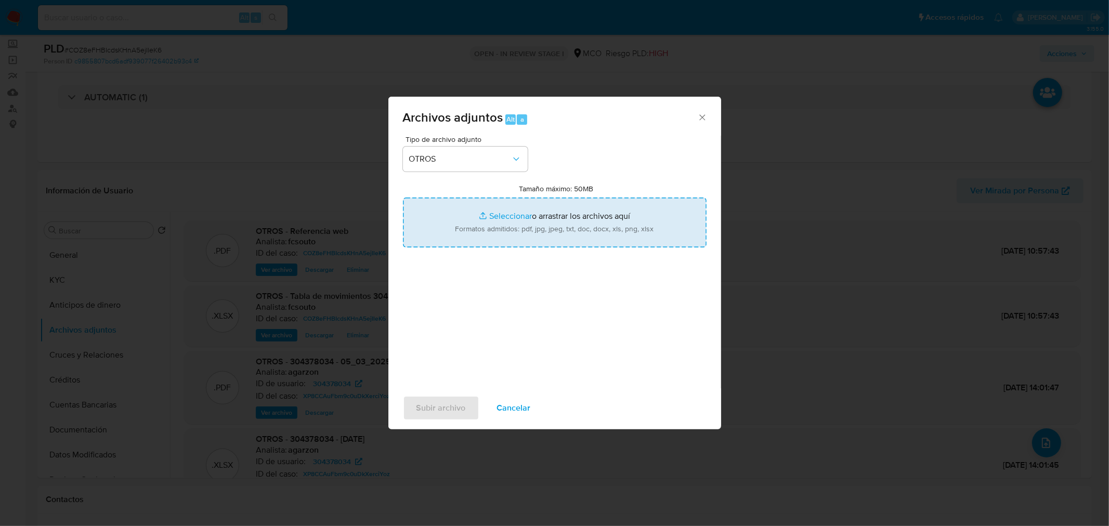
type input "C:\fakepath\304378034 - 26_8_2025.pdf"
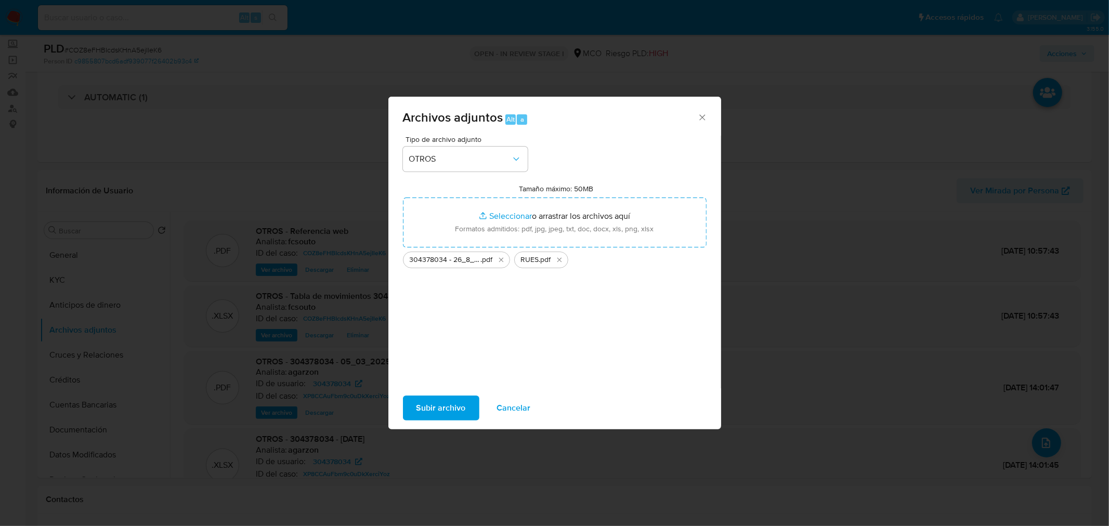
click at [456, 403] on span "Subir archivo" at bounding box center [440, 408] width 49 height 23
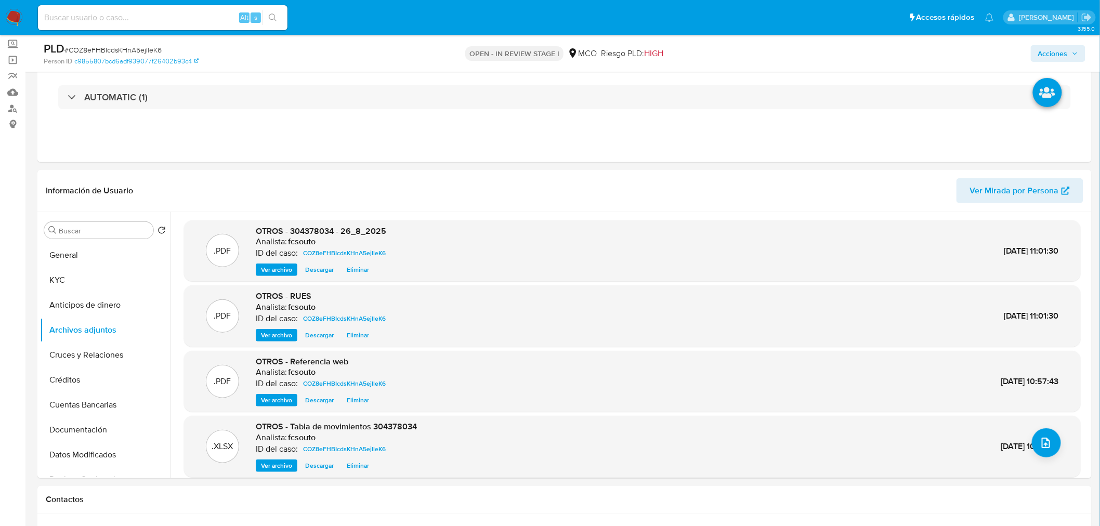
click at [1073, 59] on span "Acciones" at bounding box center [1058, 53] width 40 height 15
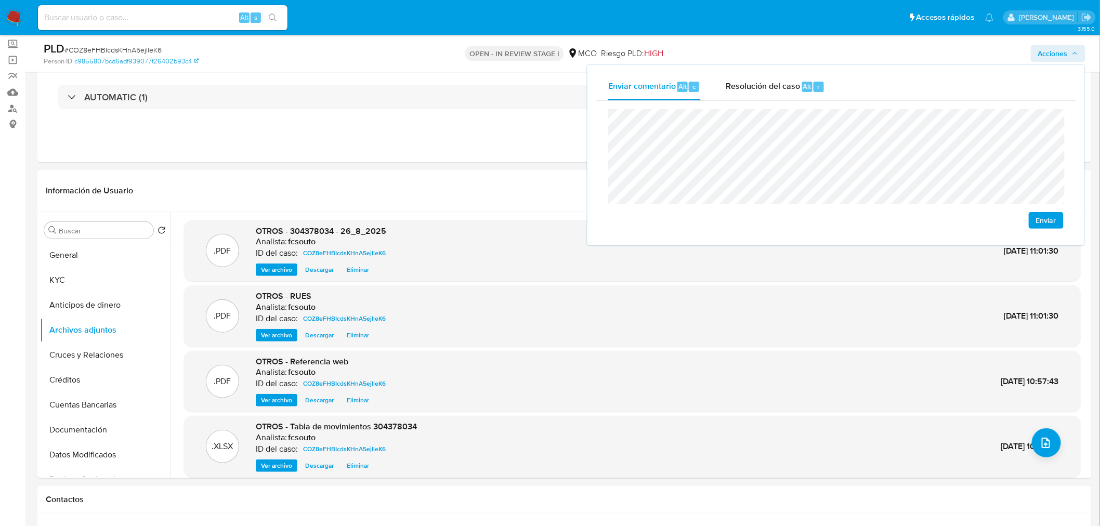
click at [740, 63] on div "PLD # COZ8eFHBIcdsKHnA5ejIleK6 Person ID c9855807bcd6adf939077f26402b93c4 OPEN …" at bounding box center [564, 53] width 1054 height 37
click at [757, 95] on div "Resolución del caso Alt r" at bounding box center [775, 86] width 99 height 27
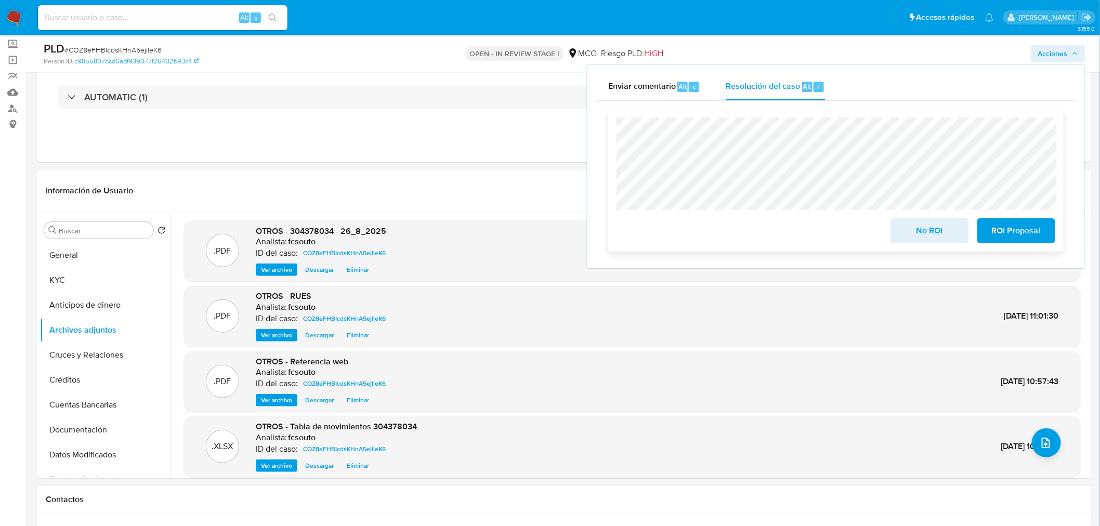
click at [911, 235] on span "No ROI" at bounding box center [929, 230] width 51 height 23
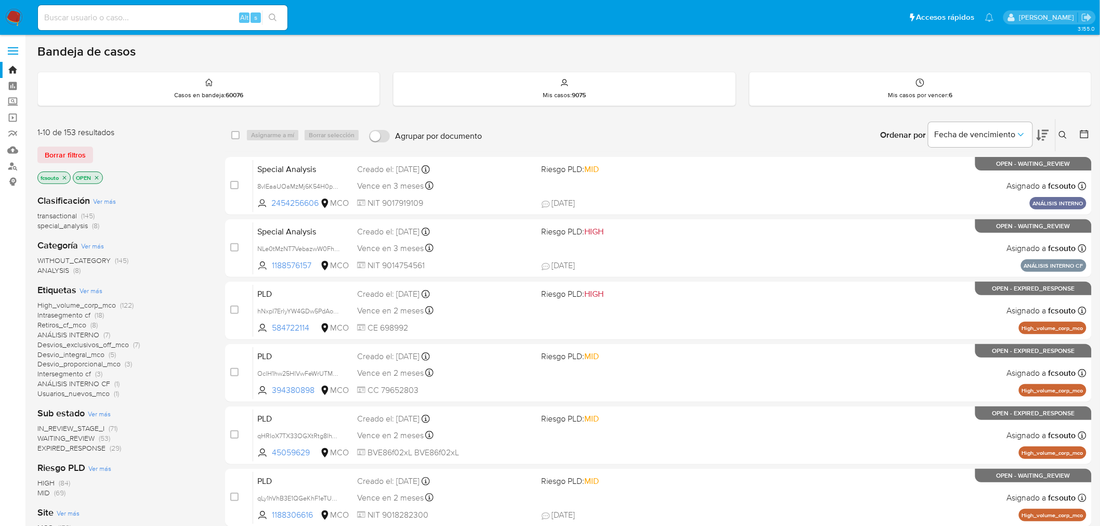
click at [79, 304] on span "High_volume_corp_mco" at bounding box center [76, 305] width 79 height 10
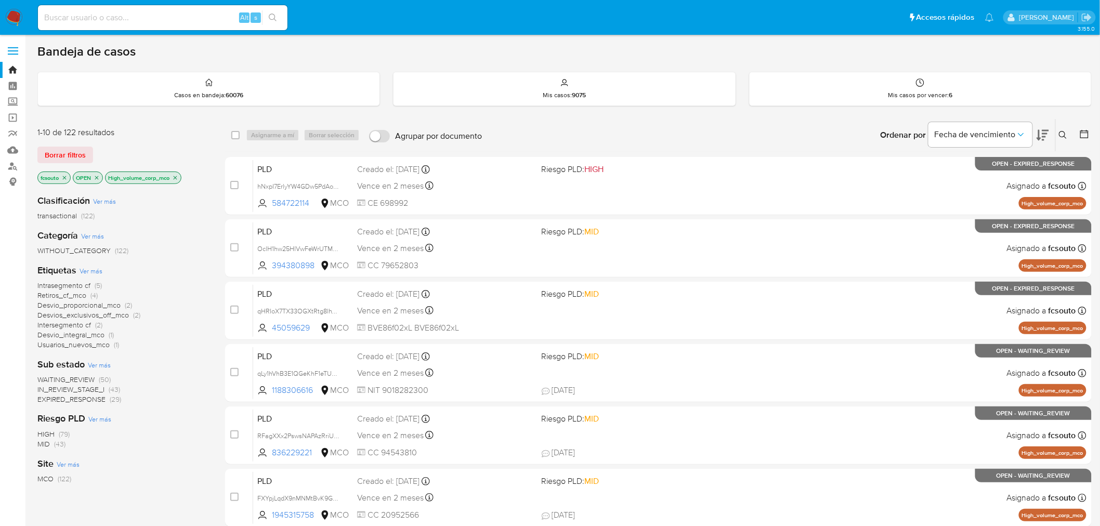
click at [96, 176] on icon "close-filter" at bounding box center [97, 178] width 6 height 6
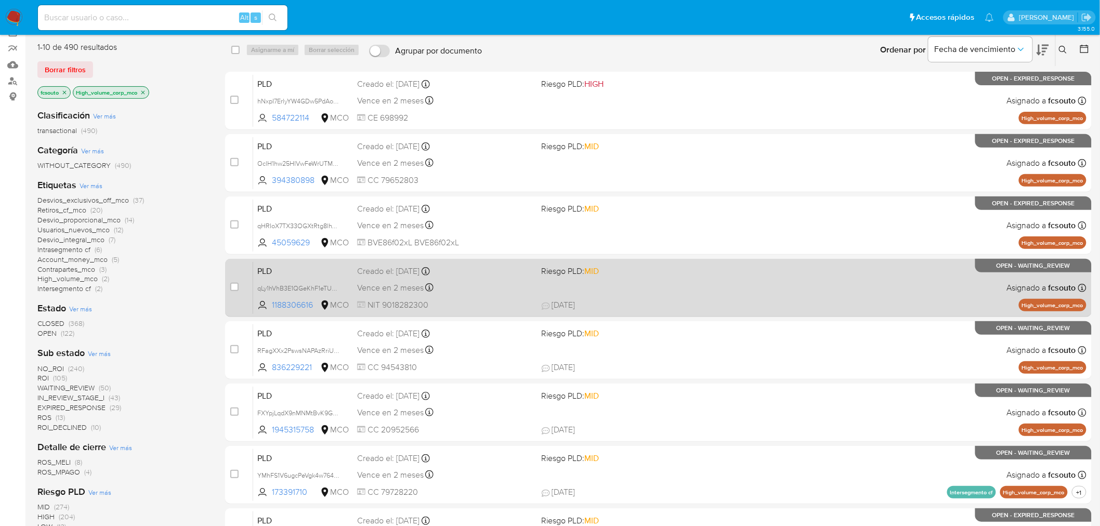
scroll to position [115, 0]
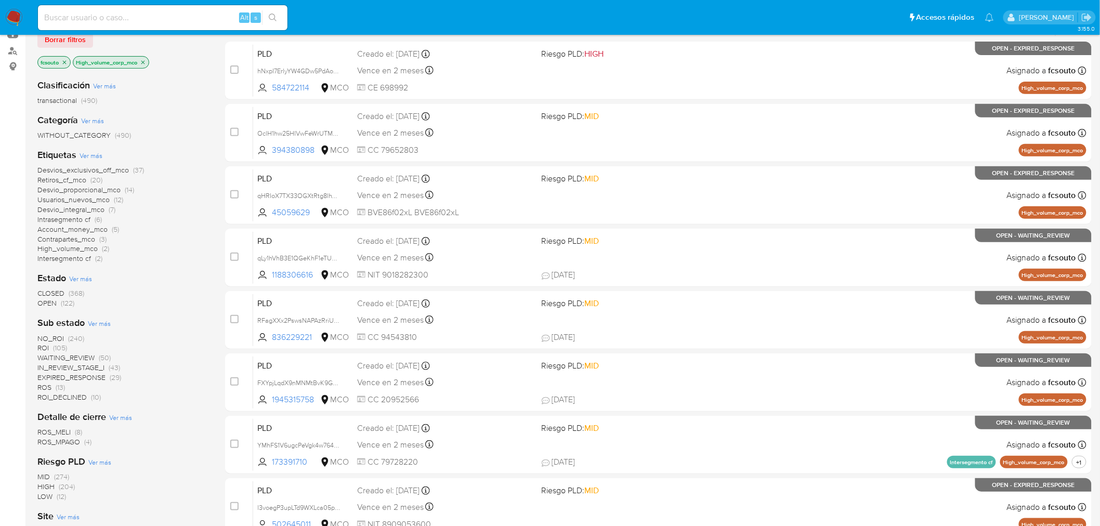
click at [54, 337] on span "NO_ROI" at bounding box center [50, 338] width 27 height 10
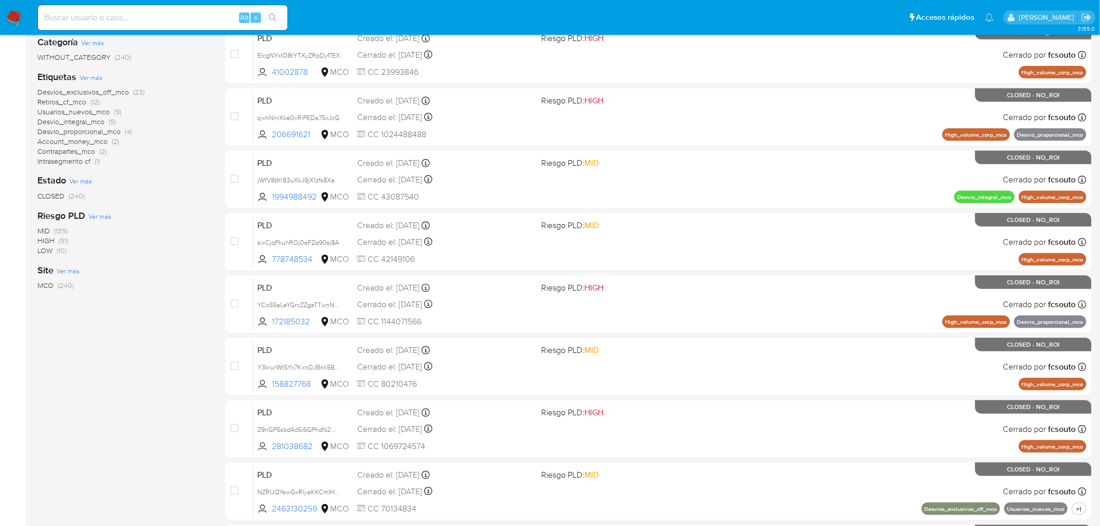
scroll to position [294, 0]
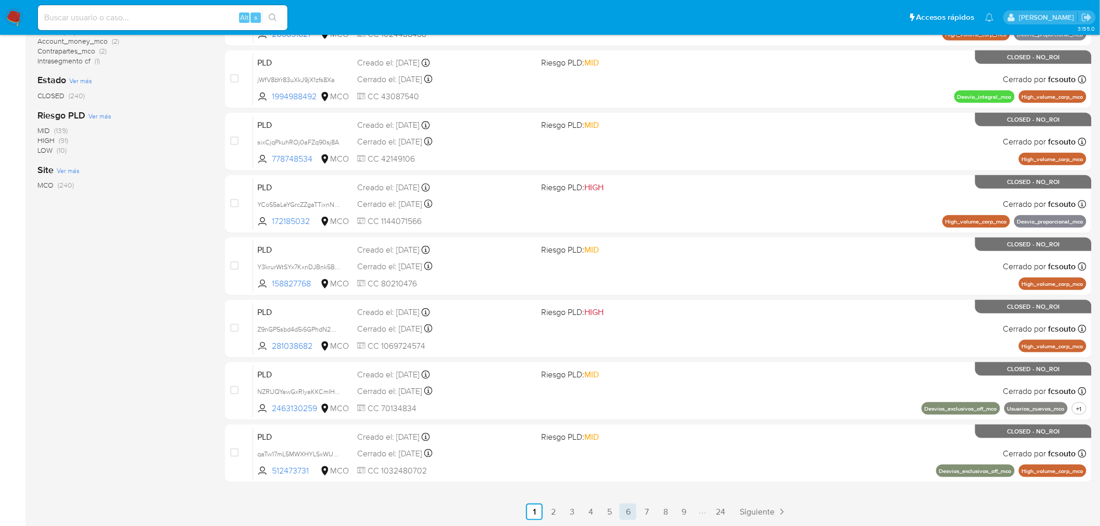
click at [623, 510] on link "6" at bounding box center [628, 512] width 17 height 17
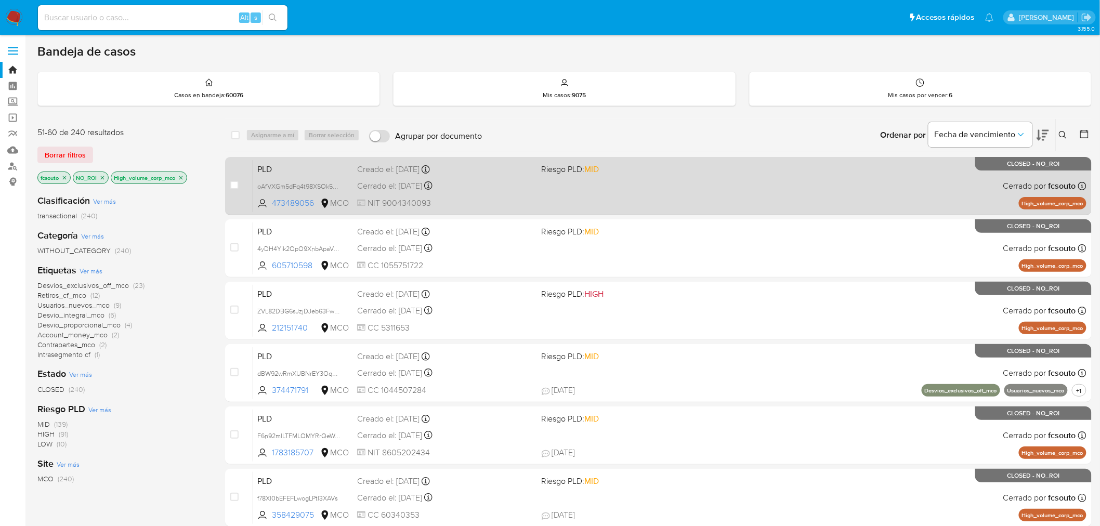
click at [636, 184] on div "PLD oAfVXGm5dFq4t98XSOk5z00H 473489056 MCO Riesgo PLD: MID Creado el: [DATE] Cr…" at bounding box center [669, 186] width 833 height 53
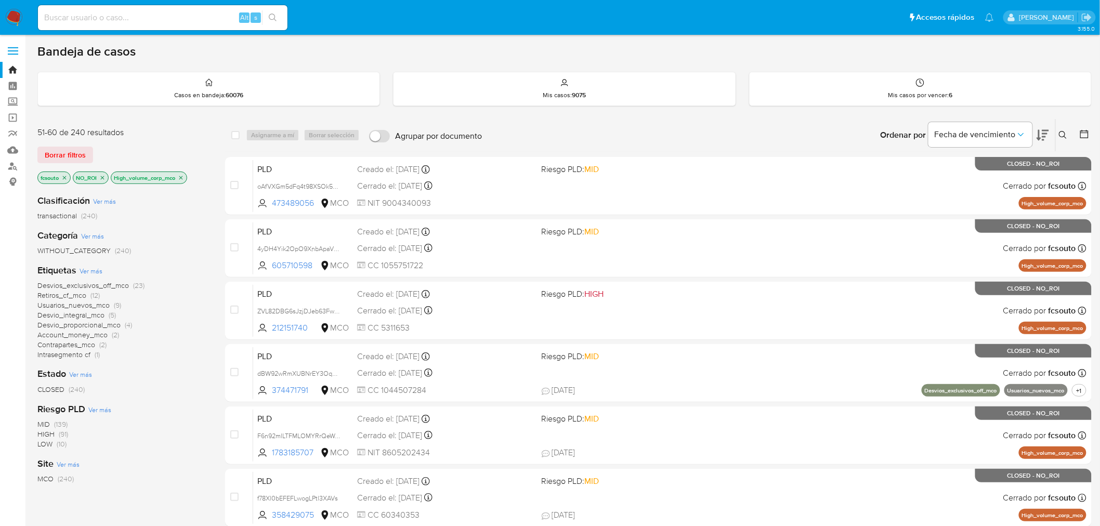
click at [16, 12] on img at bounding box center [14, 18] width 18 height 18
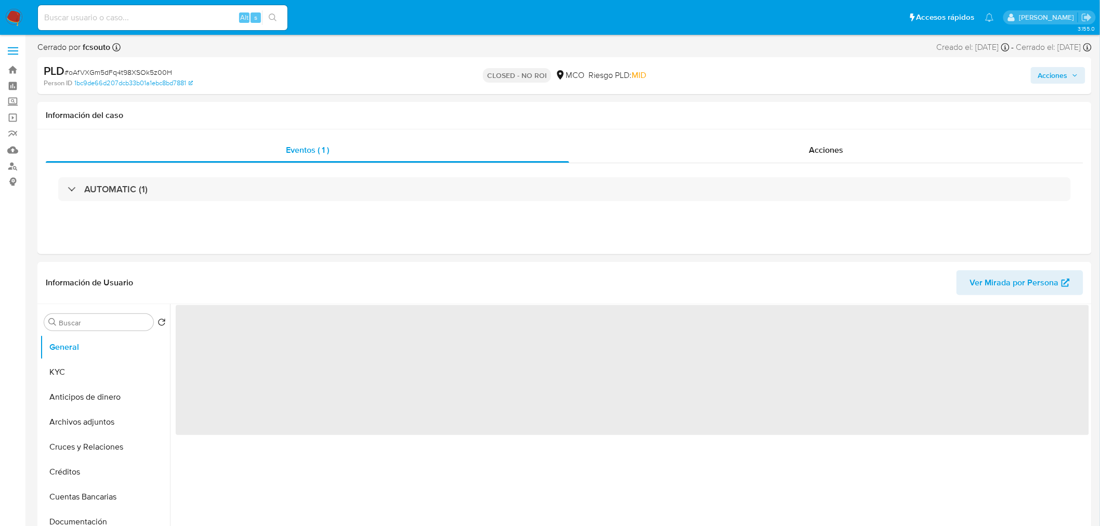
click at [1047, 74] on span "Acciones" at bounding box center [1053, 75] width 30 height 17
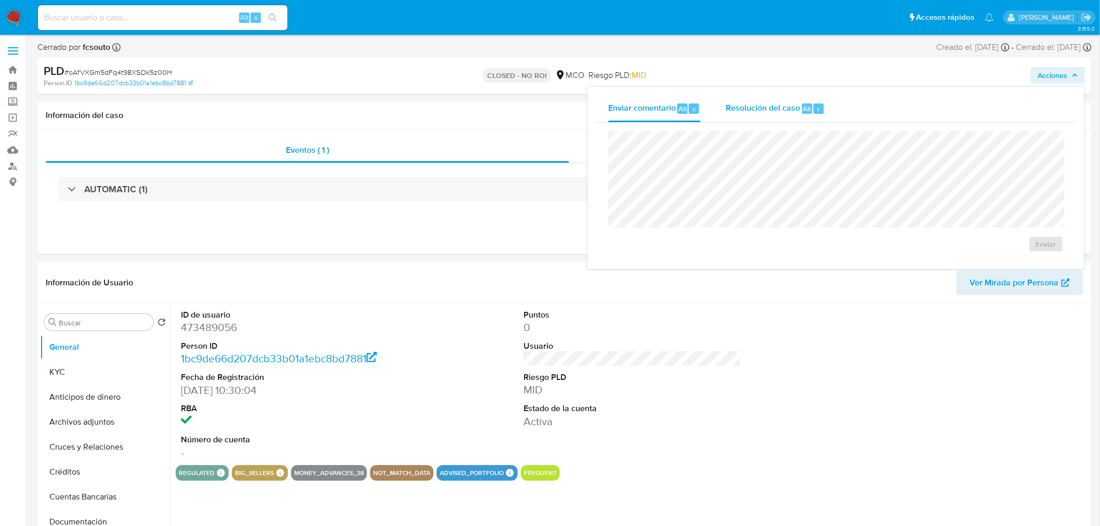
click at [798, 113] on div "Resolución del caso Alt r" at bounding box center [775, 108] width 99 height 27
select select "10"
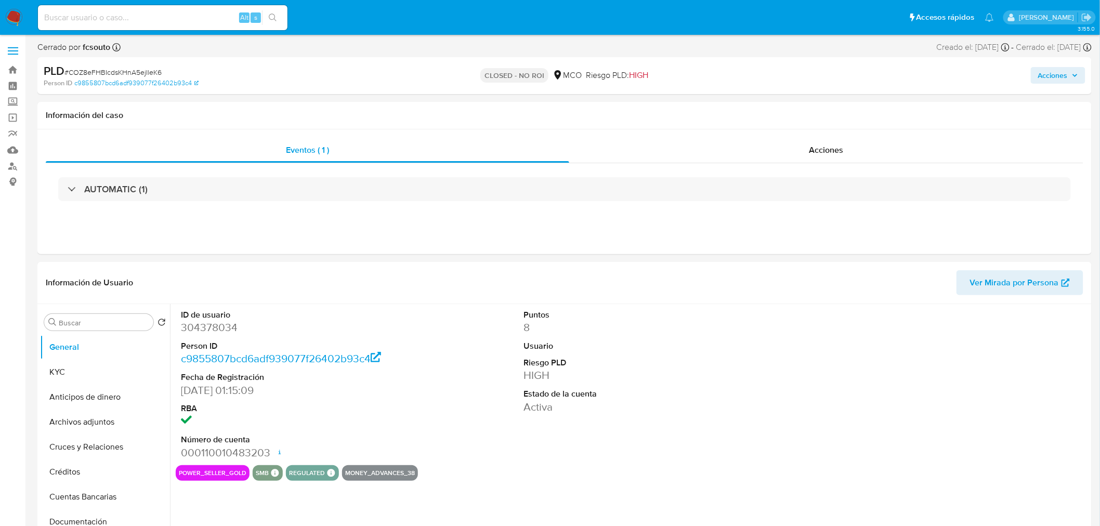
select select "10"
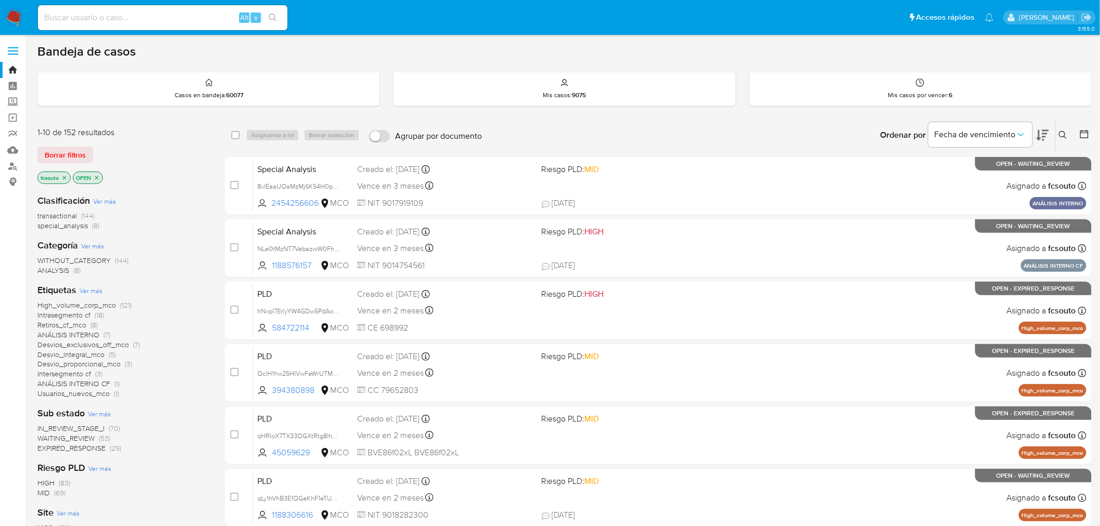
click at [173, 20] on input at bounding box center [163, 18] width 250 height 14
paste input "1188576157"
type input "1188576157"
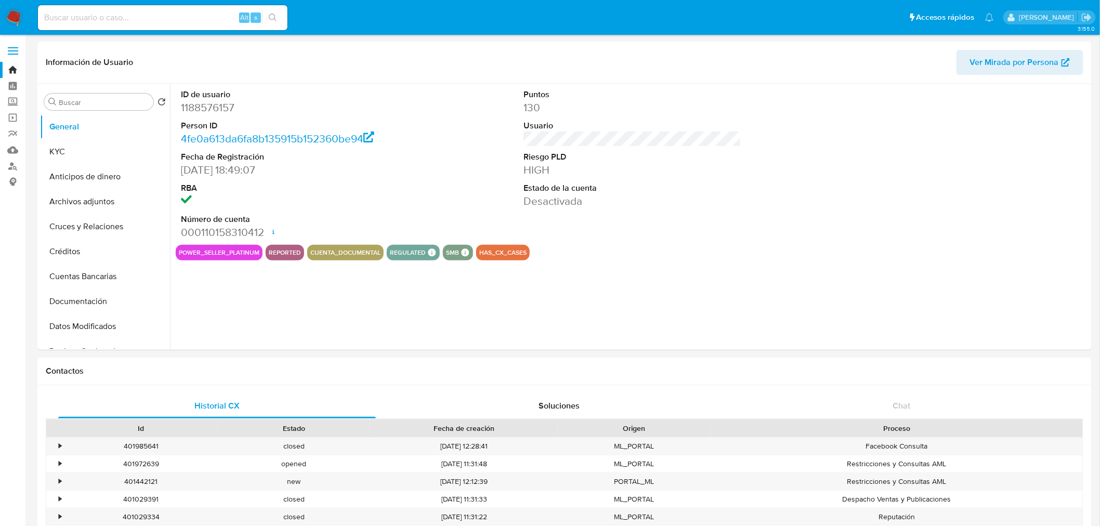
select select "10"
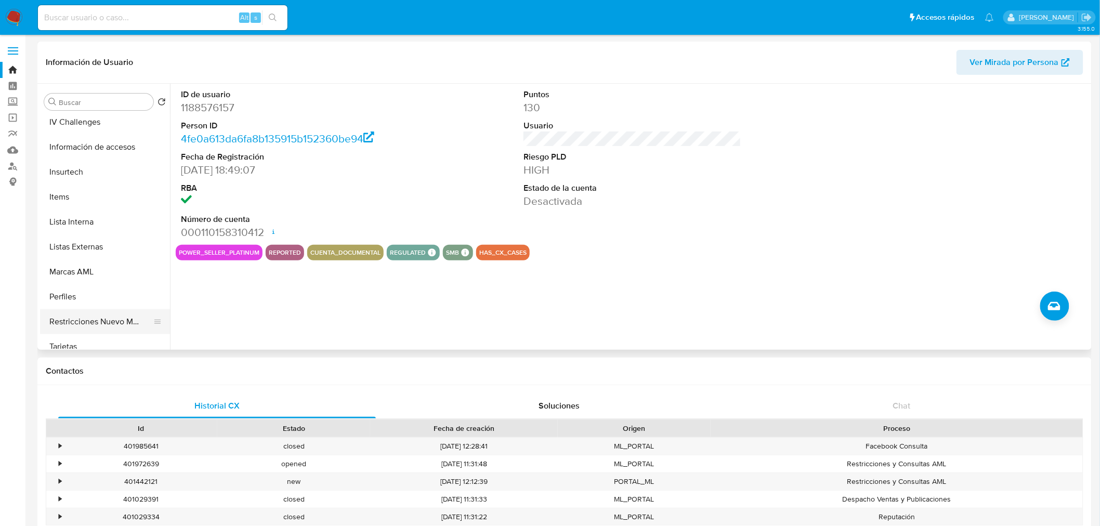
click at [98, 318] on button "Restricciones Nuevo Mundo" at bounding box center [101, 321] width 122 height 25
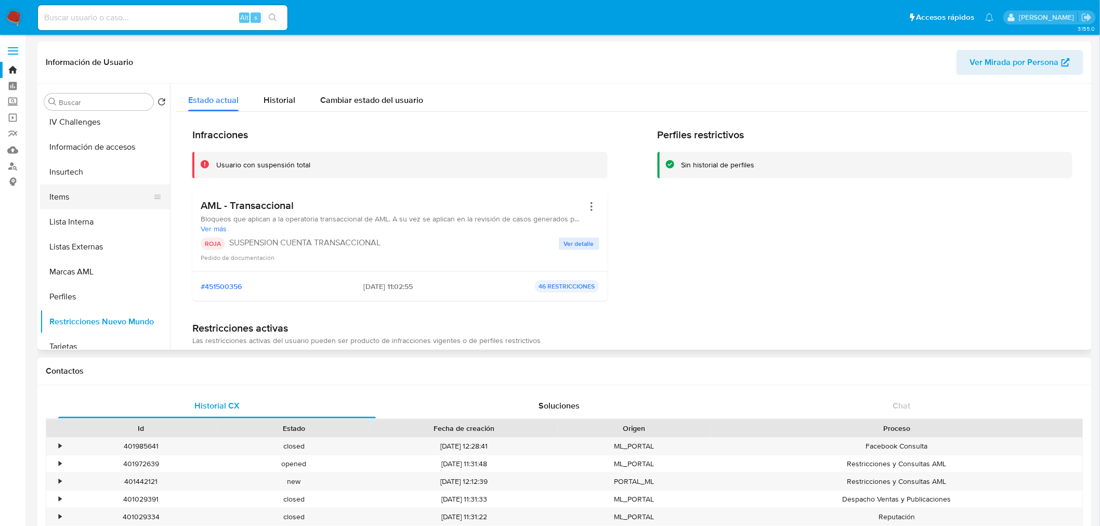
scroll to position [0, 0]
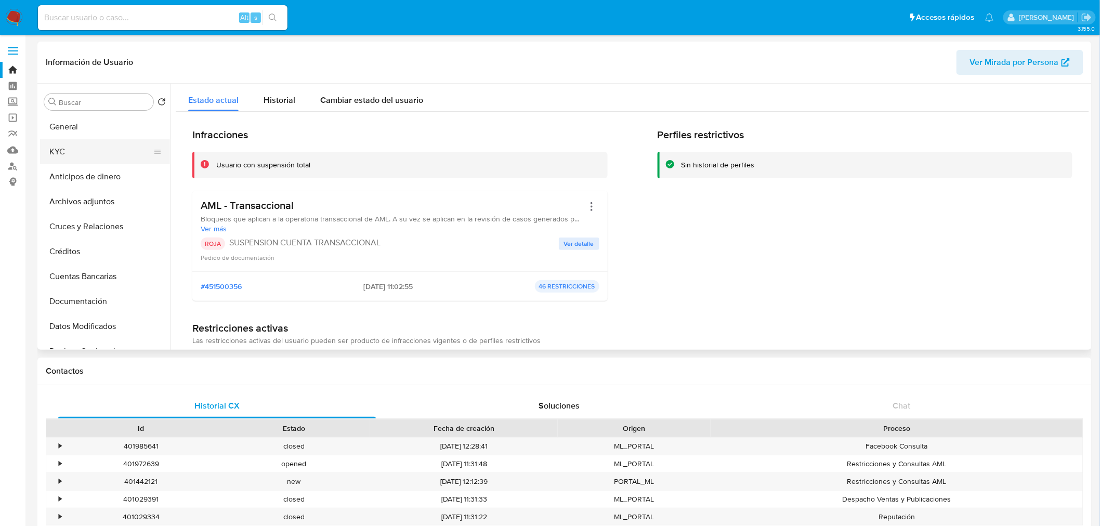
click at [99, 155] on button "KYC" at bounding box center [101, 151] width 122 height 25
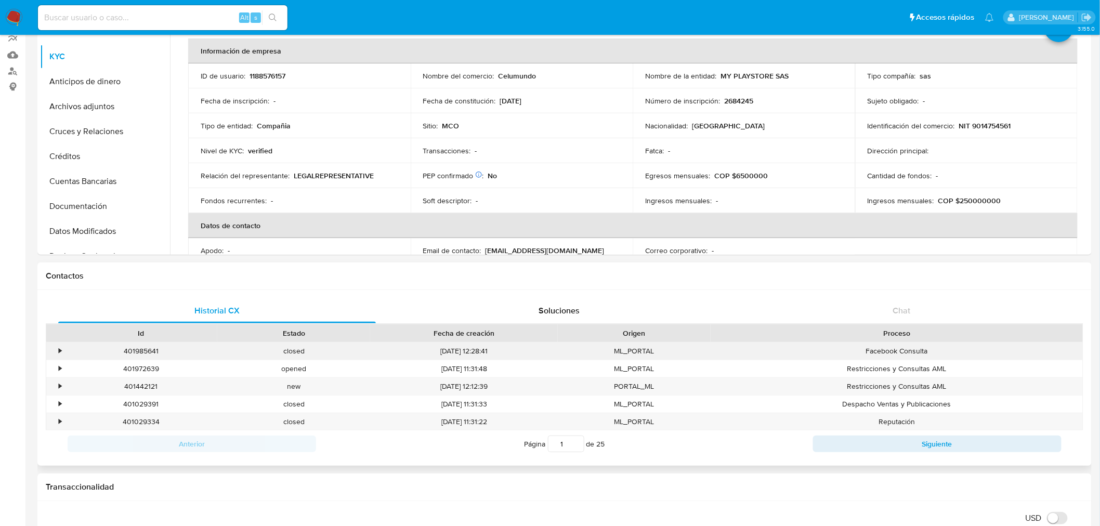
scroll to position [115, 0]
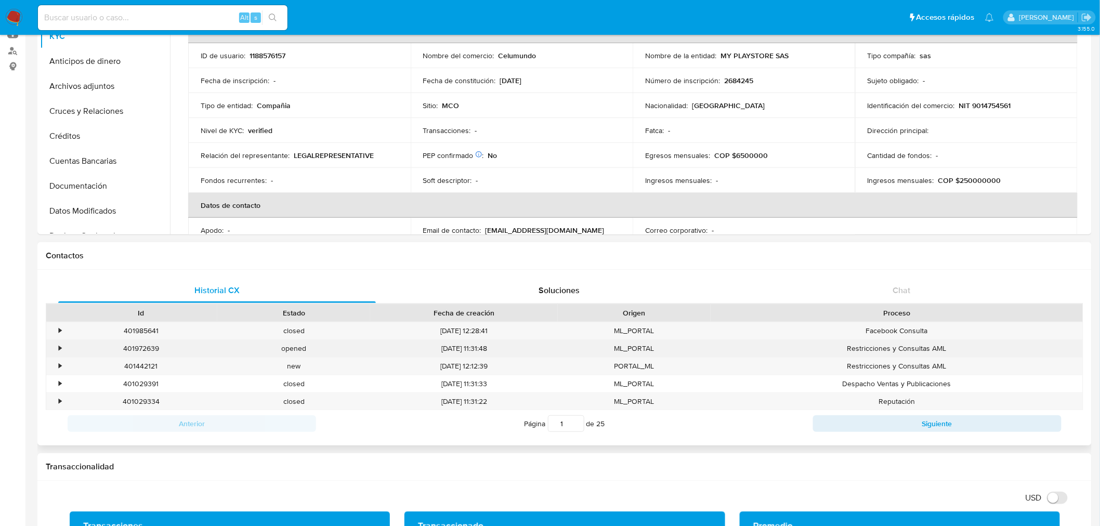
click at [54, 352] on div "•" at bounding box center [55, 348] width 18 height 17
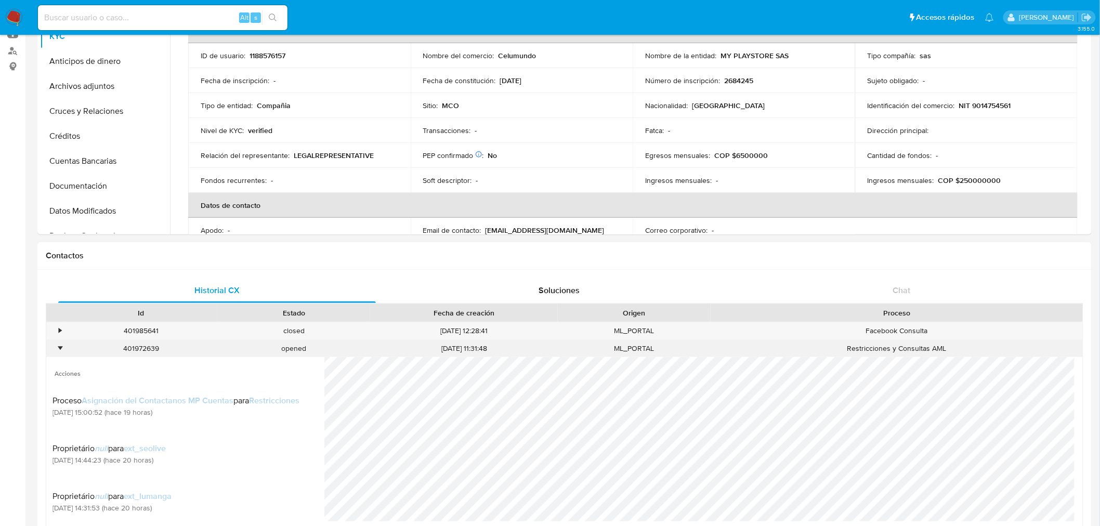
scroll to position [76, 0]
click at [65, 350] on div "401972639" at bounding box center [140, 348] width 153 height 17
click at [54, 349] on div "•" at bounding box center [55, 348] width 18 height 17
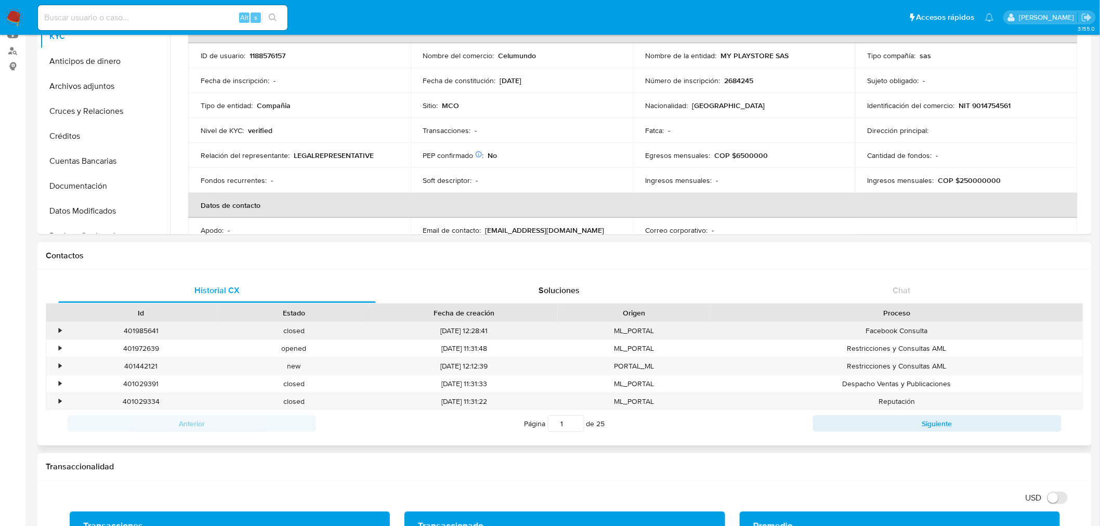
click at [59, 331] on div "•" at bounding box center [60, 331] width 3 height 10
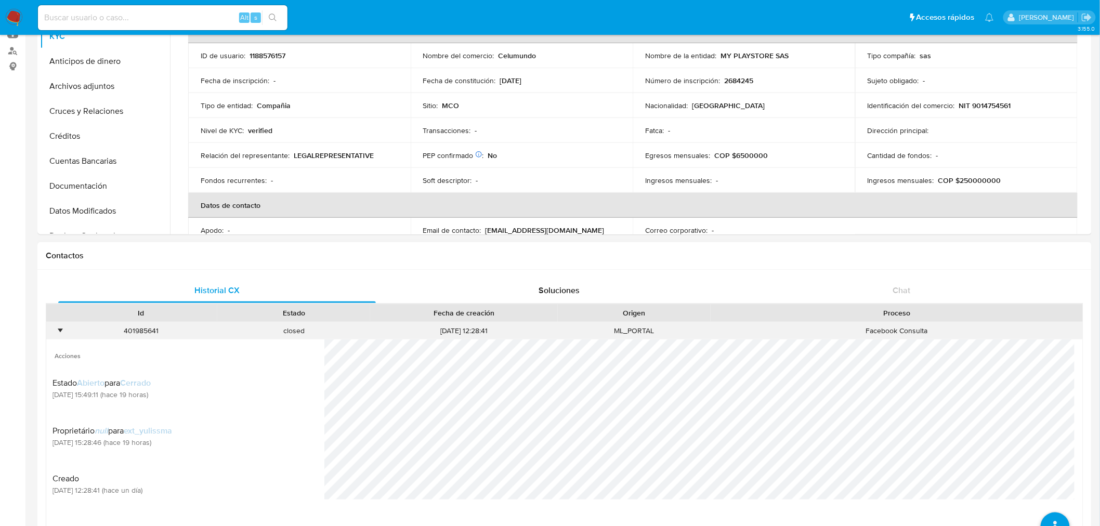
click at [59, 331] on div "•" at bounding box center [60, 331] width 3 height 10
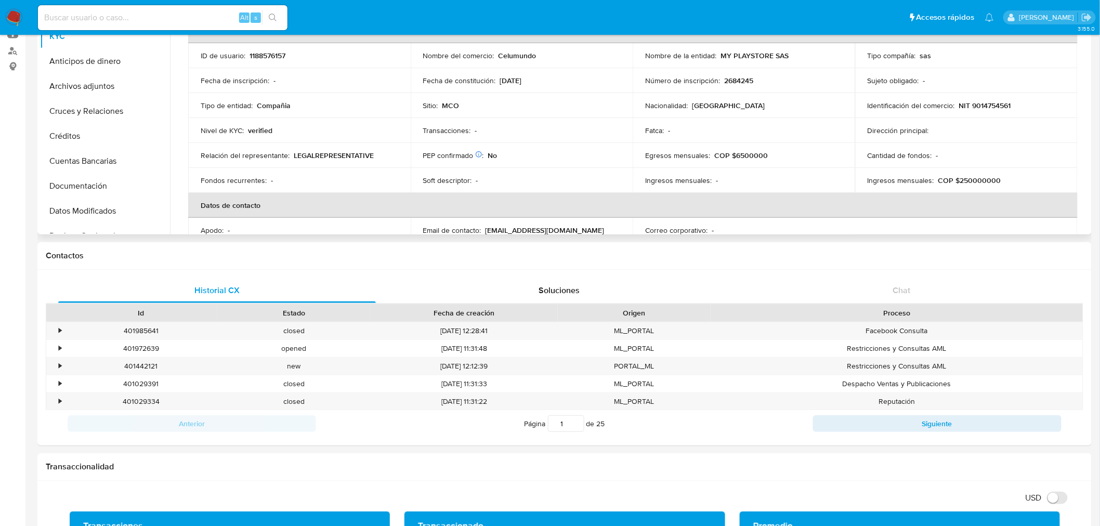
scroll to position [0, 0]
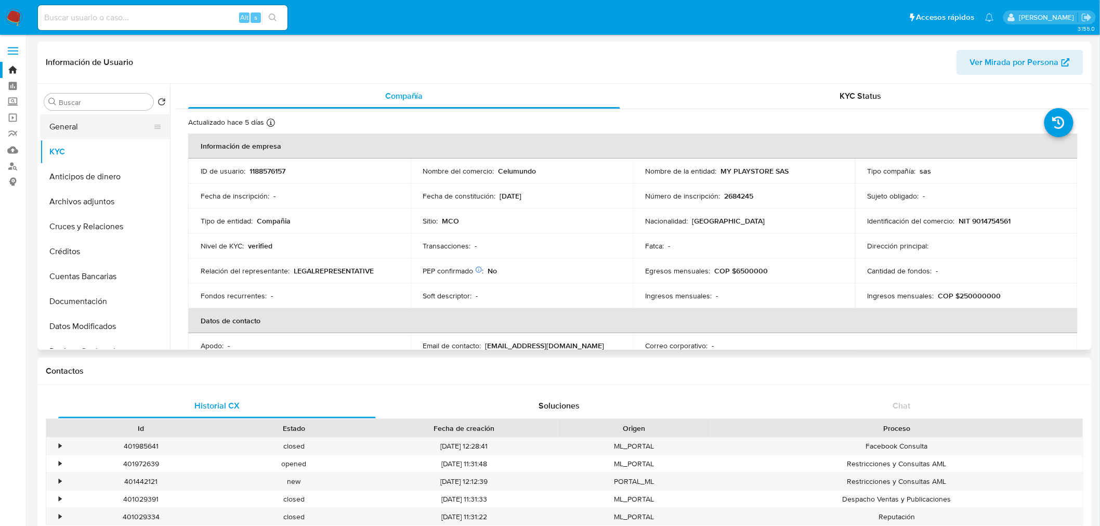
click at [85, 122] on button "General" at bounding box center [101, 126] width 122 height 25
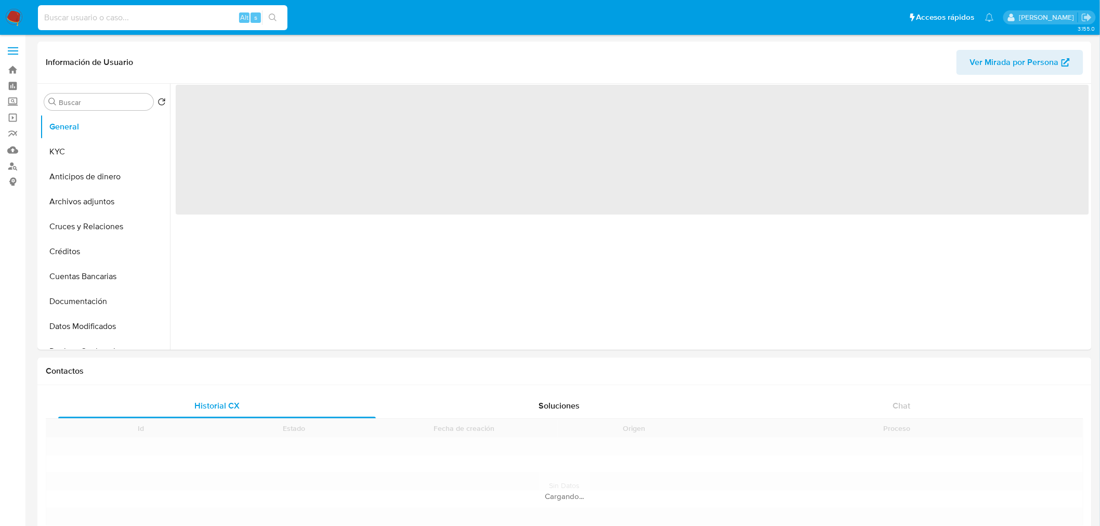
click at [132, 22] on input at bounding box center [163, 18] width 250 height 14
paste input "CELULARES 99"
type input "CELULARES 99"
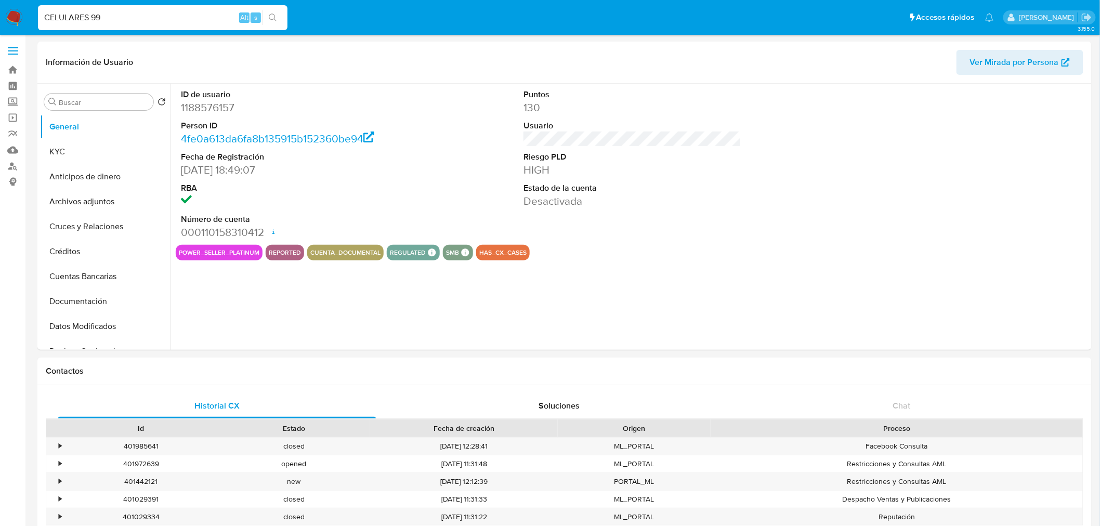
select select "10"
click at [113, 17] on input "CELULARES99" at bounding box center [163, 18] width 250 height 14
paste input "409975477"
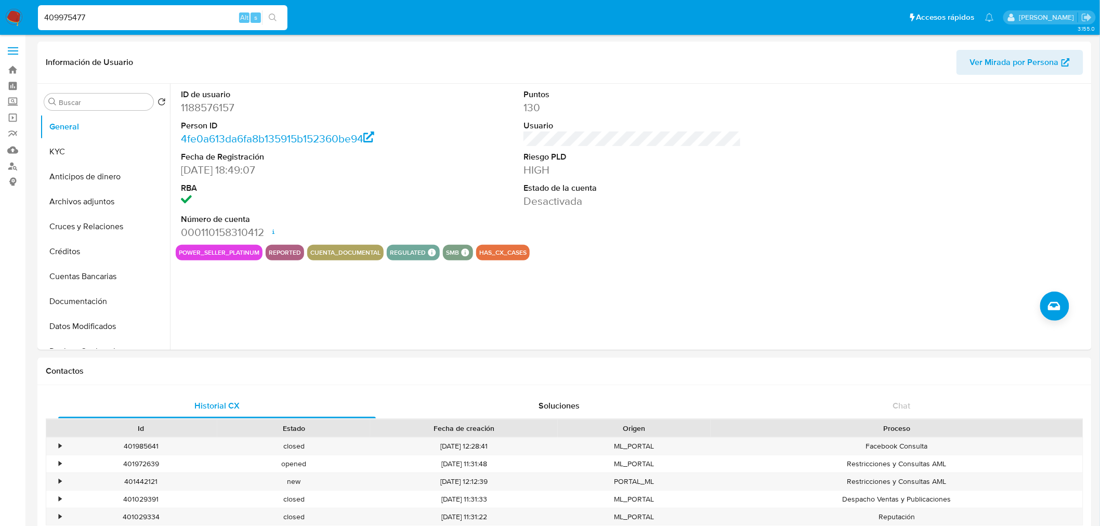
type input "409975477"
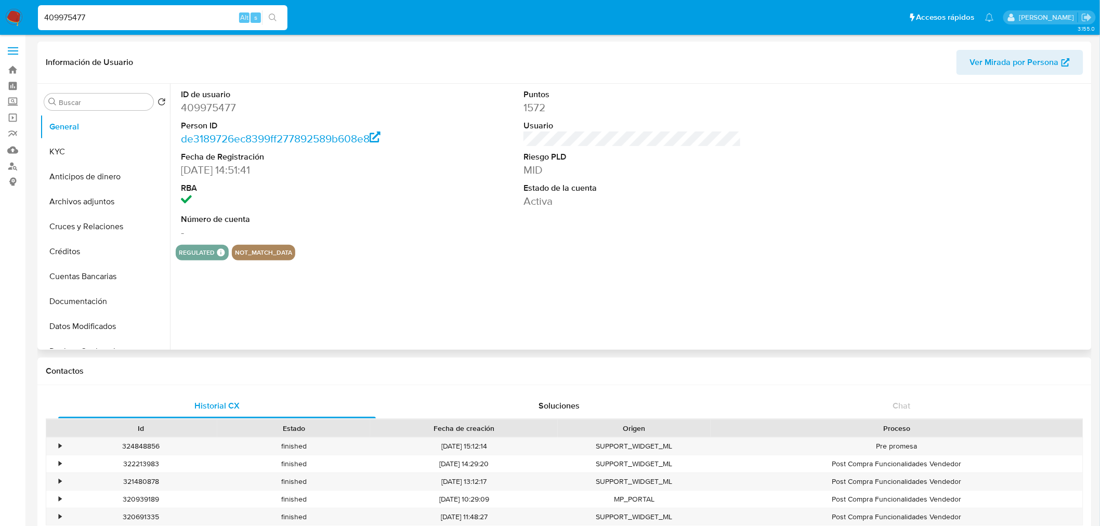
select select "10"
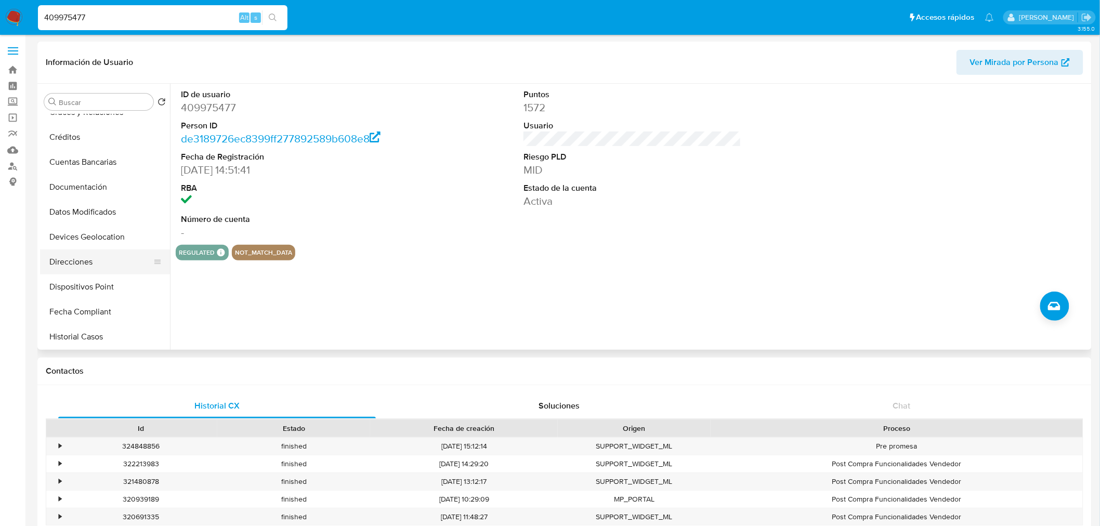
scroll to position [115, 0]
click at [79, 335] on button "Historial Casos" at bounding box center [101, 335] width 122 height 25
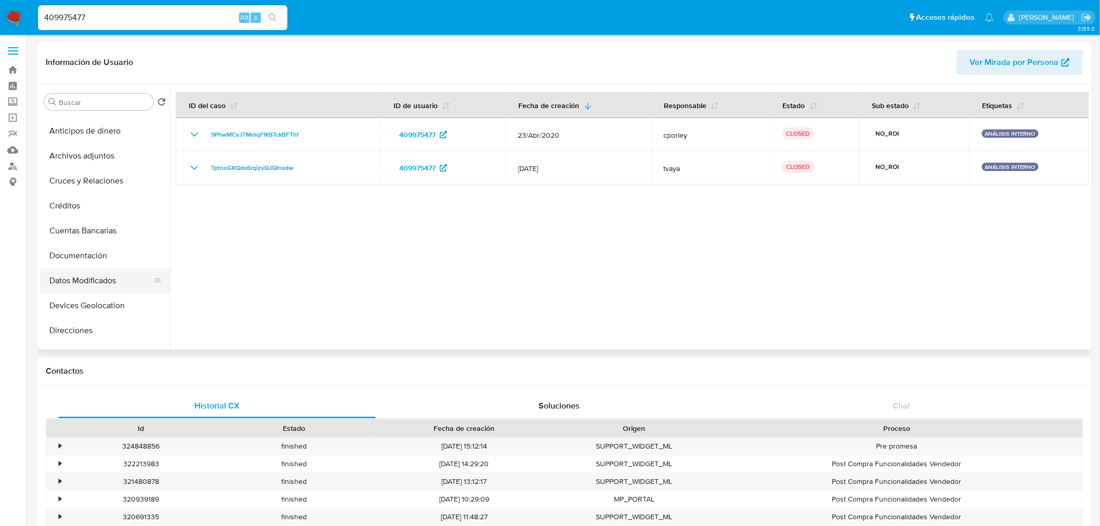
scroll to position [0, 0]
click at [76, 126] on button "General" at bounding box center [101, 126] width 122 height 25
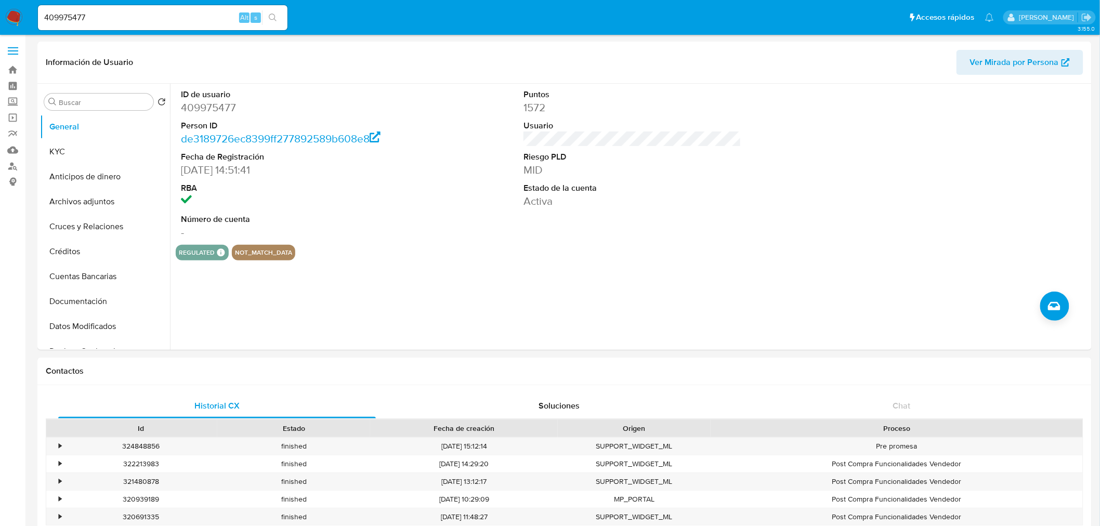
click at [105, 11] on input "409975477" at bounding box center [163, 18] width 250 height 14
click at [105, 9] on div "409975477 Alt s" at bounding box center [163, 17] width 250 height 25
paste input "2454256606"
type input "2454256606"
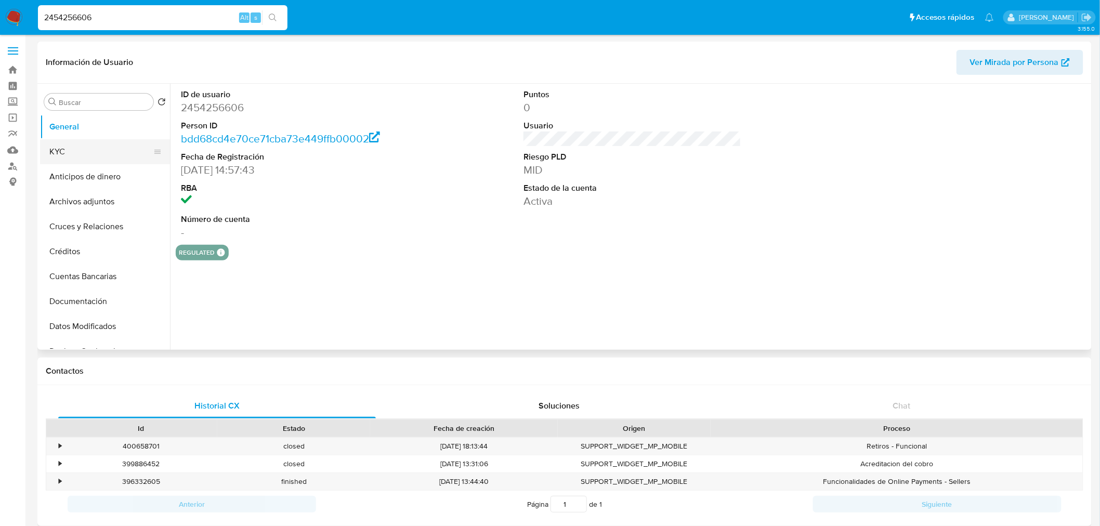
select select "10"
click at [60, 151] on button "KYC" at bounding box center [101, 151] width 122 height 25
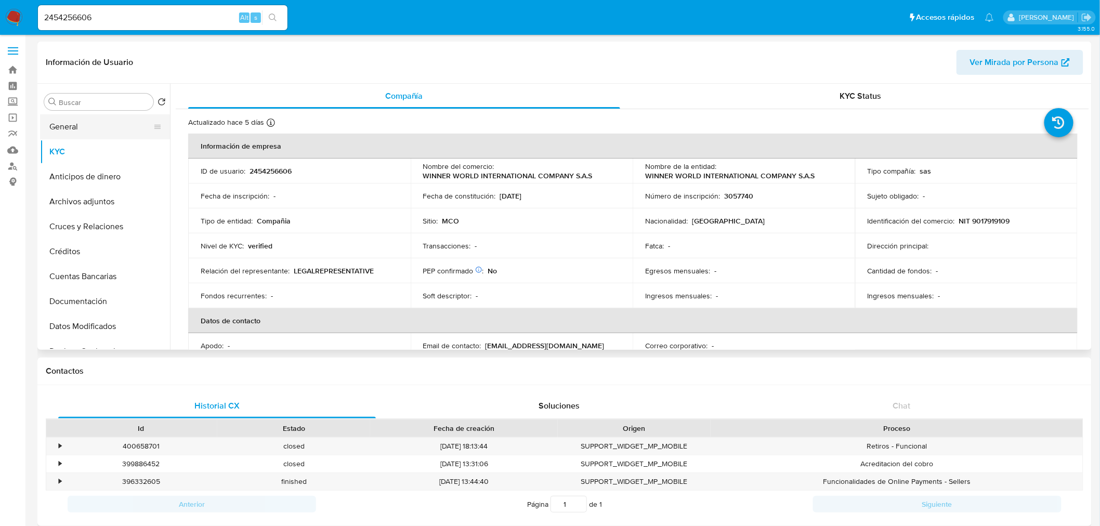
click at [110, 136] on button "General" at bounding box center [101, 126] width 122 height 25
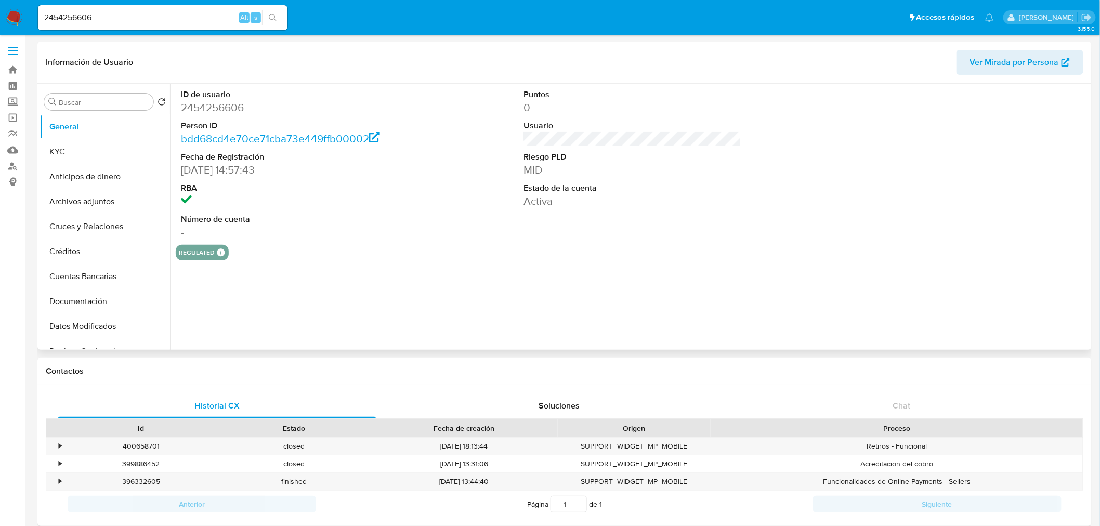
click at [218, 107] on dd "2454256606" at bounding box center [290, 107] width 218 height 15
copy dd "2454256606"
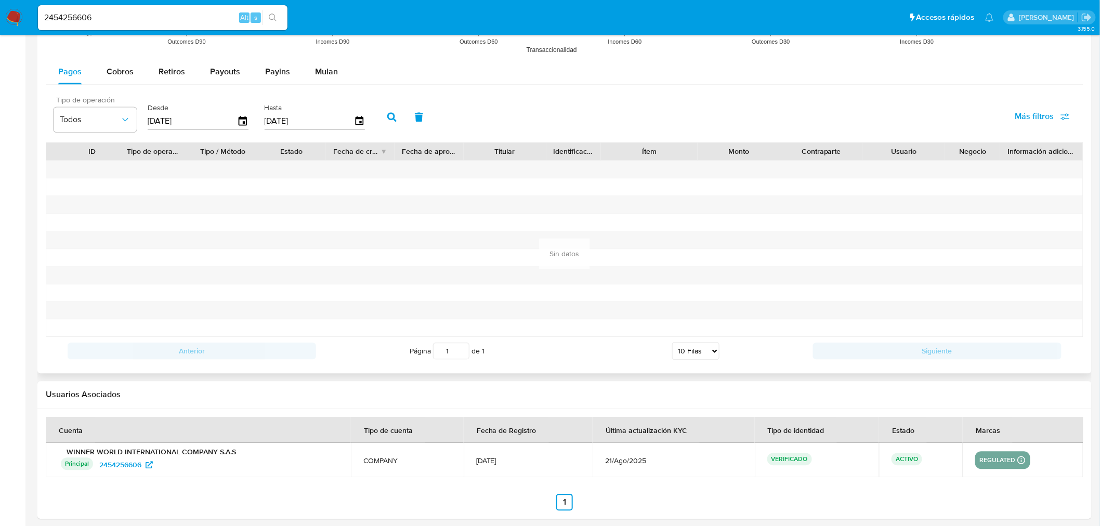
scroll to position [866, 0]
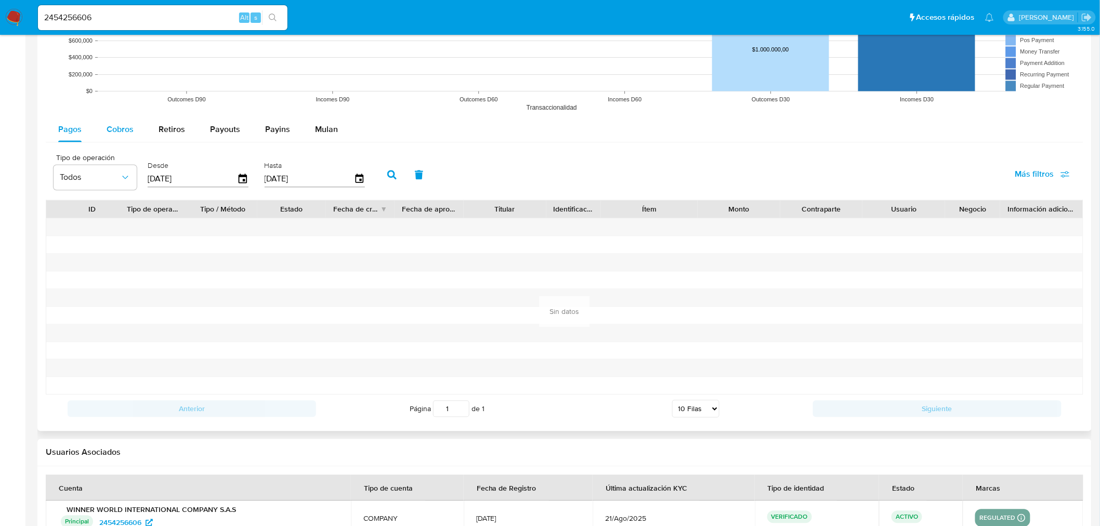
click at [127, 134] on span "Cobros" at bounding box center [120, 129] width 27 height 12
select select "10"
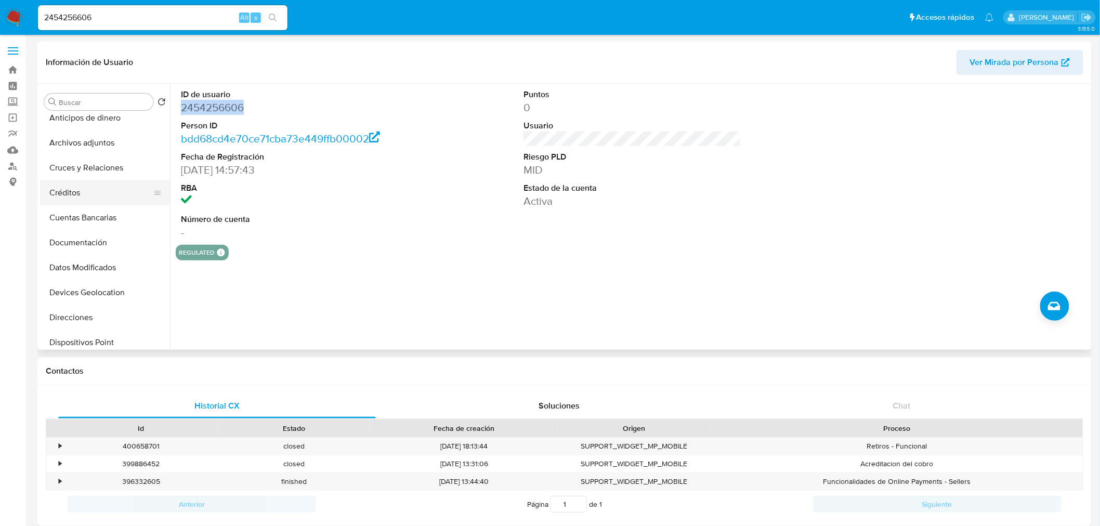
scroll to position [115, 0]
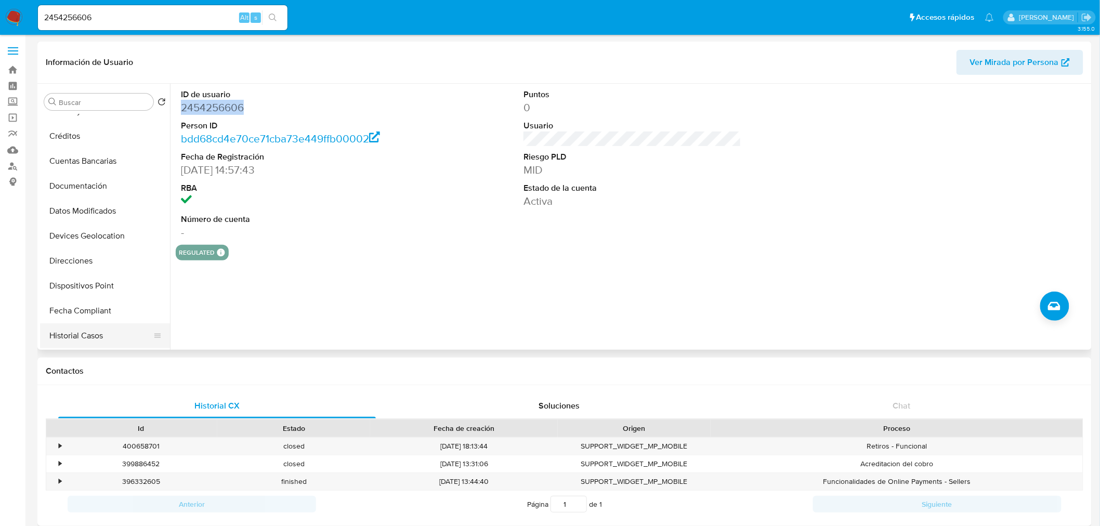
click at [115, 339] on button "Historial Casos" at bounding box center [101, 335] width 122 height 25
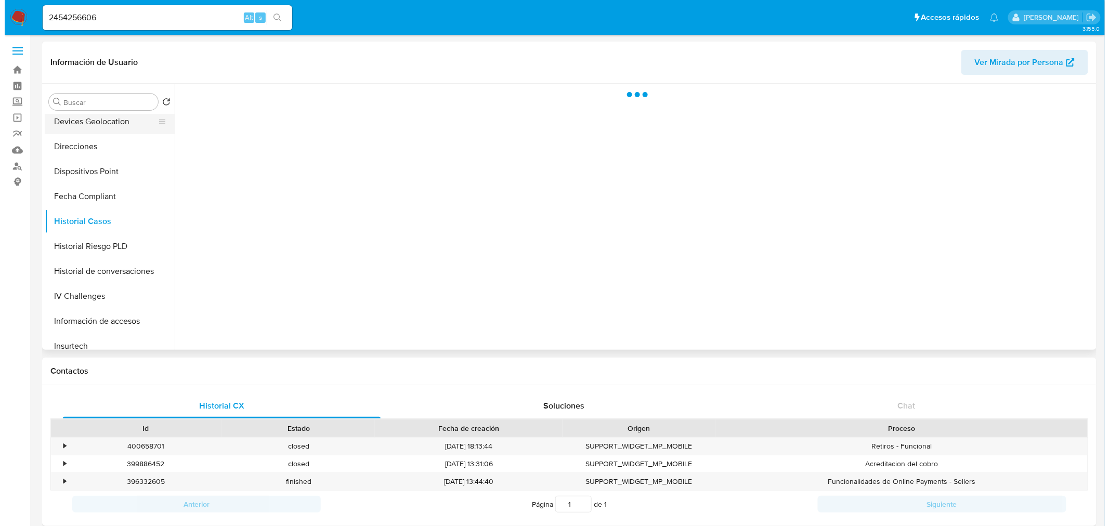
scroll to position [231, 0]
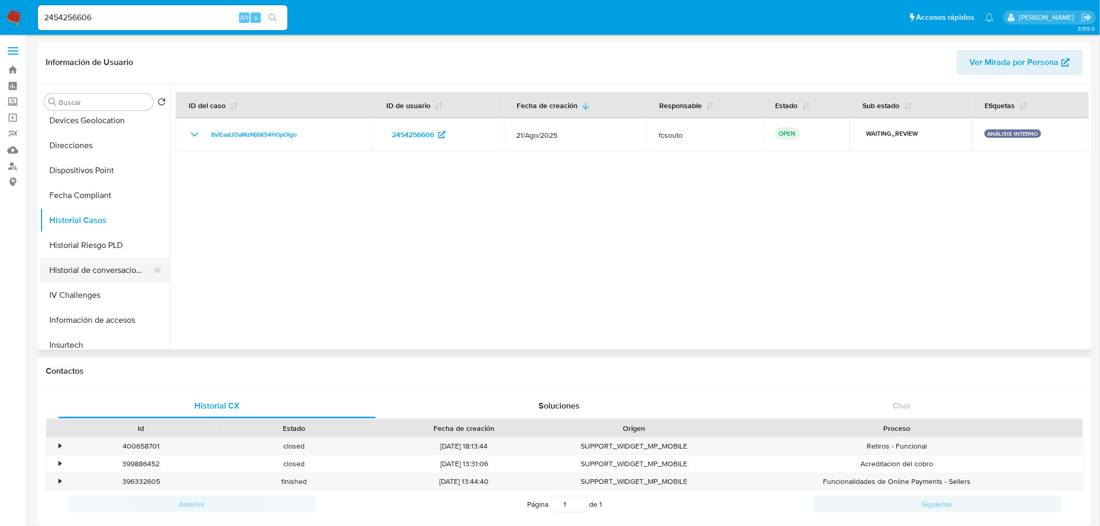
click at [110, 271] on button "Historial de conversaciones" at bounding box center [101, 270] width 122 height 25
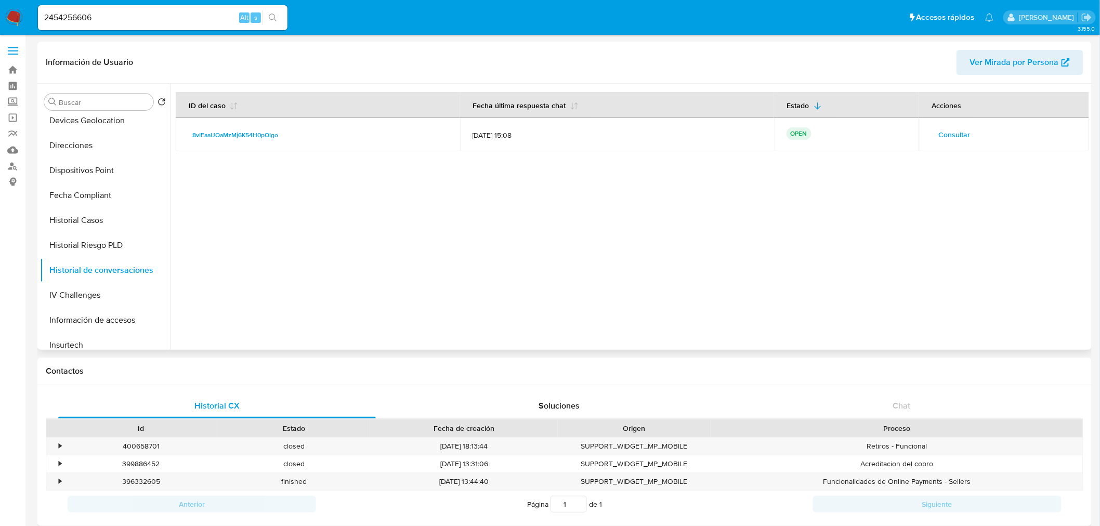
click at [959, 137] on span "Consultar" at bounding box center [955, 134] width 32 height 15
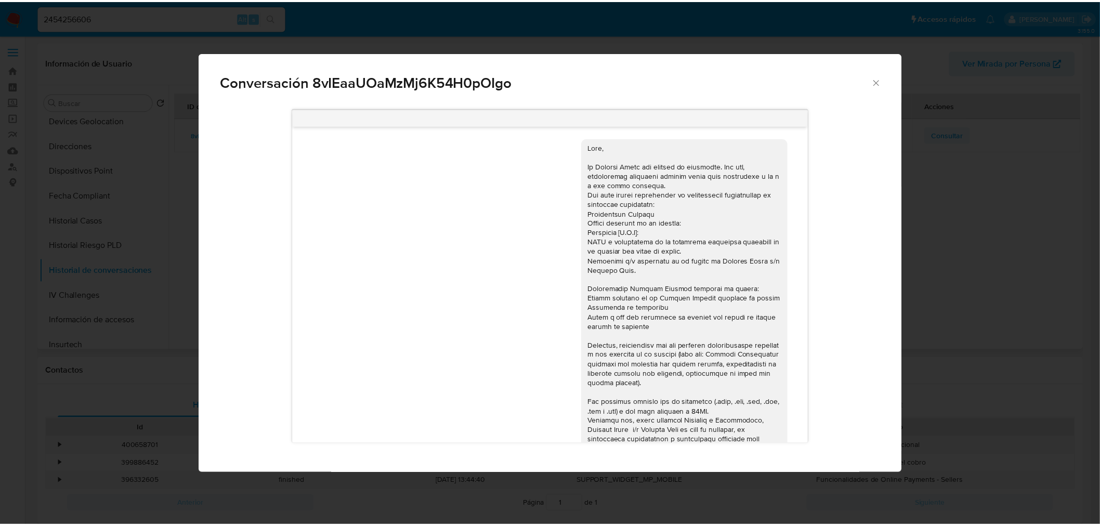
scroll to position [329, 0]
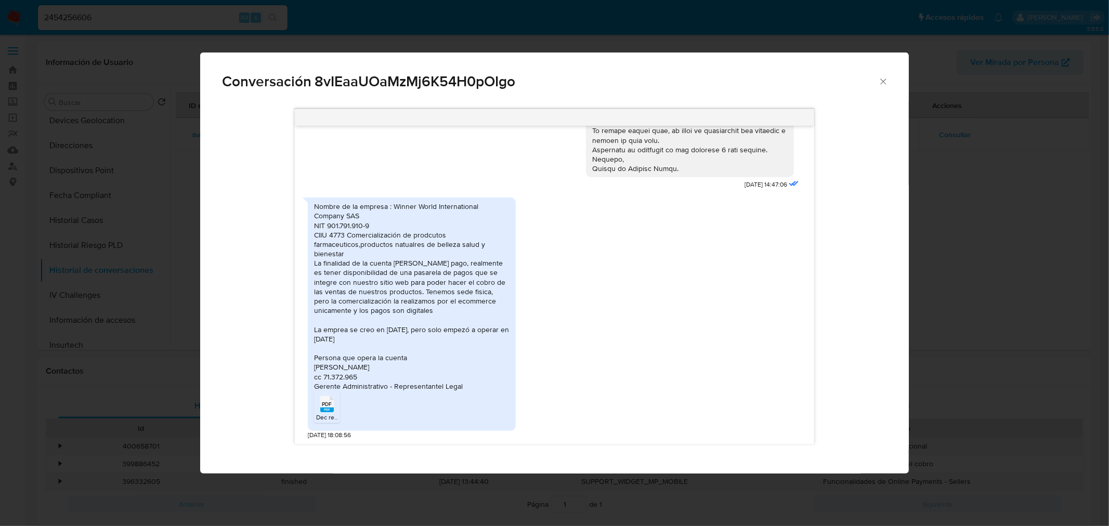
click at [323, 411] on rect "Comunicación" at bounding box center [327, 410] width 14 height 5
click at [183, 158] on div "Conversación 8vIEaaUOaMzMj6K54H0pOIgo 21/08/2025 14:47:06 Nombre de la empresa …" at bounding box center [554, 263] width 1109 height 526
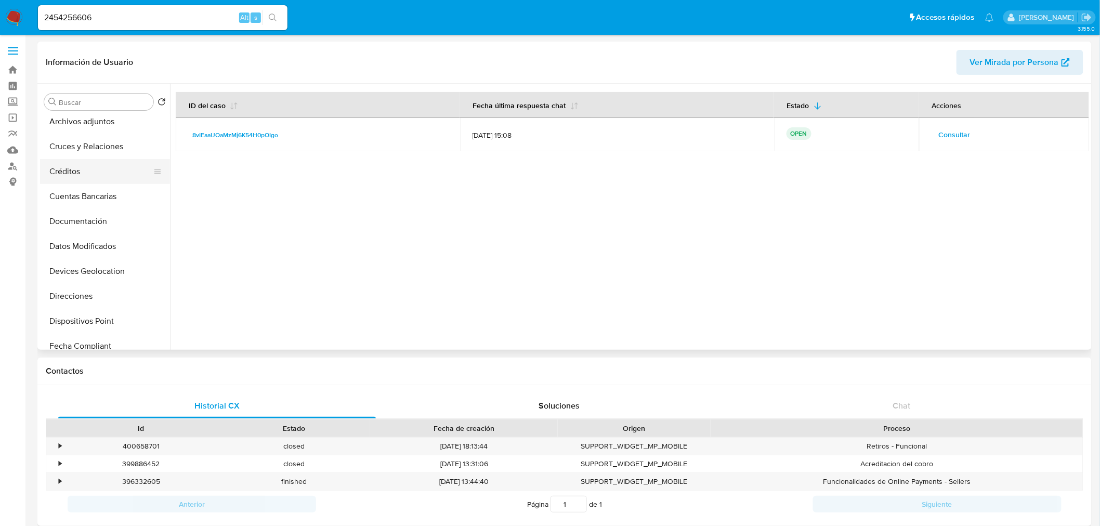
scroll to position [0, 0]
click at [105, 122] on button "General" at bounding box center [101, 126] width 122 height 25
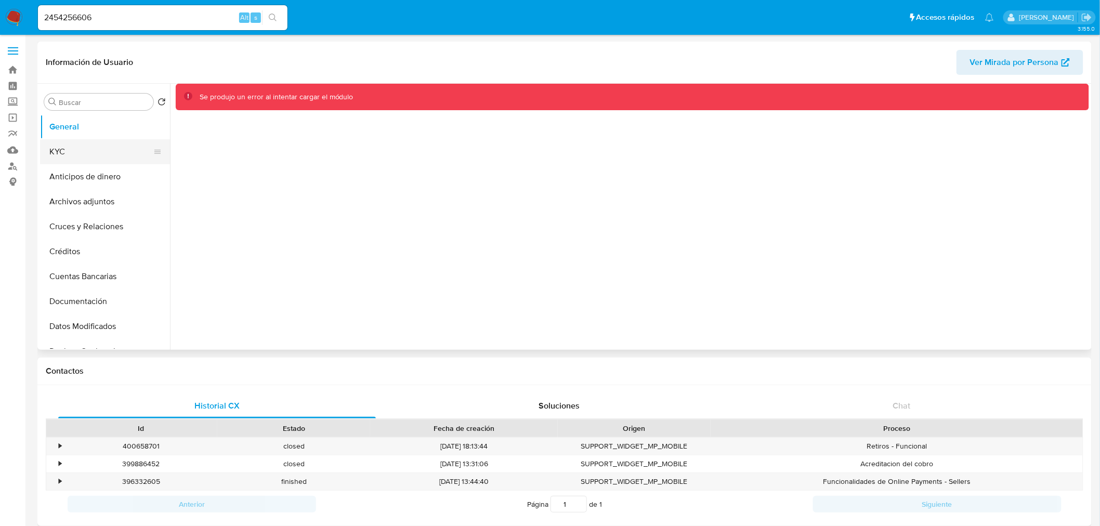
click at [100, 143] on button "KYC" at bounding box center [101, 151] width 122 height 25
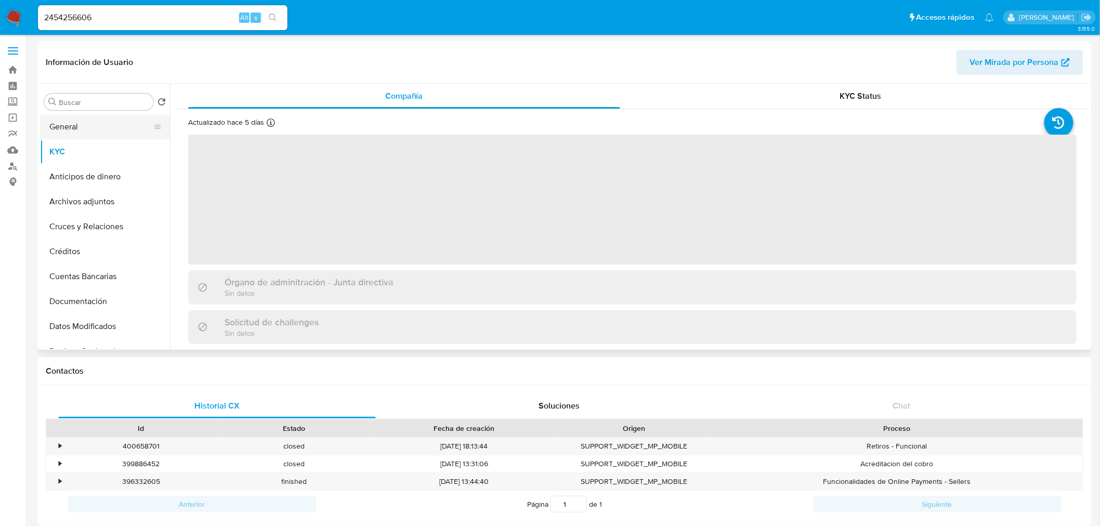
click at [97, 122] on button "General" at bounding box center [101, 126] width 122 height 25
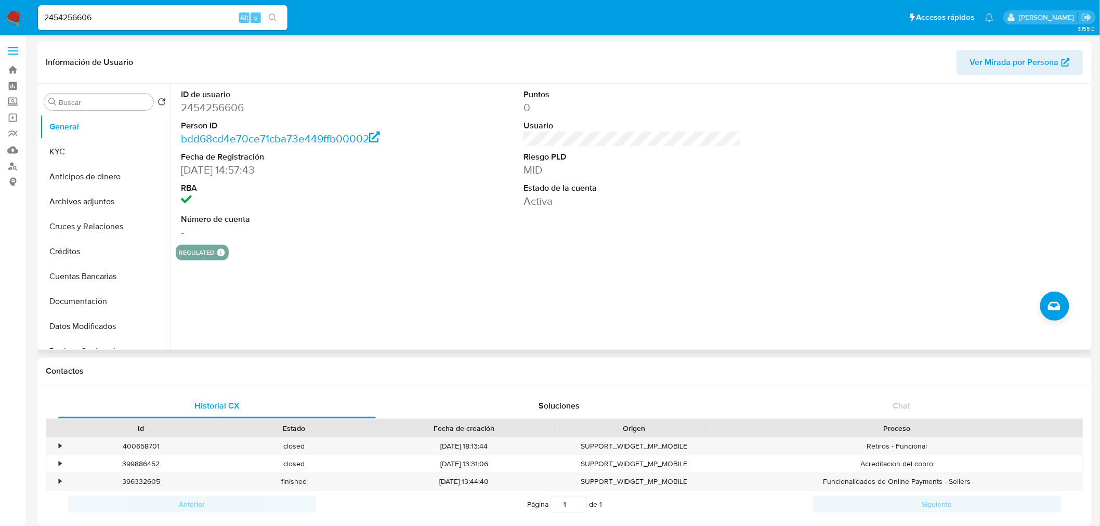
click at [236, 105] on dd "2454256606" at bounding box center [290, 107] width 218 height 15
click at [236, 104] on dd "2454256606" at bounding box center [290, 107] width 218 height 15
copy dd "2454256606"
click at [118, 279] on button "Historial Casos" at bounding box center [101, 278] width 122 height 25
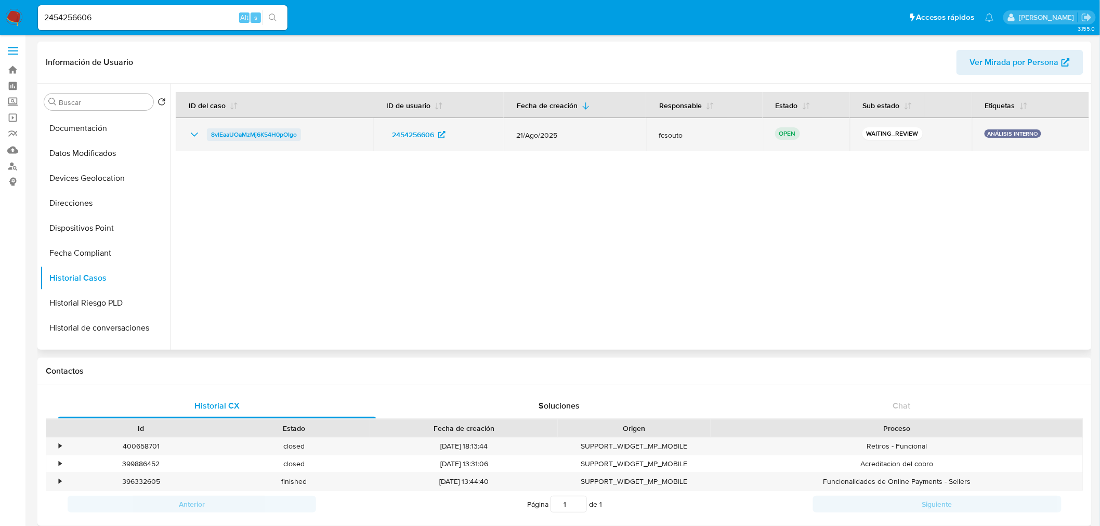
drag, startPoint x: 311, startPoint y: 136, endPoint x: 208, endPoint y: 135, distance: 102.9
click at [208, 135] on div "8vIEaaUOaMzMj6K54H0pOIgo" at bounding box center [274, 134] width 173 height 12
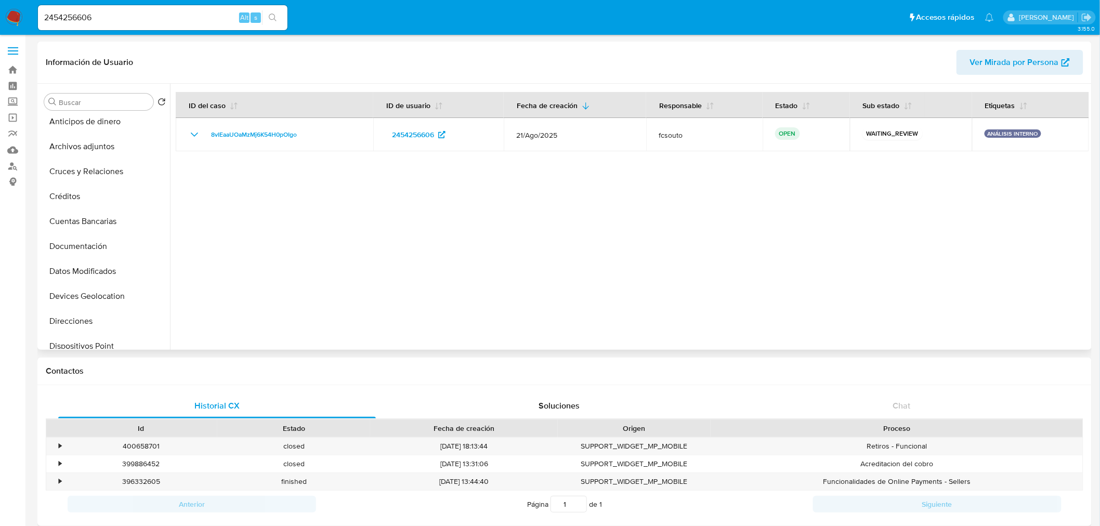
scroll to position [0, 0]
click at [87, 128] on button "General" at bounding box center [101, 126] width 122 height 25
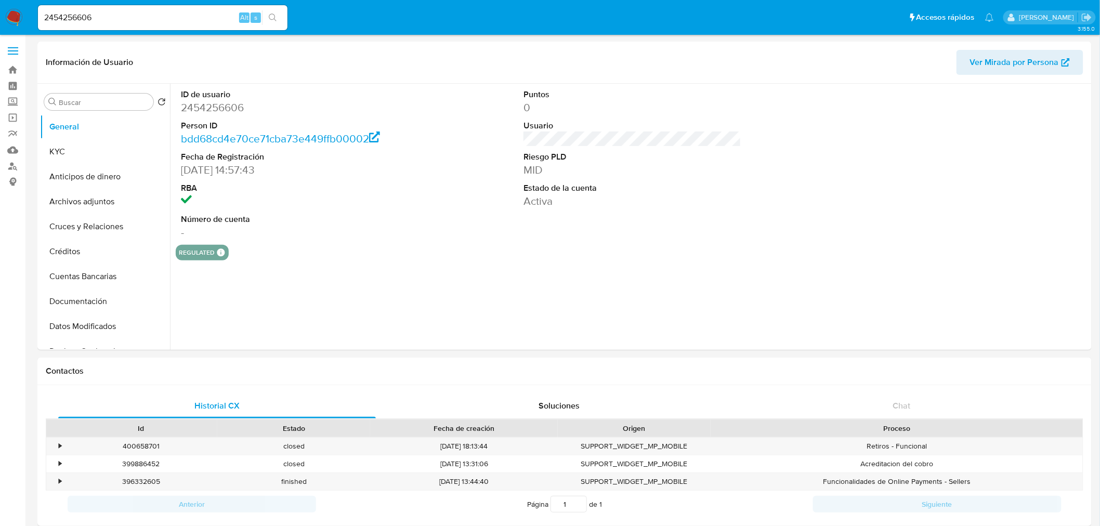
click at [211, 109] on dd "2454256606" at bounding box center [290, 107] width 218 height 15
copy dd "2454256606"
click at [101, 148] on button "KYC" at bounding box center [101, 151] width 122 height 25
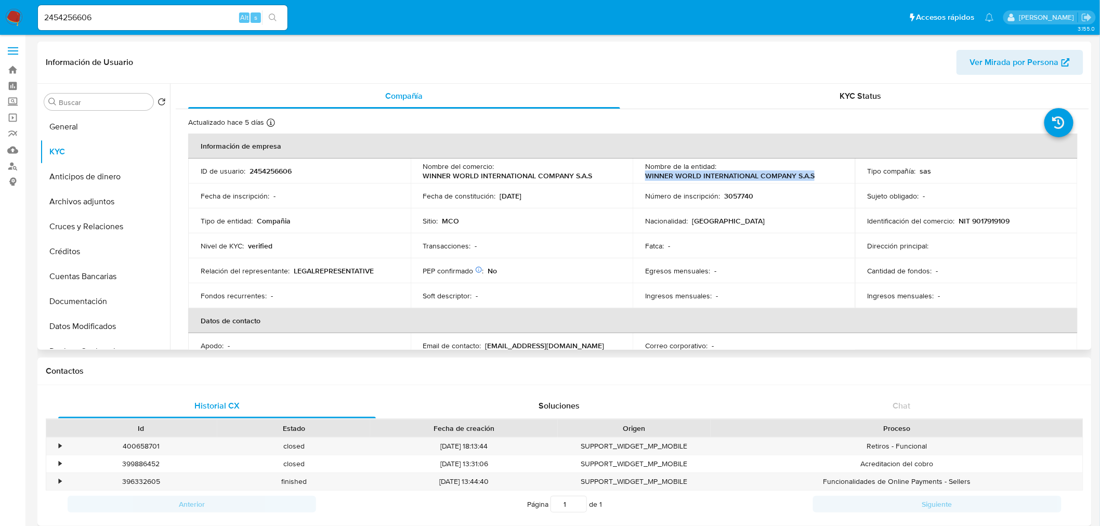
drag, startPoint x: 815, startPoint y: 173, endPoint x: 642, endPoint y: 173, distance: 173.6
click at [642, 173] on td "Nombre de la entidad : WINNER WORLD INTERNATIONAL COMPANY S.A.S" at bounding box center [744, 171] width 223 height 25
copy p "WINNER WORLD INTERNATIONAL COMPANY S.A.S"
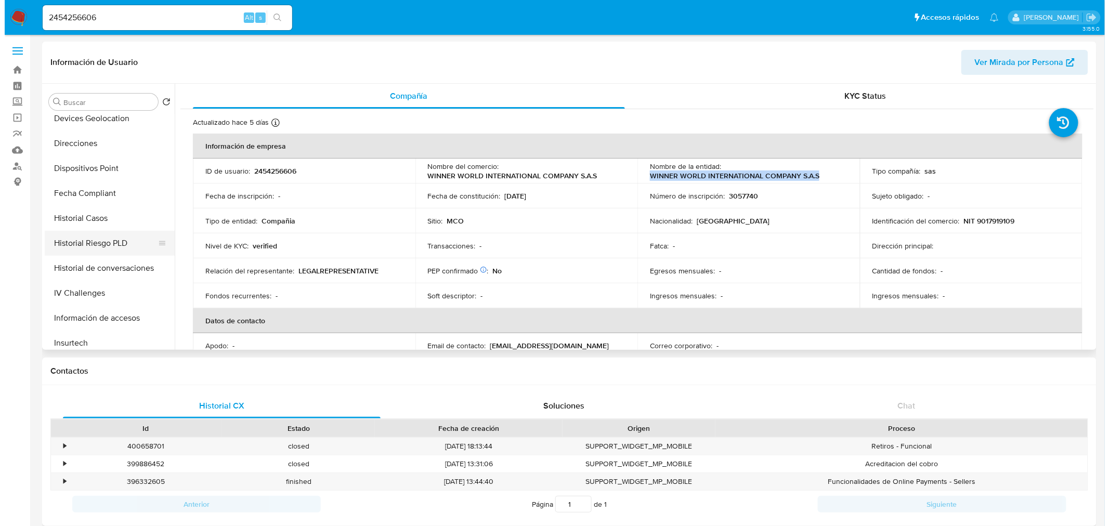
scroll to position [231, 0]
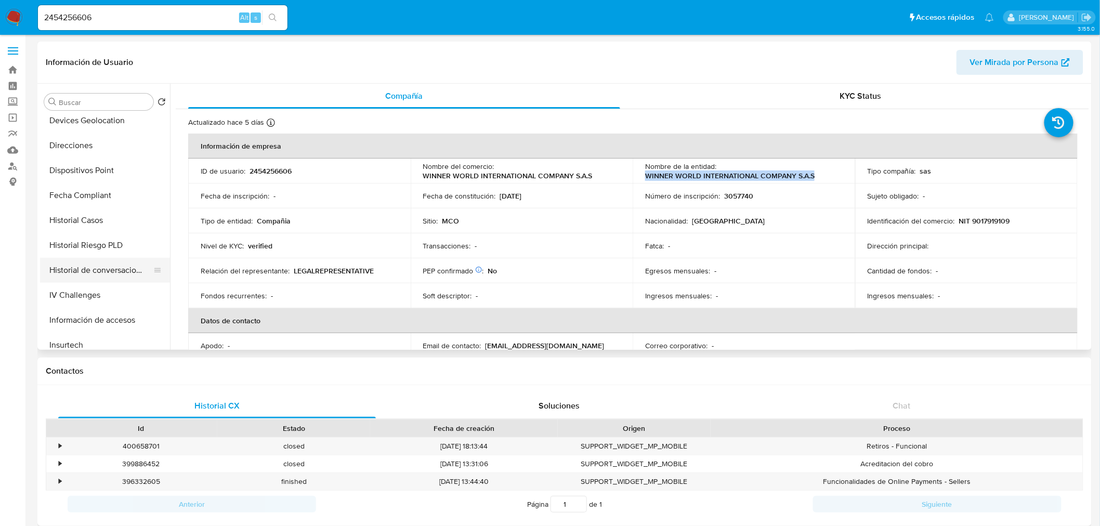
click at [110, 263] on button "Historial de conversaciones" at bounding box center [101, 270] width 122 height 25
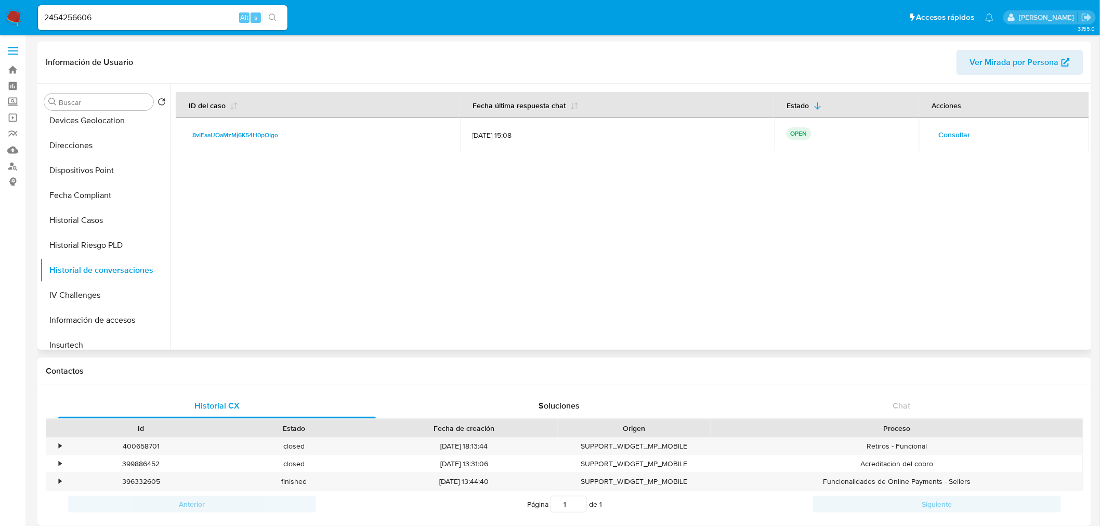
click at [960, 132] on span "Consultar" at bounding box center [955, 134] width 32 height 15
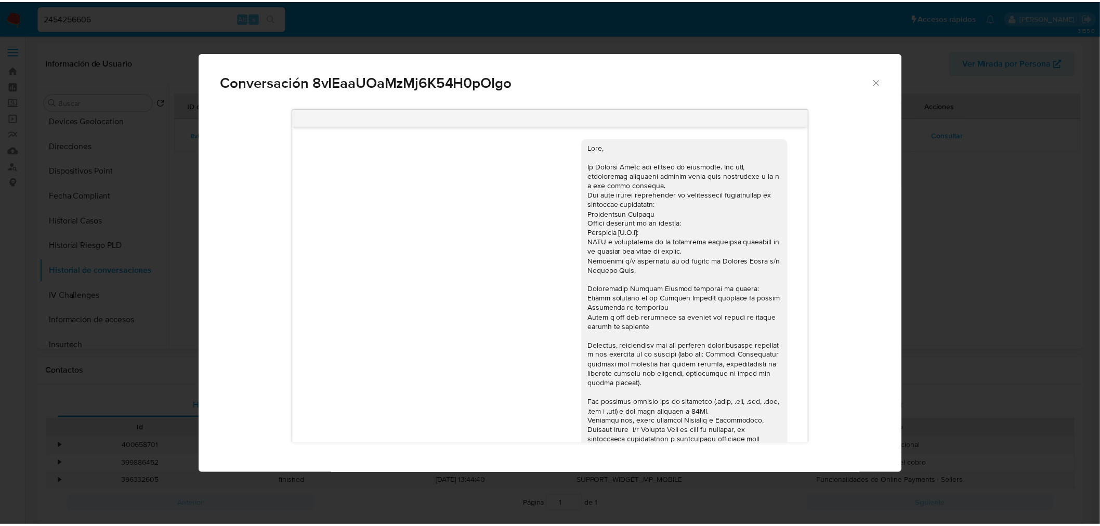
scroll to position [329, 0]
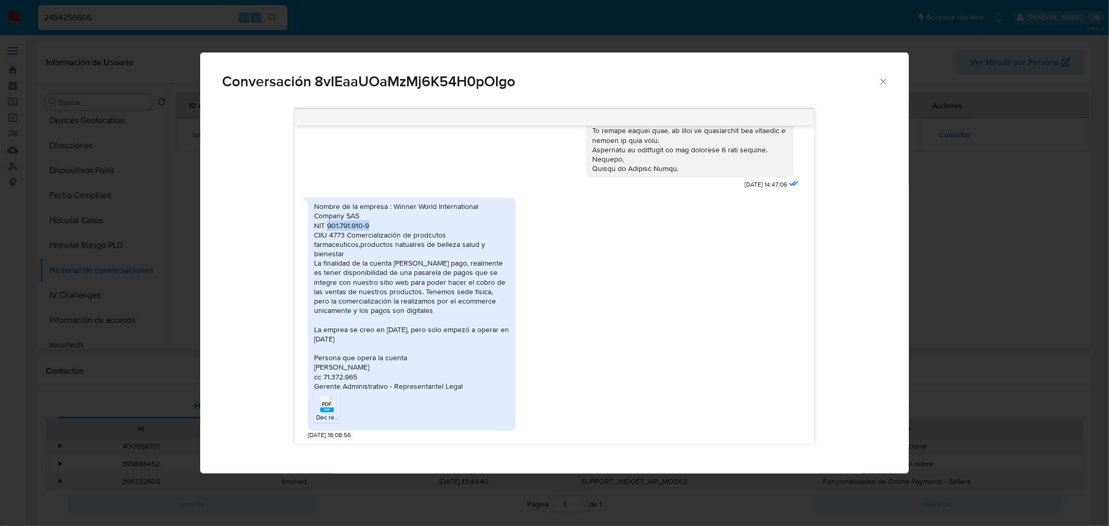
drag, startPoint x: 382, startPoint y: 227, endPoint x: 328, endPoint y: 228, distance: 53.6
click at [328, 228] on div "Nombre de la empresa : Winner World International Company SAS NIT 901.791.910-9…" at bounding box center [411, 296] width 195 height 189
copy div "901.791.910-9"
click at [149, 100] on div "Conversación 8vIEaaUOaMzMj6K54H0pOIgo 21/08/2025 14:47:06 Nombre de la empresa …" at bounding box center [554, 263] width 1109 height 526
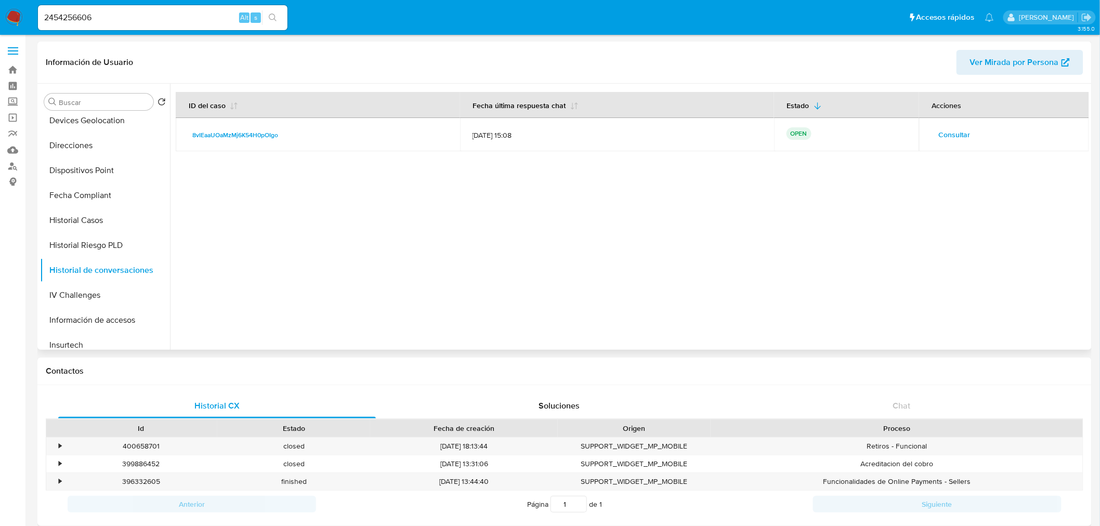
click at [360, 258] on div at bounding box center [629, 217] width 919 height 266
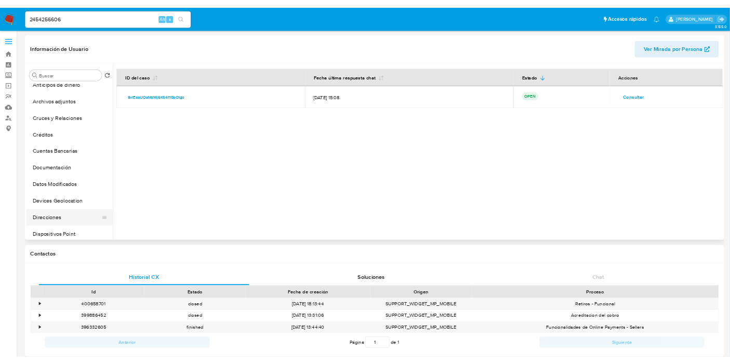
scroll to position [0, 0]
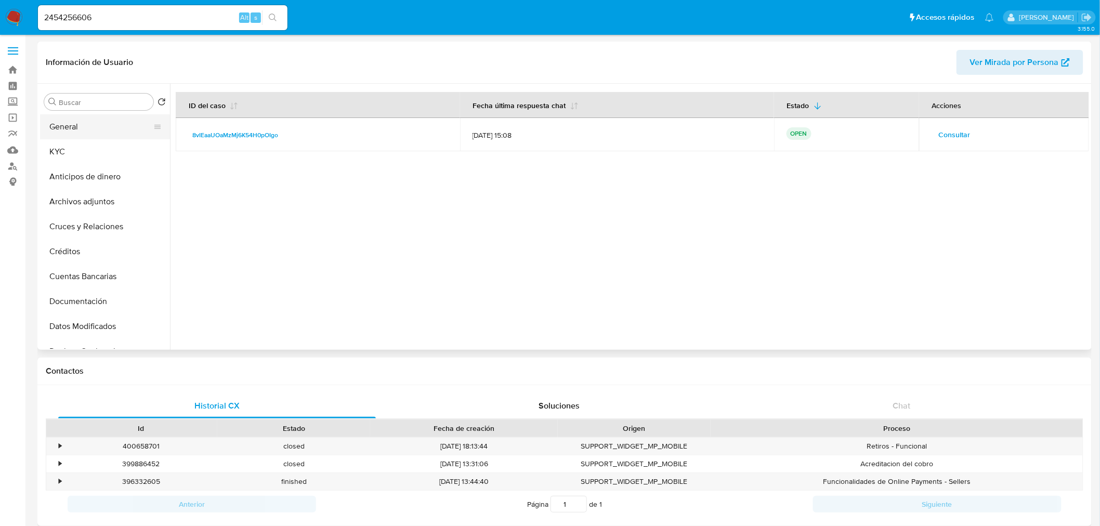
click at [110, 129] on button "General" at bounding box center [101, 126] width 122 height 25
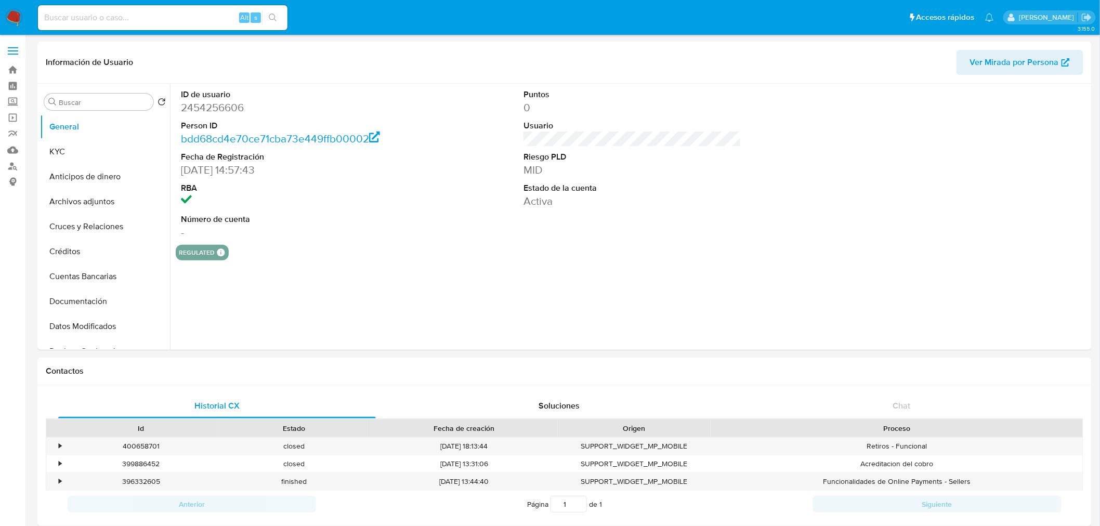
select select "10"
click at [177, 18] on input at bounding box center [163, 18] width 250 height 14
paste input "409975477"
type input "409975477"
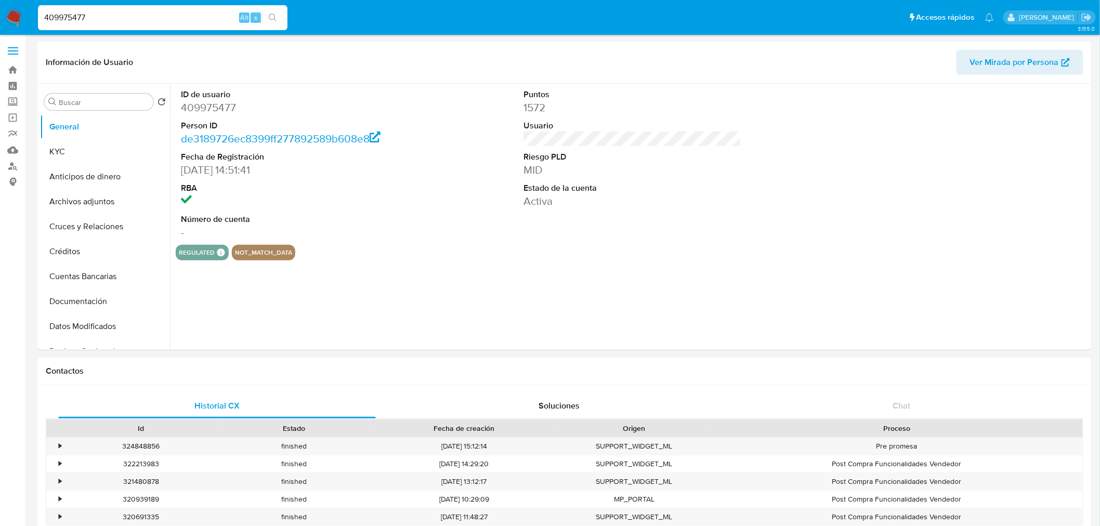
select select "10"
click at [1063, 308] on button "Crear caso manual" at bounding box center [1054, 306] width 29 height 29
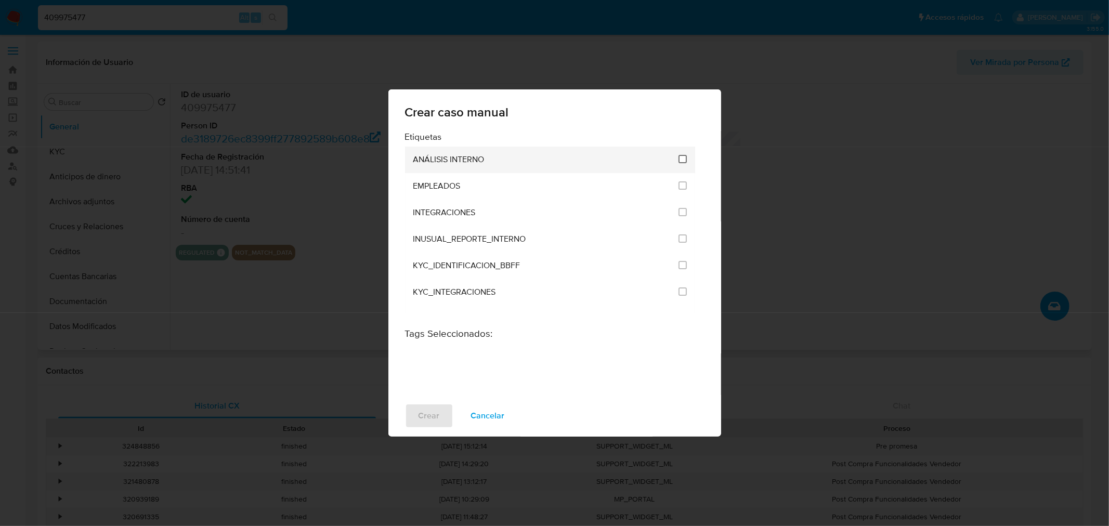
click at [678, 161] on input "1890" at bounding box center [682, 159] width 8 height 8
checkbox input "true"
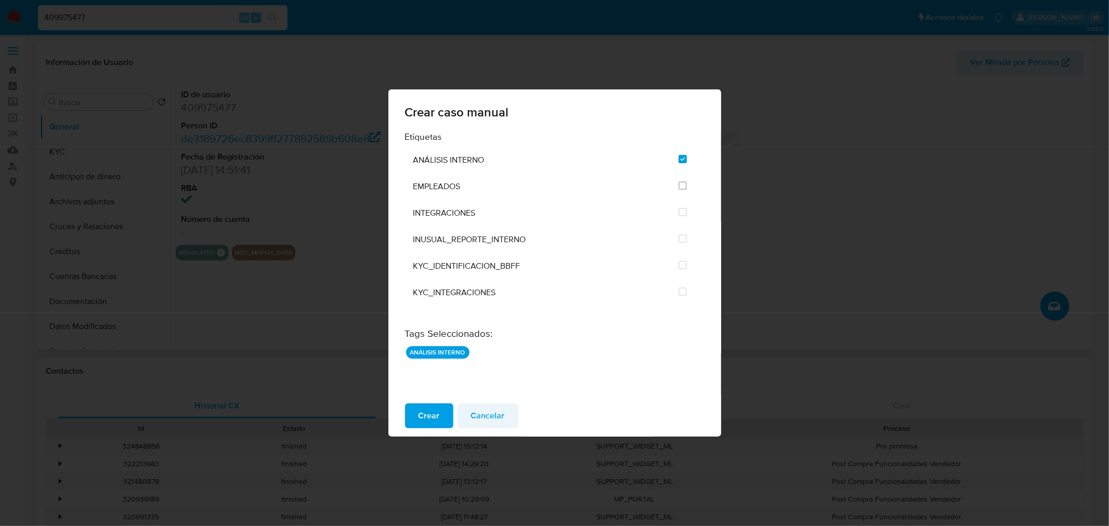
click at [500, 417] on span "Cancelar" at bounding box center [488, 415] width 34 height 23
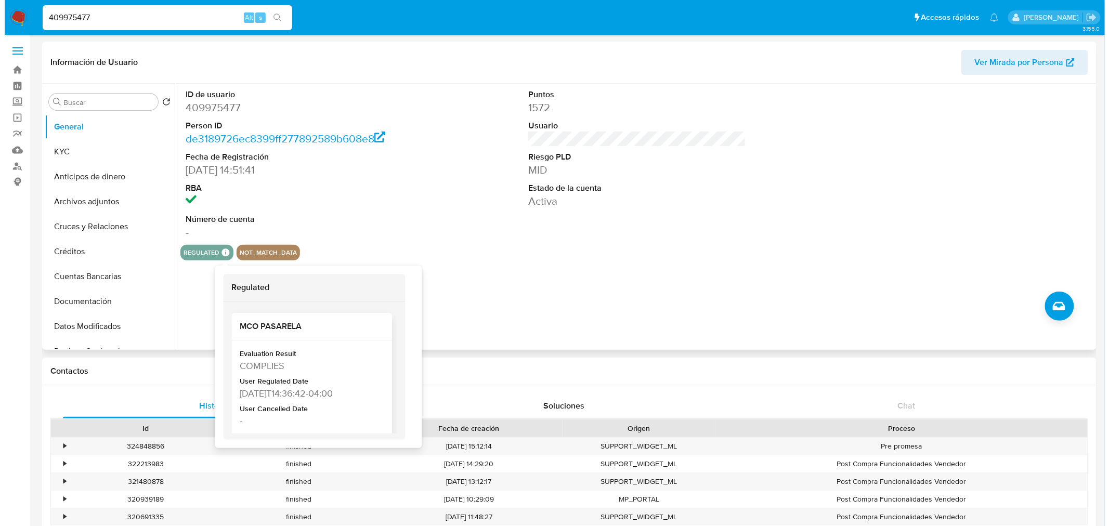
scroll to position [50, 0]
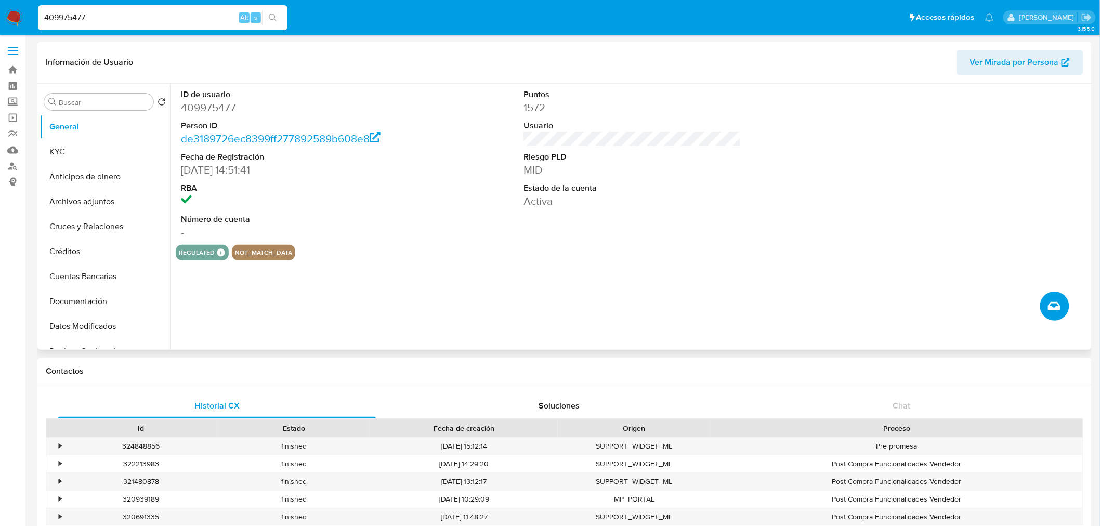
click at [1063, 304] on button "Crear caso manual" at bounding box center [1054, 306] width 29 height 29
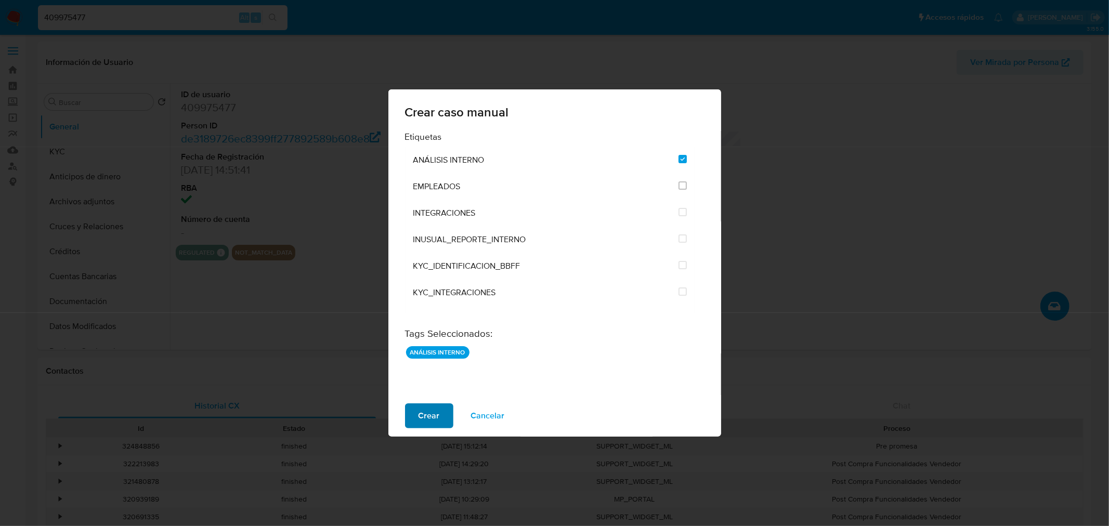
click at [433, 423] on span "Crear" at bounding box center [429, 415] width 21 height 23
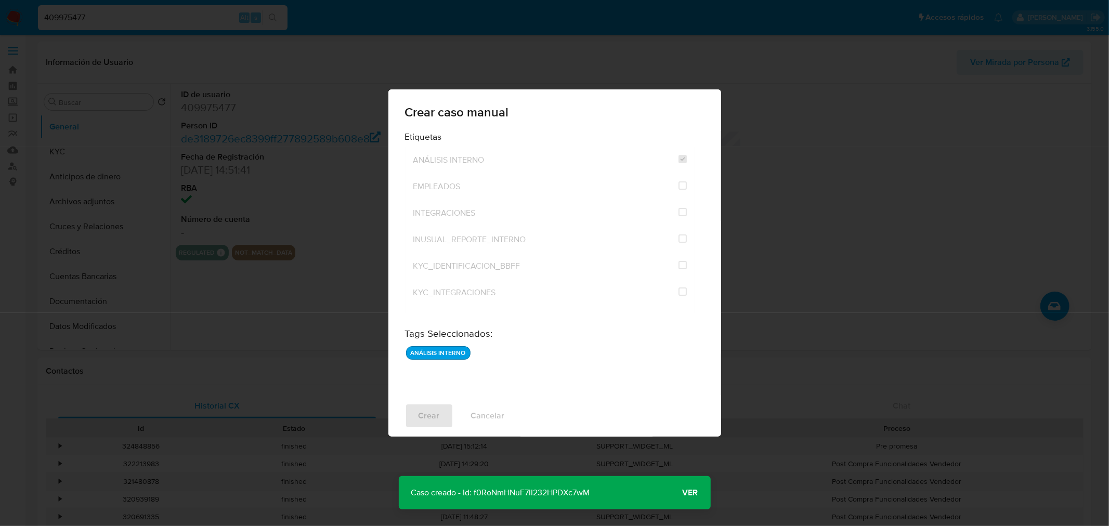
click at [687, 493] on span "Ver" at bounding box center [691, 493] width 16 height 0
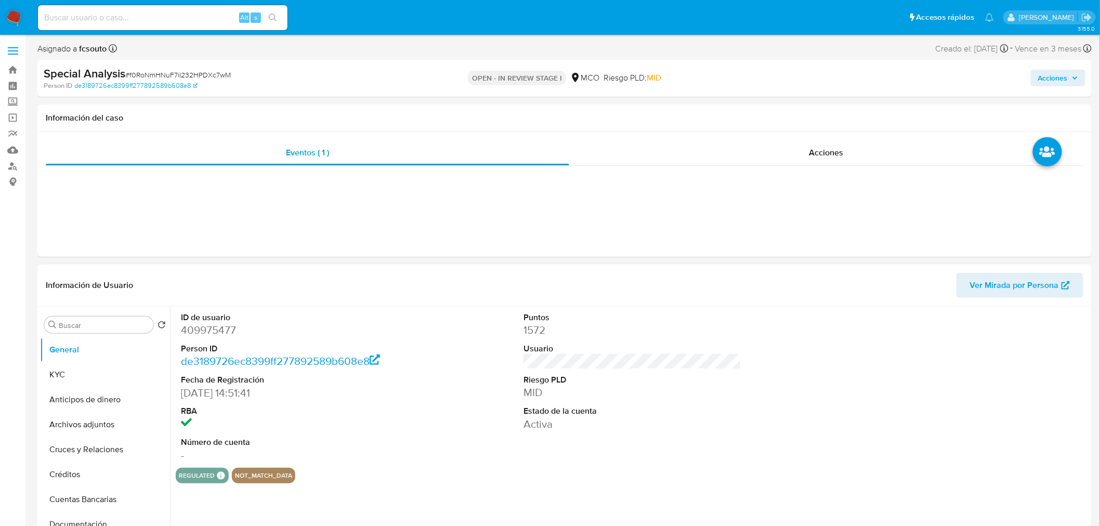
select select "10"
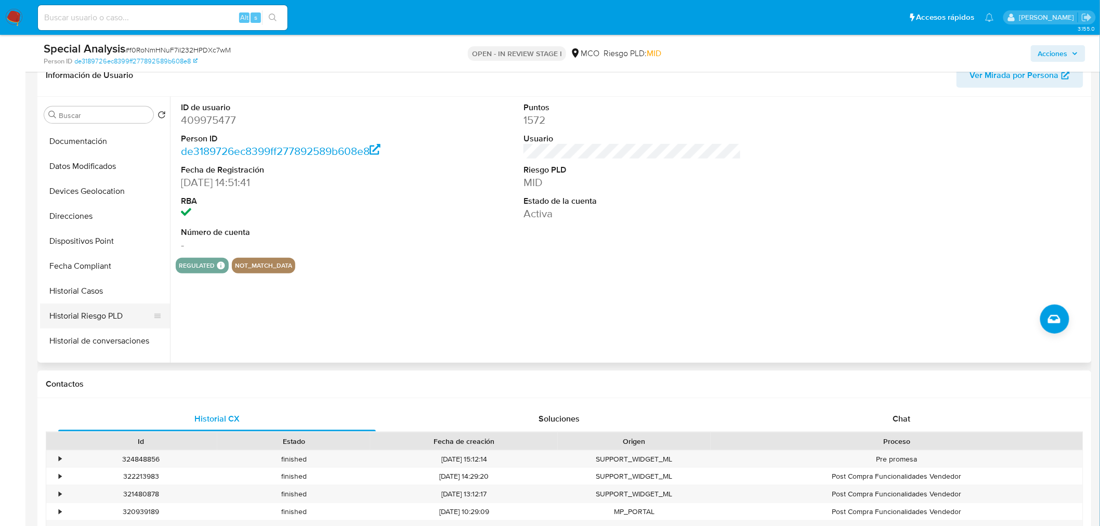
scroll to position [173, 0]
click at [110, 292] on button "Historial Casos" at bounding box center [101, 291] width 122 height 25
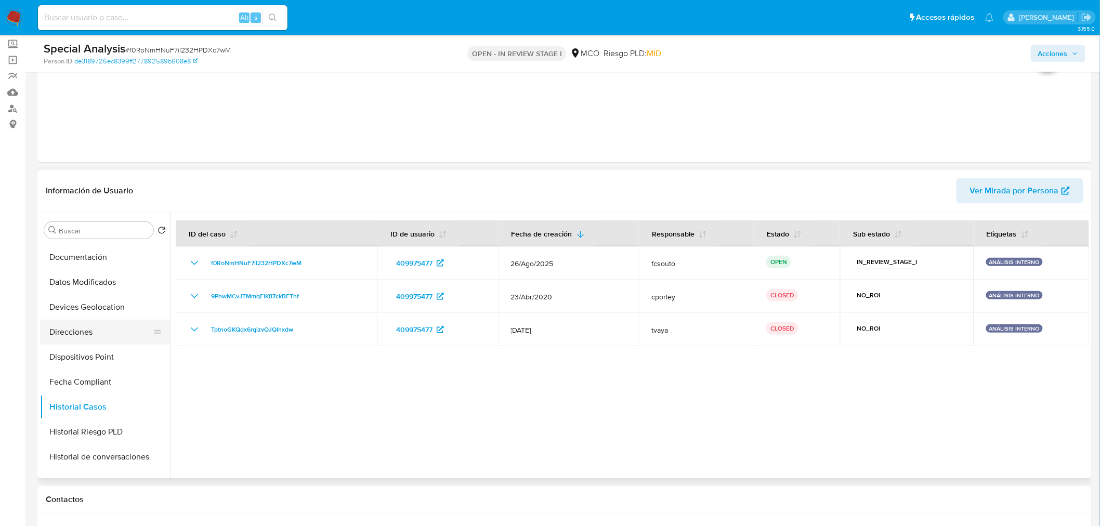
scroll to position [0, 0]
click at [79, 282] on button "KYC" at bounding box center [101, 280] width 122 height 25
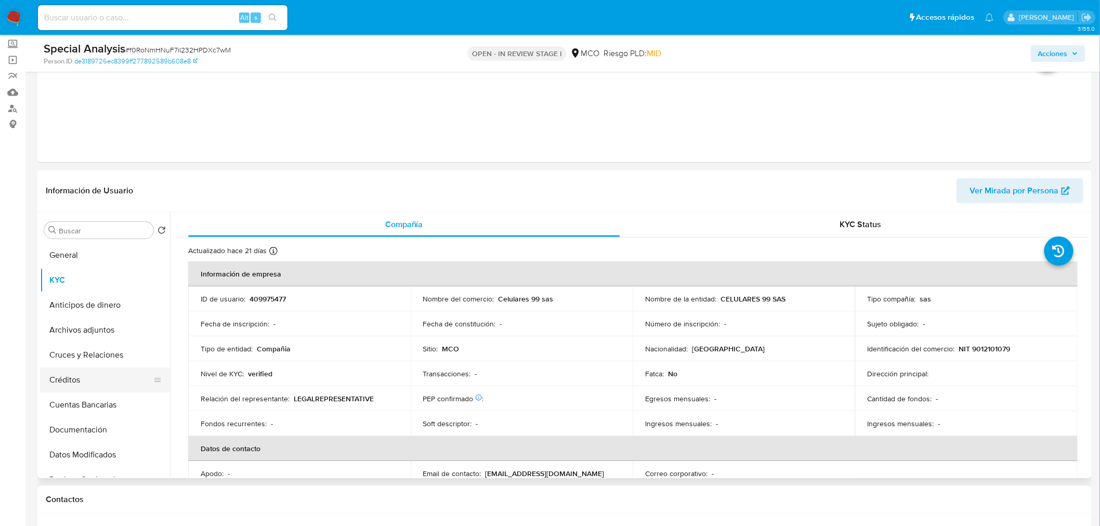
scroll to position [58, 0]
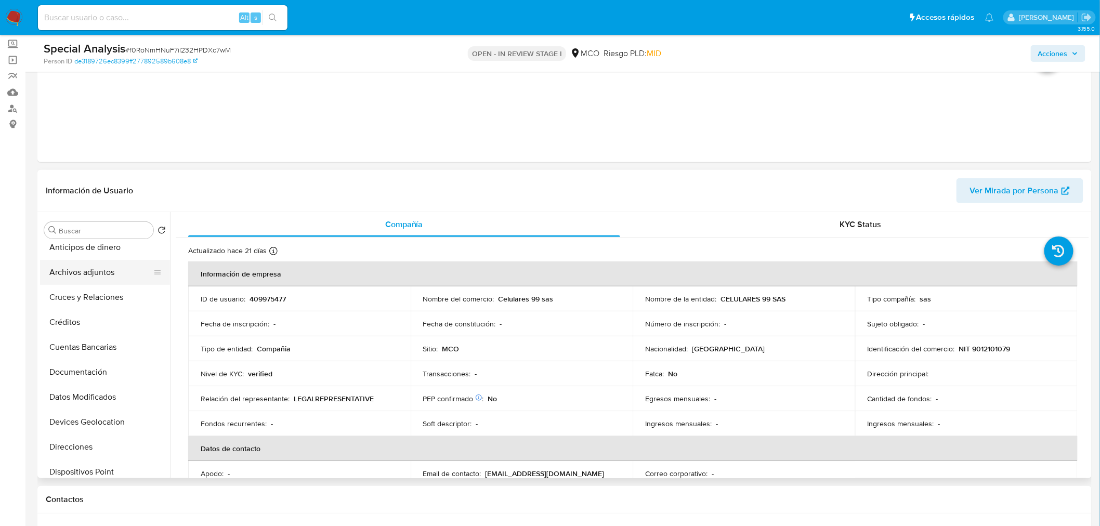
click at [96, 276] on button "Archivos adjuntos" at bounding box center [101, 272] width 122 height 25
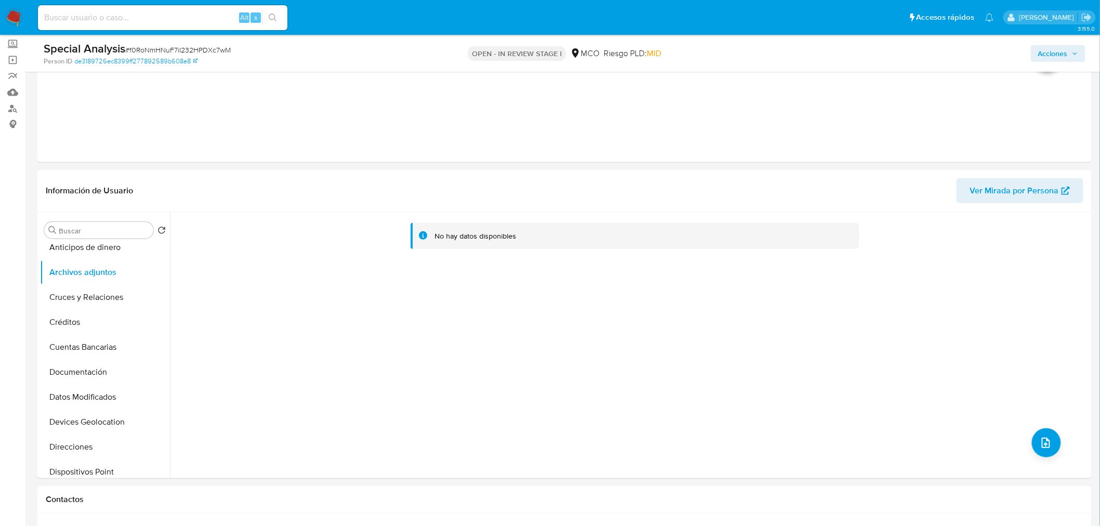
click at [1066, 56] on span "Acciones" at bounding box center [1053, 53] width 30 height 17
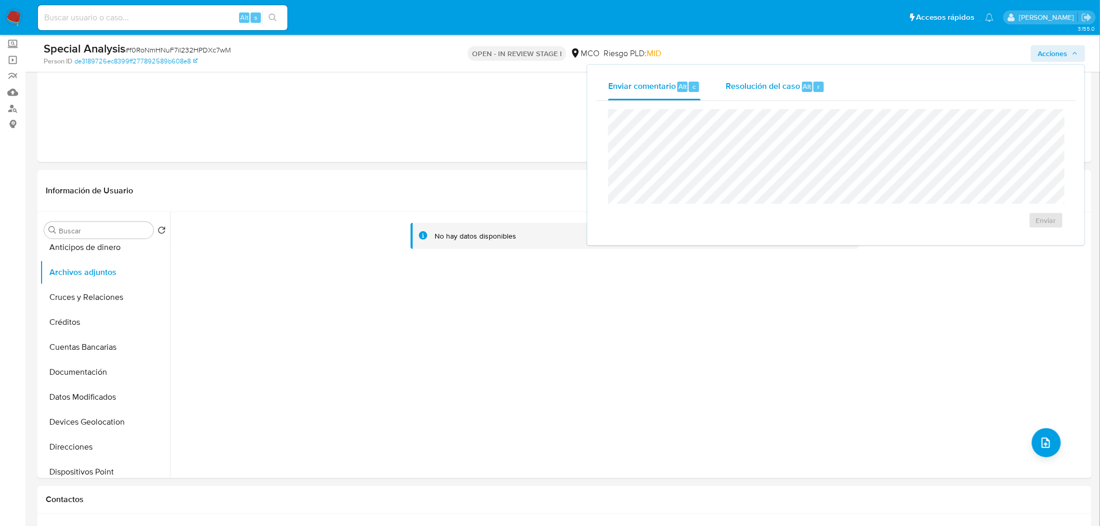
click at [750, 98] on div "Resolución del caso Alt r" at bounding box center [775, 86] width 99 height 27
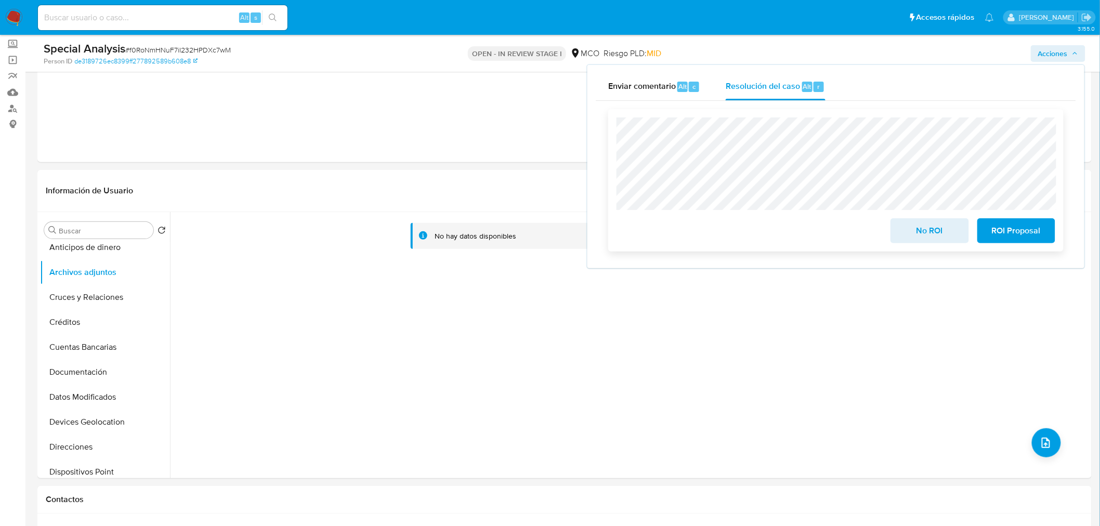
click at [1025, 226] on span "ROI Proposal" at bounding box center [1016, 230] width 51 height 23
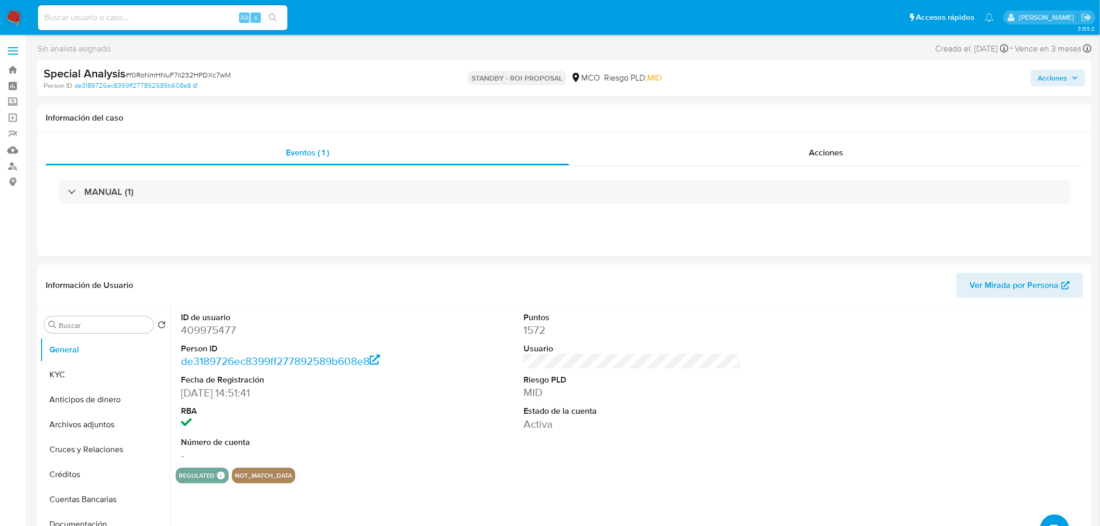
select select "10"
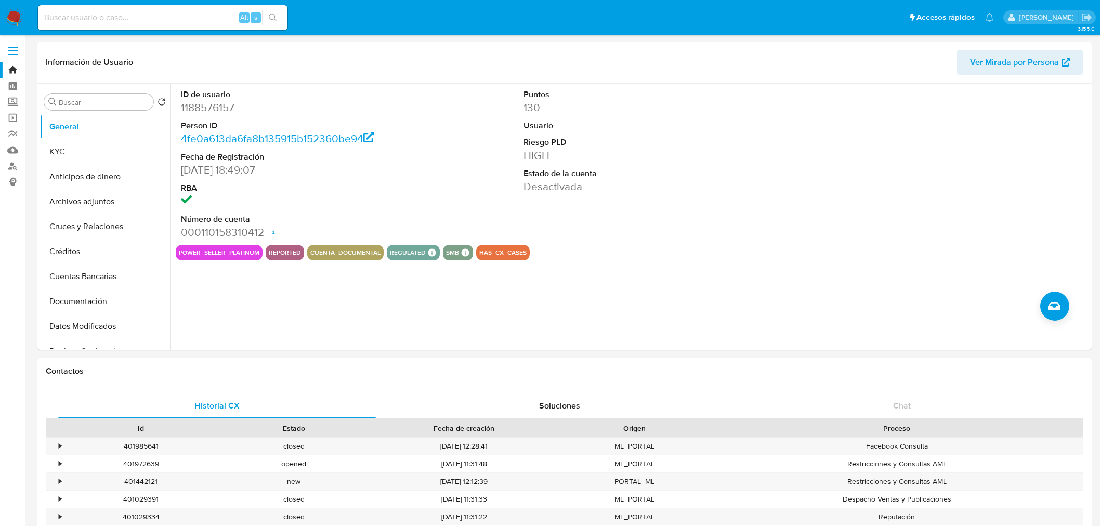
select select "10"
click at [225, 113] on dd "1188576157" at bounding box center [290, 107] width 218 height 15
copy dd "1188576157"
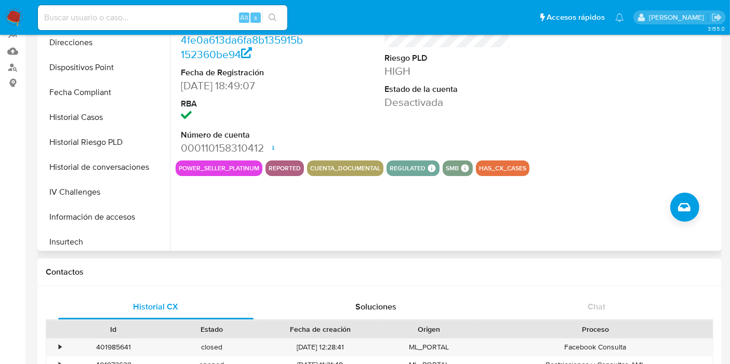
scroll to position [239, 0]
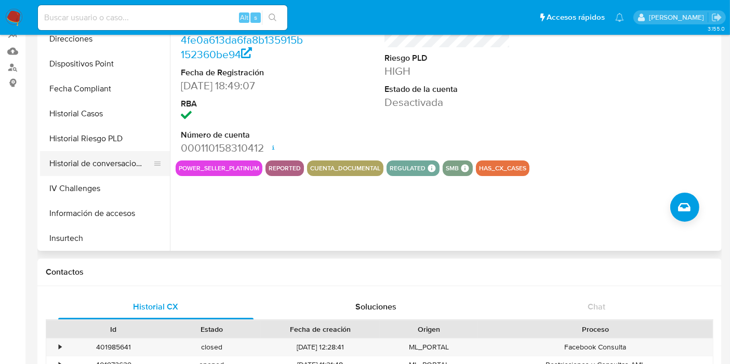
click at [113, 165] on button "Historial de conversaciones" at bounding box center [101, 163] width 122 height 25
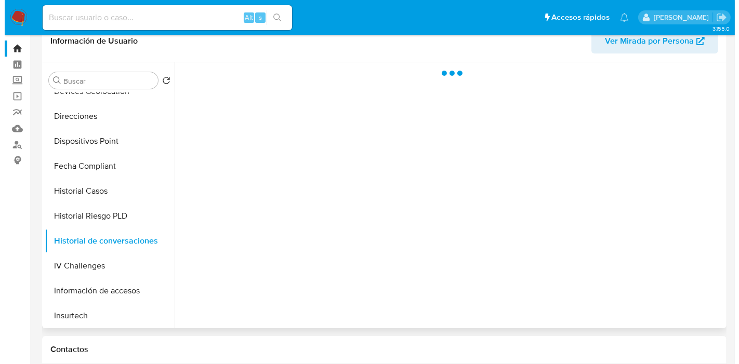
scroll to position [18, 0]
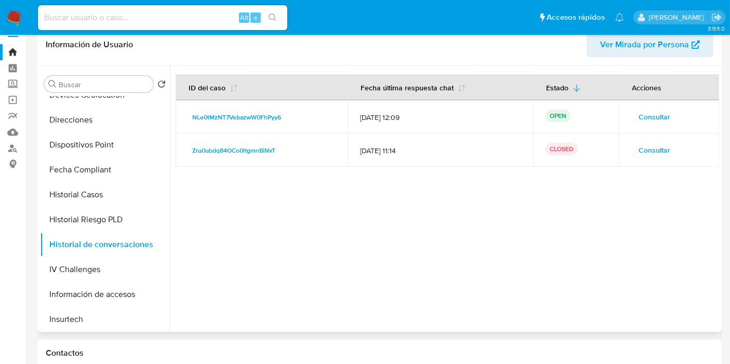
click at [654, 116] on span "Consultar" at bounding box center [655, 117] width 32 height 15
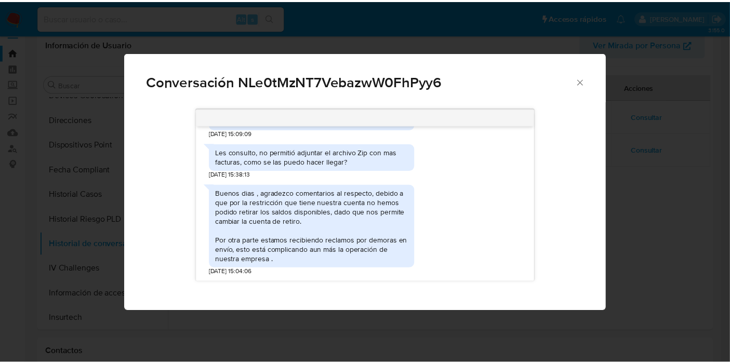
scroll to position [529, 0]
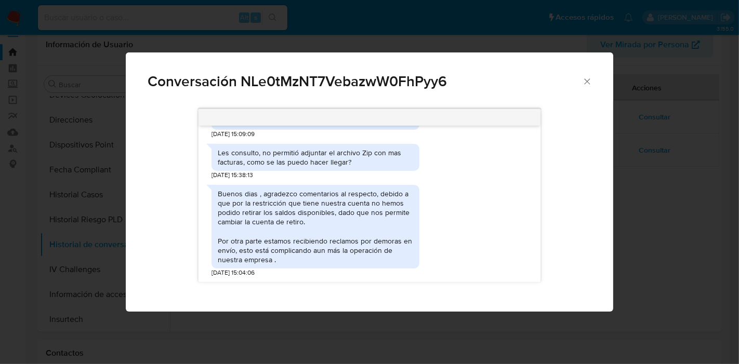
click at [590, 84] on icon "Cerrar" at bounding box center [587, 81] width 10 height 10
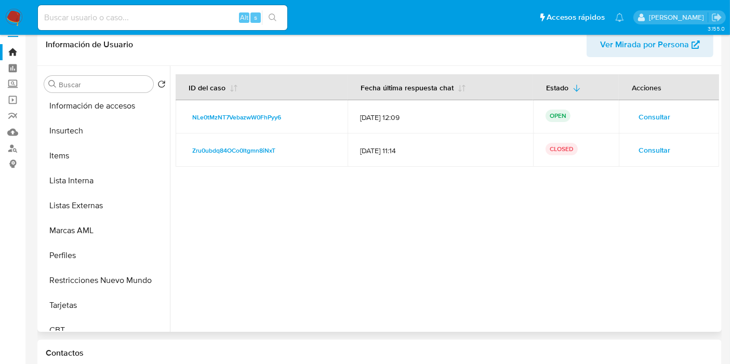
scroll to position [433, 0]
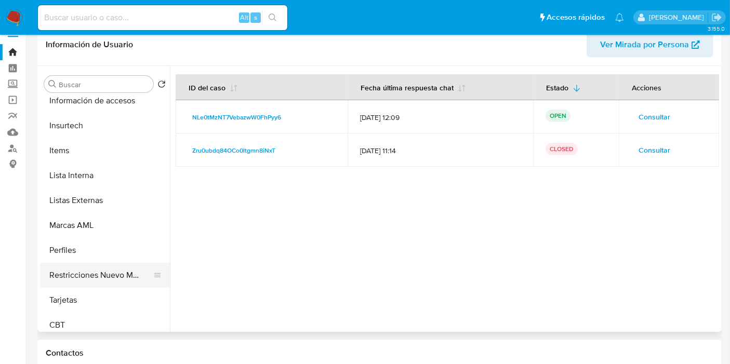
click at [90, 268] on button "Restricciones Nuevo Mundo" at bounding box center [101, 275] width 122 height 25
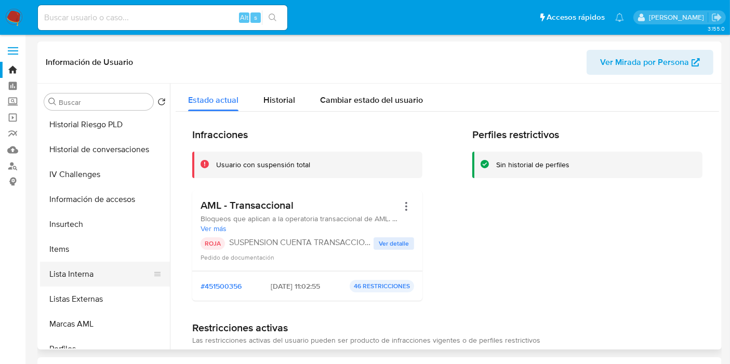
scroll to position [325, 0]
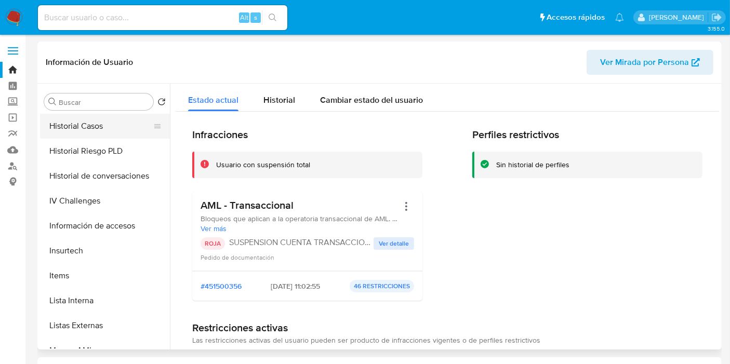
click at [88, 123] on button "Historial Casos" at bounding box center [101, 126] width 122 height 25
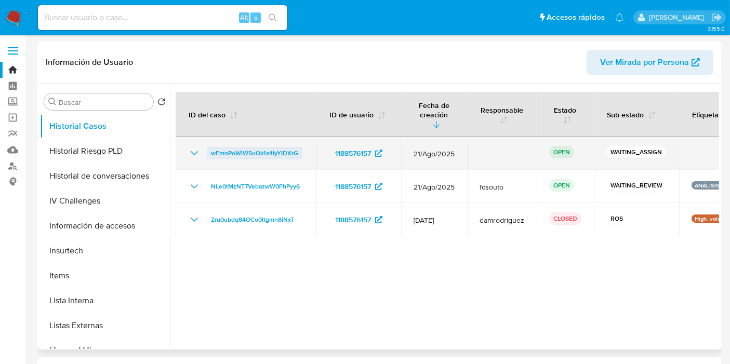
click at [261, 147] on span "wEmnPoWiW5oOk1a4IyYIDXrG" at bounding box center [254, 153] width 87 height 12
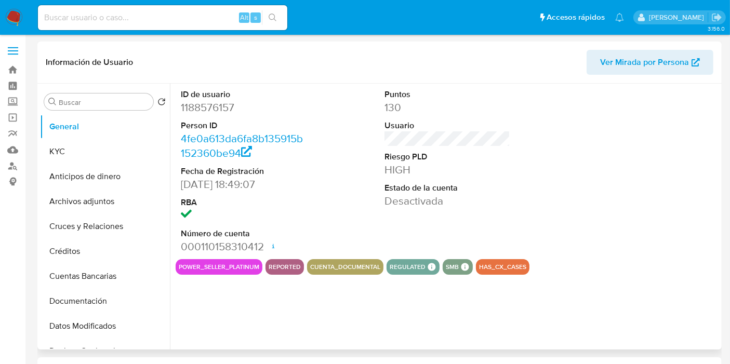
select select "10"
click at [13, 16] on img at bounding box center [14, 18] width 18 height 18
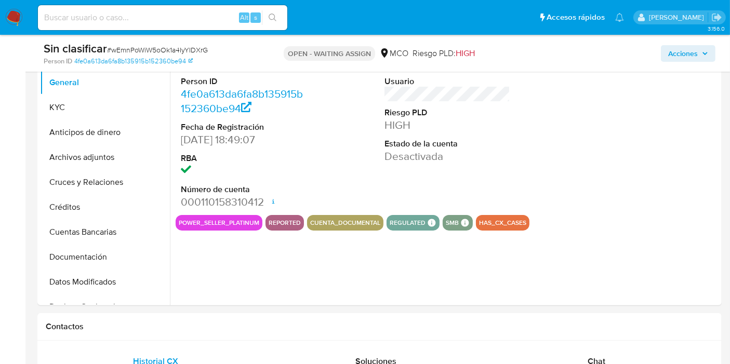
select select "10"
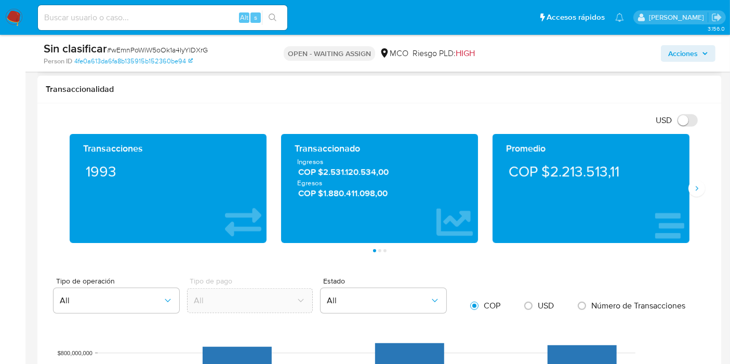
scroll to position [680, 0]
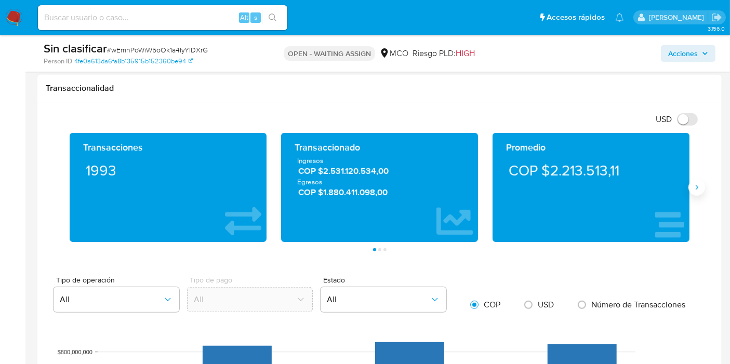
click at [700, 186] on icon "Siguiente" at bounding box center [697, 188] width 8 height 8
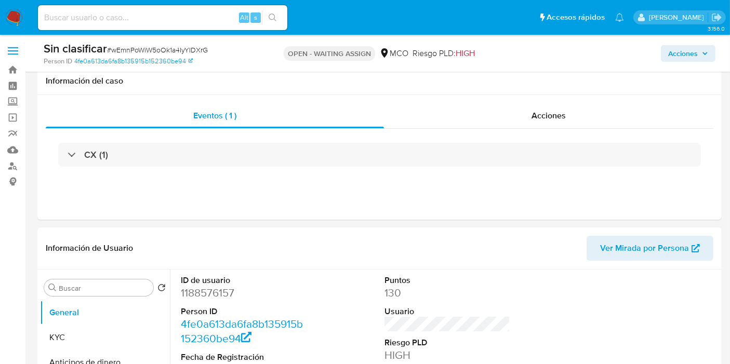
scroll to position [114, 0]
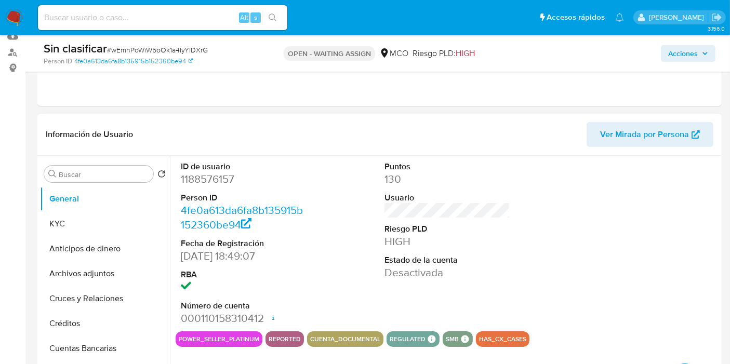
click at [199, 176] on dd "1188576157" at bounding box center [244, 179] width 126 height 15
copy dd "1188576157"
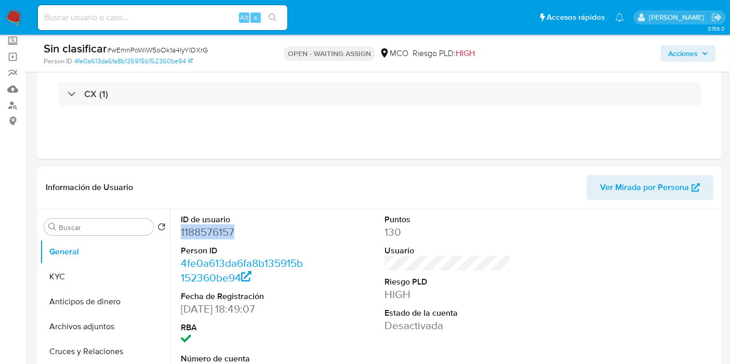
scroll to position [59, 0]
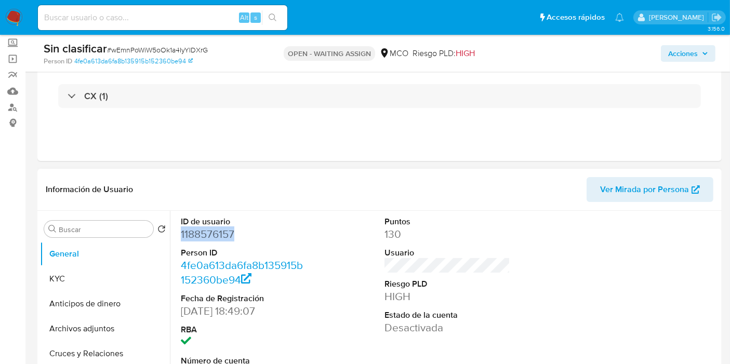
click at [199, 240] on dd "1188576157" at bounding box center [244, 234] width 126 height 15
click at [198, 236] on dd "1188576157" at bounding box center [244, 234] width 126 height 15
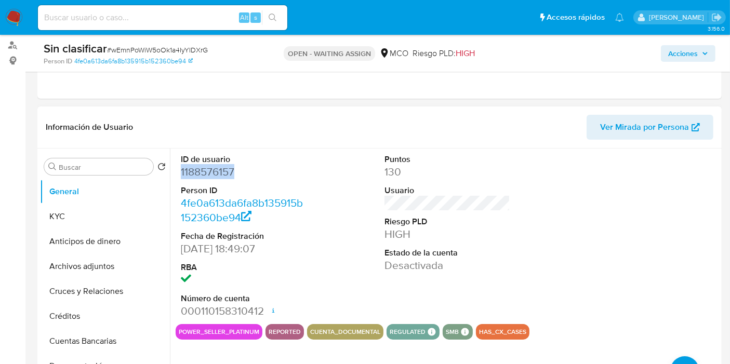
scroll to position [134, 0]
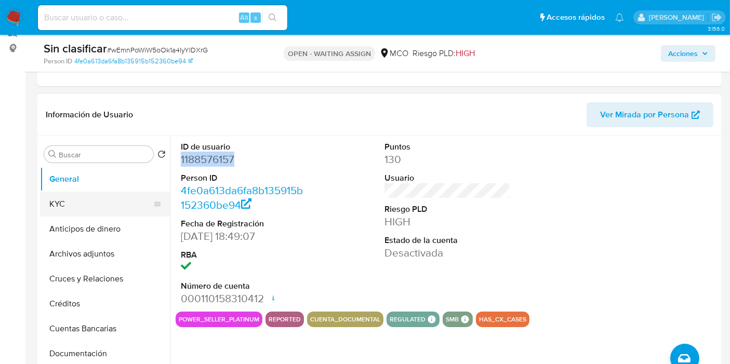
click at [95, 208] on button "KYC" at bounding box center [101, 204] width 122 height 25
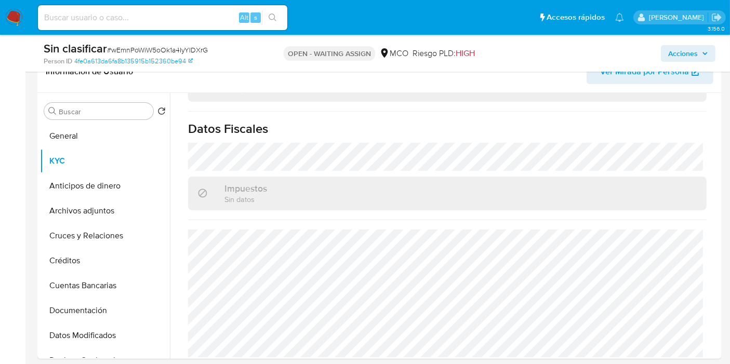
scroll to position [174, 0]
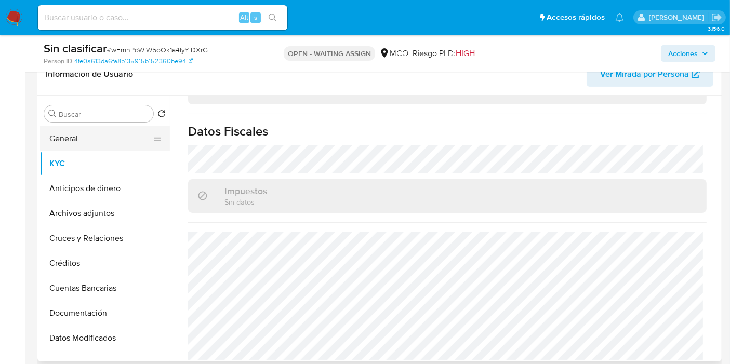
click at [64, 146] on button "General" at bounding box center [101, 138] width 122 height 25
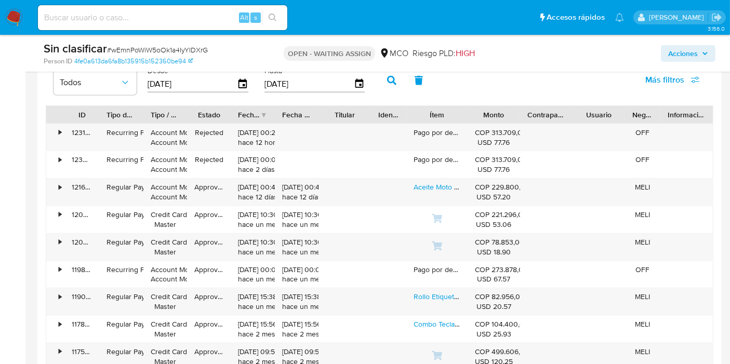
scroll to position [1130, 0]
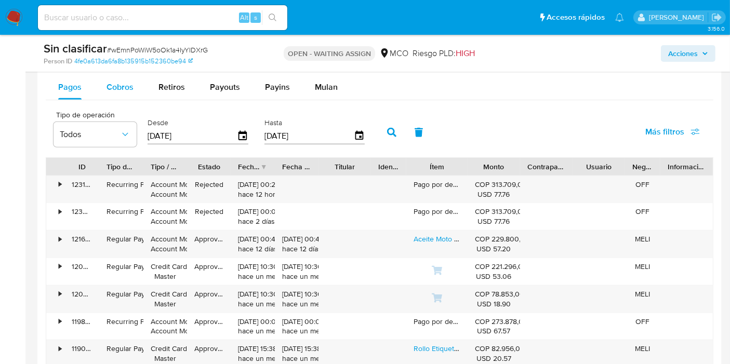
click at [115, 82] on span "Cobros" at bounding box center [120, 87] width 27 height 12
select select "10"
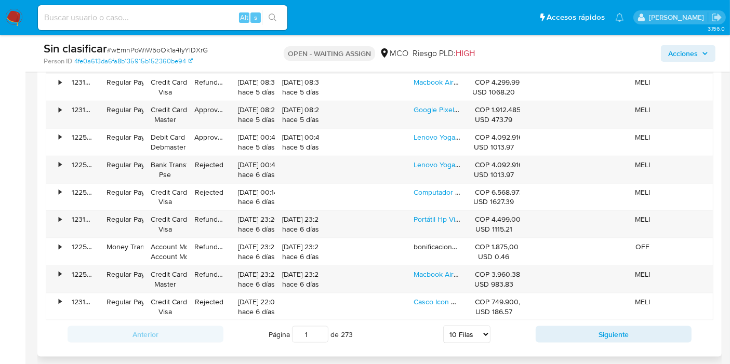
scroll to position [1261, 0]
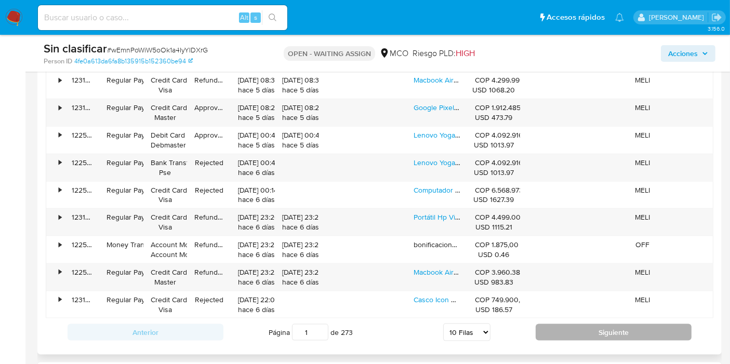
click at [546, 324] on button "Siguiente" at bounding box center [614, 332] width 156 height 17
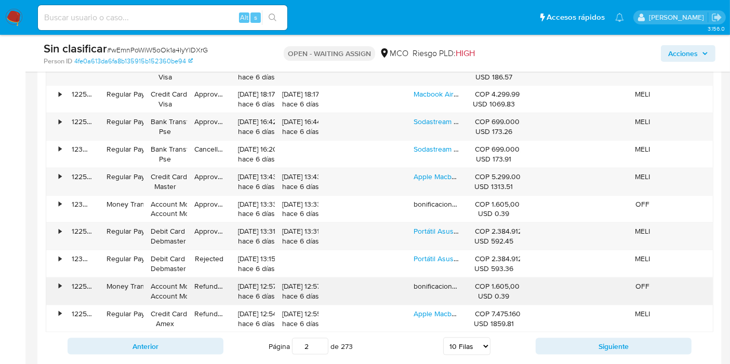
scroll to position [1246, 0]
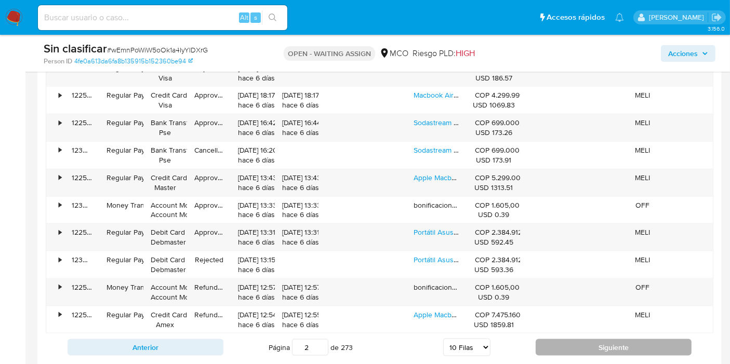
click at [558, 341] on button "Siguiente" at bounding box center [614, 347] width 156 height 17
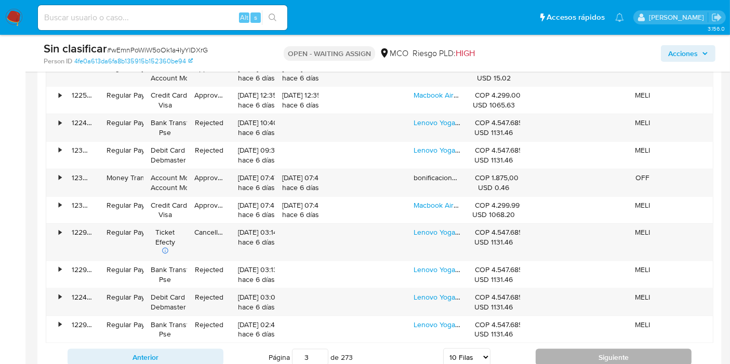
click at [560, 351] on button "Siguiente" at bounding box center [614, 357] width 156 height 17
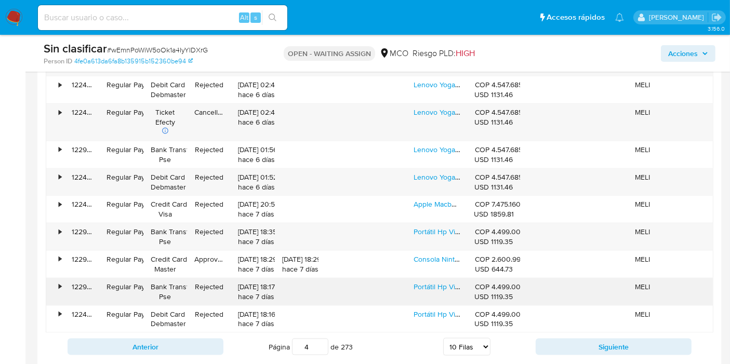
scroll to position [1260, 0]
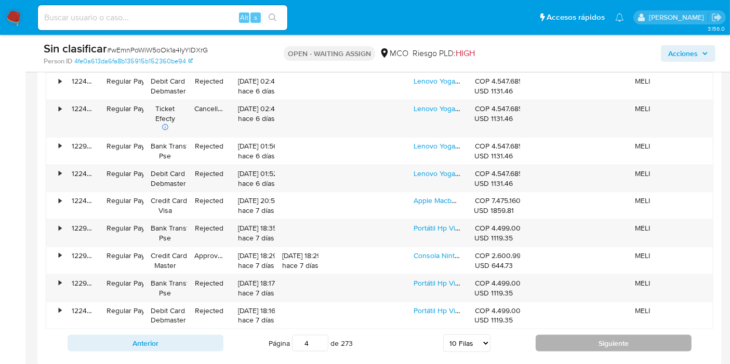
click at [577, 341] on button "Siguiente" at bounding box center [614, 343] width 156 height 17
type input "5"
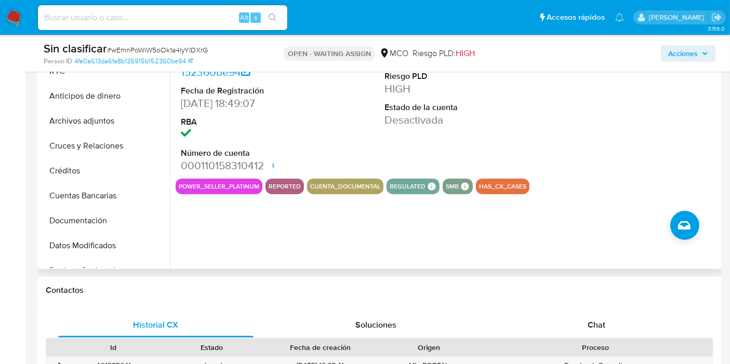
scroll to position [139, 0]
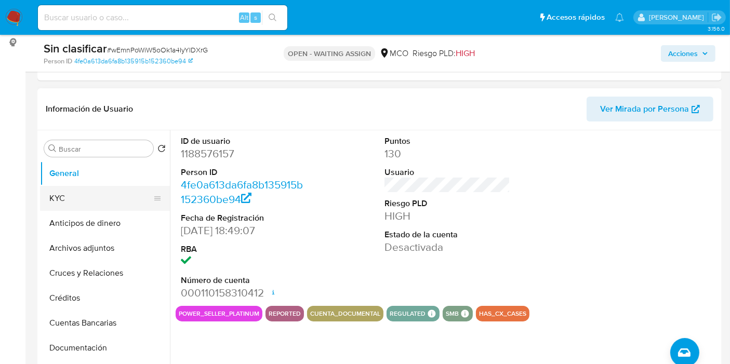
click at [84, 191] on button "KYC" at bounding box center [101, 198] width 122 height 25
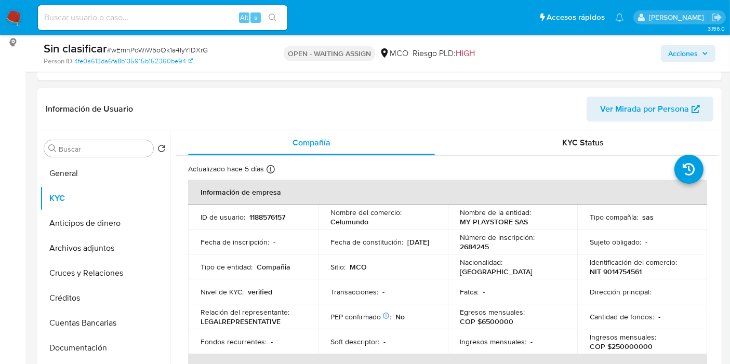
click at [612, 274] on p "NIT 9014754561" at bounding box center [616, 271] width 52 height 9
copy p "9014754561"
